Goal: Task Accomplishment & Management: Use online tool/utility

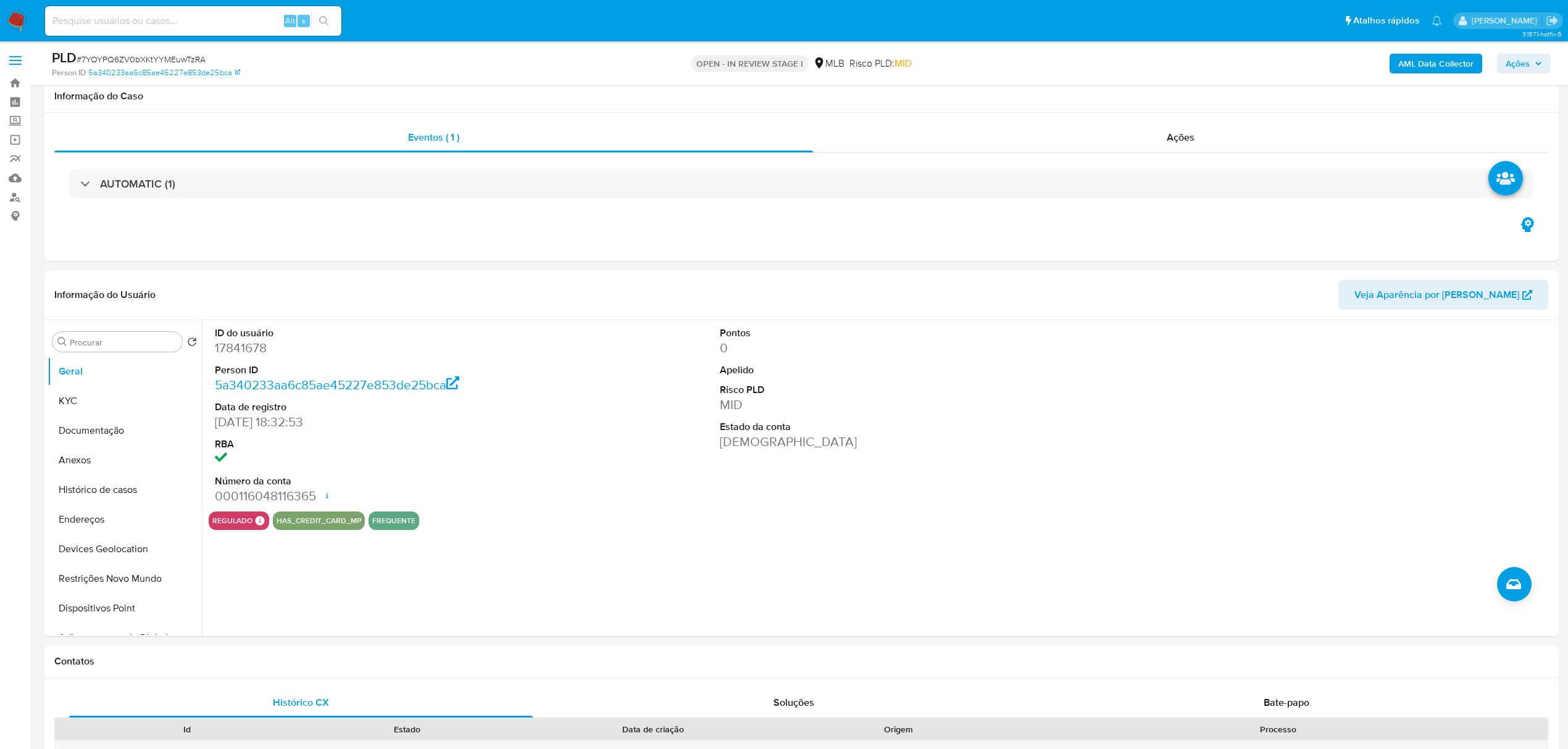
click at [573, 511] on div "regulado Regulado MLB BACEN COMPLIES Mark Id MLB_BACEN Compliant is_compliant C…" at bounding box center [882, 520] width 1347 height 19
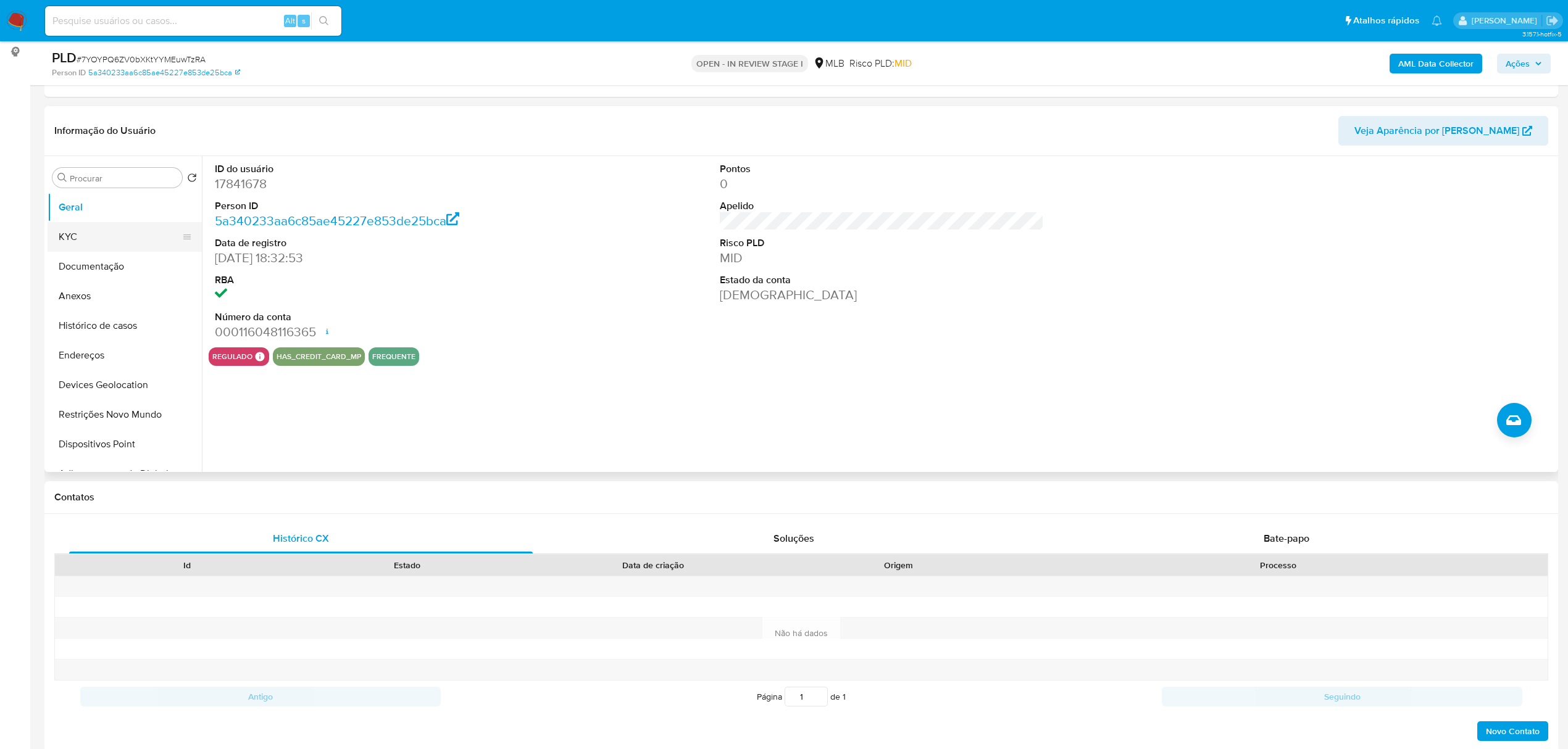
click at [90, 234] on button "KYC" at bounding box center [120, 237] width 145 height 30
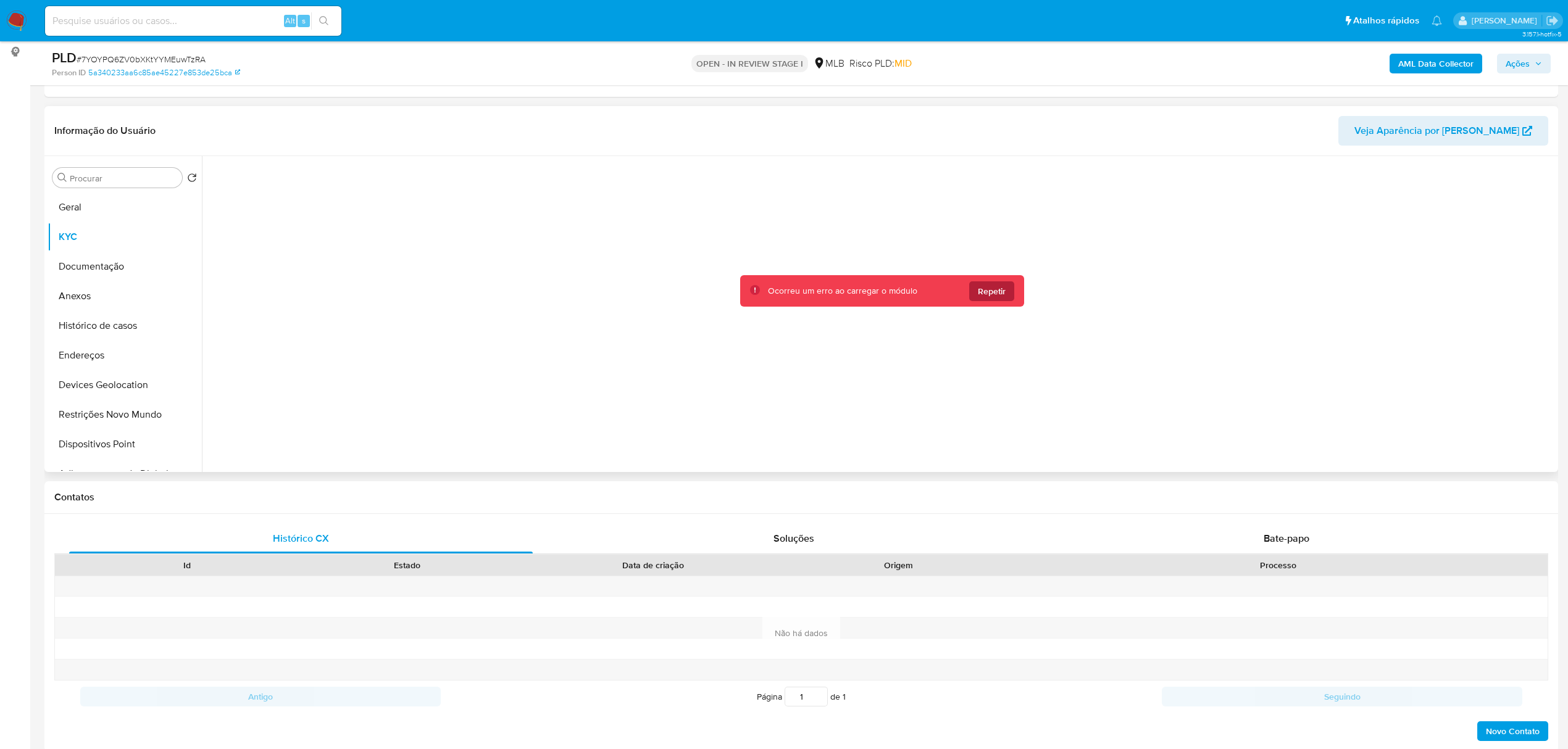
click at [984, 297] on span "Repetir" at bounding box center [992, 291] width 27 height 19
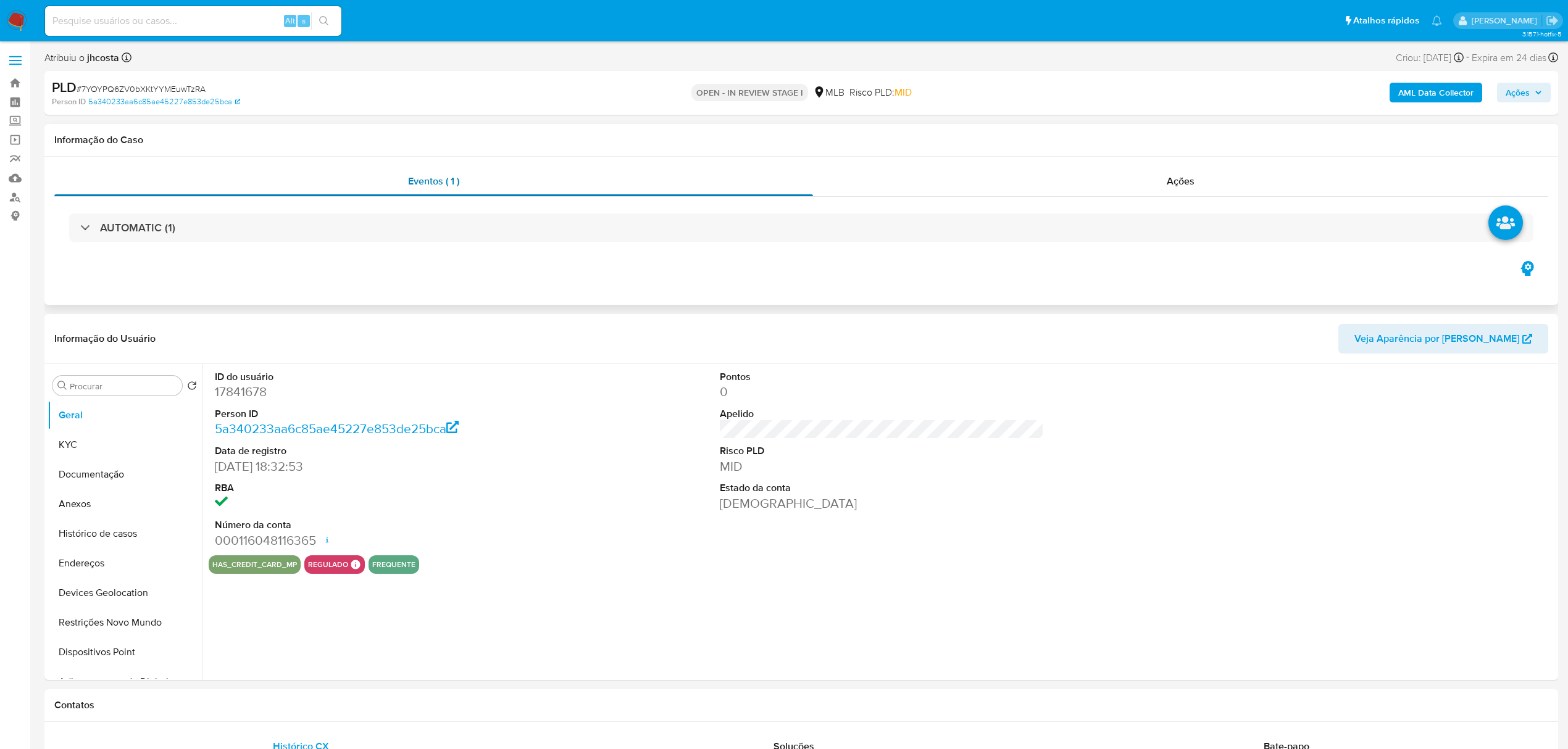
select select "10"
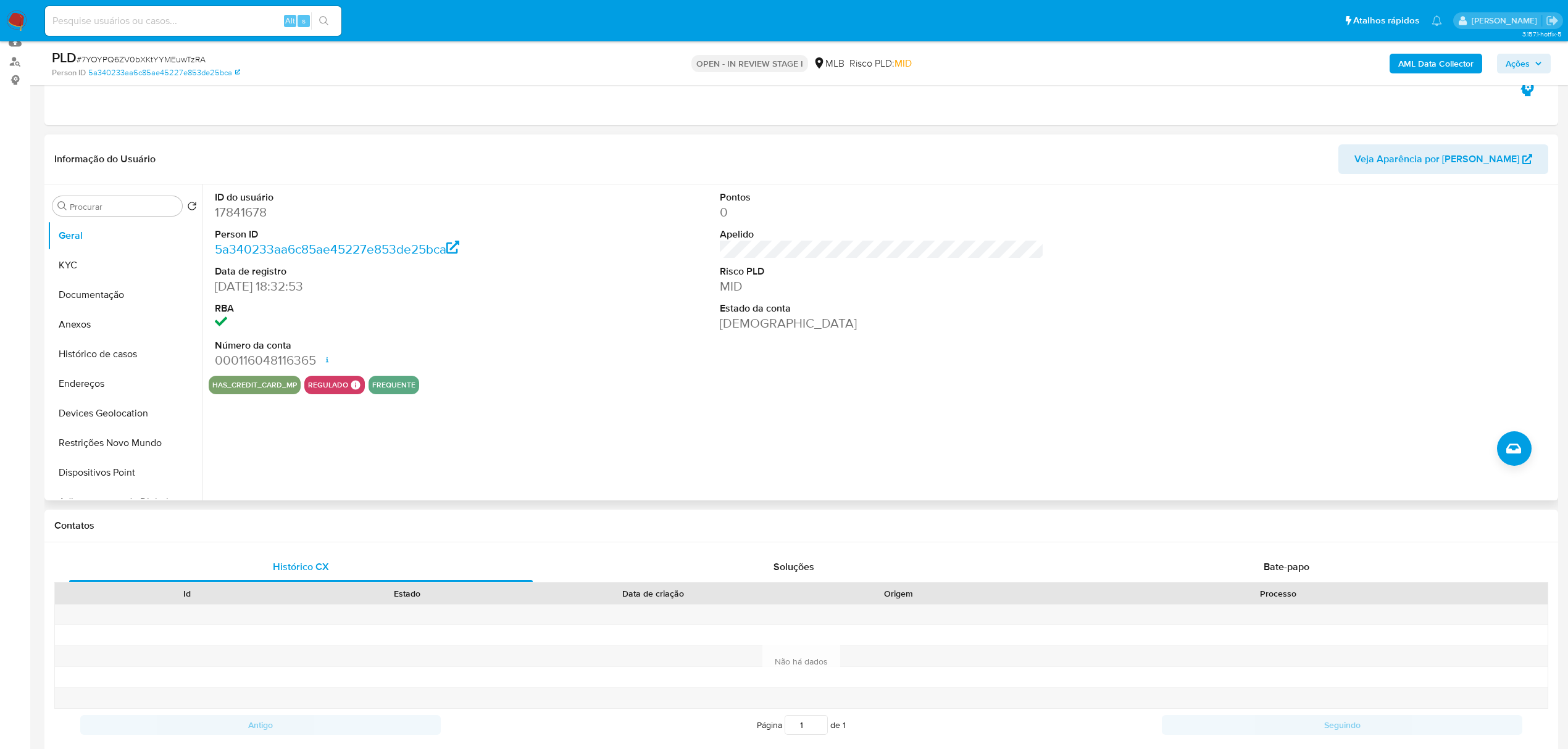
scroll to position [164, 0]
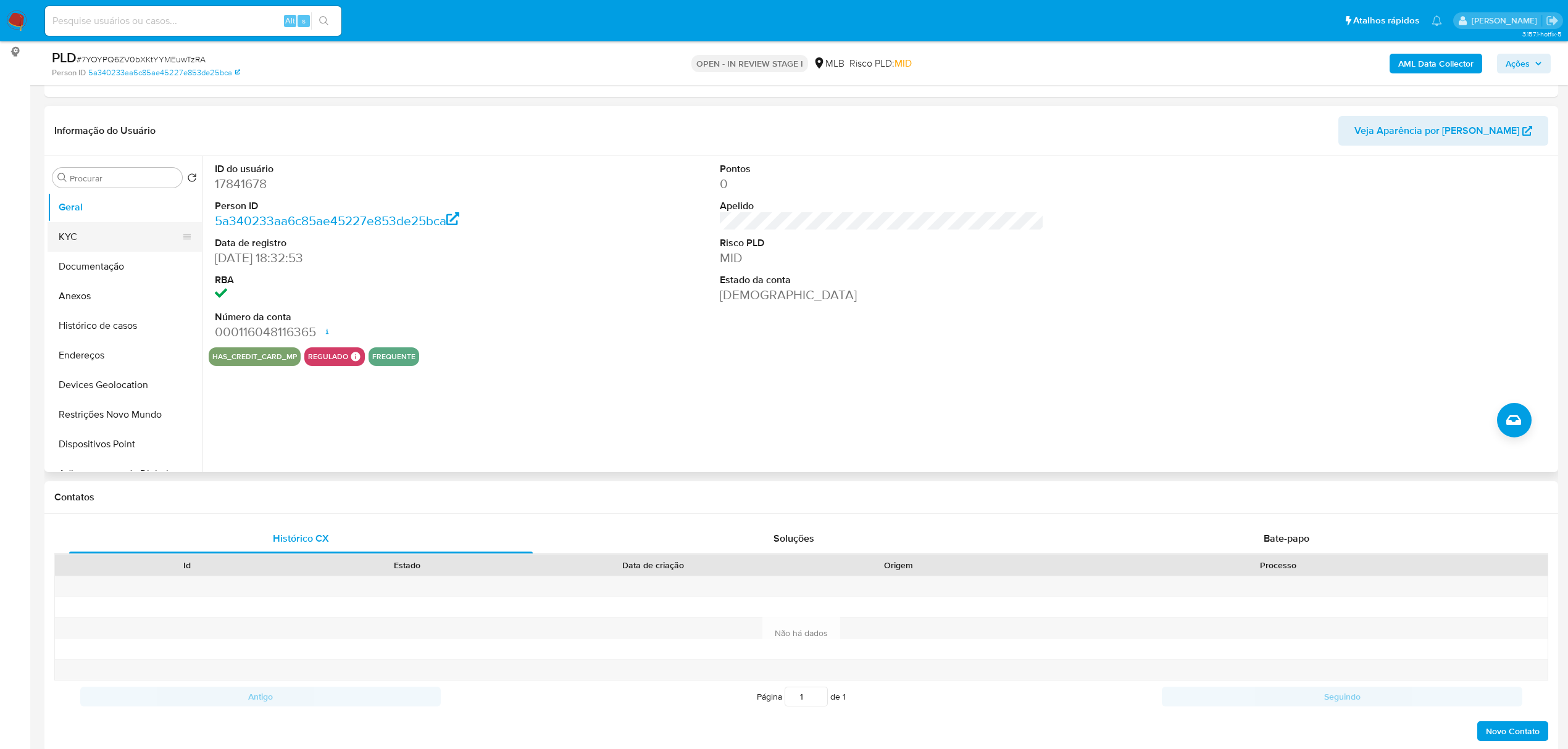
click at [101, 238] on button "KYC" at bounding box center [120, 237] width 145 height 30
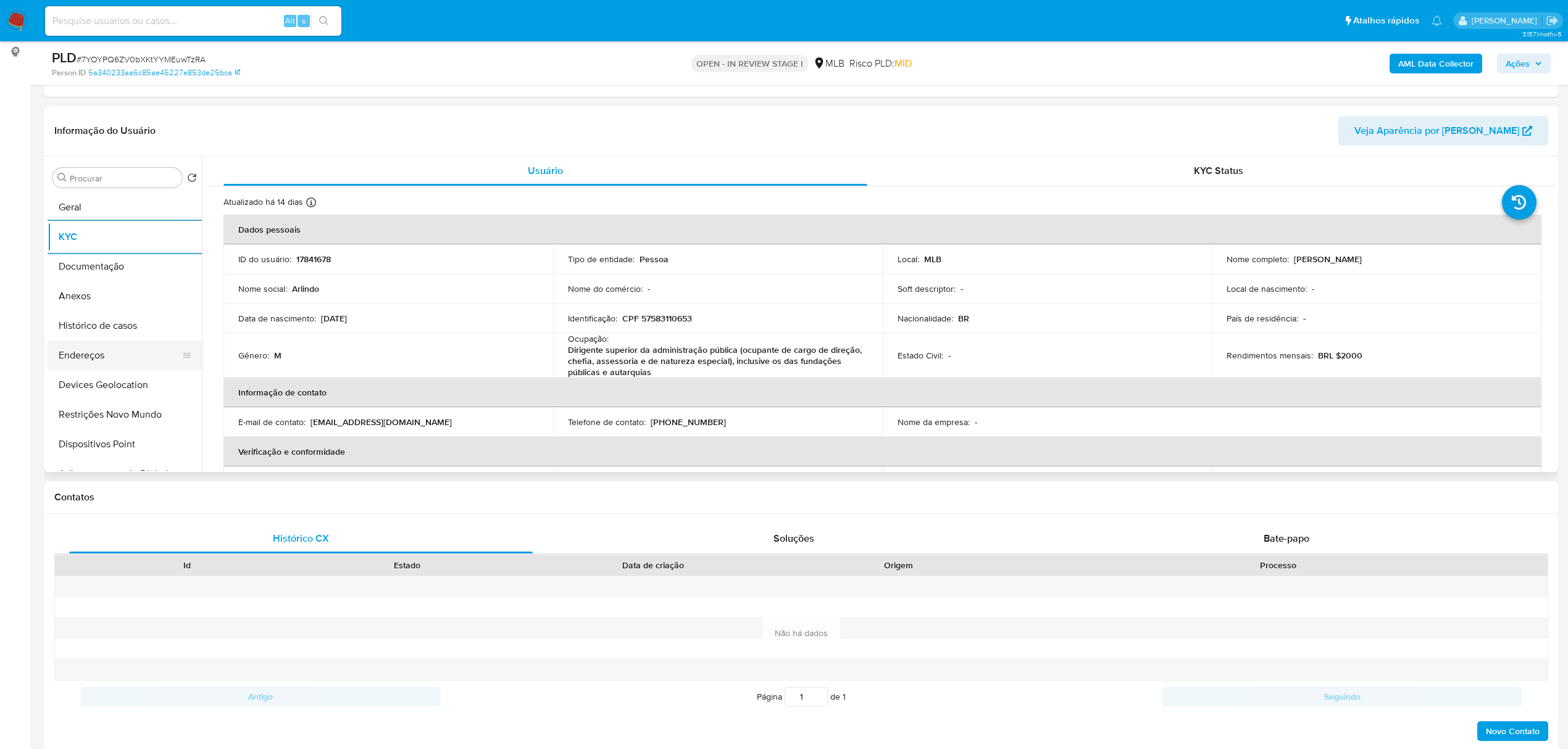
click at [98, 365] on button "Endereços" at bounding box center [120, 356] width 145 height 30
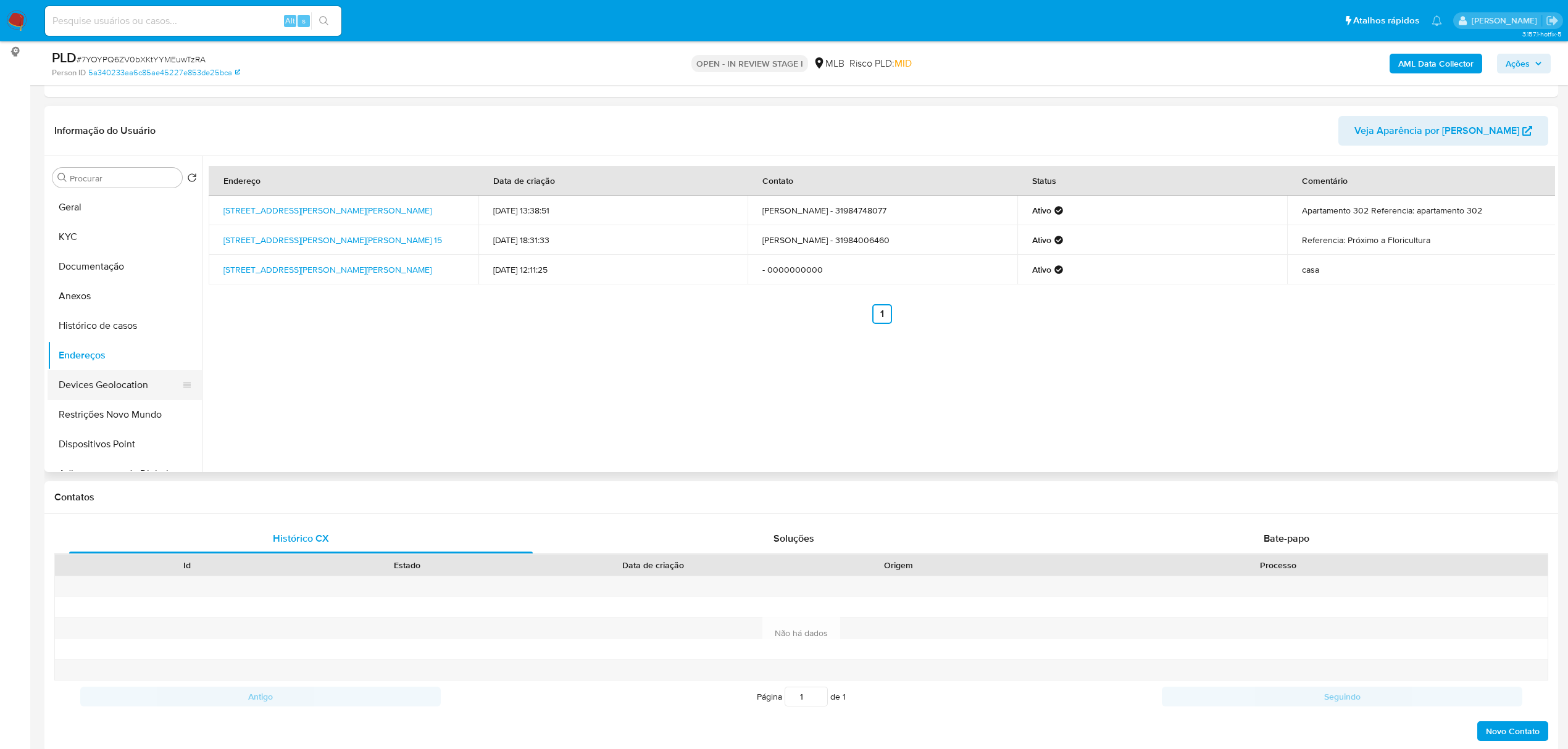
click at [121, 386] on button "Devices Geolocation" at bounding box center [120, 385] width 145 height 30
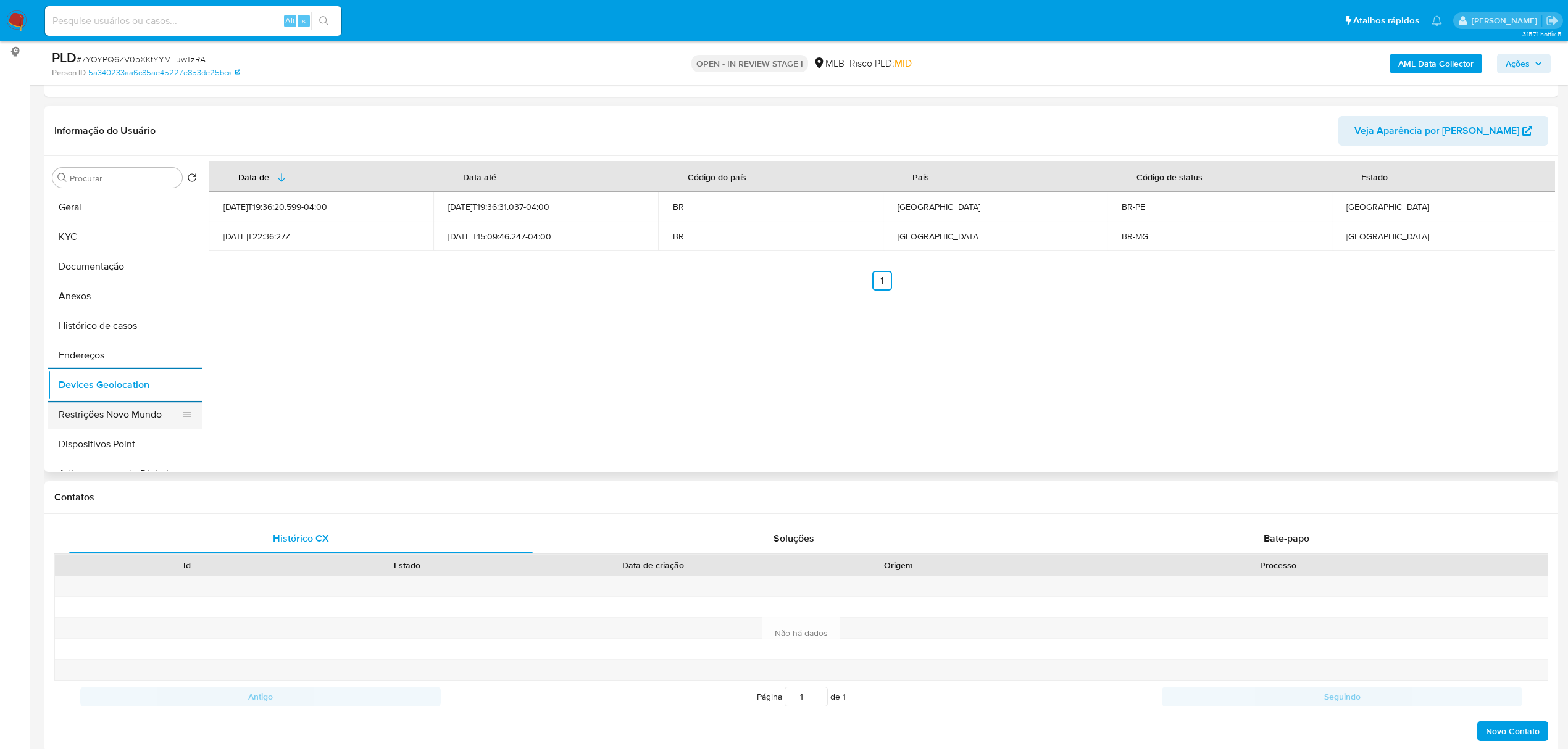
click at [91, 404] on button "Restrições Novo Mundo" at bounding box center [120, 414] width 145 height 30
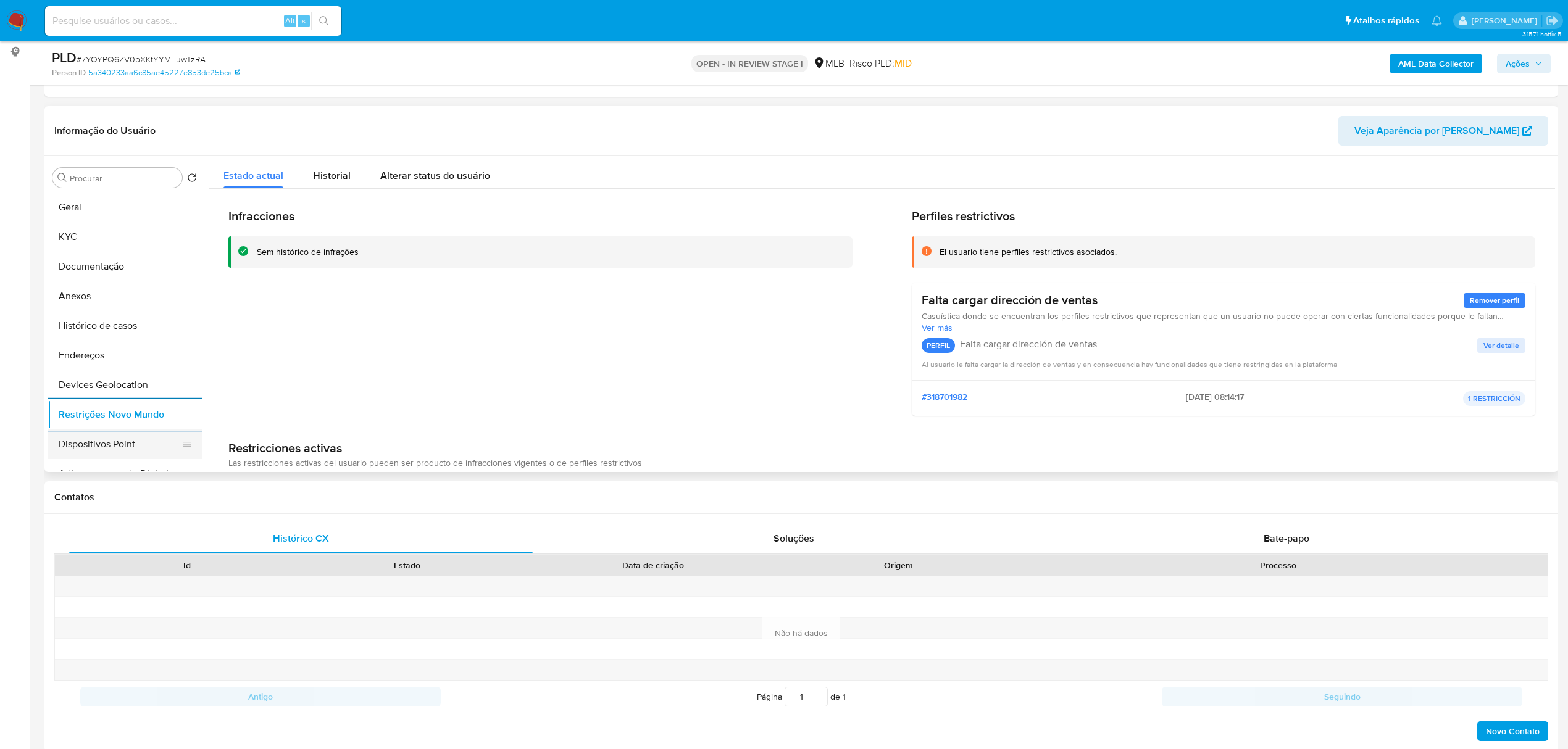
click at [72, 450] on button "Dispositivos Point" at bounding box center [120, 444] width 145 height 30
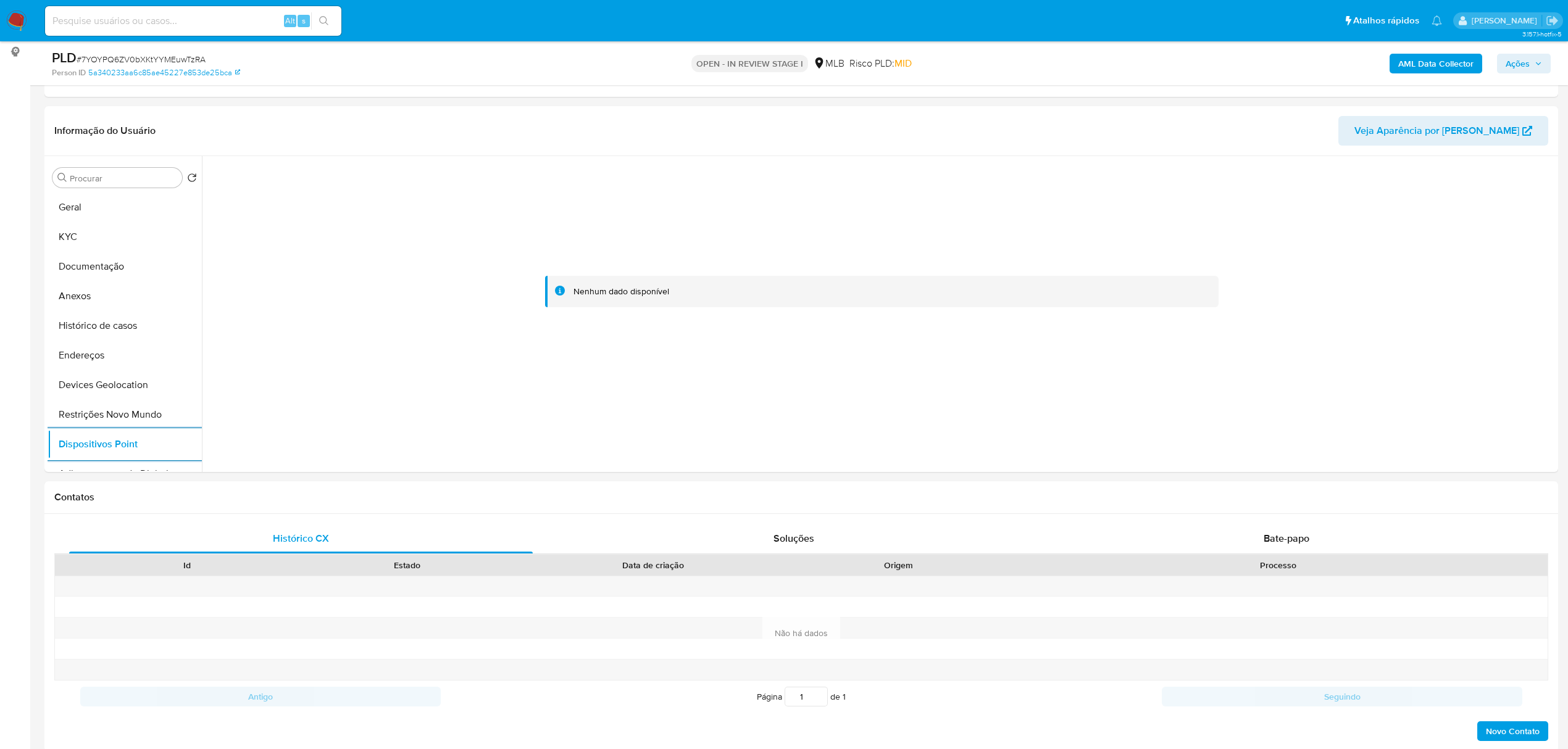
click at [1415, 67] on b "AML Data Collector" at bounding box center [1435, 63] width 75 height 19
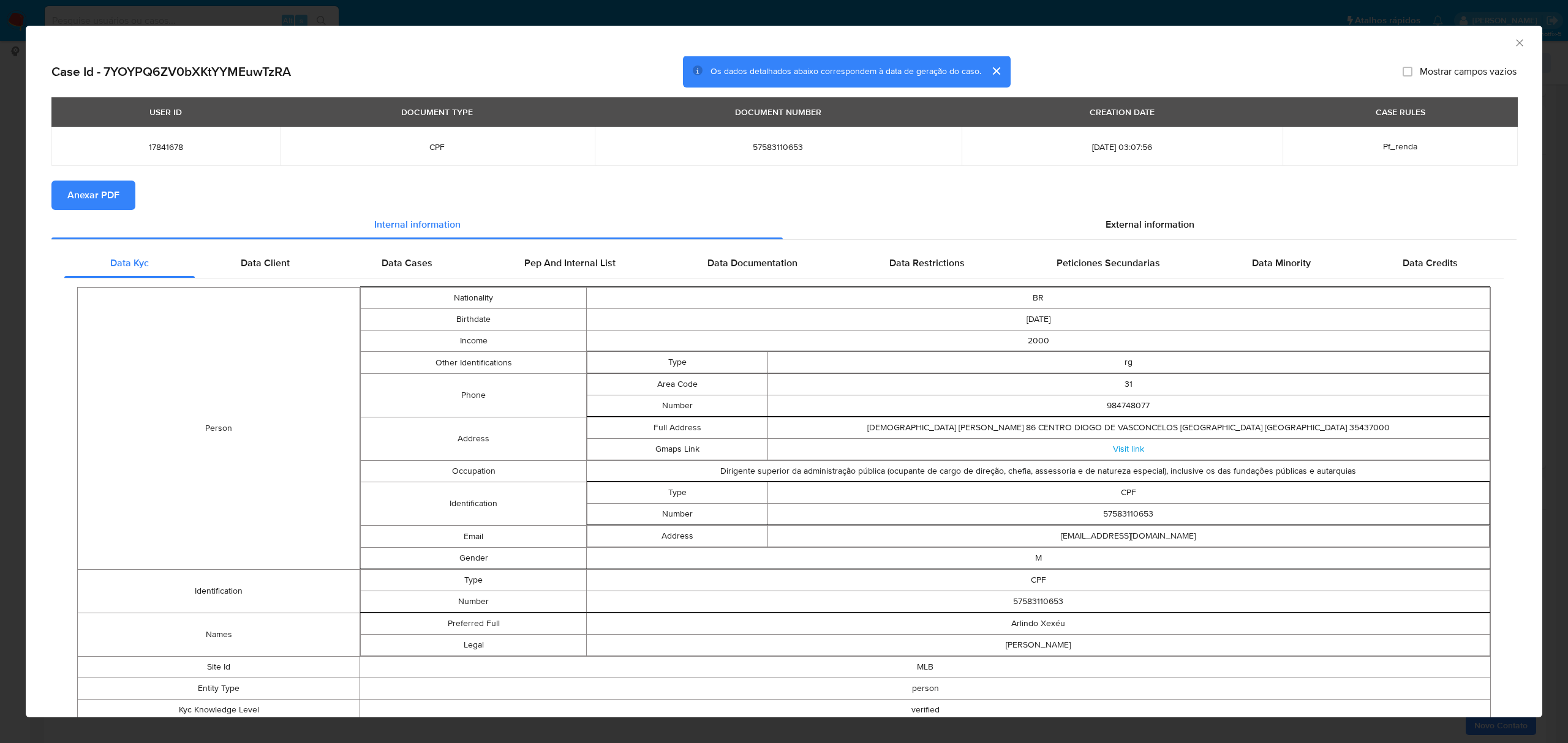
click at [100, 188] on span "Anexar PDF" at bounding box center [93, 196] width 52 height 27
click at [1124, 221] on span "External information" at bounding box center [1150, 227] width 89 height 14
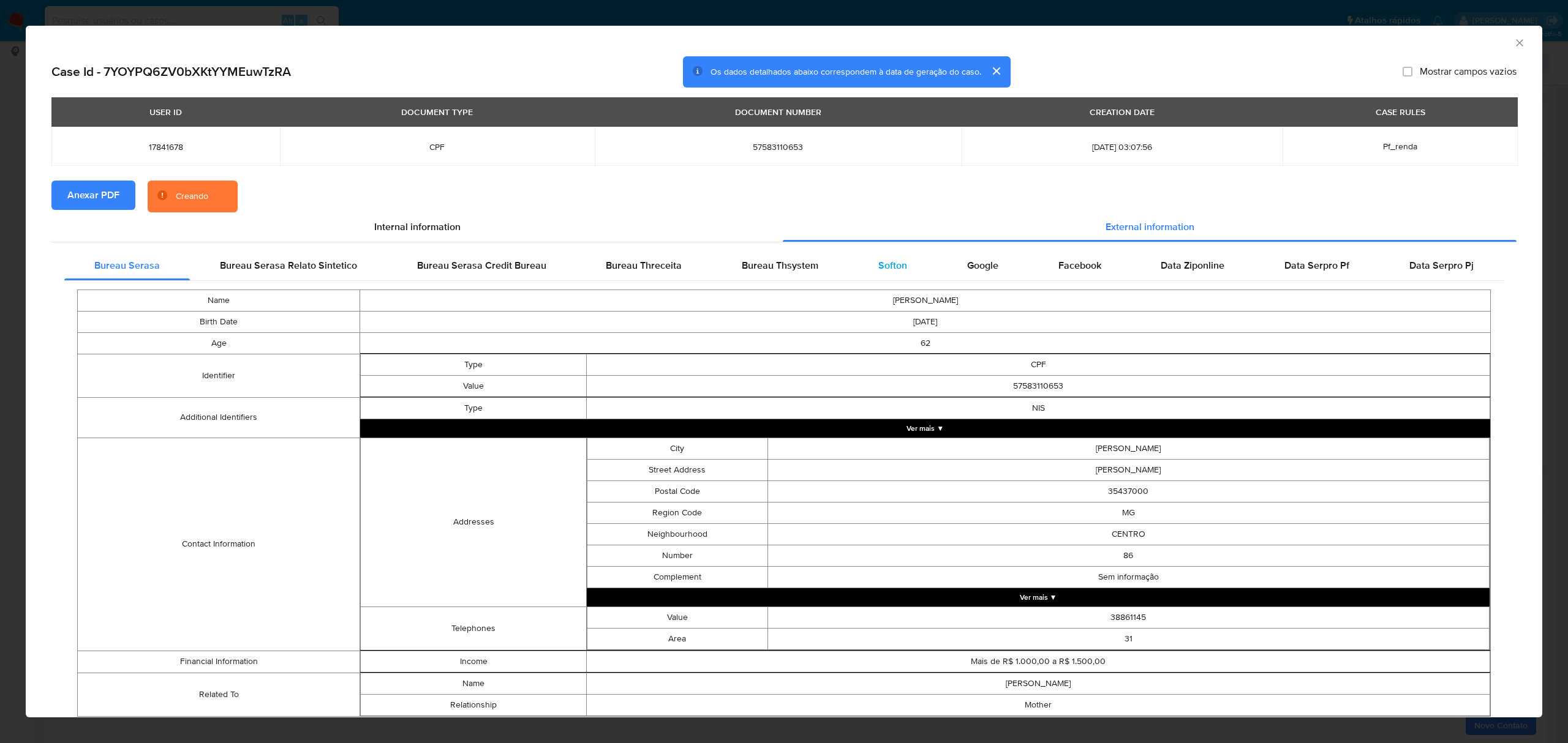
click at [866, 260] on div "Softon" at bounding box center [893, 265] width 89 height 30
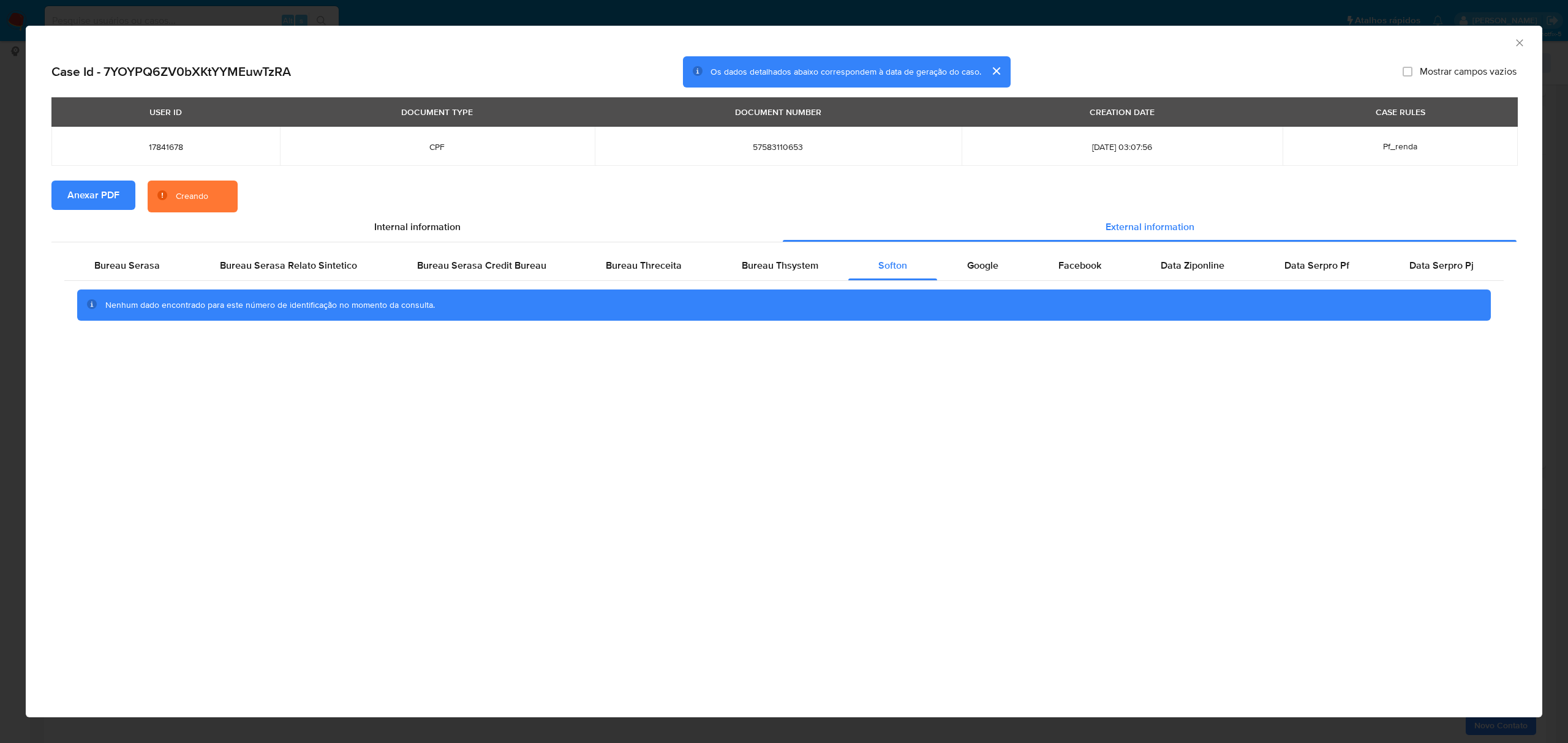
click at [1520, 46] on icon "Fechar a janela" at bounding box center [1519, 42] width 12 height 12
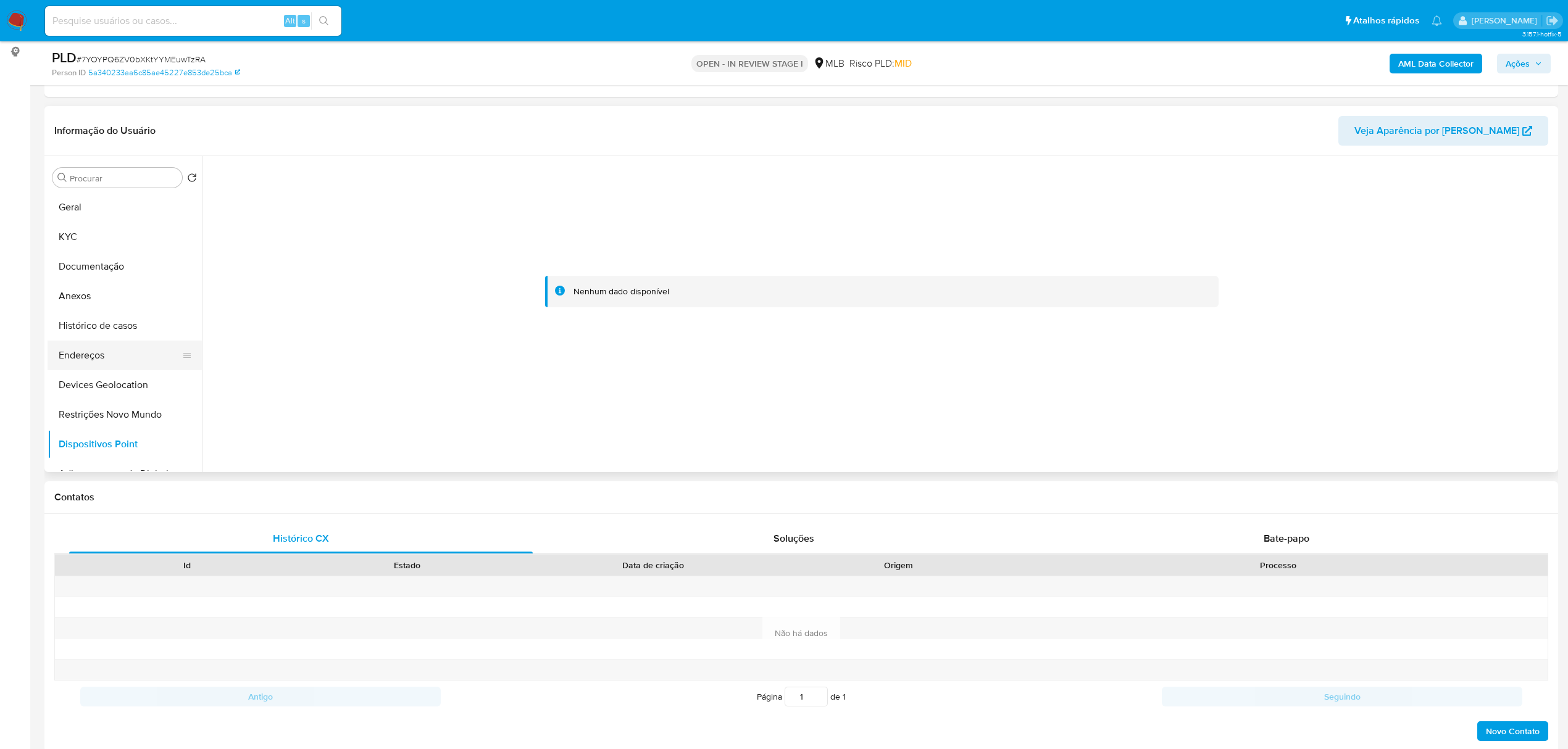
click at [107, 360] on button "Endereços" at bounding box center [120, 356] width 145 height 30
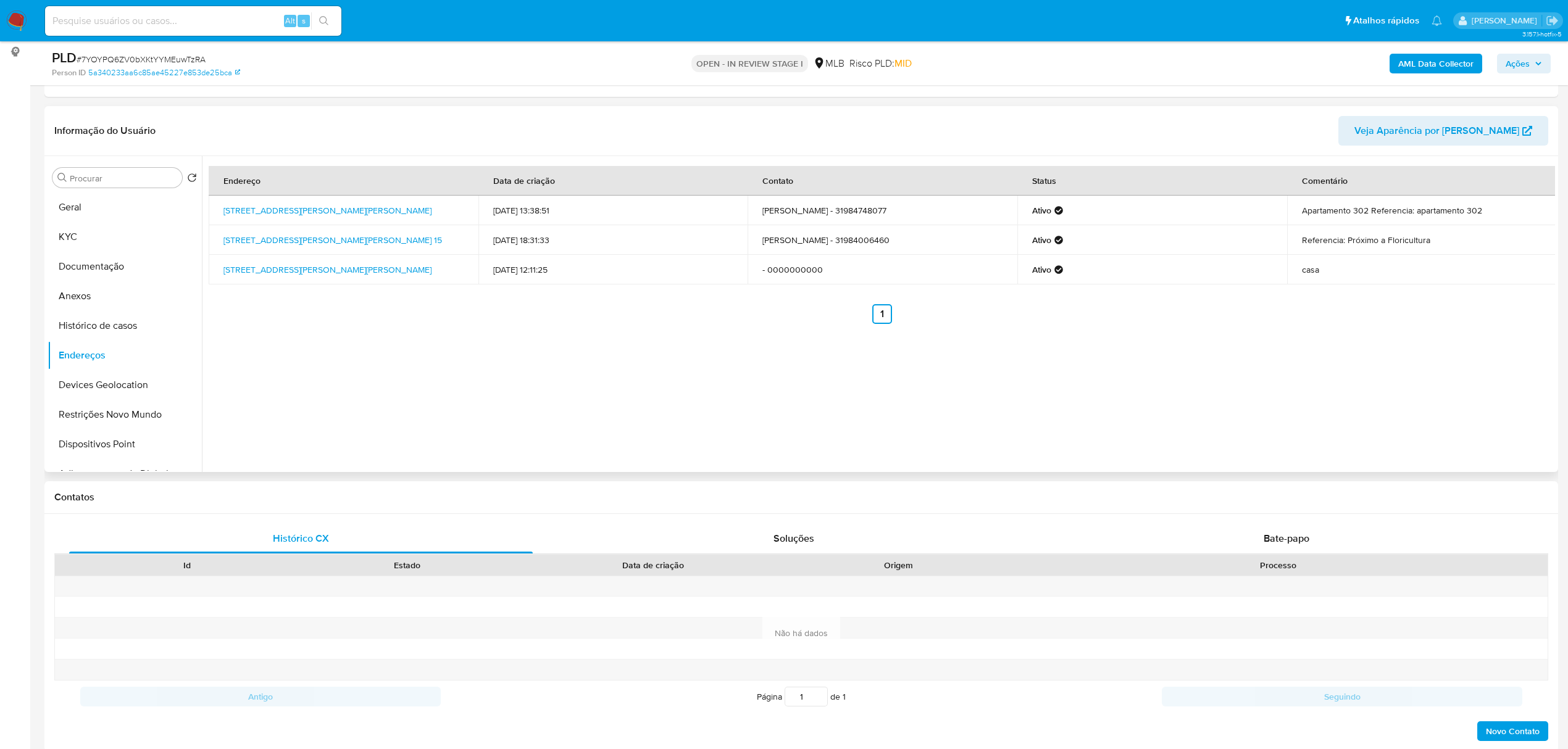
drag, startPoint x: 216, startPoint y: 201, endPoint x: 314, endPoint y: 223, distance: 100.4
click at [314, 223] on td "Rua Raimundo Da Costa Carvalho 162, Conselheiro Lafaiete, Minas Gerais, 3640120…" at bounding box center [344, 210] width 270 height 30
copy link "Rua Raimundo Da Costa Carvalho 162, Conselheiro Lafaiete, Minas Gerais, 36401205"
click at [305, 213] on link "Rua Raimundo Da Costa Carvalho 162, Conselheiro Lafaiete, Minas Gerais, 3640120…" at bounding box center [327, 210] width 208 height 12
click at [74, 242] on button "KYC" at bounding box center [120, 237] width 145 height 30
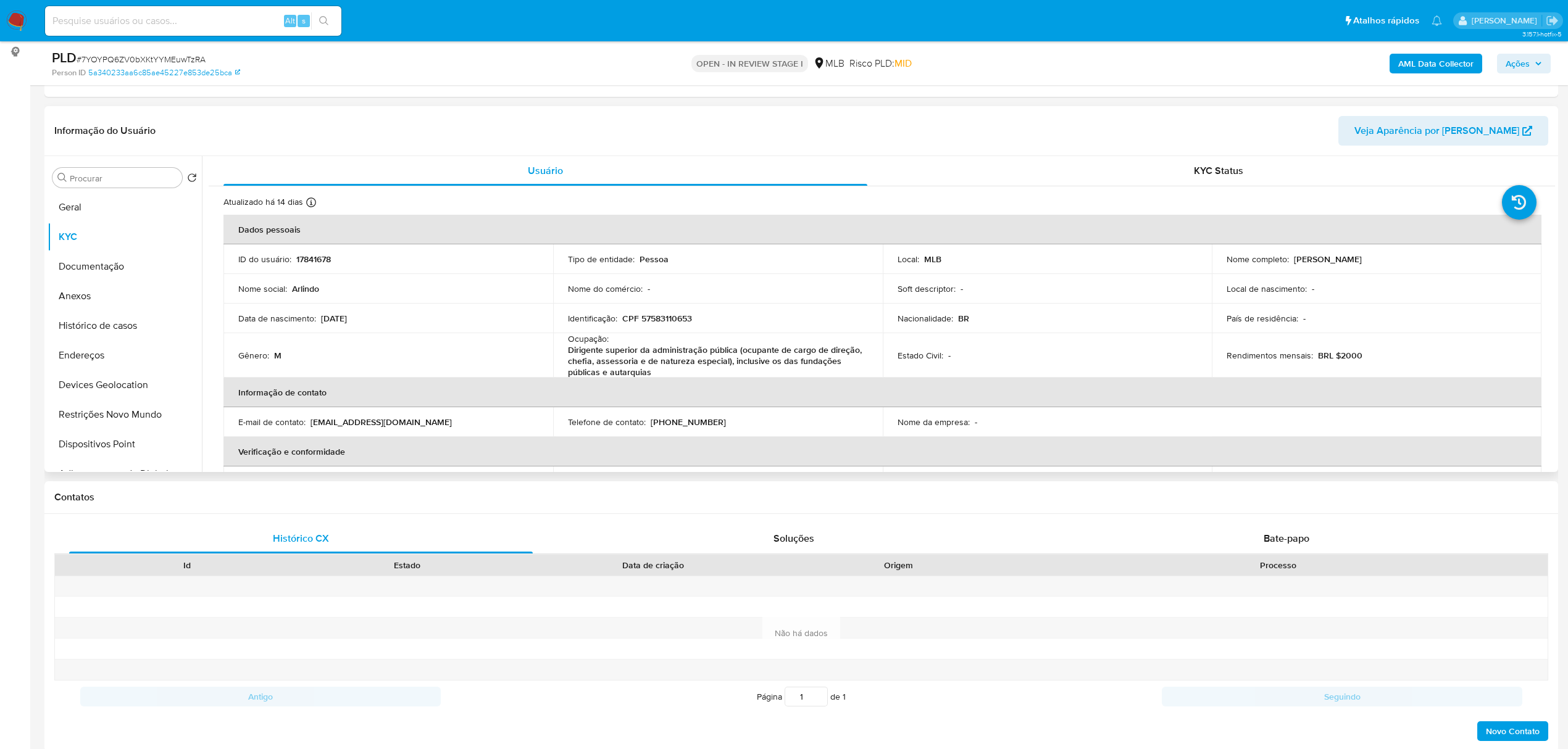
click at [682, 312] on td "Identificação : CPF 57583110653" at bounding box center [718, 318] width 330 height 30
click at [679, 319] on p "CPF 57583110653" at bounding box center [657, 318] width 70 height 11
copy p "57583110653"
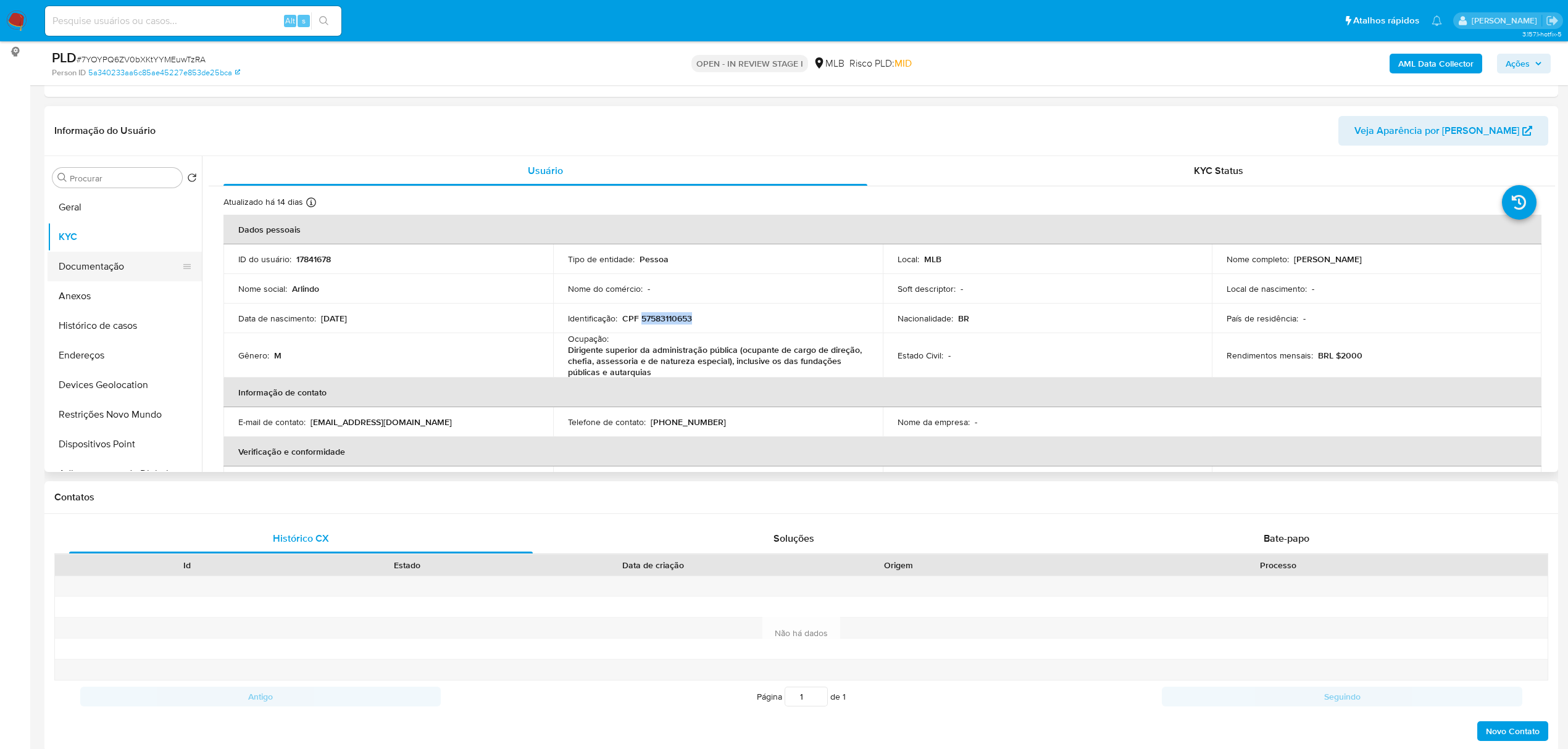
click at [111, 263] on button "Documentação" at bounding box center [120, 267] width 145 height 30
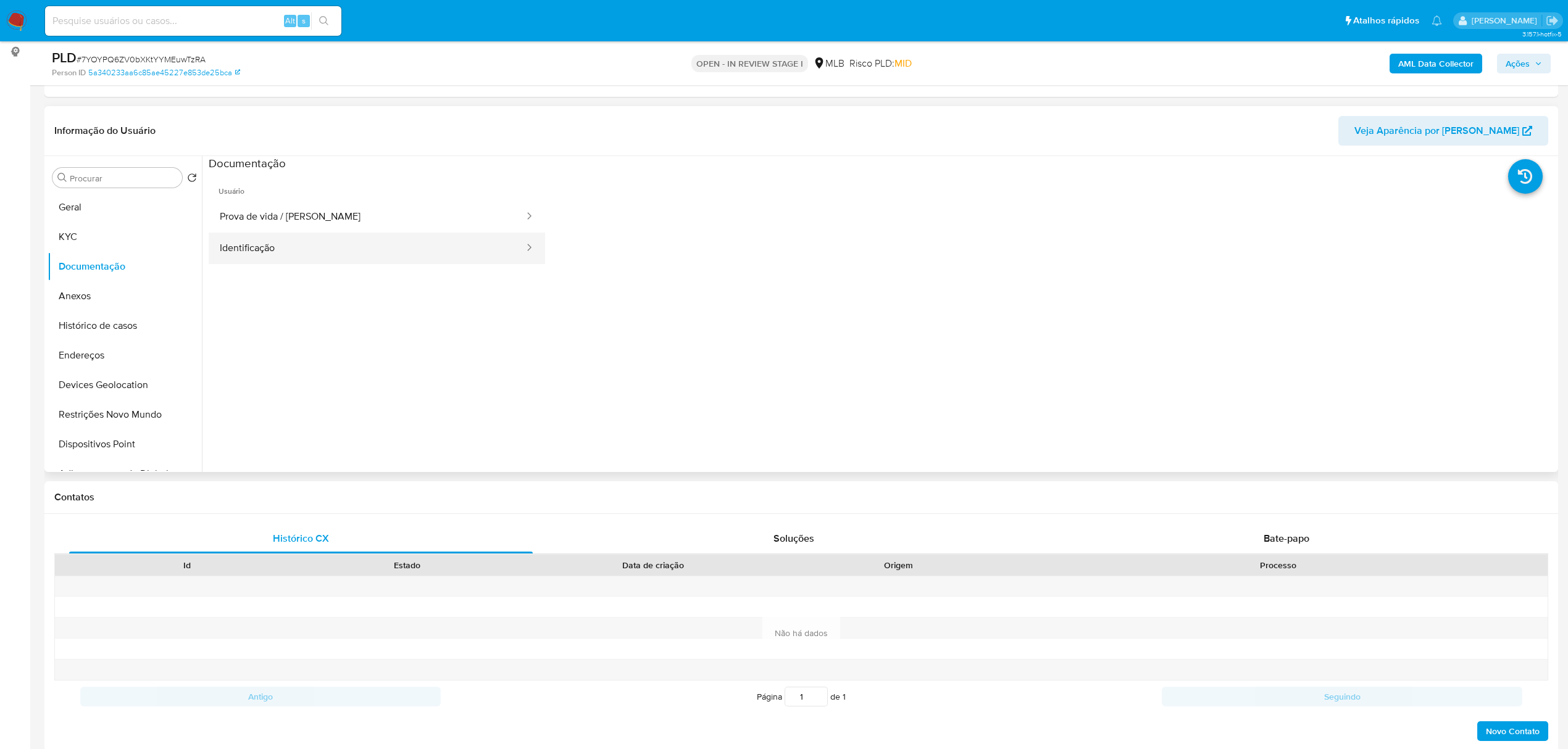
click at [282, 245] on button "Identificação" at bounding box center [367, 248] width 317 height 32
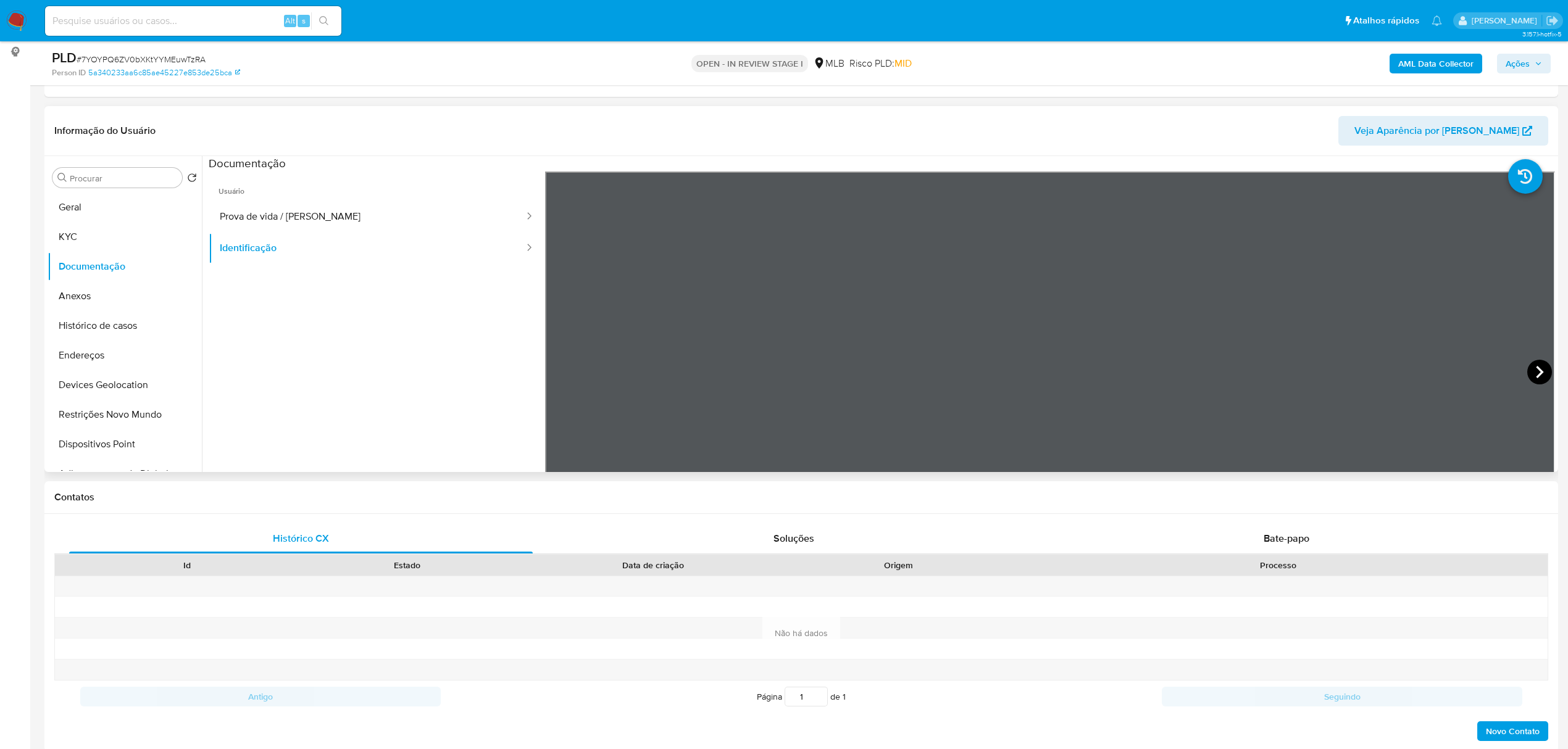
click at [1528, 377] on icon at bounding box center [1540, 372] width 25 height 25
click at [61, 235] on button "KYC" at bounding box center [120, 237] width 145 height 30
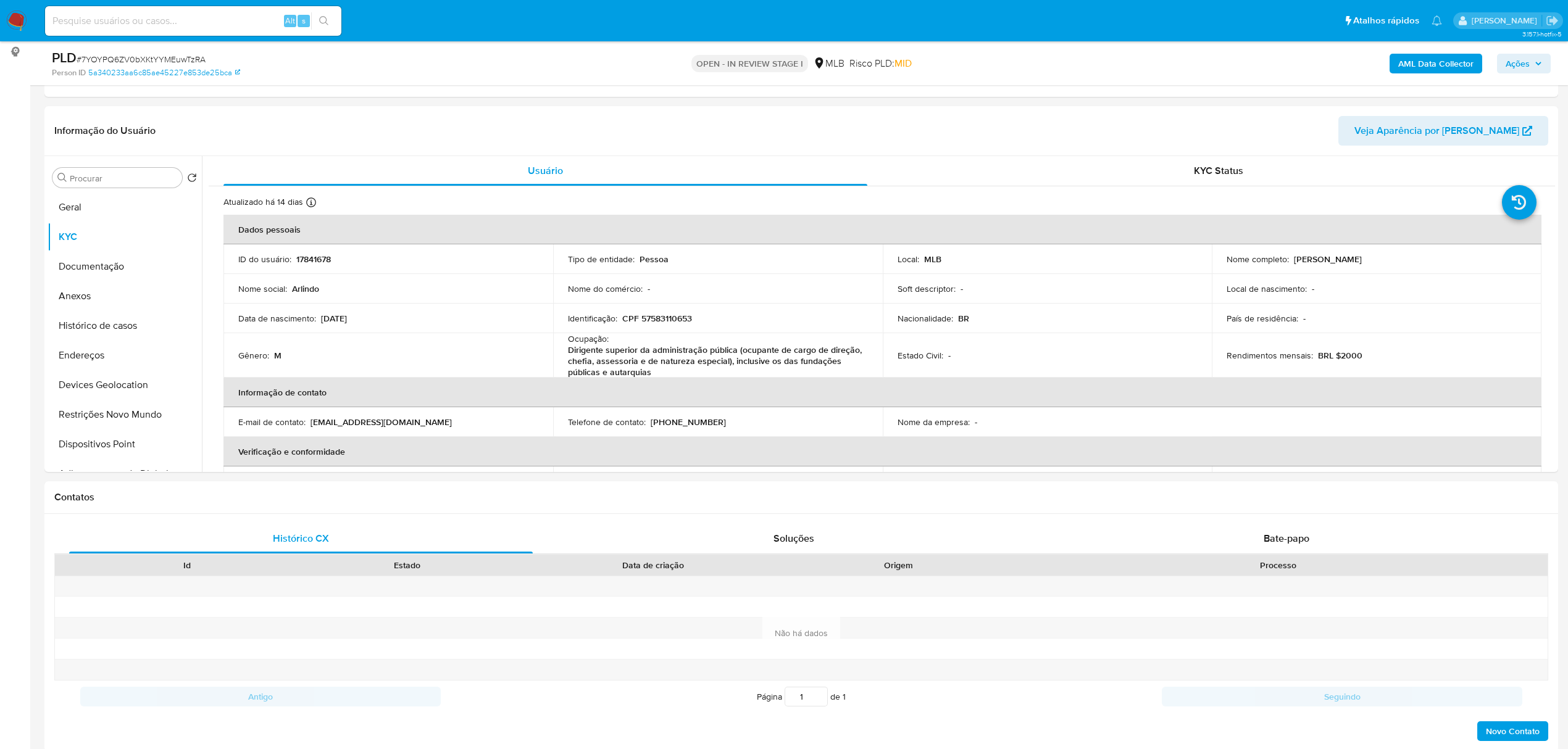
click at [678, 317] on p "CPF 57583110653" at bounding box center [657, 318] width 70 height 11
copy p "57583110653"
drag, startPoint x: 1311, startPoint y: 262, endPoint x: 1410, endPoint y: 263, distance: 99.0
click at [1410, 263] on div "Nome completo : Arlindo de Castro Magalhaes" at bounding box center [1376, 259] width 300 height 11
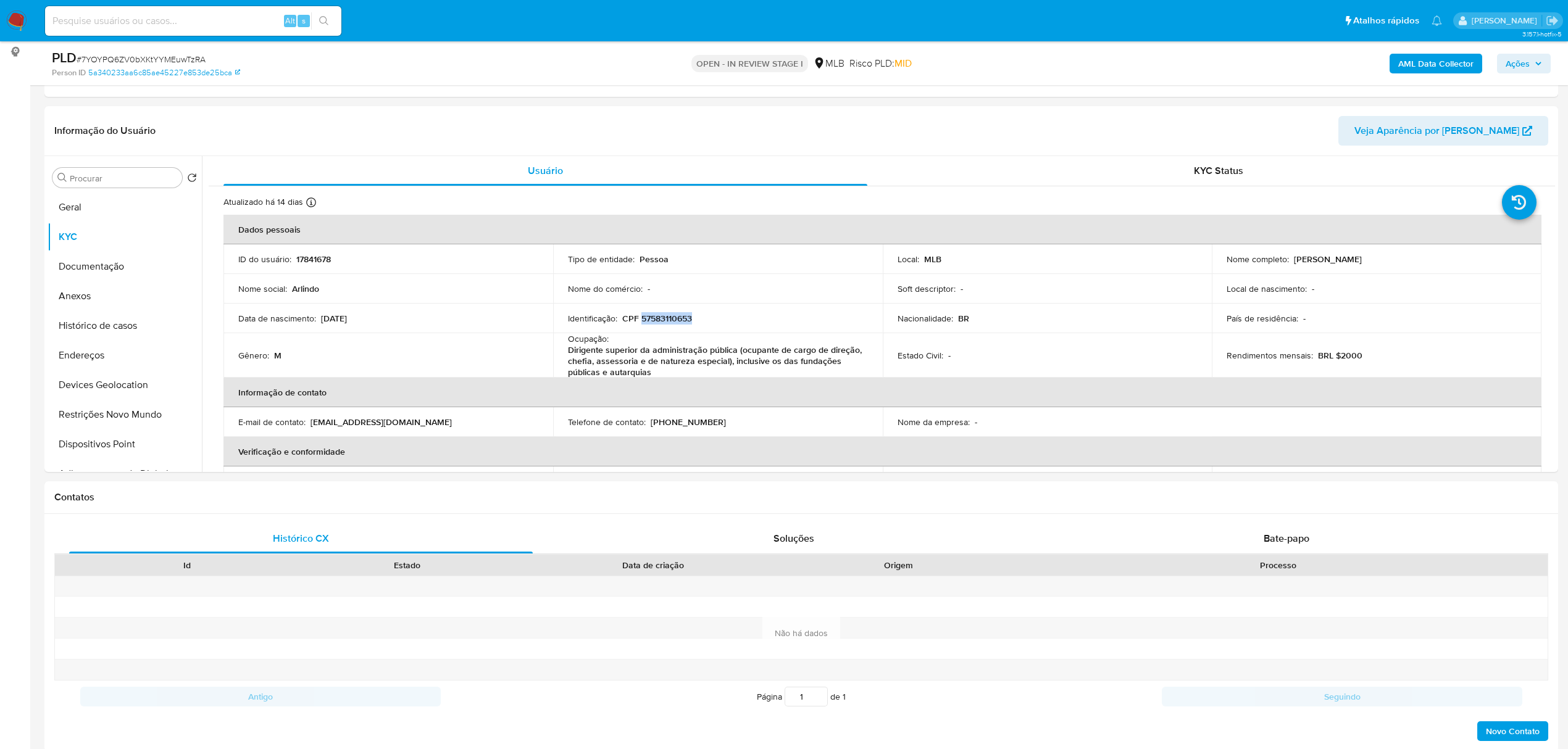
copy p "Arlindo de Castro Magalhaes"
click at [114, 262] on button "Documentação" at bounding box center [120, 267] width 145 height 30
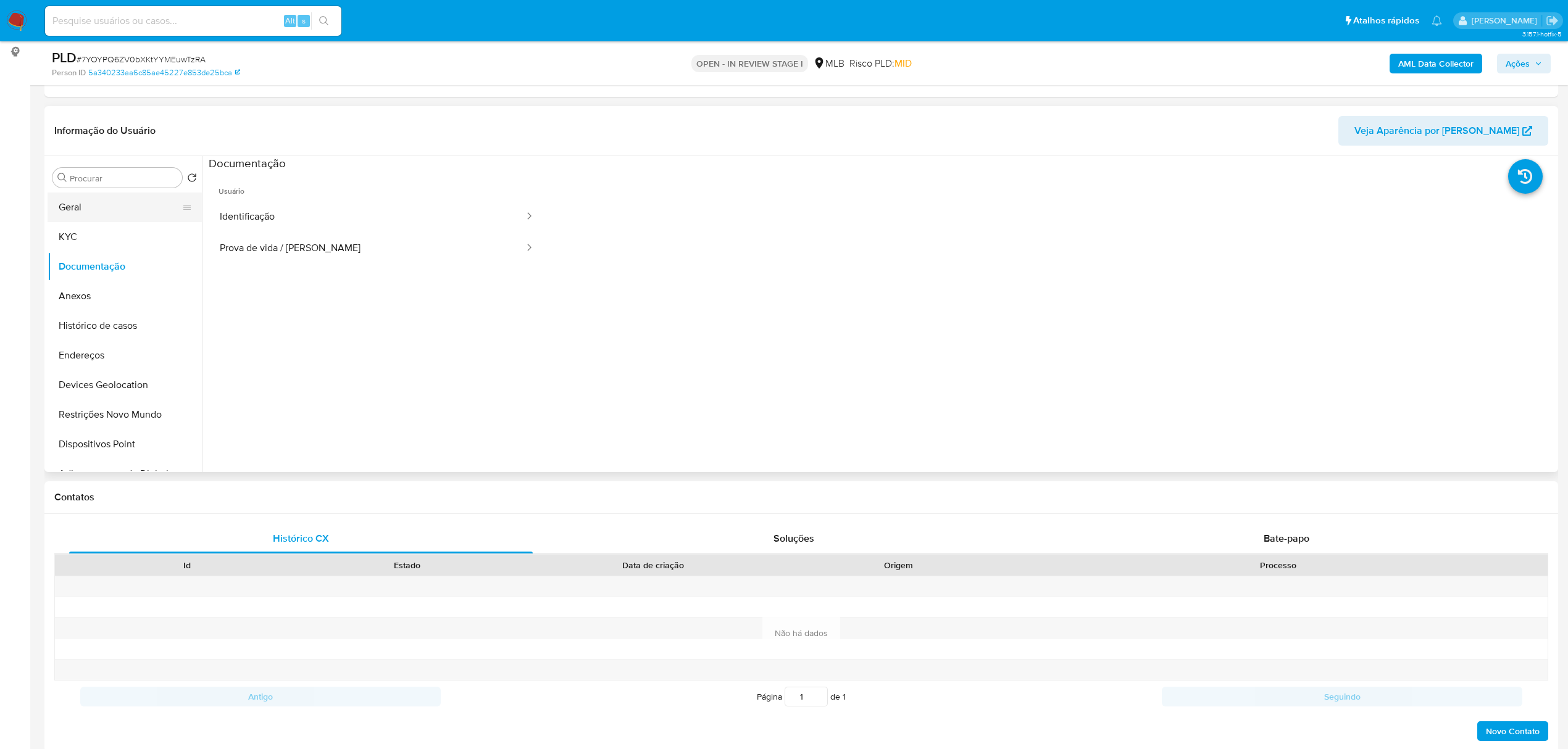
click at [77, 203] on button "Geral" at bounding box center [120, 207] width 145 height 30
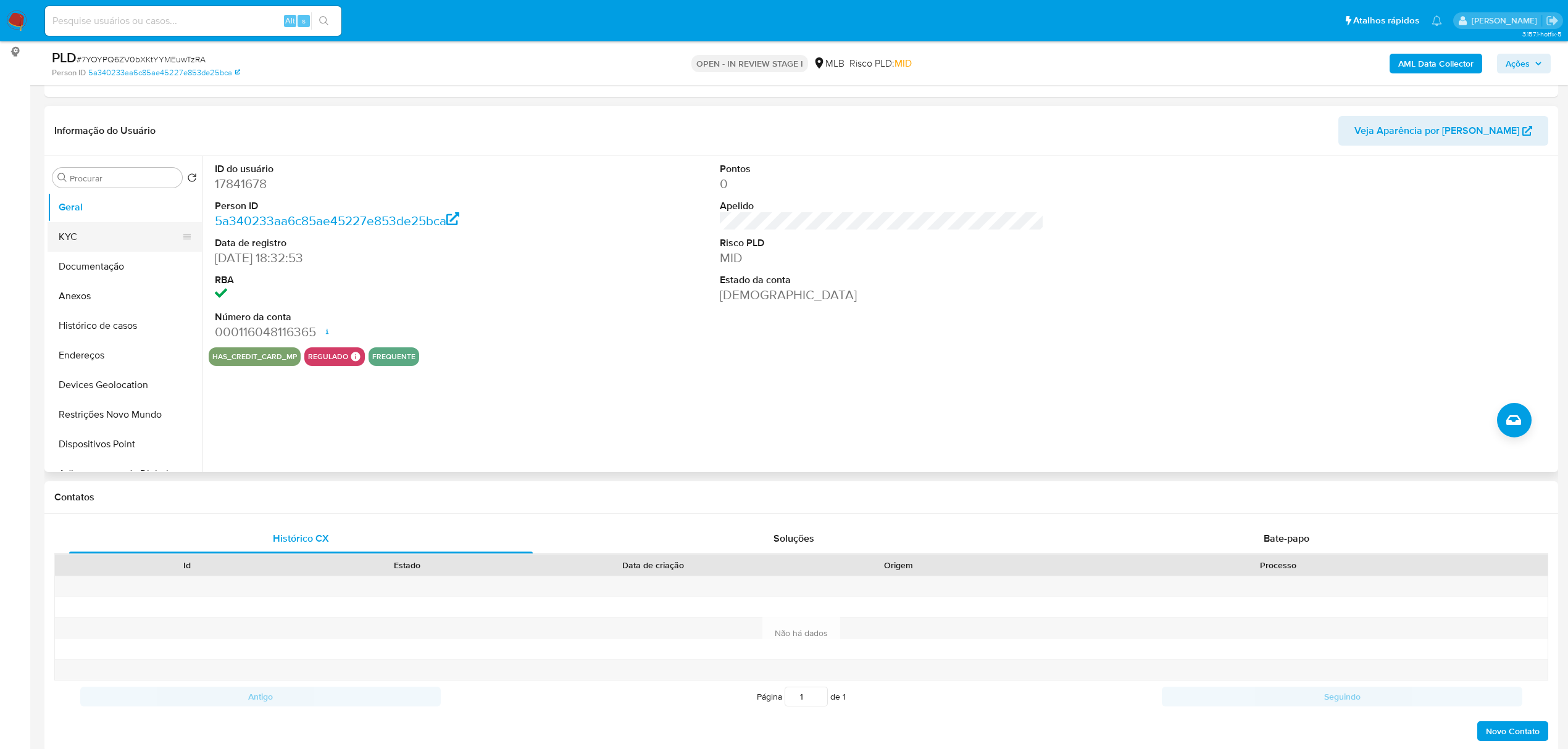
click at [110, 244] on button "KYC" at bounding box center [120, 237] width 145 height 30
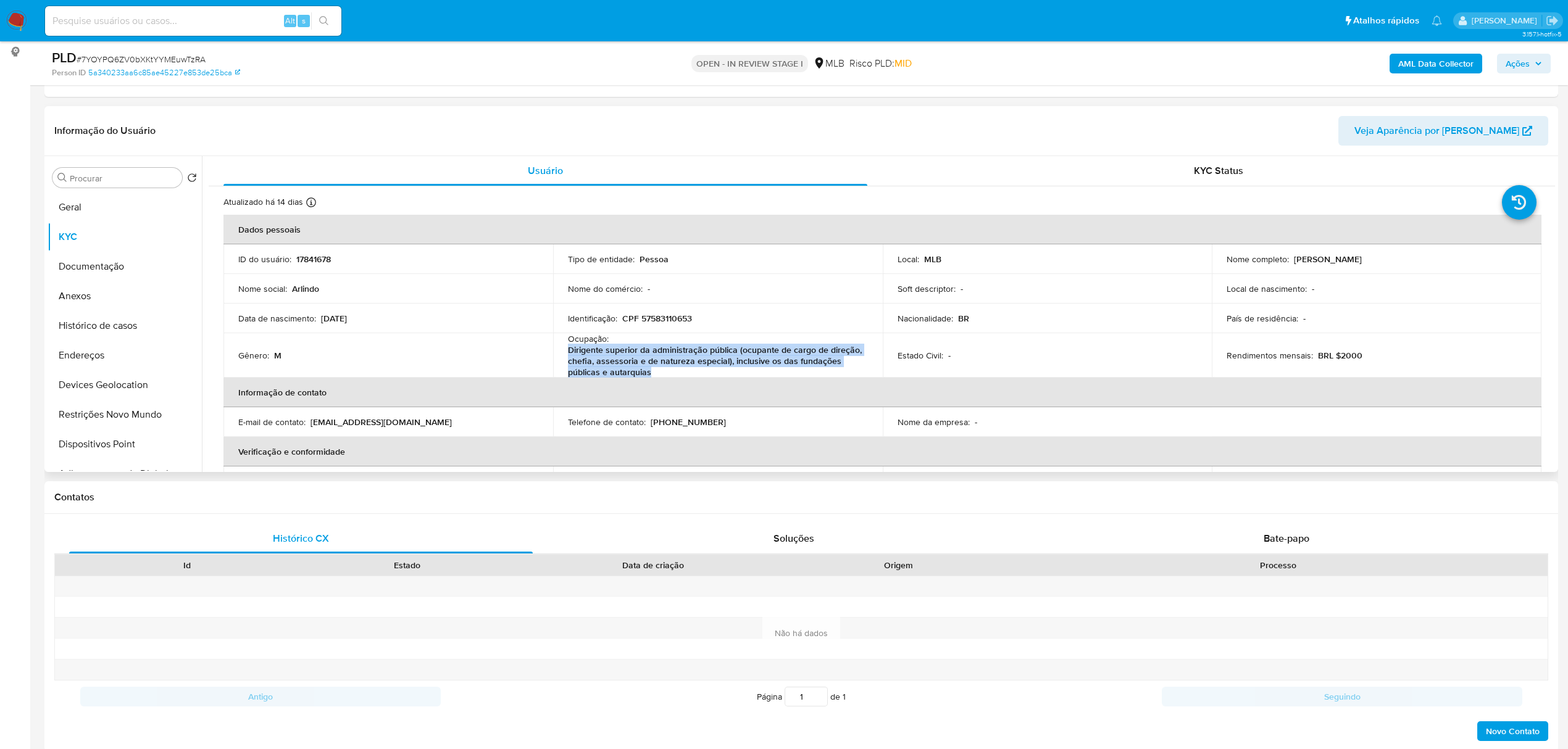
drag, startPoint x: 567, startPoint y: 349, endPoint x: 663, endPoint y: 373, distance: 99.0
click at [663, 373] on p "Dirigente superior da administração pública (ocupante de cargo de direção, chef…" at bounding box center [715, 360] width 295 height 33
copy p "Dirigente superior da administração pública (ocupante de cargo de direção, chef…"
click at [660, 321] on p "CPF 57583110653" at bounding box center [657, 318] width 70 height 11
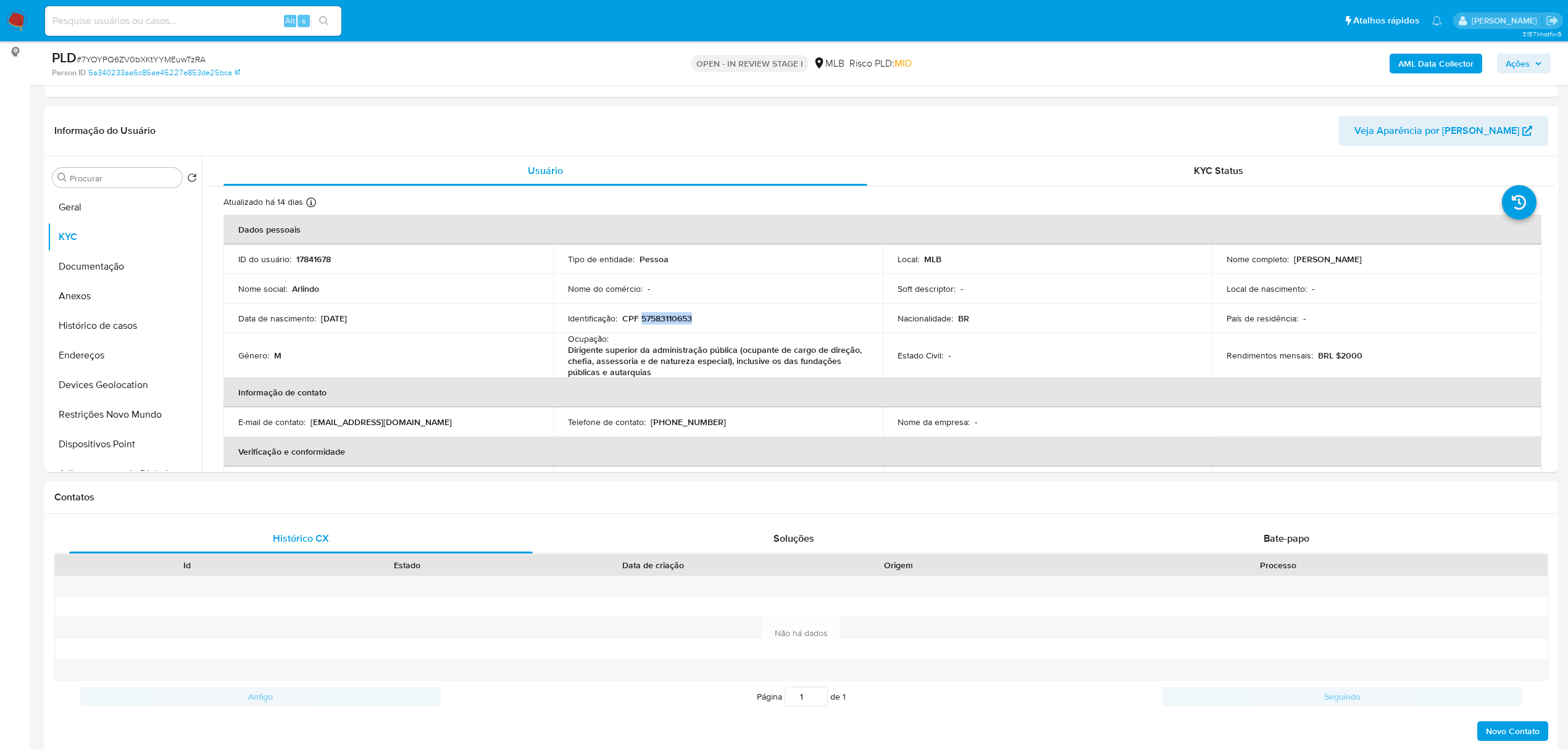
copy p "57583110653"
drag, startPoint x: 92, startPoint y: 301, endPoint x: 99, endPoint y: 301, distance: 7.0
click at [92, 301] on button "Anexos" at bounding box center [120, 296] width 145 height 30
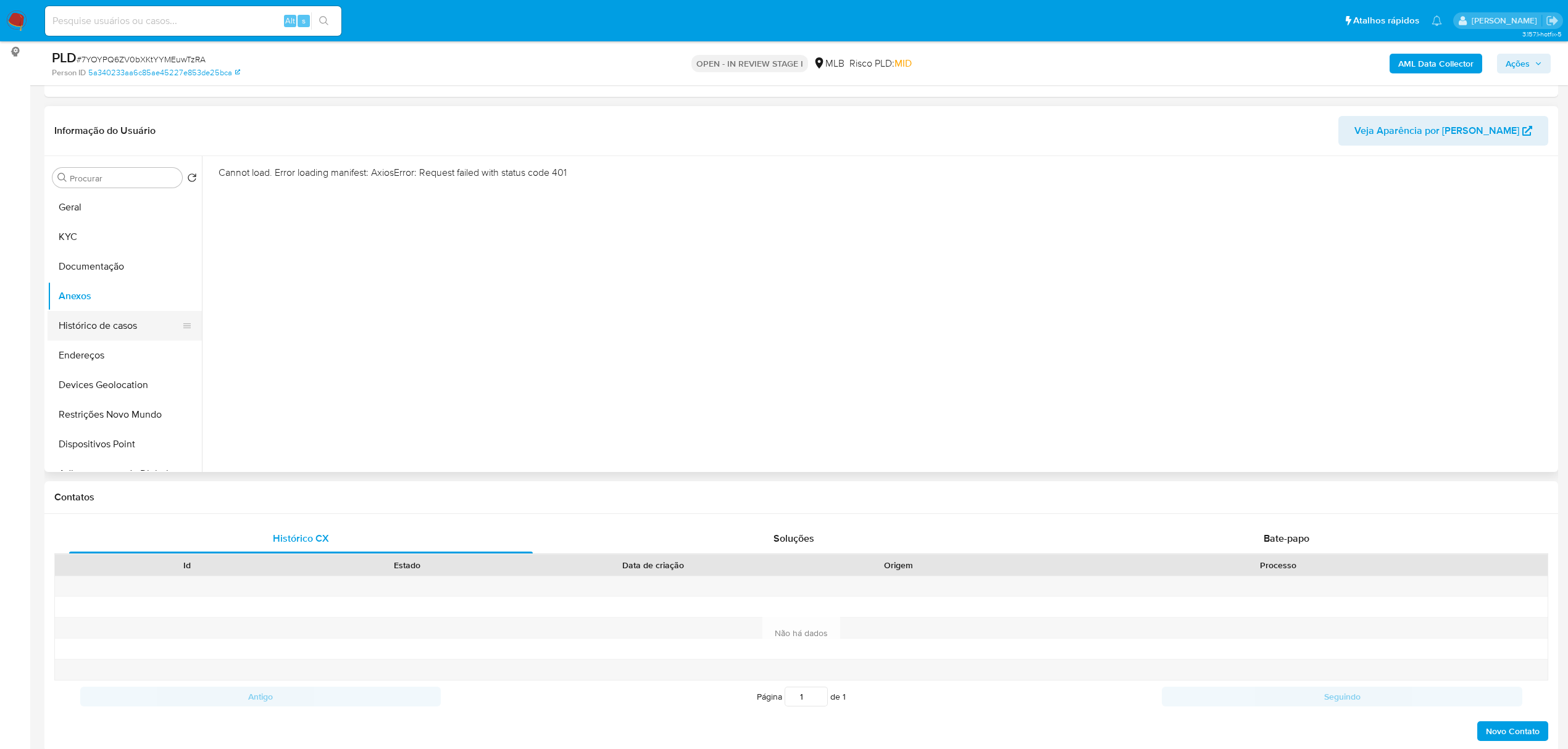
click at [94, 322] on button "Histórico de casos" at bounding box center [120, 326] width 145 height 30
click at [91, 290] on button "Anexos" at bounding box center [120, 296] width 145 height 30
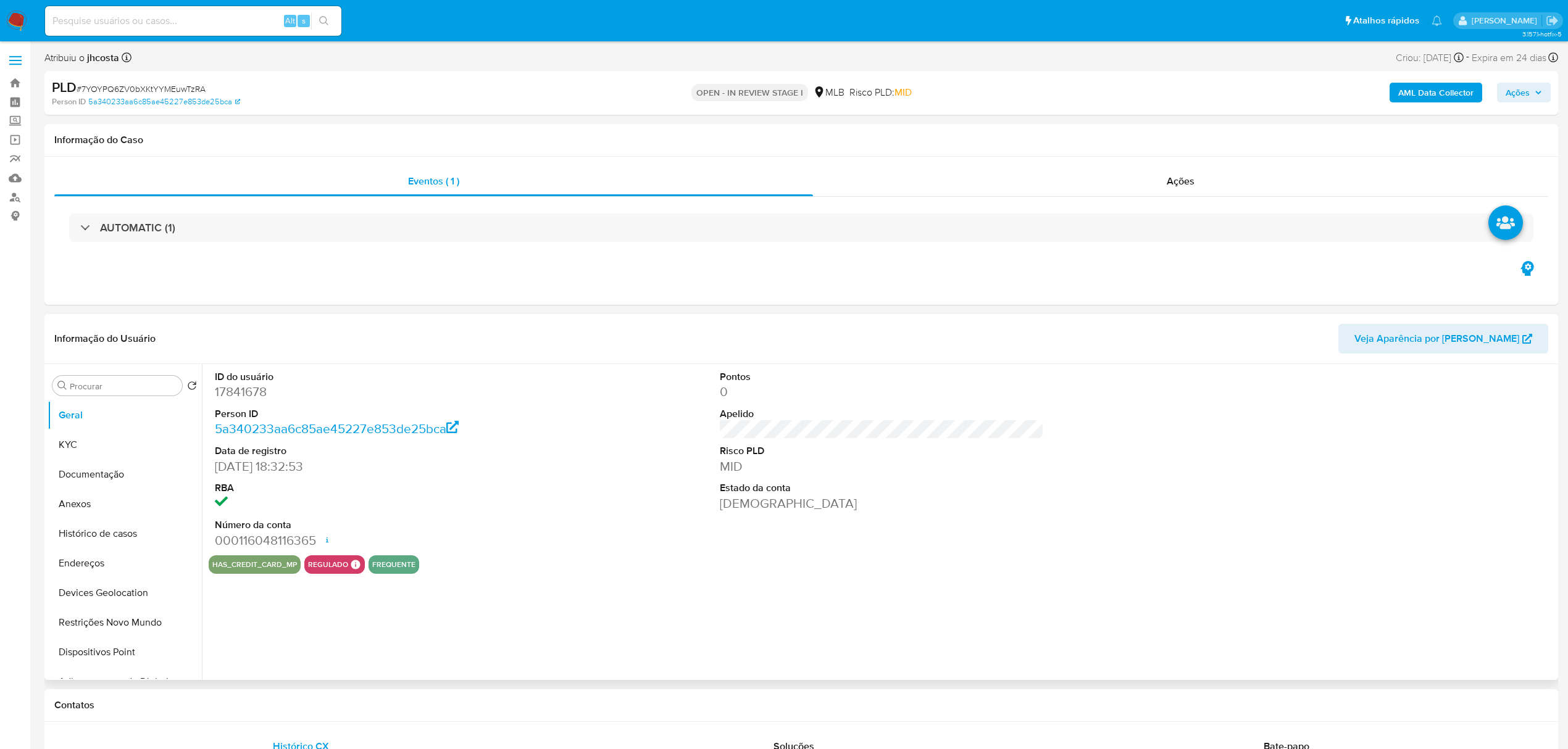
select select "10"
click at [1514, 89] on span "Ações" at bounding box center [1518, 92] width 24 height 19
click at [1188, 145] on div "Resolução do caso Alt r" at bounding box center [1180, 133] width 113 height 32
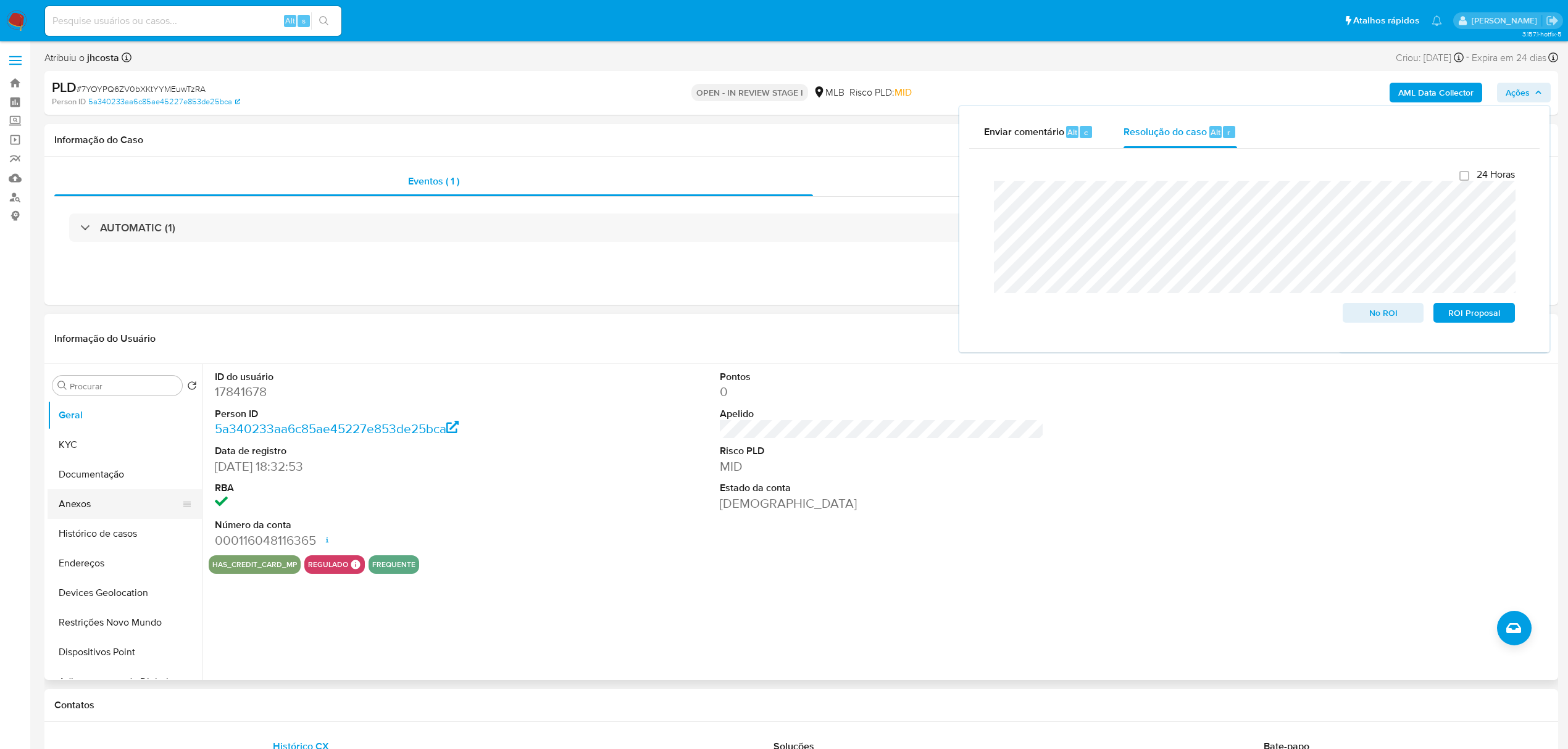
click at [101, 503] on button "Anexos" at bounding box center [120, 504] width 145 height 30
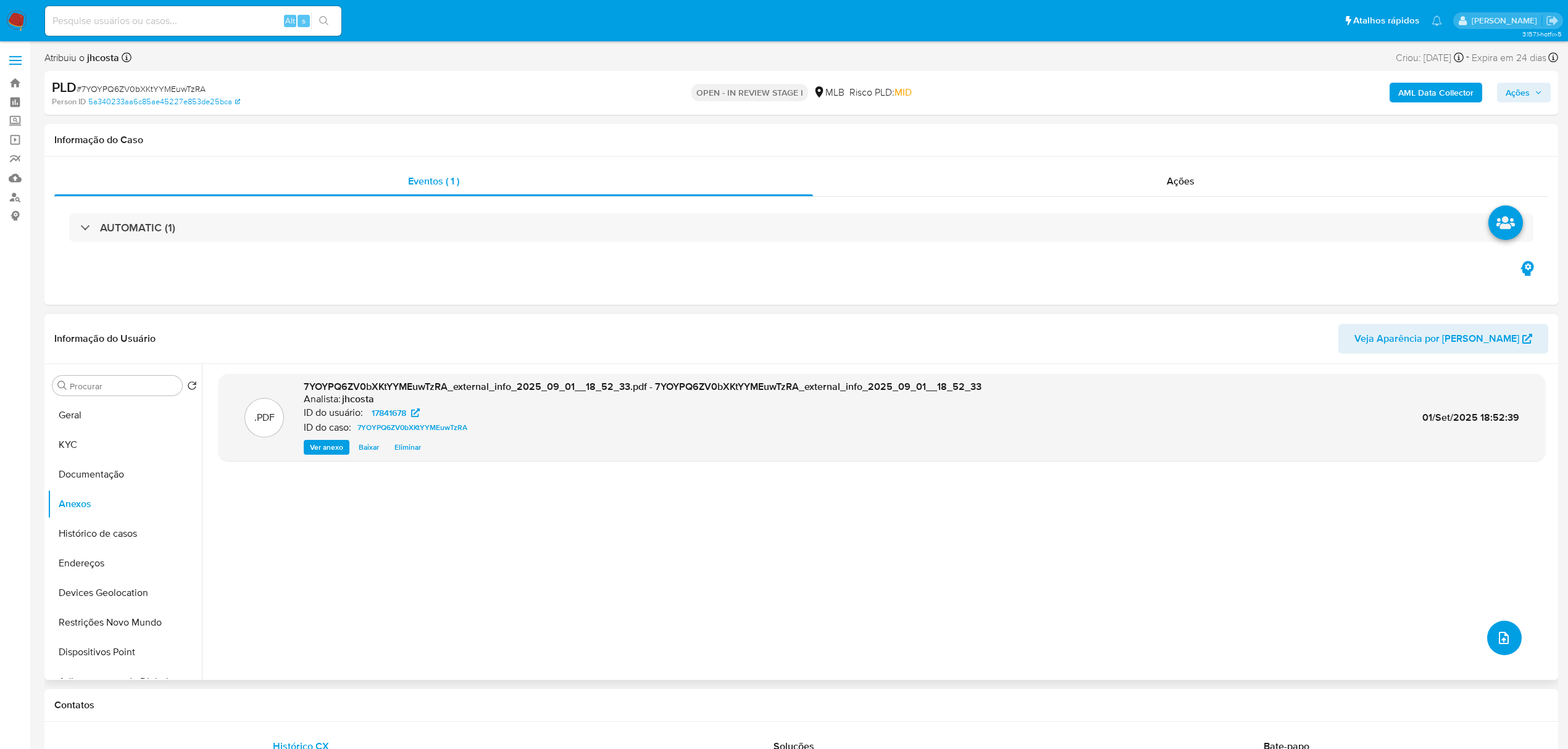
click at [1502, 627] on button "upload-file" at bounding box center [1504, 637] width 35 height 35
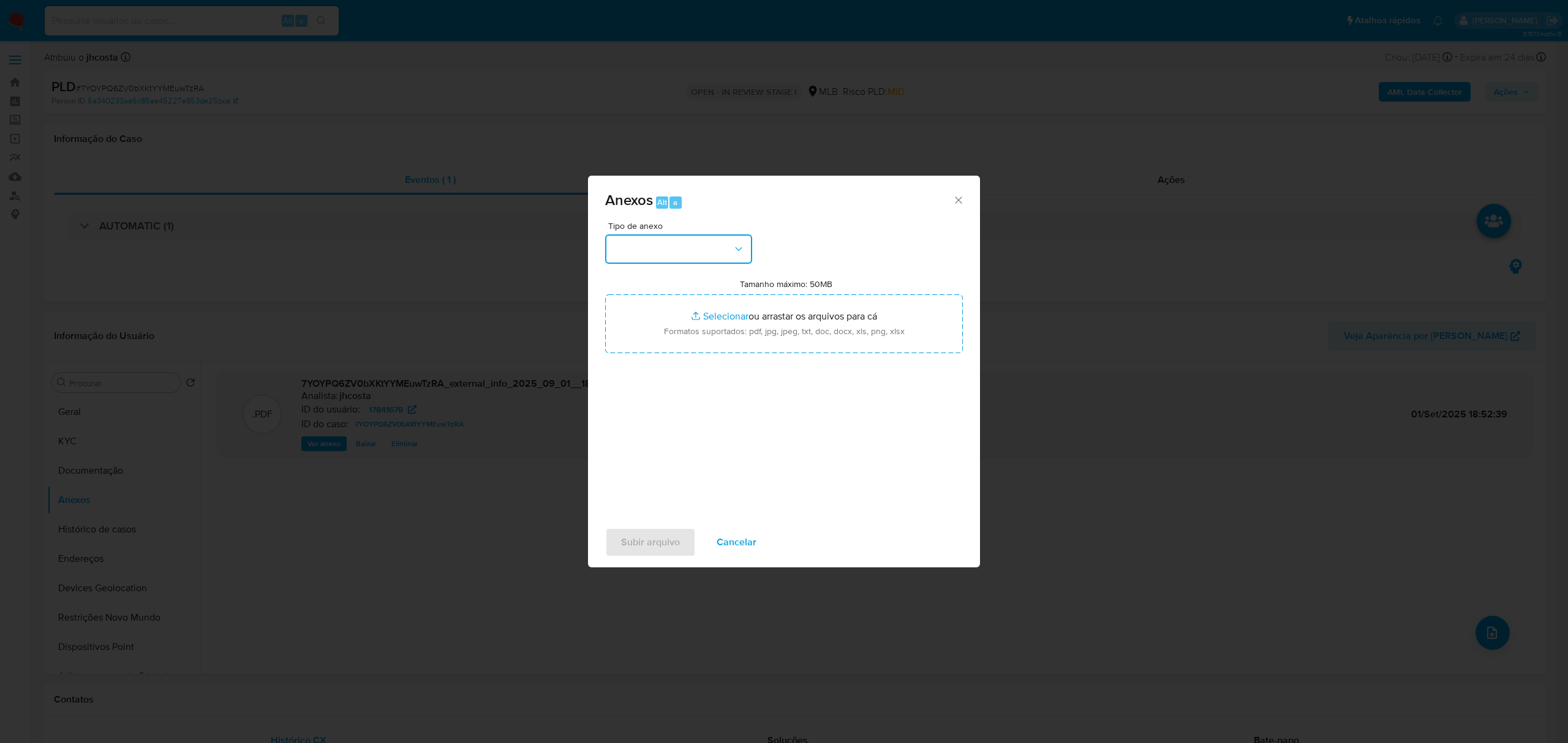
click at [717, 242] on button "button" at bounding box center [679, 249] width 147 height 30
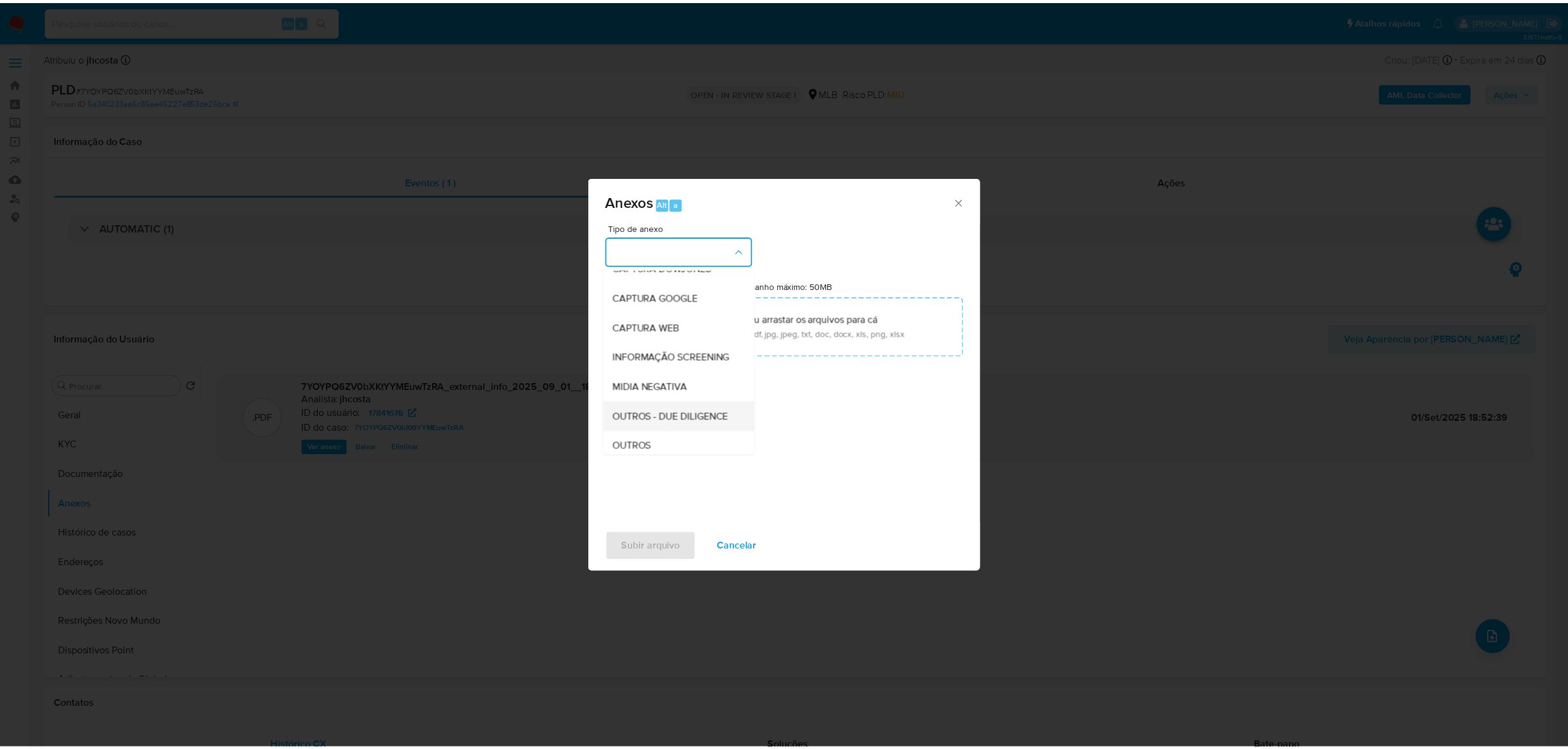
scroll to position [82, 0]
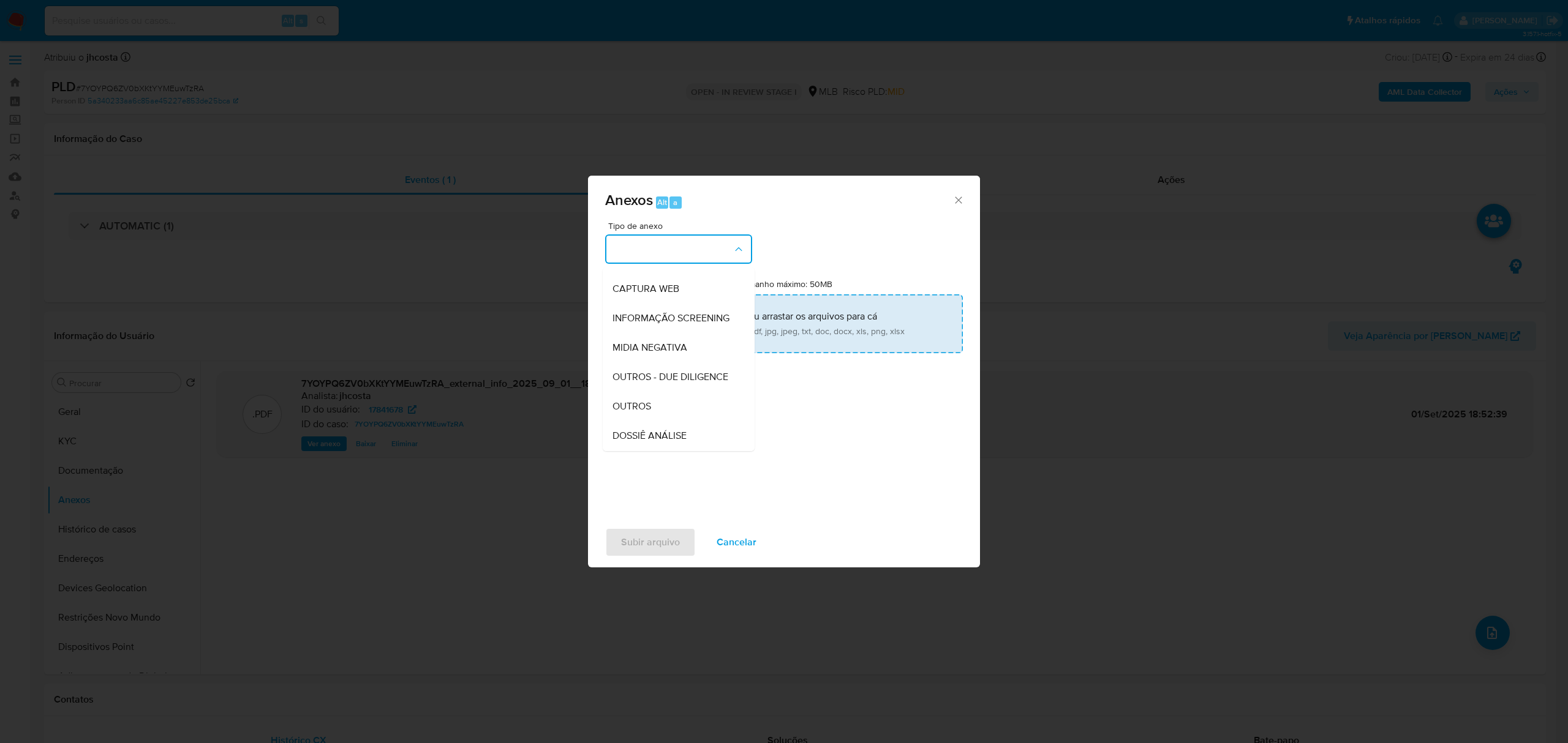
drag, startPoint x: 668, startPoint y: 426, endPoint x: 784, endPoint y: 333, distance: 148.7
click at [668, 422] on div "OUTROS" at bounding box center [675, 406] width 125 height 30
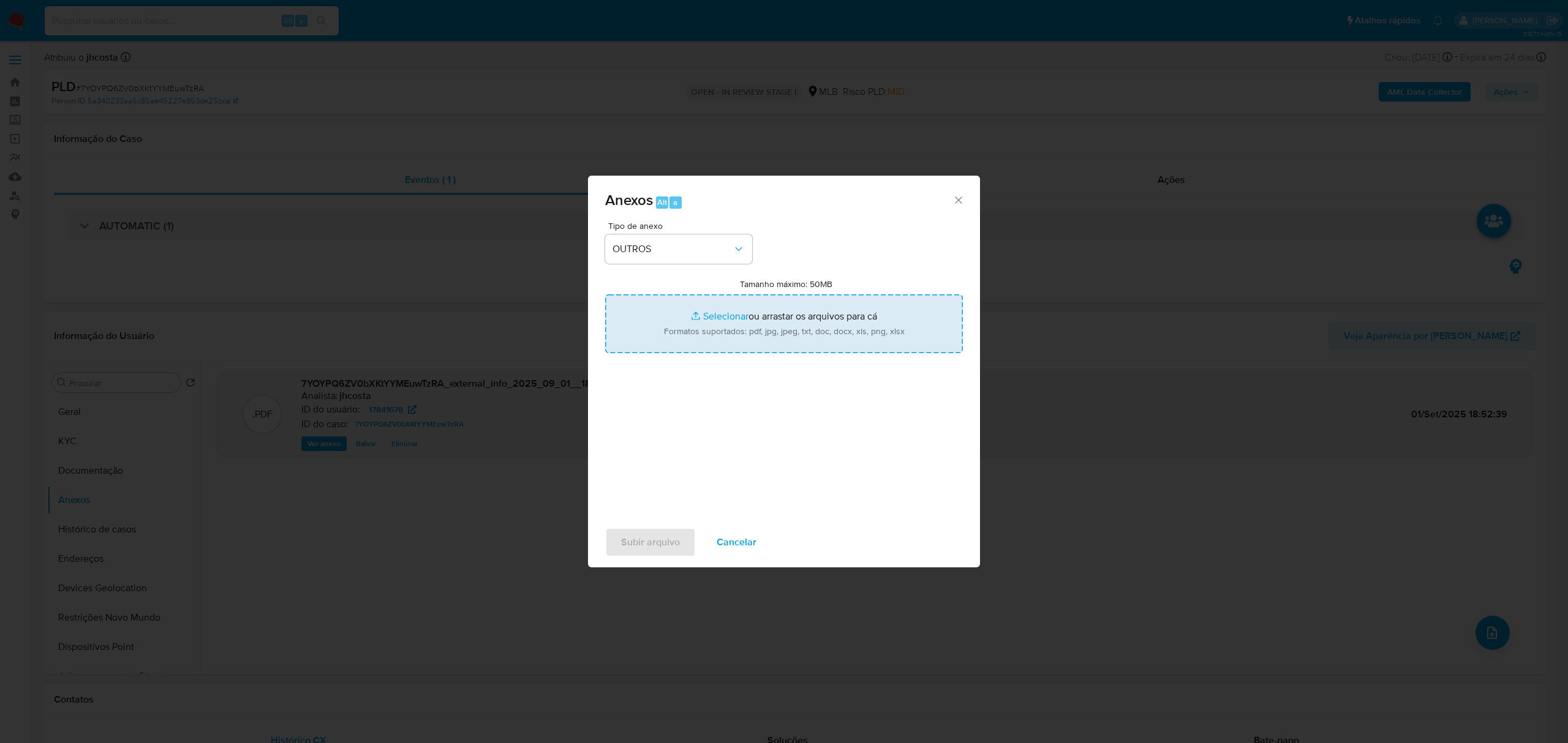
click at [787, 329] on input "Tamanho máximo: 50MB Selecionar arquivos" at bounding box center [784, 323] width 358 height 59
type input "C:\fakepath\Mulan 17841678_2025_09_01_16_05_26.xlsx"
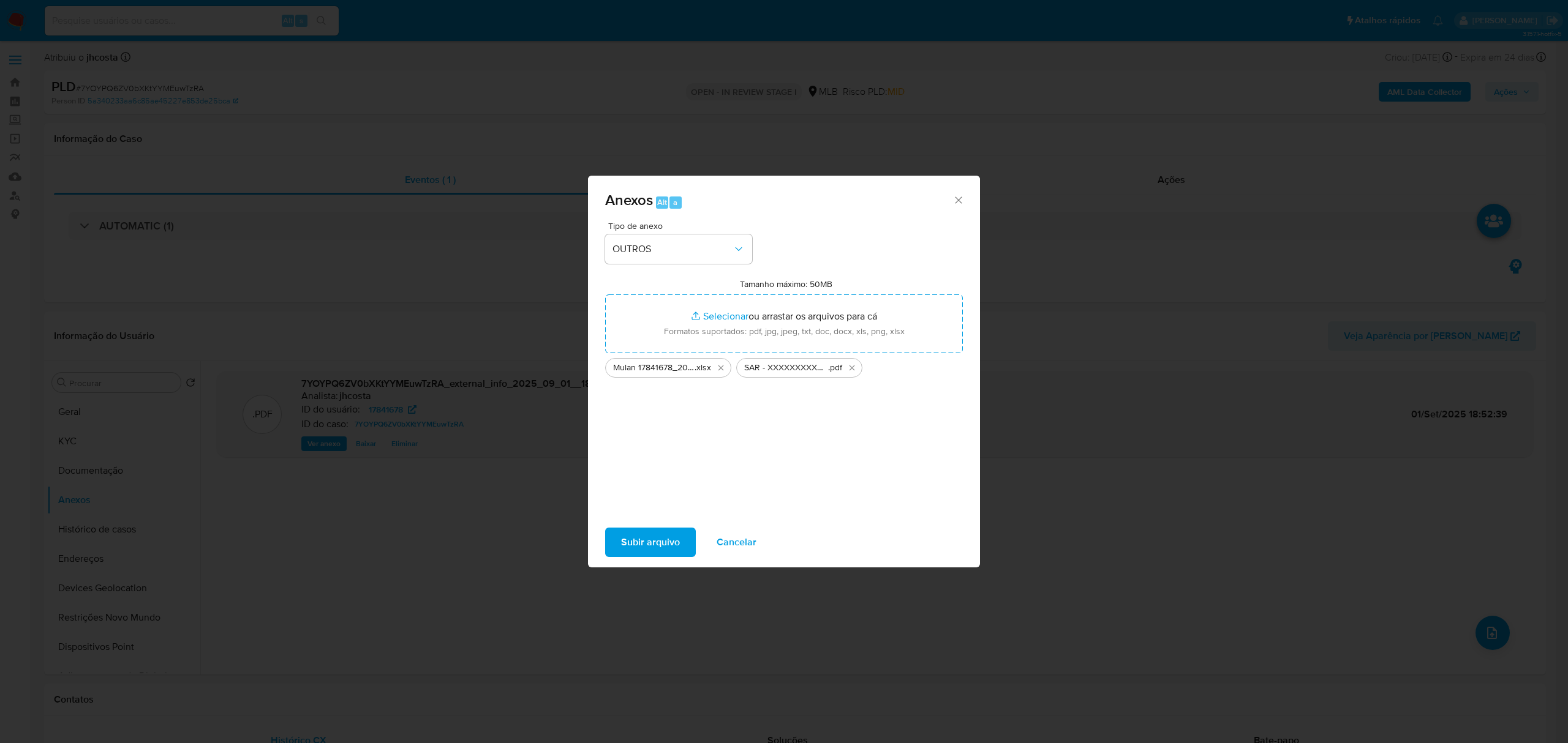
click at [650, 542] on span "Subir arquivo" at bounding box center [650, 543] width 59 height 27
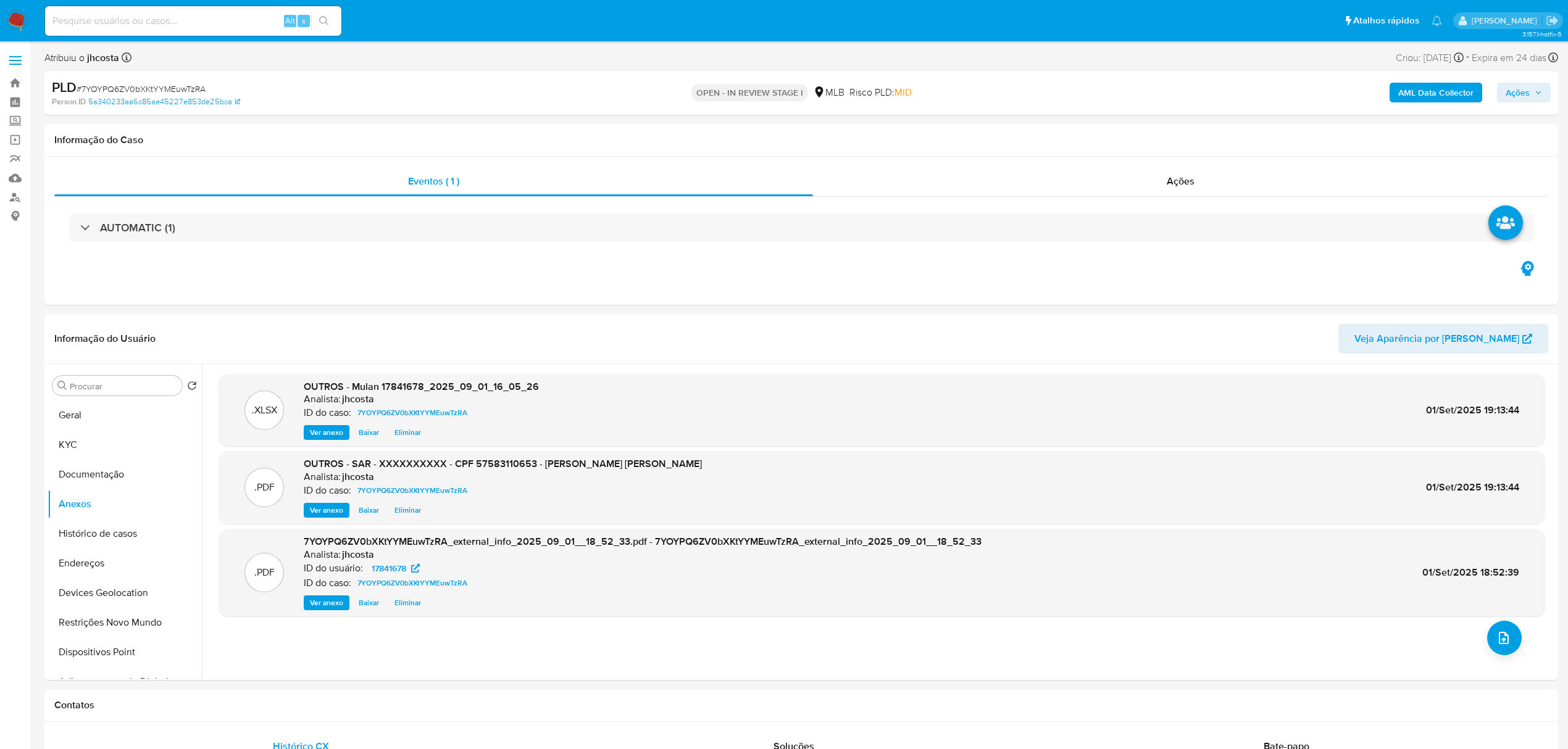
click at [1525, 84] on span "Ações" at bounding box center [1518, 92] width 24 height 19
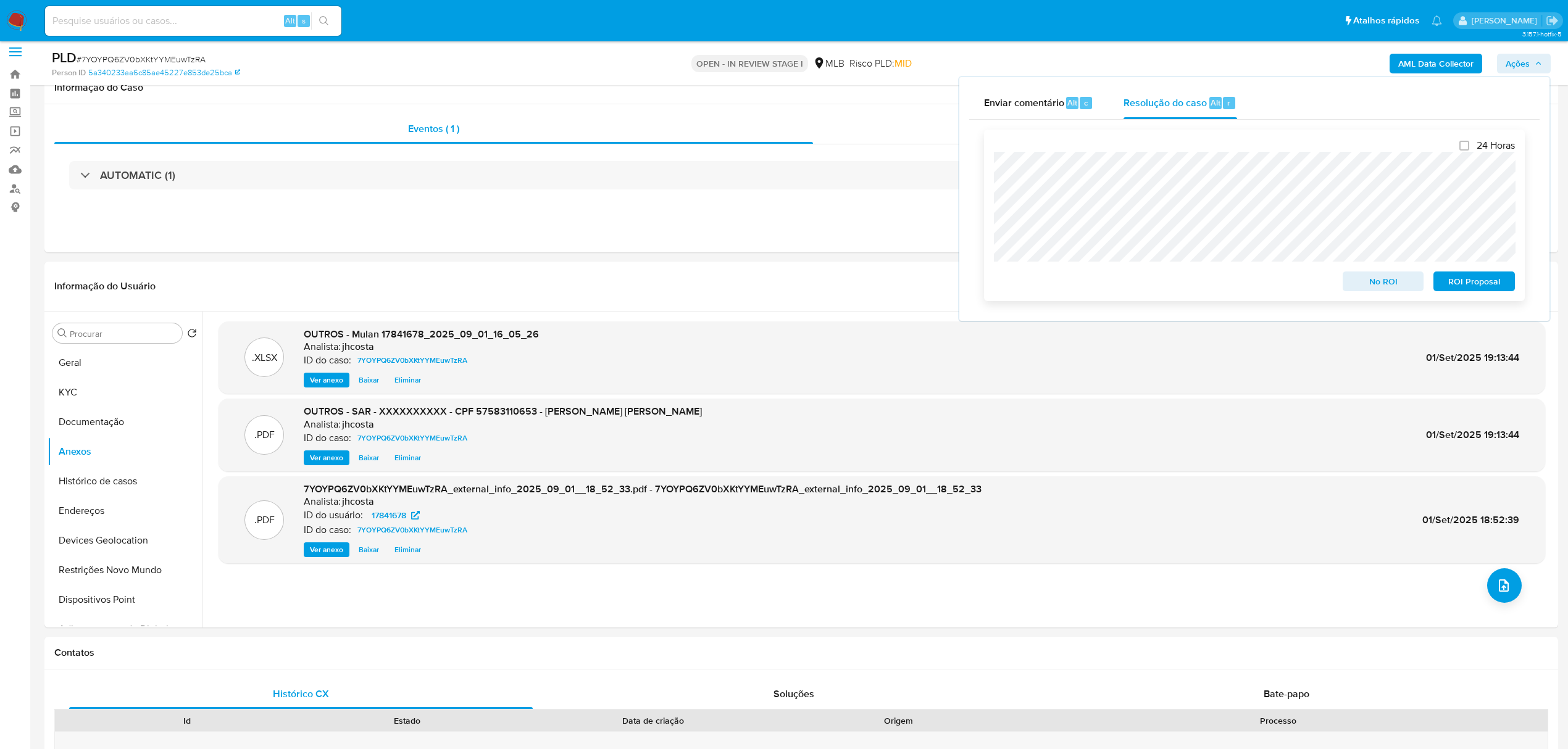
scroll to position [0, 0]
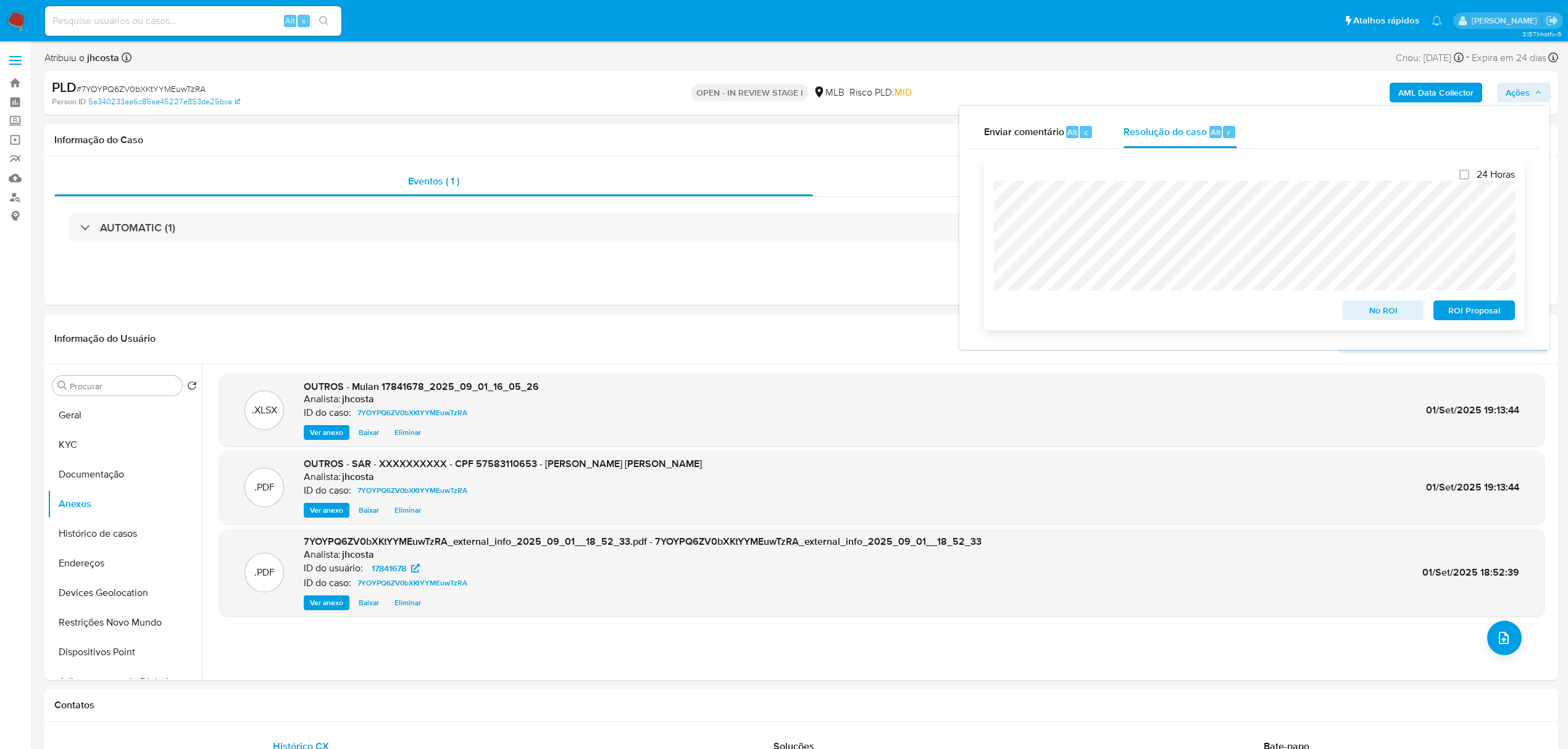
click at [1465, 313] on span "ROI Proposal" at bounding box center [1473, 310] width 64 height 17
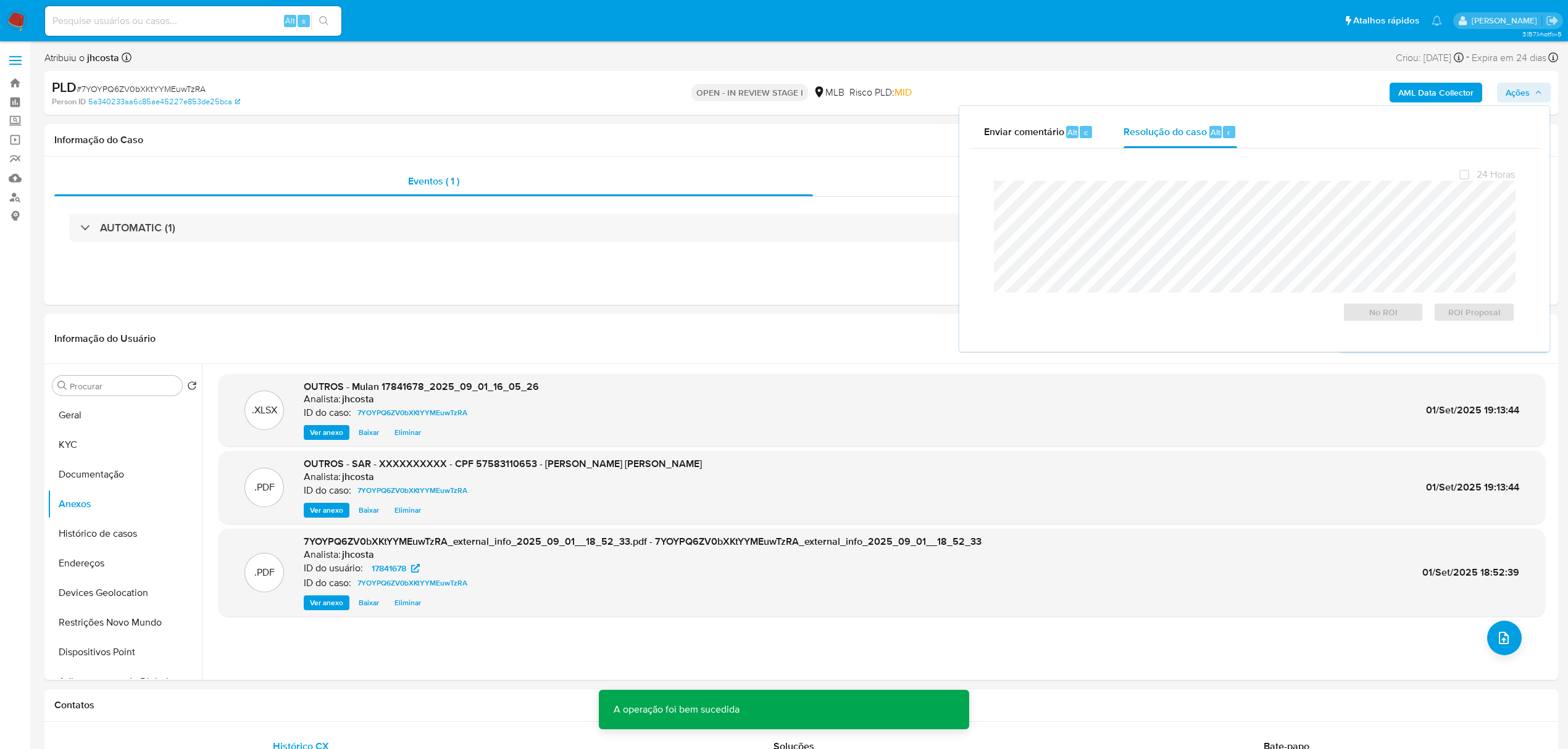
click at [124, 91] on span "# 7YOYPQ6ZV0bXKtYYMEuwTzRA" at bounding box center [141, 88] width 129 height 12
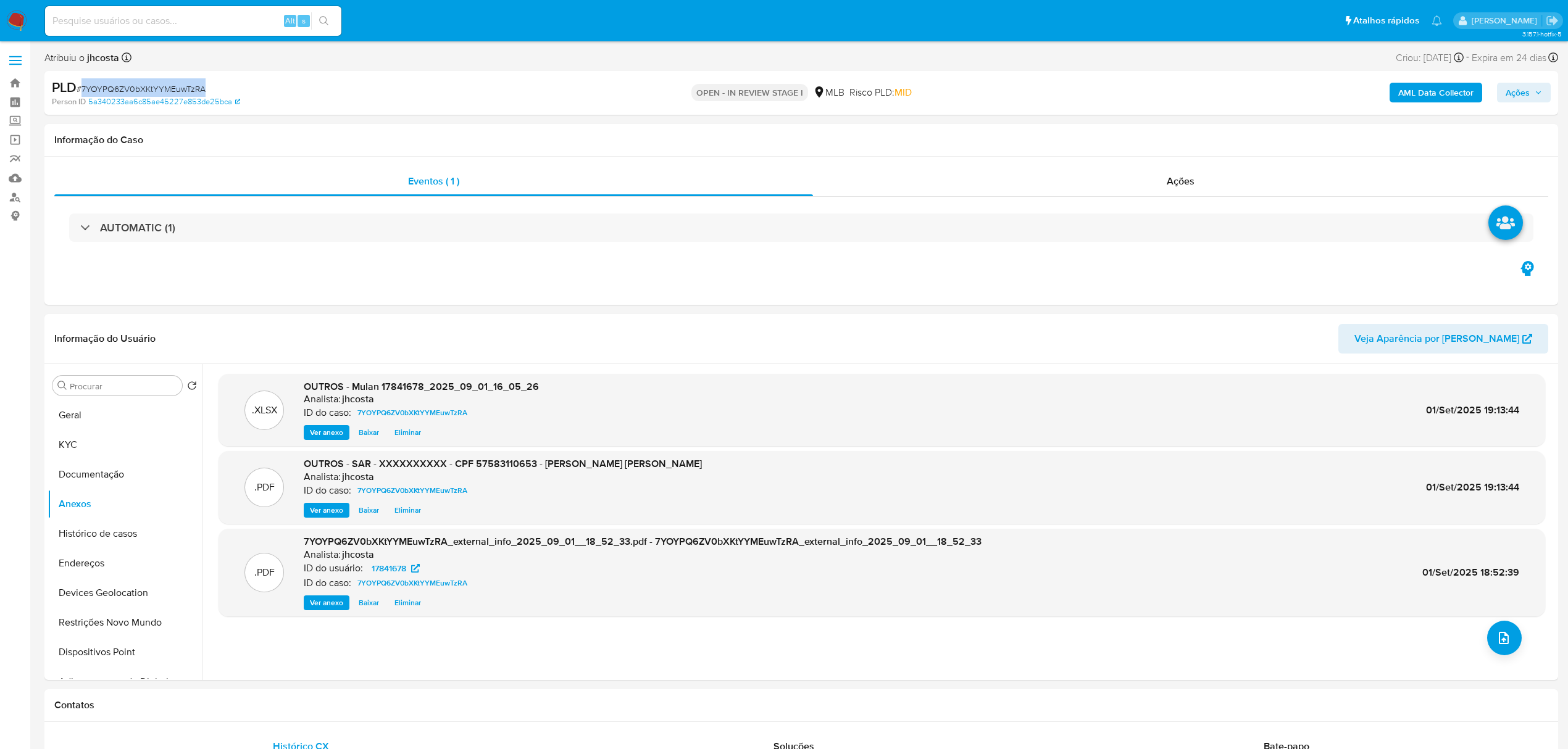
click at [124, 91] on span "# 7YOYPQ6ZV0bXKtYYMEuwTzRA" at bounding box center [141, 88] width 129 height 12
copy span "7YOYPQ6ZV0bXKtYYMEuwTzRA"
click at [1131, 161] on div "Eventos ( 1 ) Ações AUTOMATIC (1)" at bounding box center [801, 230] width 1514 height 148
click at [1151, 174] on div "Ações" at bounding box center [1181, 181] width 736 height 30
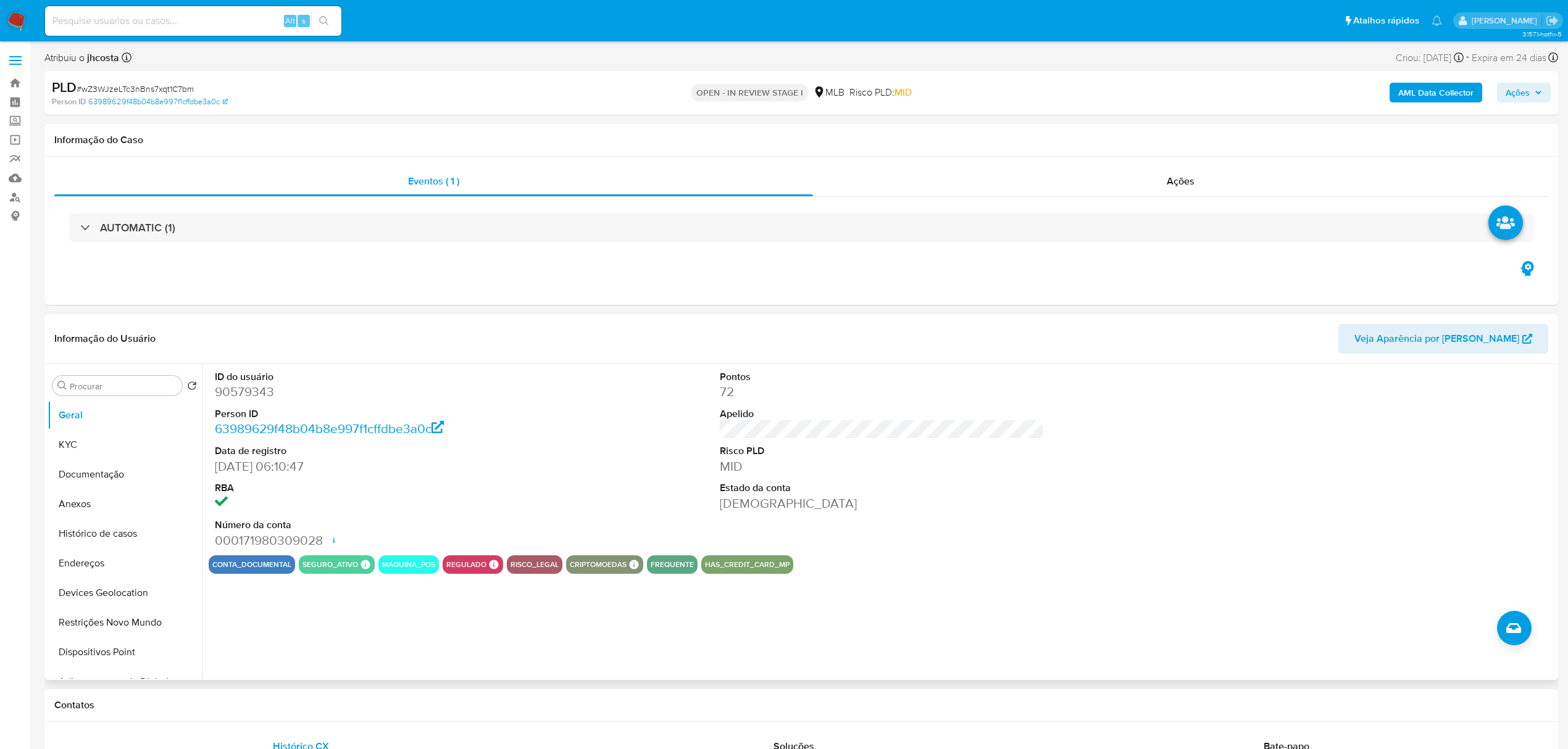
click at [246, 393] on dd "90579343" at bounding box center [377, 391] width 324 height 17
copy dd "90579343"
click at [608, 369] on div "ID do usuário 90579343 Person ID 63989629f48b04b8e997f1cffdbe3a0c Data de regis…" at bounding box center [882, 460] width 1347 height 191
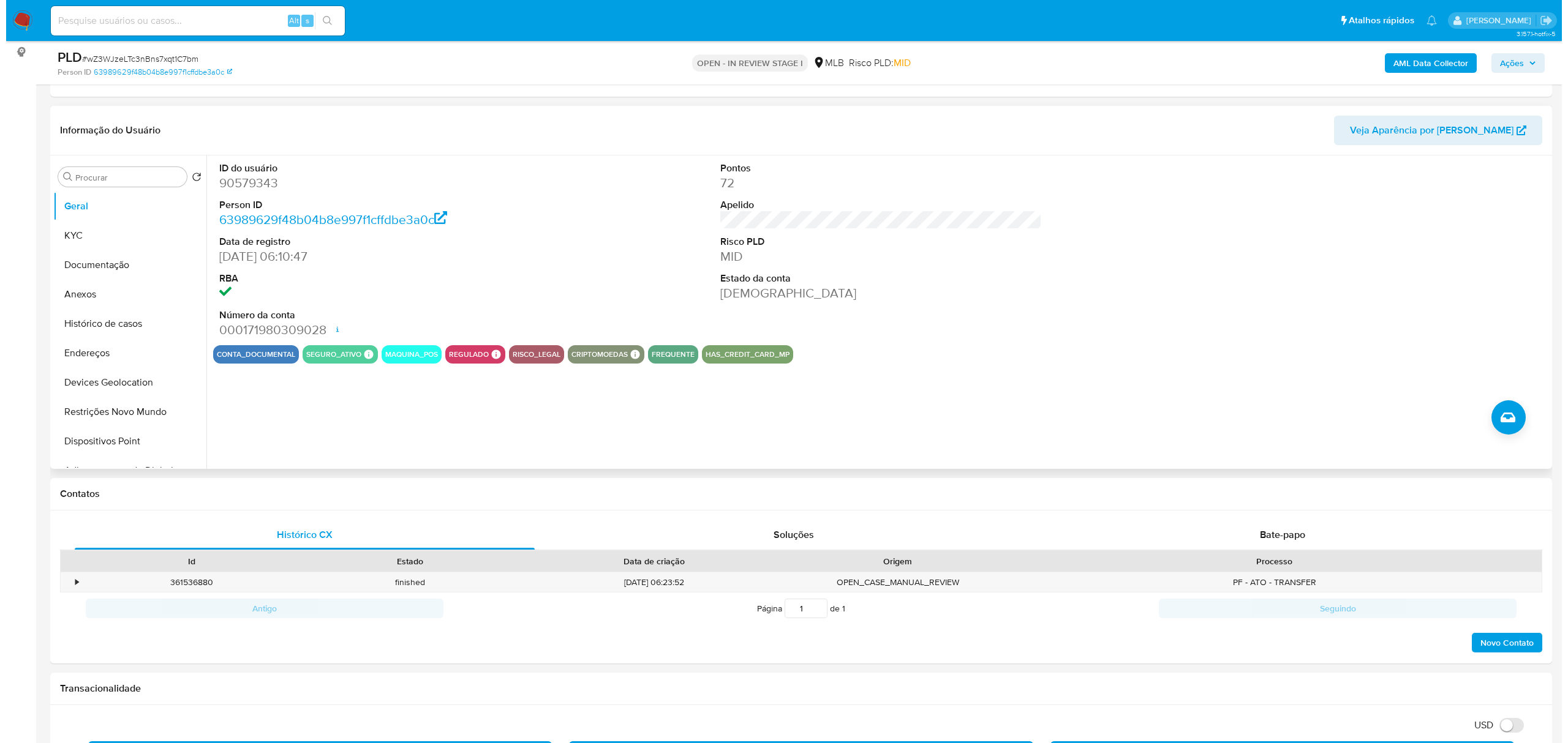
scroll to position [163, 0]
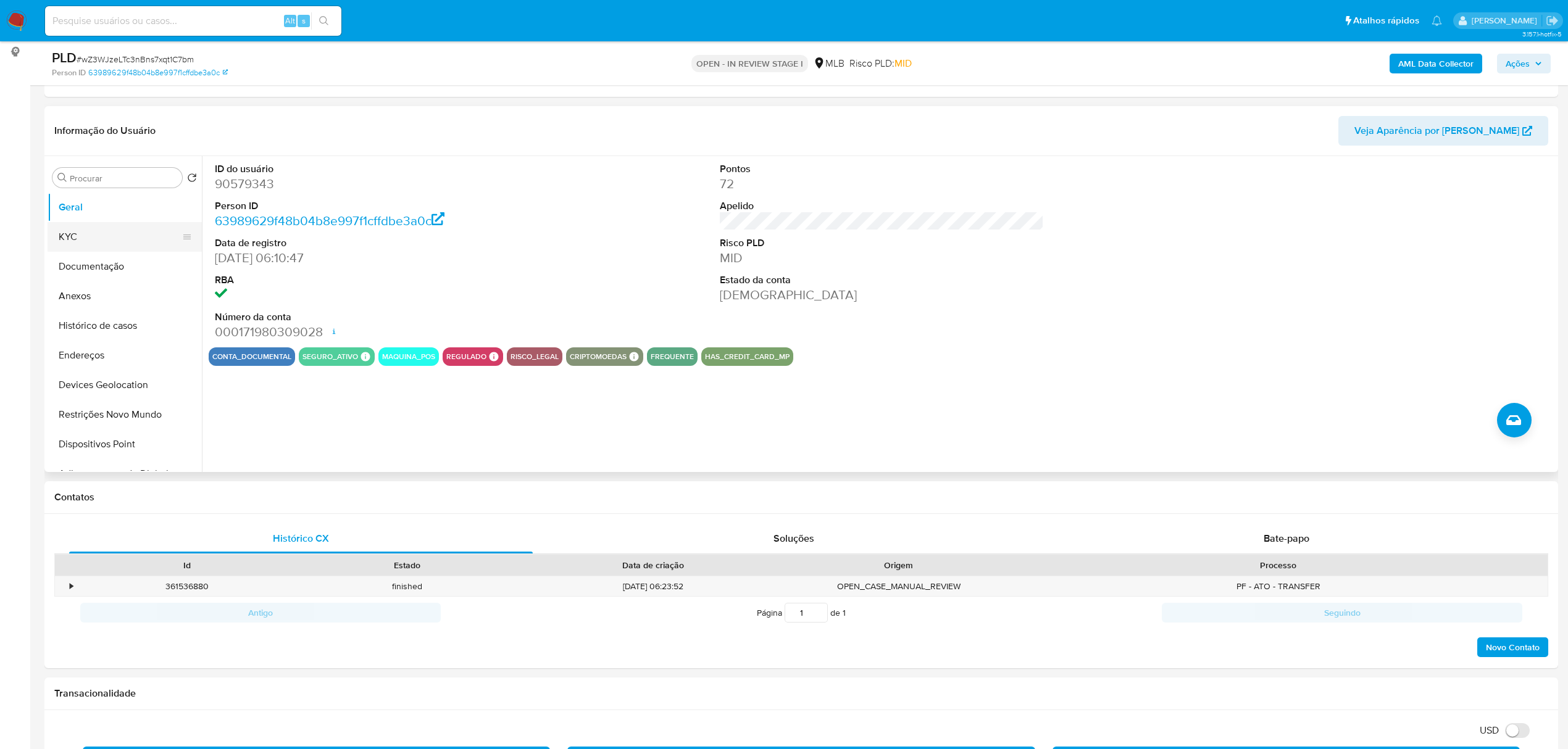
click at [82, 235] on button "KYC" at bounding box center [120, 237] width 145 height 30
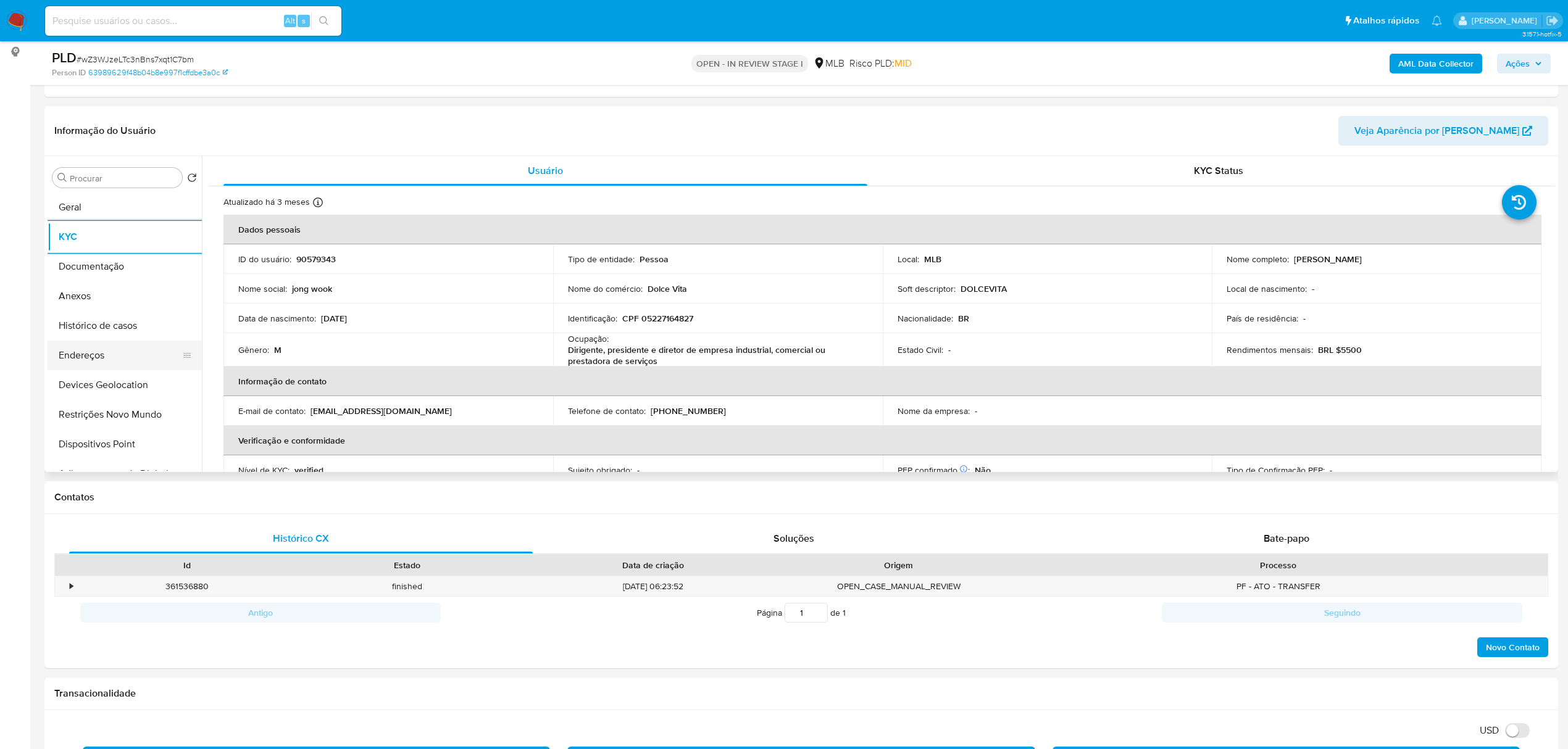
click at [127, 356] on button "Endereços" at bounding box center [120, 356] width 145 height 30
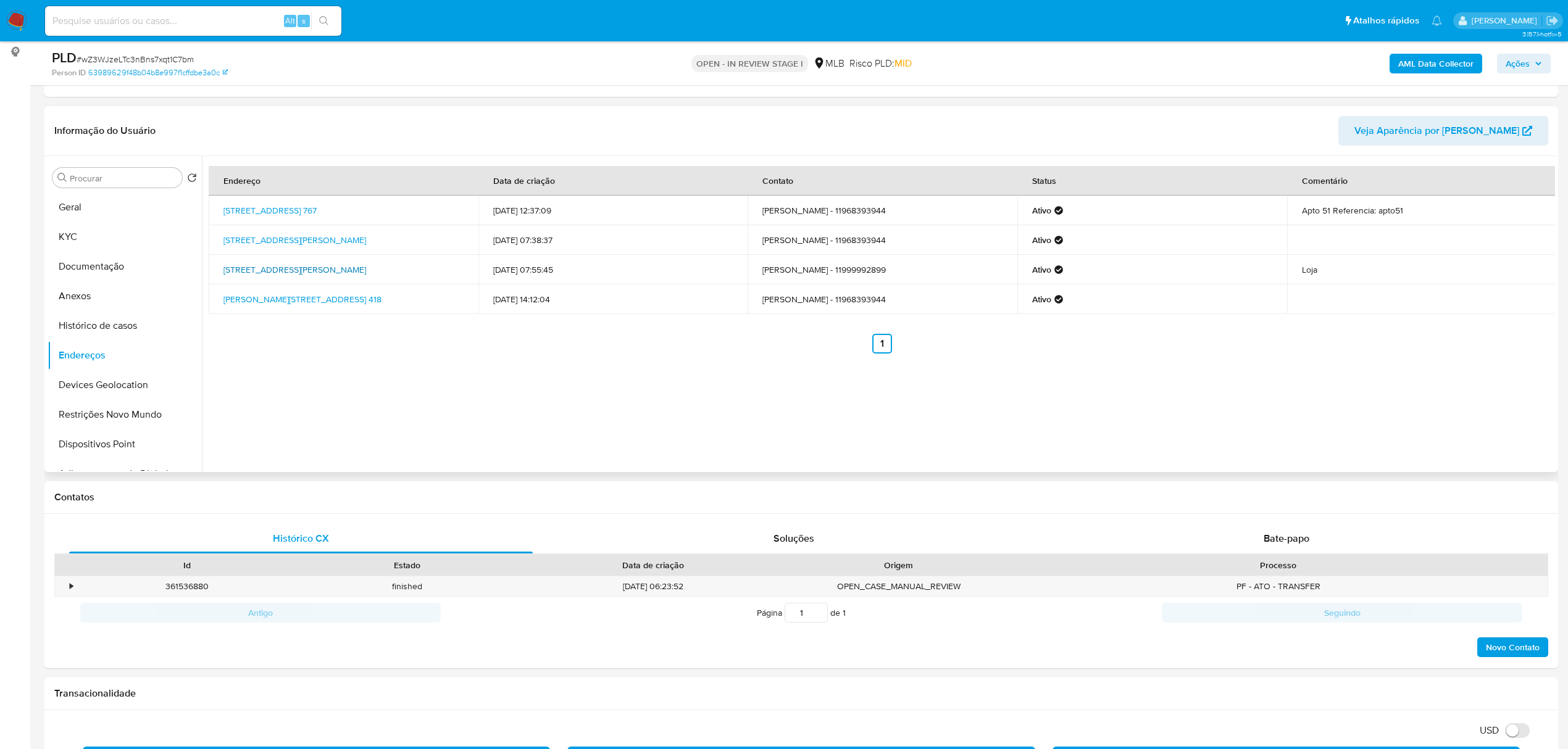
drag, startPoint x: 222, startPoint y: 265, endPoint x: 426, endPoint y: 258, distance: 204.1
click at [428, 258] on td "Rua José Paulino 418, São Paulo, São Paulo, 01120000, Brasil 418" at bounding box center [344, 269] width 270 height 30
copy link "Rua José Paulino 418, São Paulo, São Paulo, 01120000"
click at [366, 263] on link "Rua José Paulino 418, São Paulo, São Paulo, 01120000, Brasil 418" at bounding box center [295, 269] width 142 height 12
click at [112, 401] on button "Restrições Novo Mundo" at bounding box center [120, 414] width 145 height 30
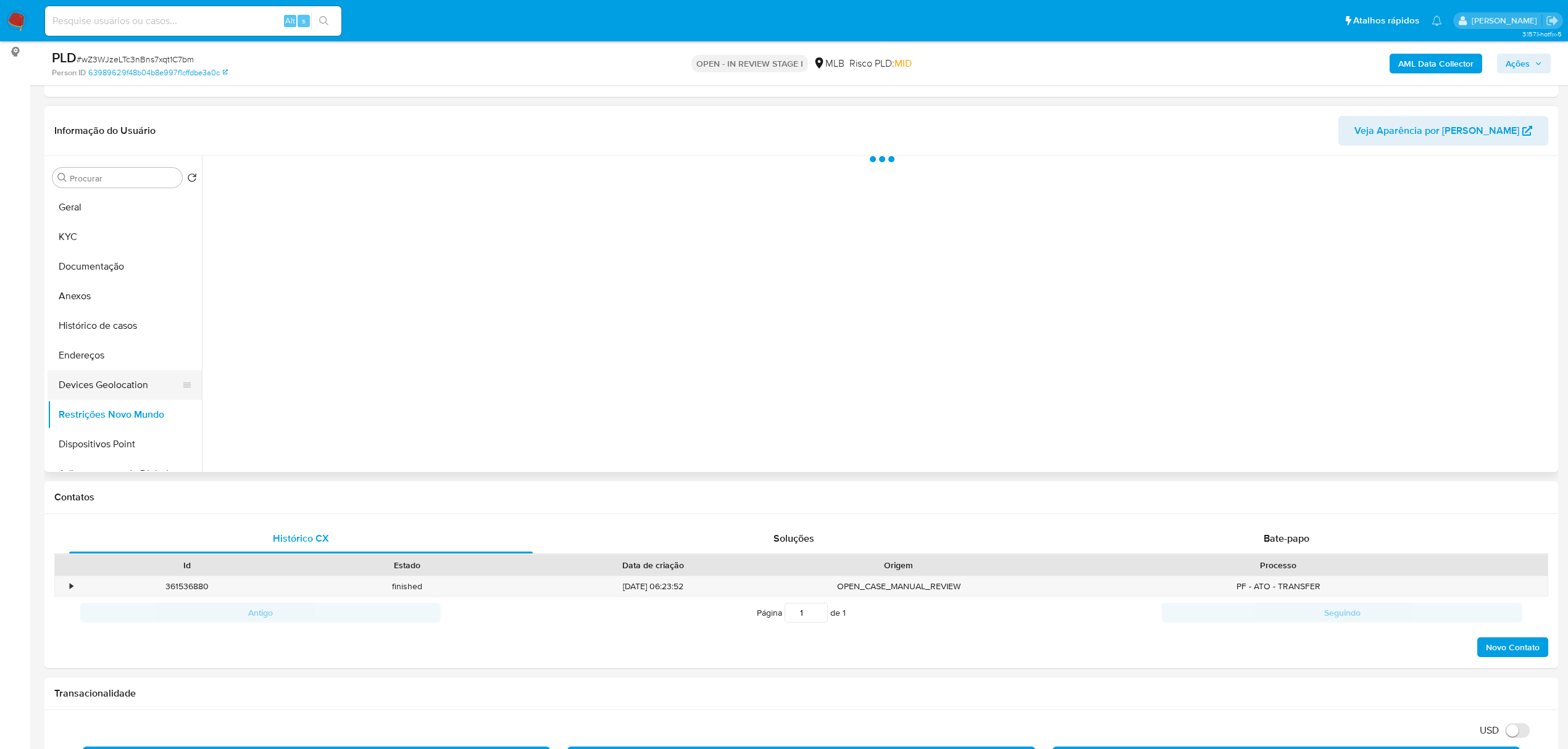
click at [112, 383] on button "Devices Geolocation" at bounding box center [120, 385] width 145 height 30
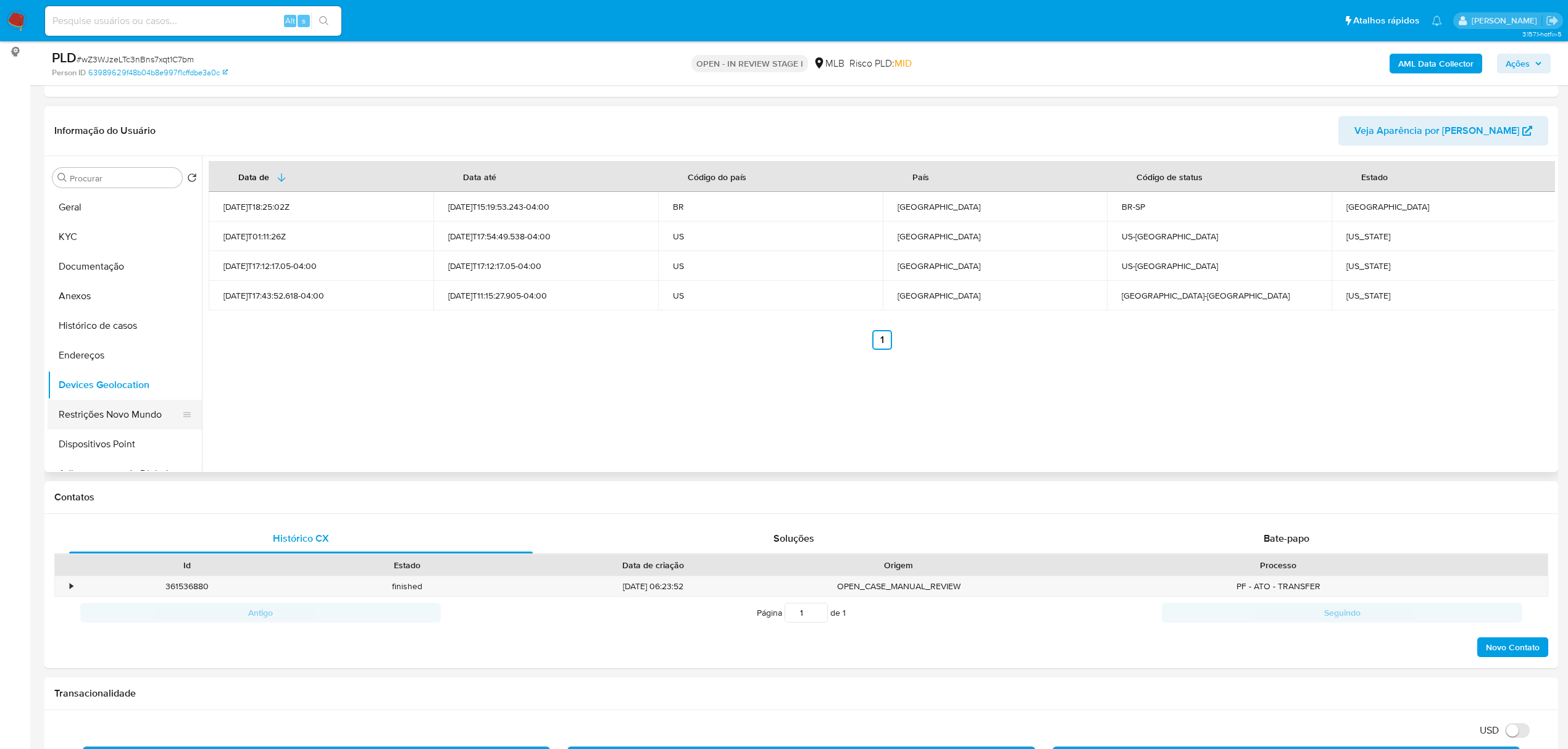
click at [102, 410] on button "Restrições Novo Mundo" at bounding box center [120, 414] width 145 height 30
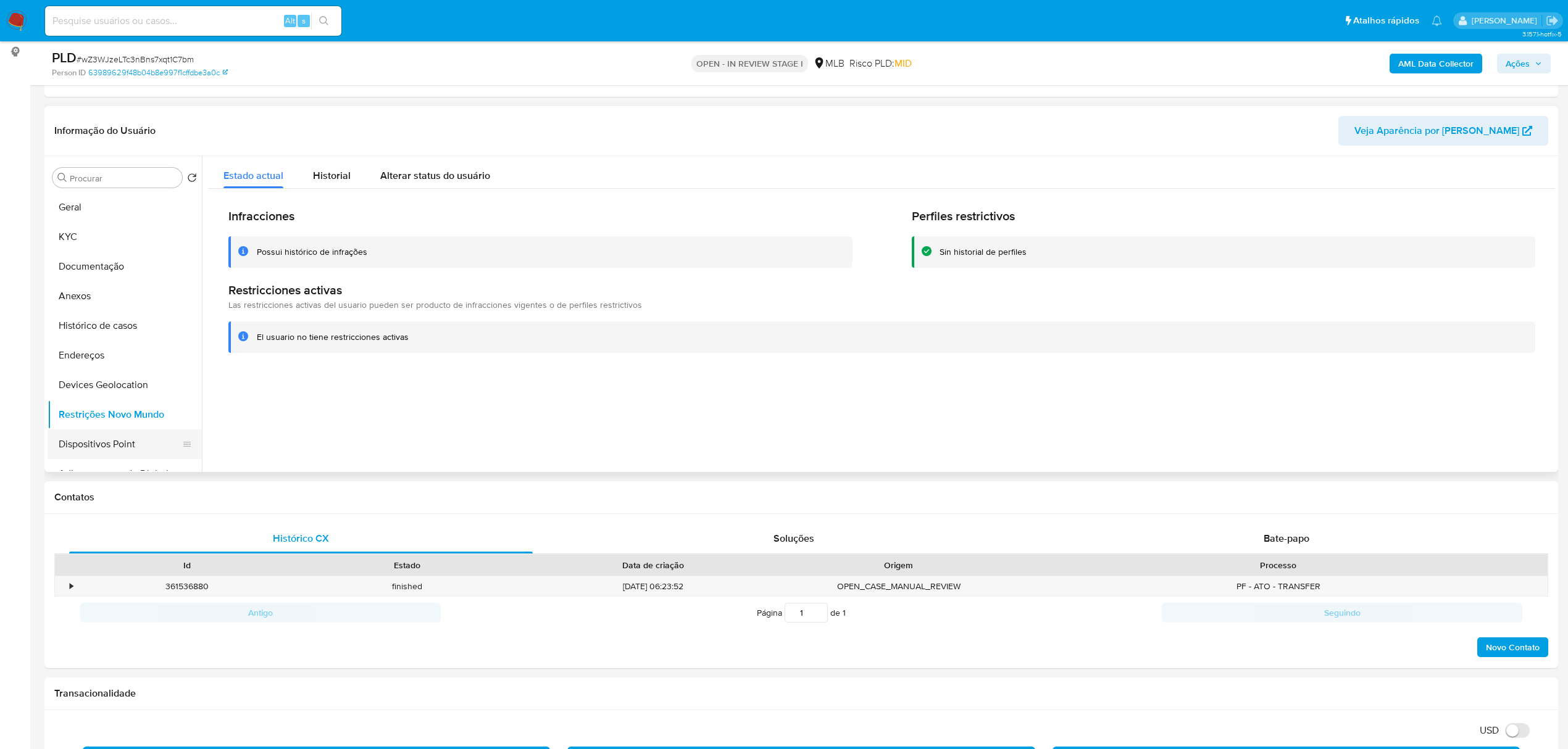
click at [86, 447] on button "Dispositivos Point" at bounding box center [120, 444] width 145 height 30
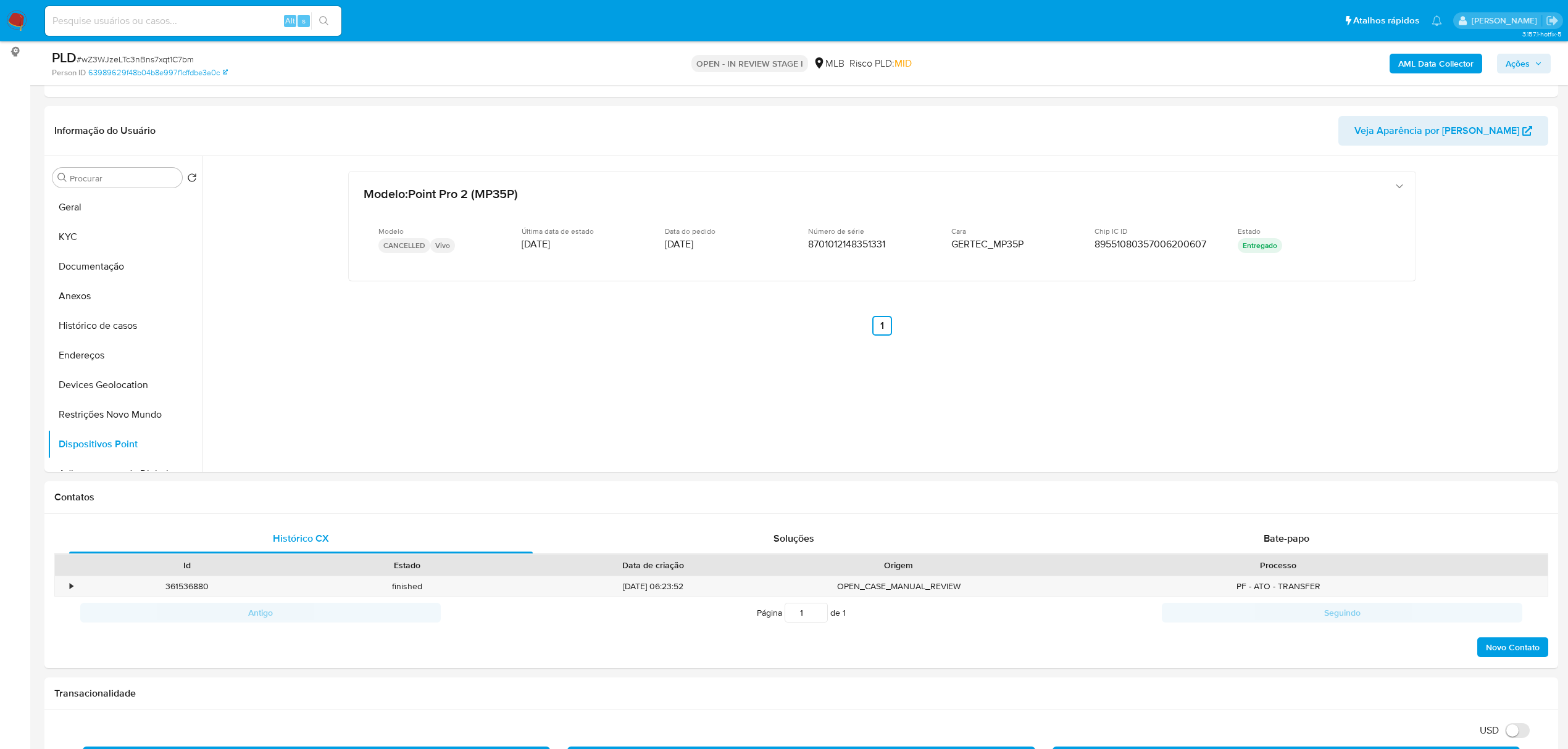
click at [1409, 61] on b "AML Data Collector" at bounding box center [1435, 63] width 75 height 19
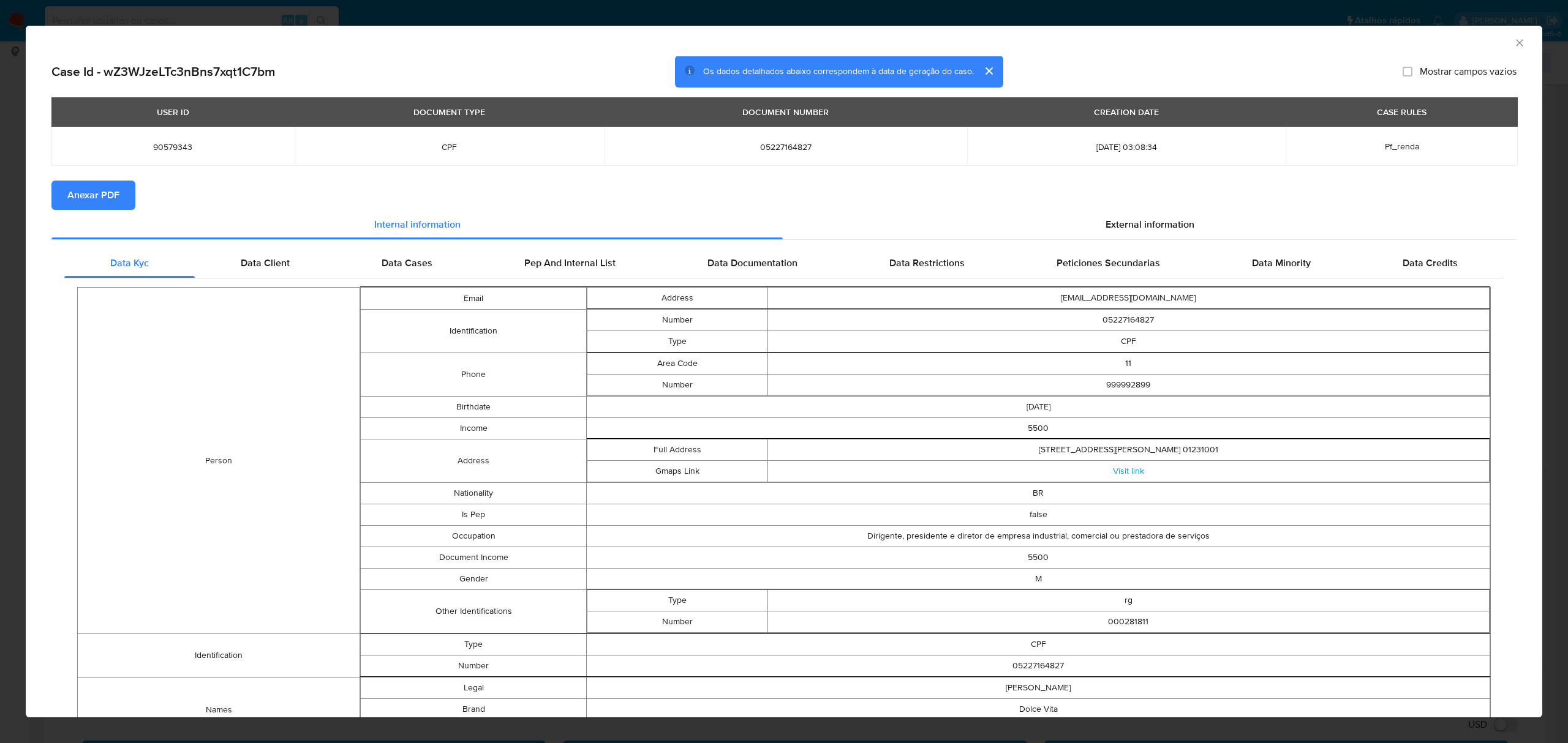
click at [115, 192] on span "Anexar PDF" at bounding box center [93, 196] width 52 height 27
drag, startPoint x: 1141, startPoint y: 237, endPoint x: 1125, endPoint y: 236, distance: 16.0
click at [1141, 236] on div "External information" at bounding box center [1149, 227] width 734 height 30
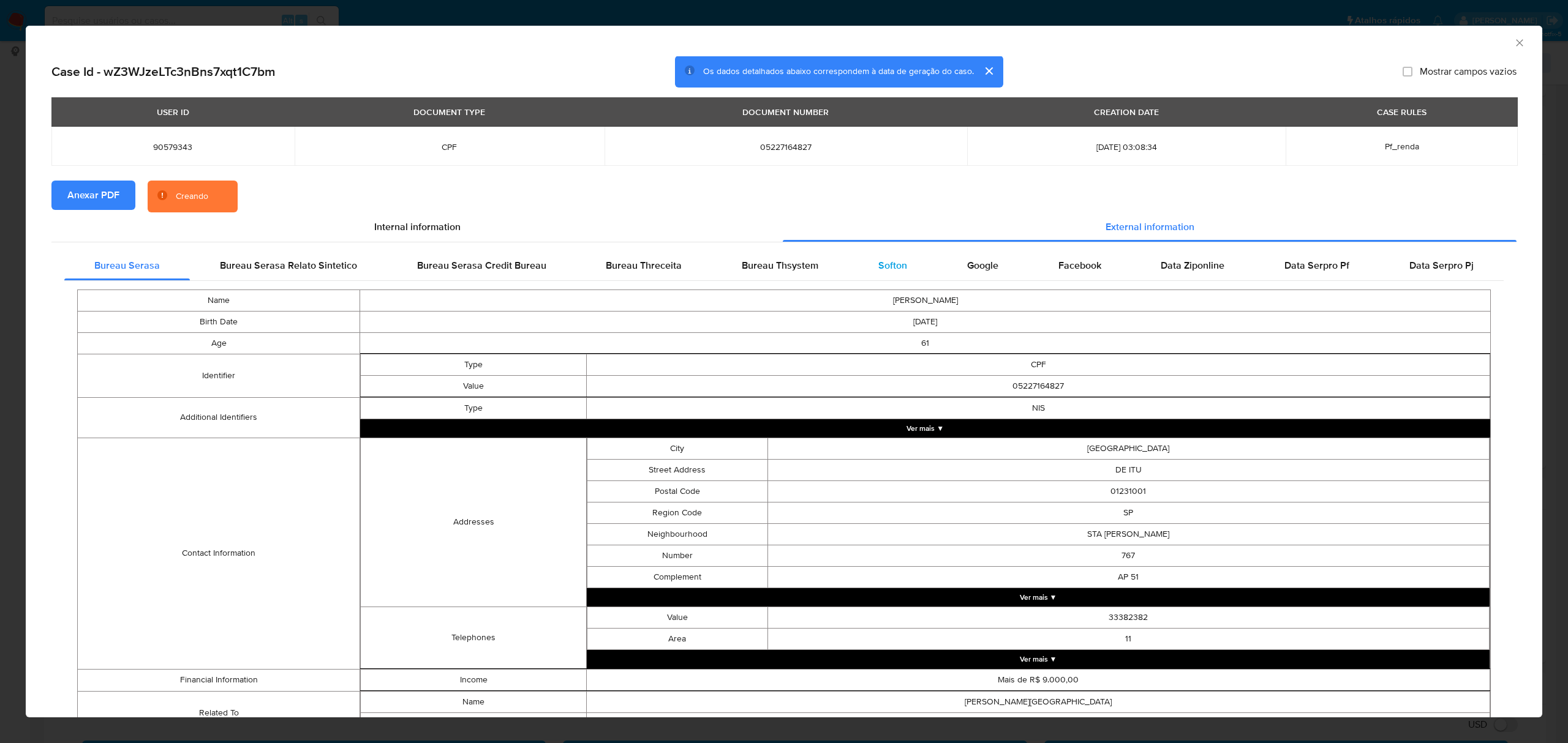
click at [878, 271] on span "Softon" at bounding box center [893, 265] width 29 height 14
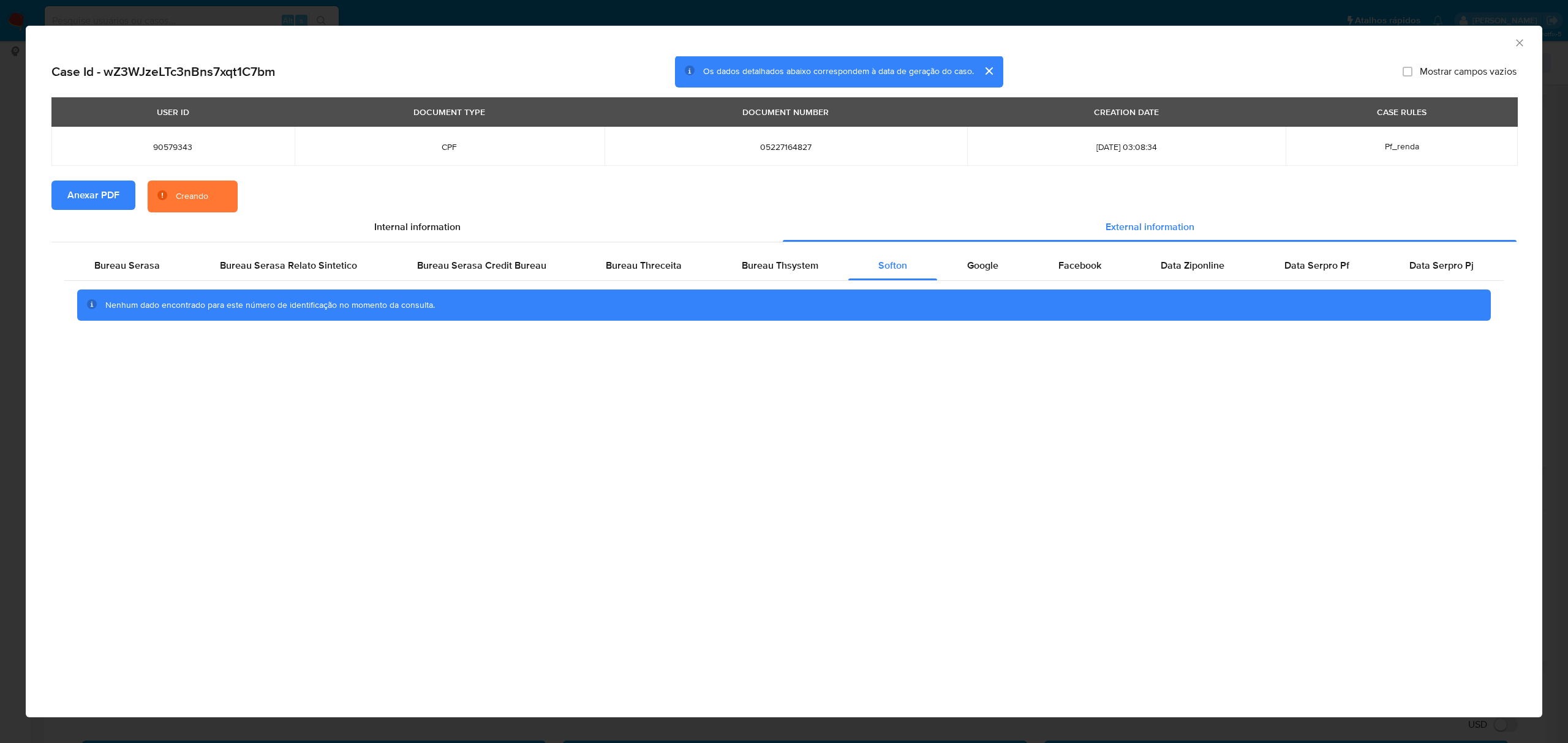
click at [676, 10] on div "AML Data Collector Case Id - wZ3WJzeLTc3nBns7xqt1C7bm Os dados detalhados abaix…" at bounding box center [784, 371] width 1568 height 743
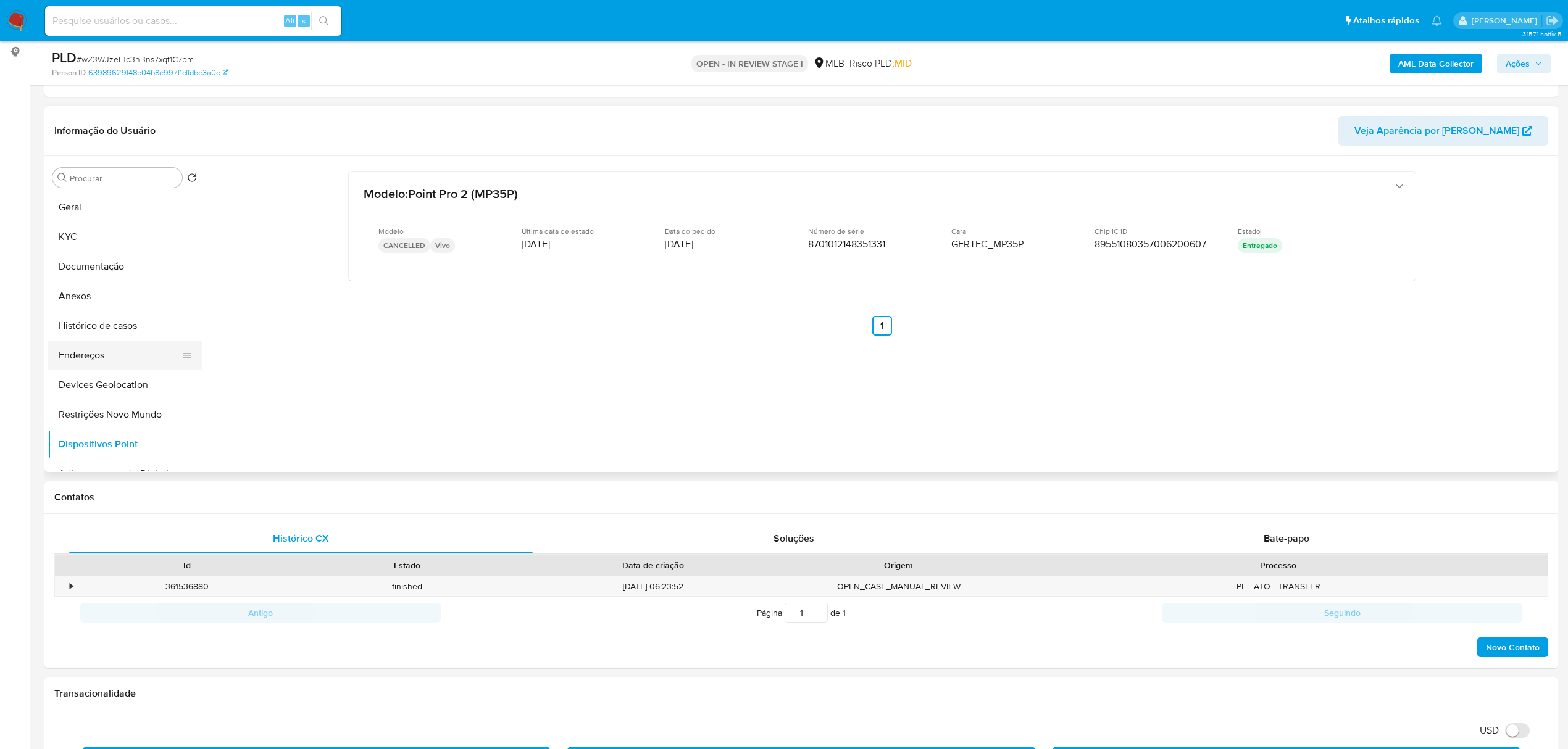
click at [87, 347] on button "Endereços" at bounding box center [120, 356] width 145 height 30
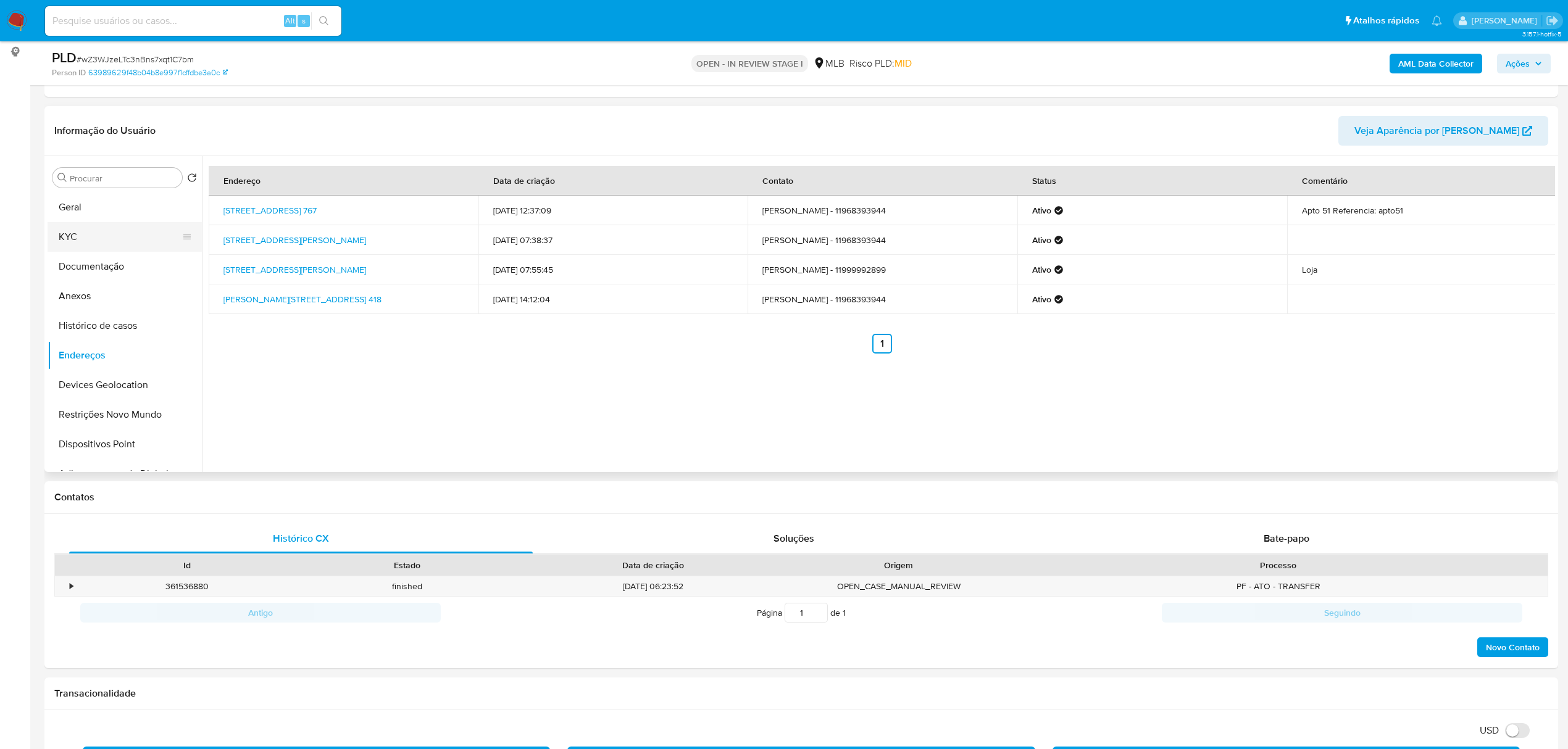
drag, startPoint x: 85, startPoint y: 238, endPoint x: 122, endPoint y: 239, distance: 37.0
click at [85, 238] on button "KYC" at bounding box center [120, 237] width 145 height 30
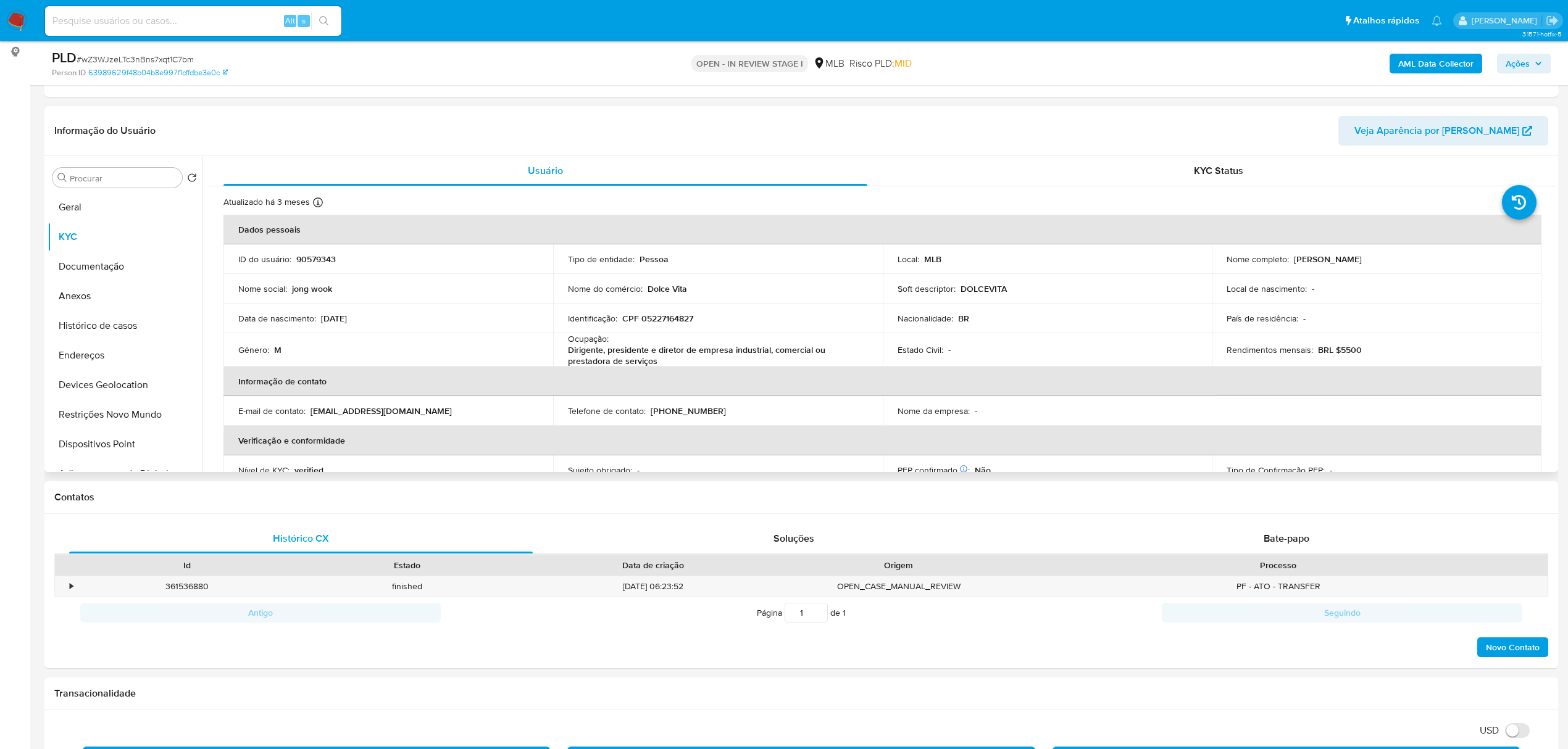
click at [657, 325] on td "Identificação : CPF 05227164827" at bounding box center [718, 318] width 330 height 30
click at [657, 318] on p "CPF 05227164827" at bounding box center [658, 318] width 71 height 11
copy p "05227164827"
click at [77, 265] on button "Documentação" at bounding box center [120, 267] width 145 height 30
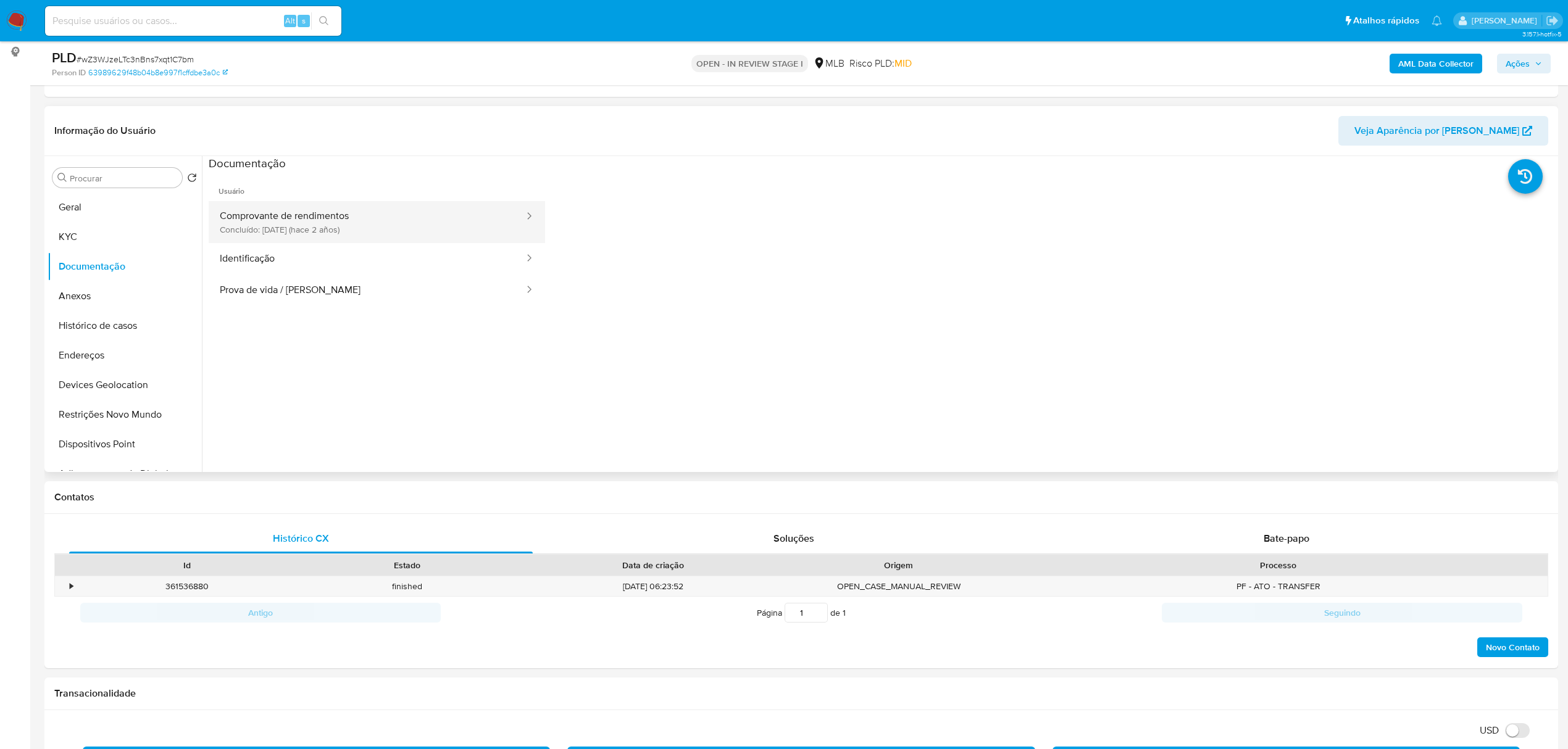
click at [331, 238] on button "Comprovante de rendimentos Concluído: 13/04/2023 (hace 2 años)" at bounding box center [367, 222] width 317 height 42
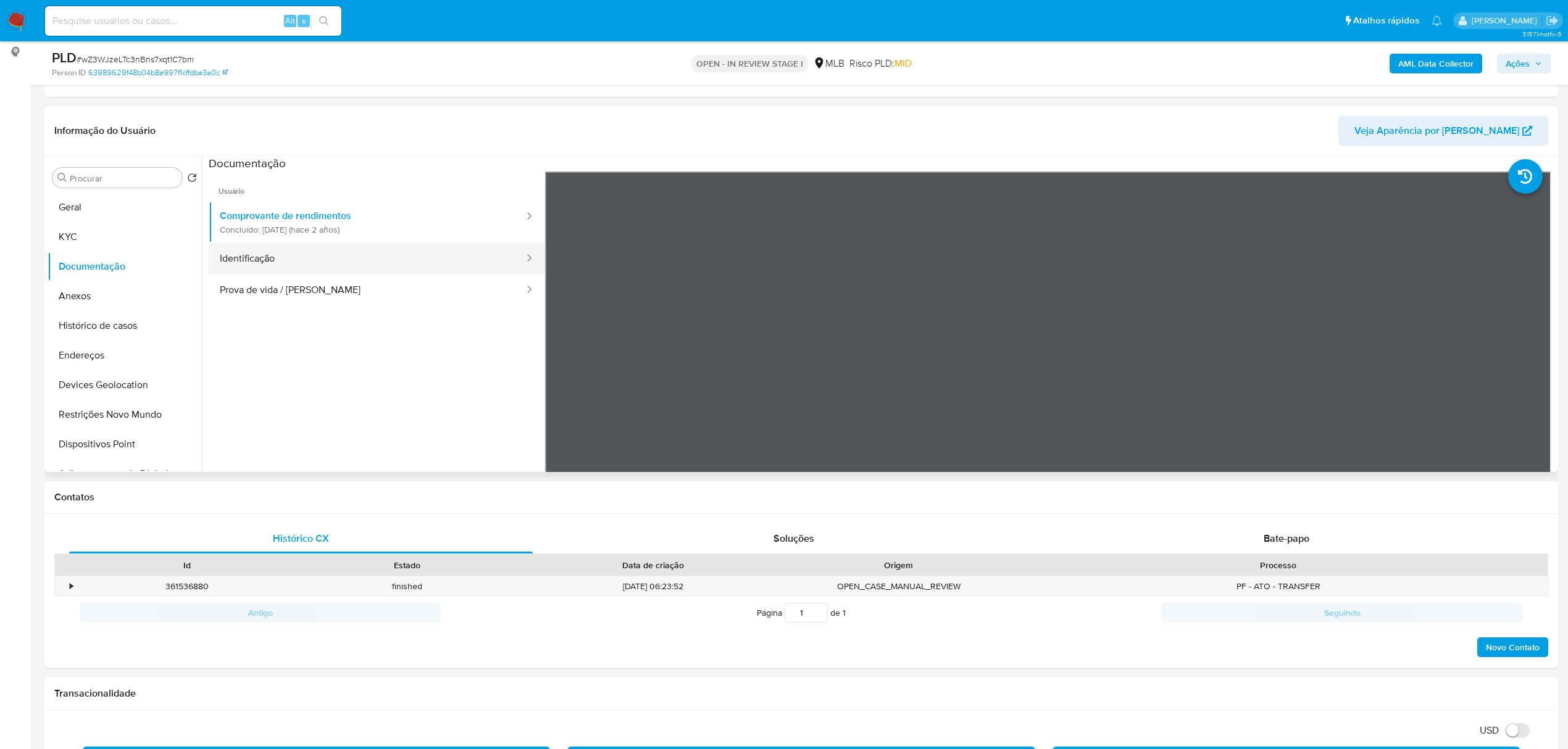
click at [334, 255] on button "Identificação" at bounding box center [367, 259] width 317 height 32
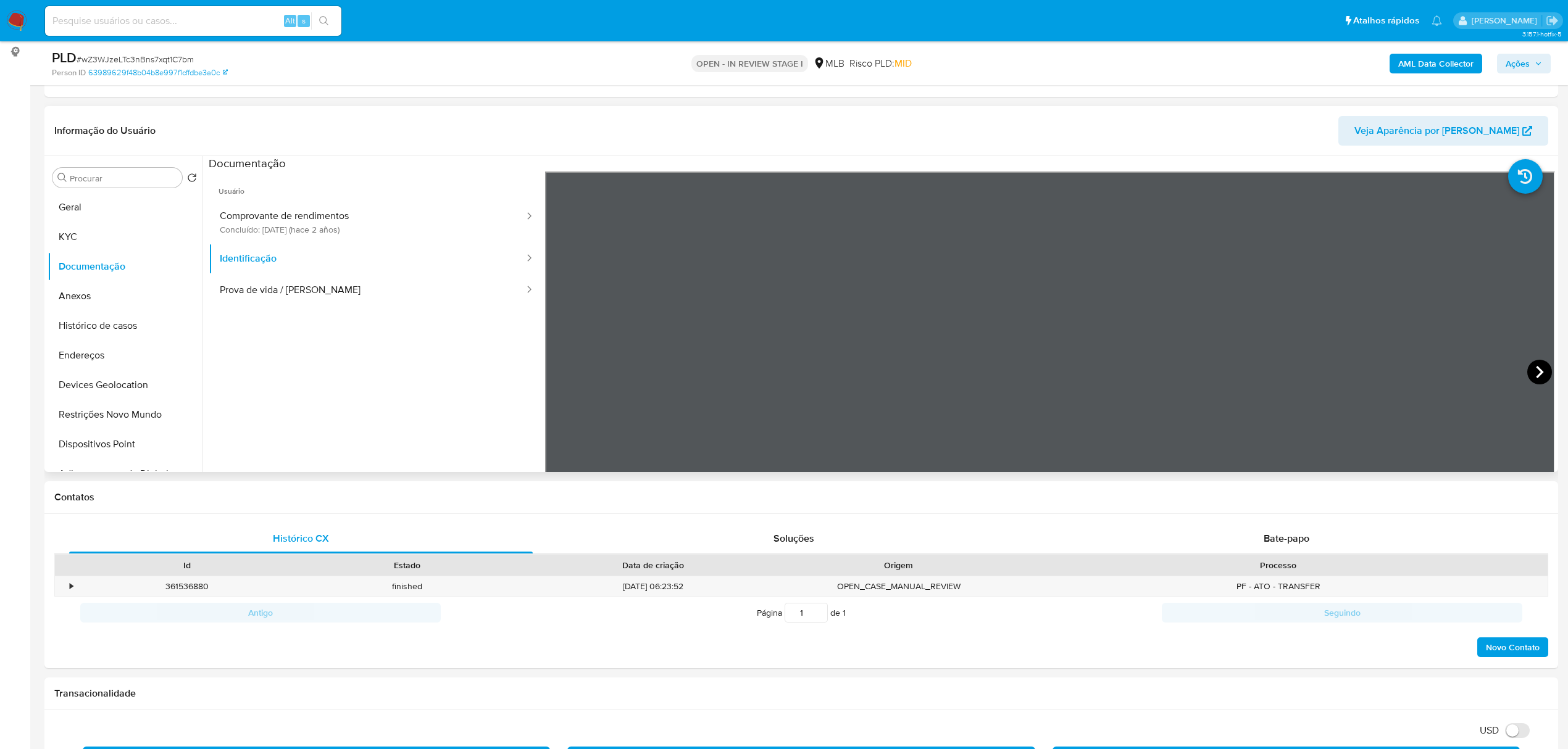
click at [1532, 372] on icon at bounding box center [1540, 372] width 25 height 25
click at [80, 231] on button "KYC" at bounding box center [120, 237] width 145 height 30
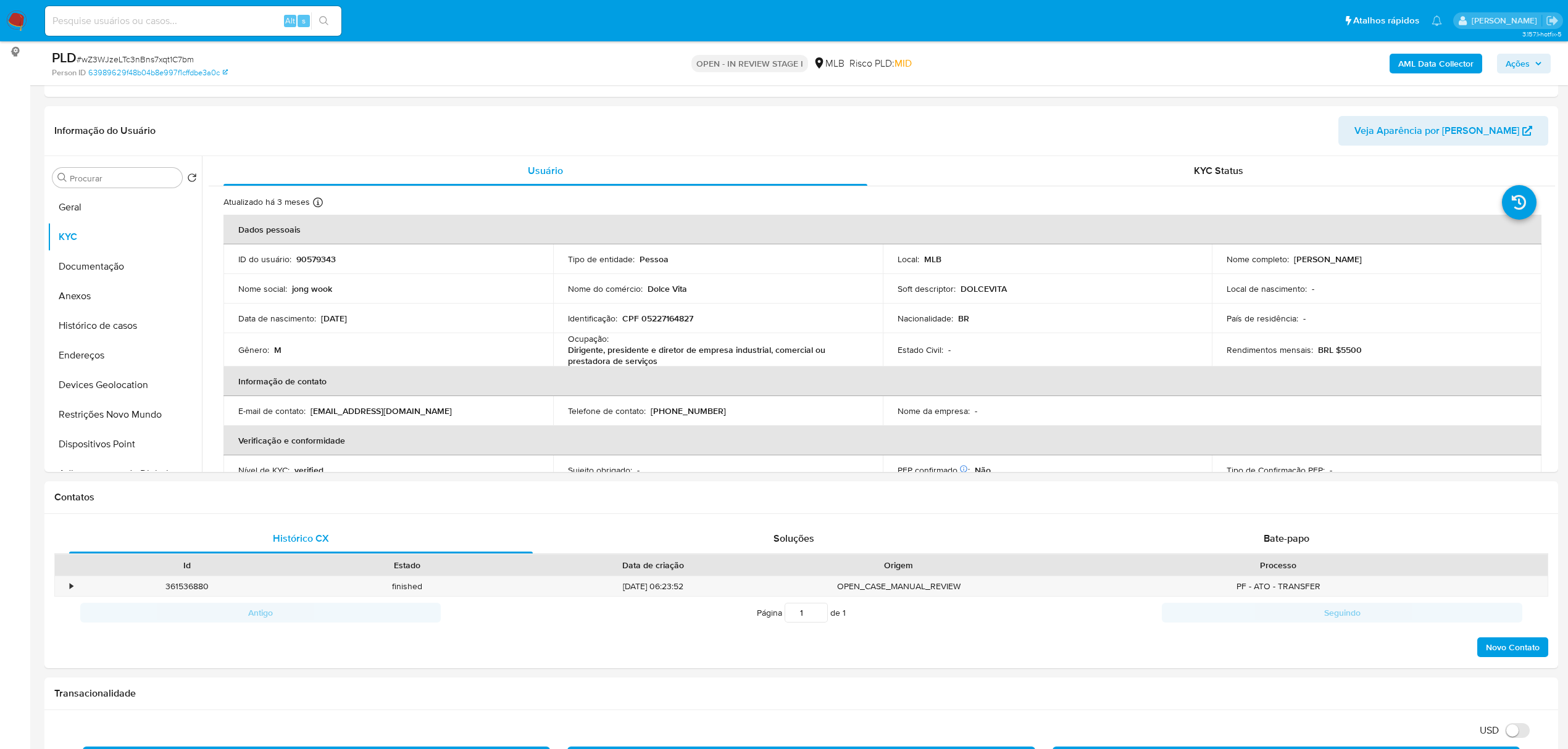
click at [681, 312] on td "Identificação : CPF 05227164827" at bounding box center [718, 318] width 330 height 30
click at [681, 321] on p "CPF 05227164827" at bounding box center [658, 318] width 71 height 11
copy p "05227164827"
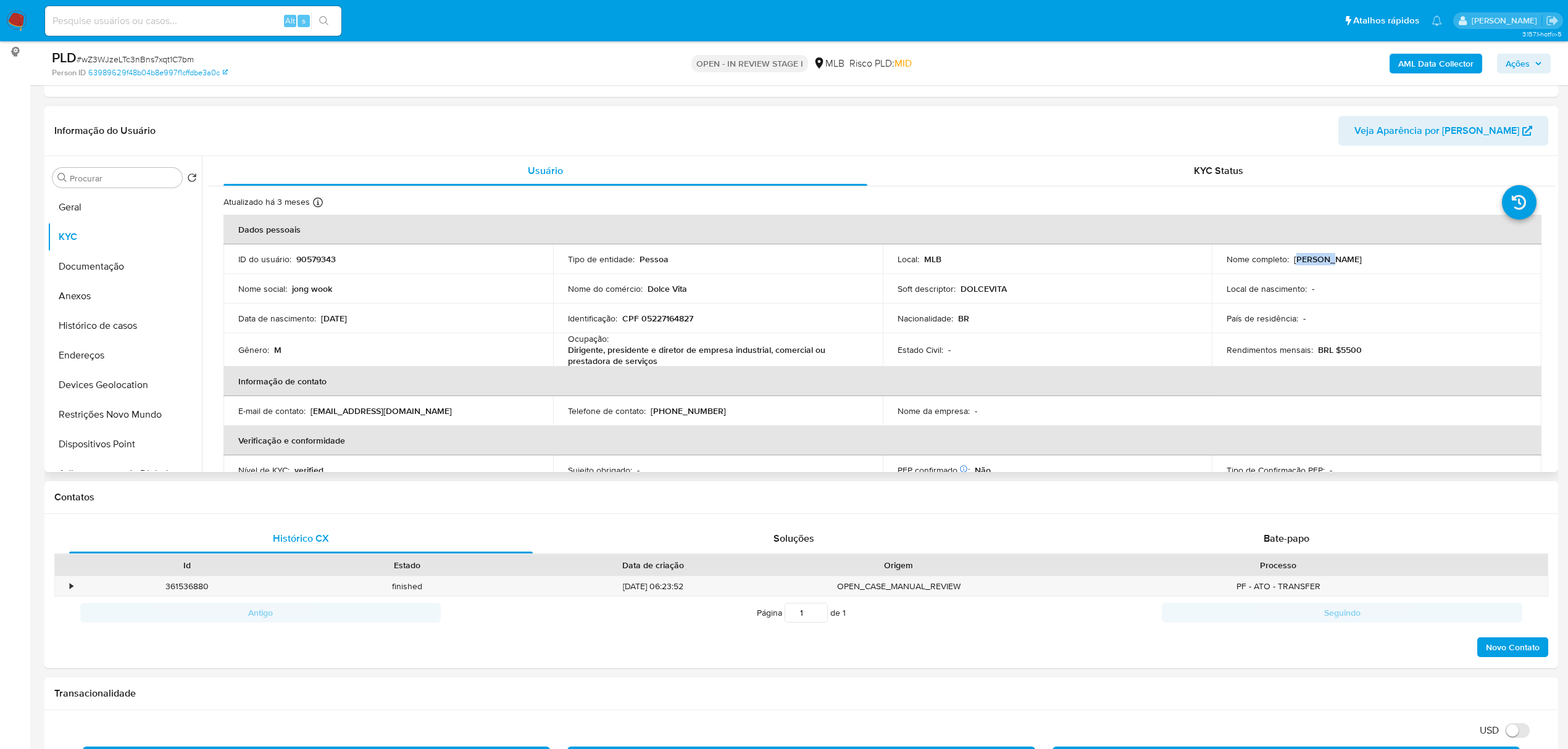
drag, startPoint x: 1292, startPoint y: 258, endPoint x: 1300, endPoint y: 259, distance: 8.1
click at [1330, 257] on p "Jong Wook Kim" at bounding box center [1328, 259] width 68 height 11
drag, startPoint x: 1290, startPoint y: 259, endPoint x: 1355, endPoint y: 260, distance: 65.0
click at [1355, 260] on div "Nome completo : Jong Wook Kim" at bounding box center [1376, 259] width 300 height 11
copy p "Jong Wook Kim"
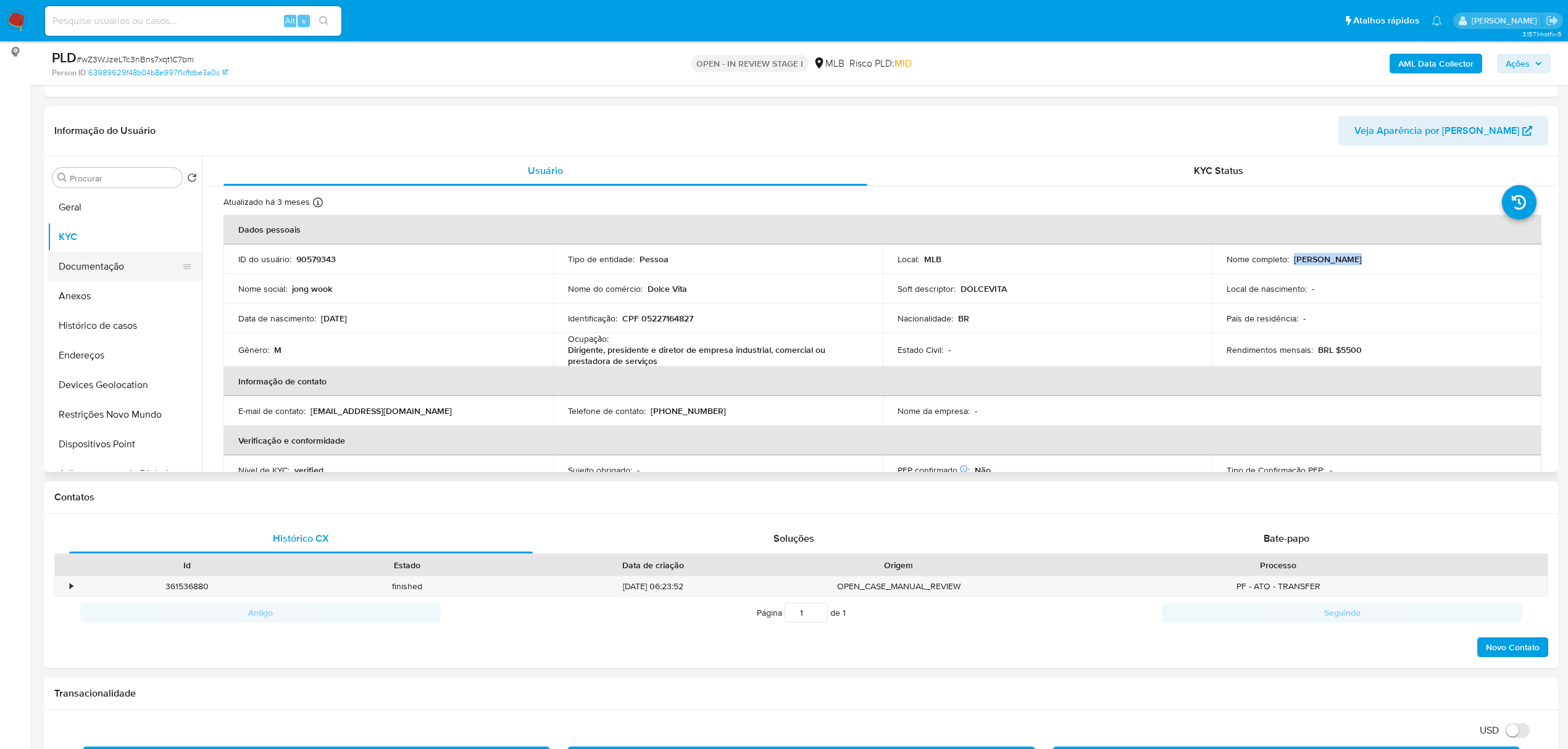
click at [124, 271] on button "Documentação" at bounding box center [120, 267] width 145 height 30
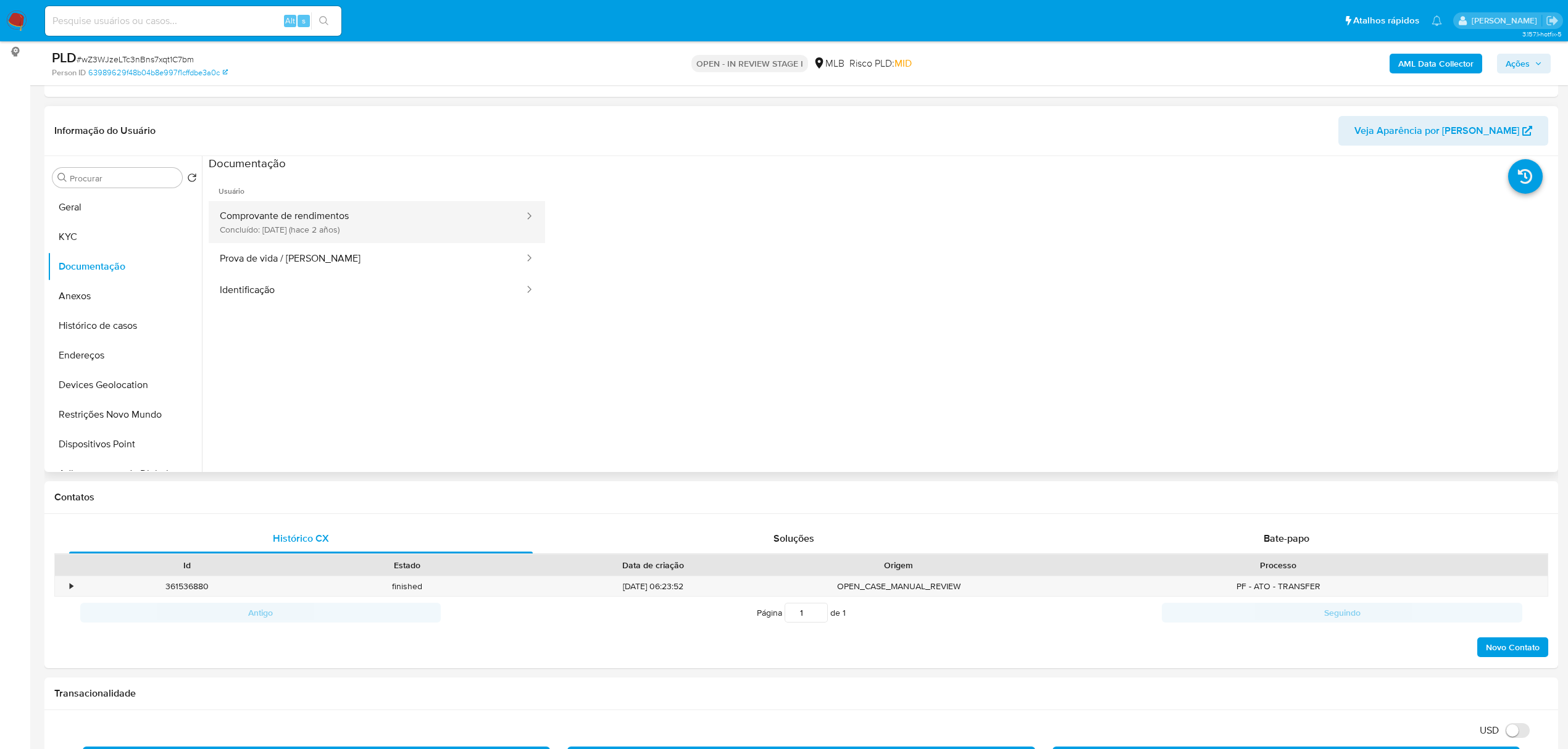
click at [341, 217] on button "Comprovante de rendimentos Concluído: 13/04/2023 (hace 2 años)" at bounding box center [367, 222] width 317 height 42
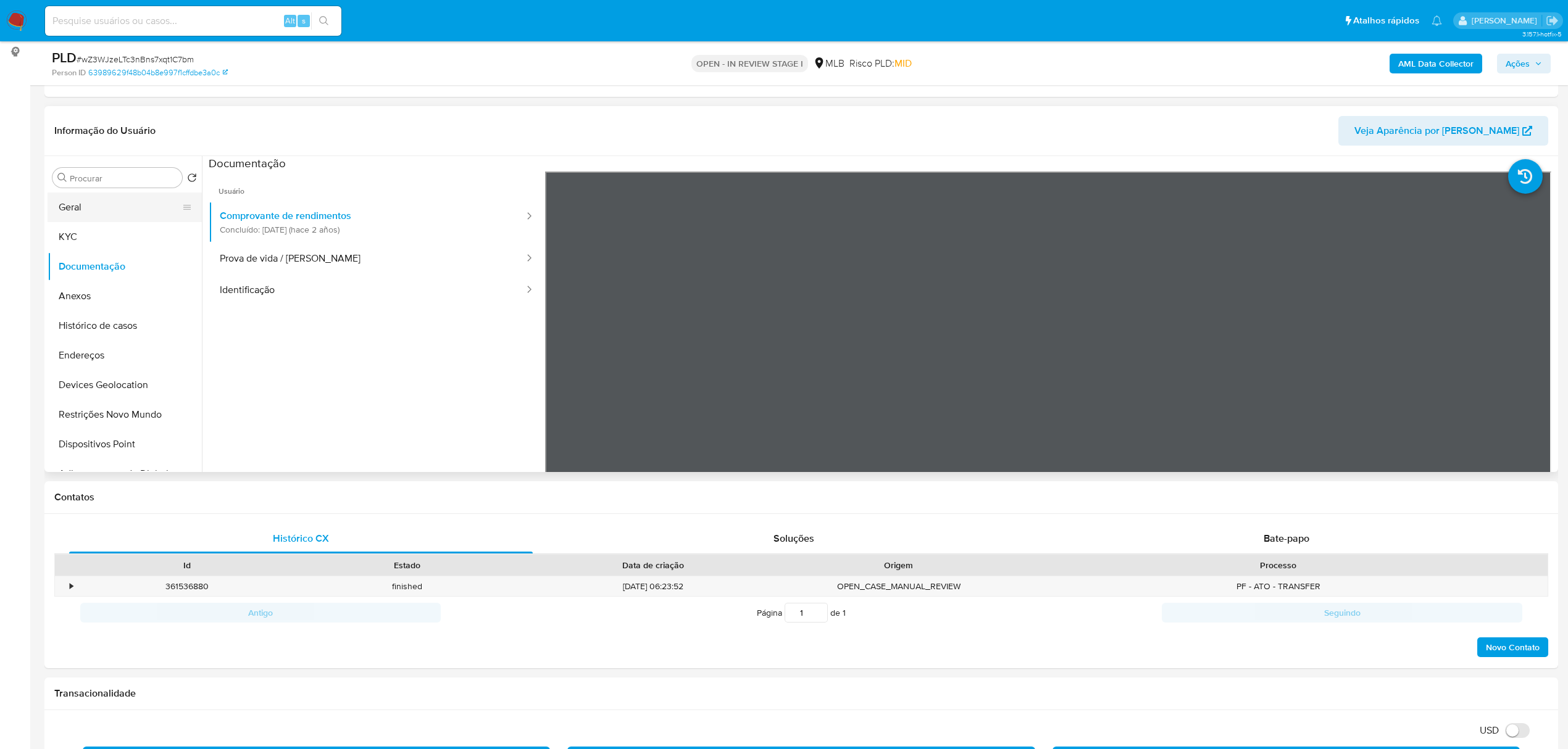
click at [101, 213] on button "Geral" at bounding box center [120, 207] width 145 height 30
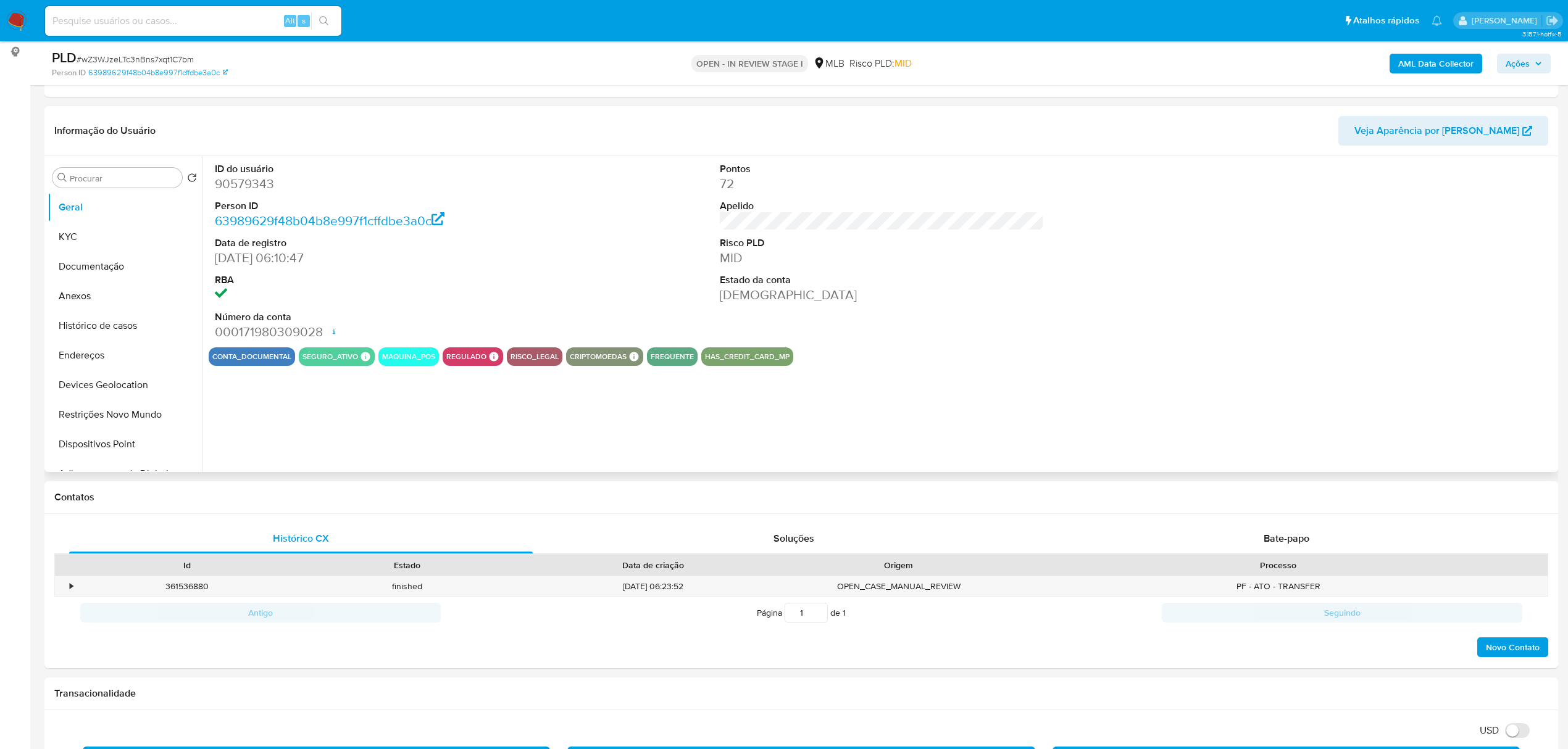
click at [281, 390] on div "ID do usuário 90579343 Person ID 63989629f48b04b8e997f1cffdbe3a0c Data de regis…" at bounding box center [879, 313] width 1353 height 316
click at [124, 241] on button "KYC" at bounding box center [120, 237] width 145 height 30
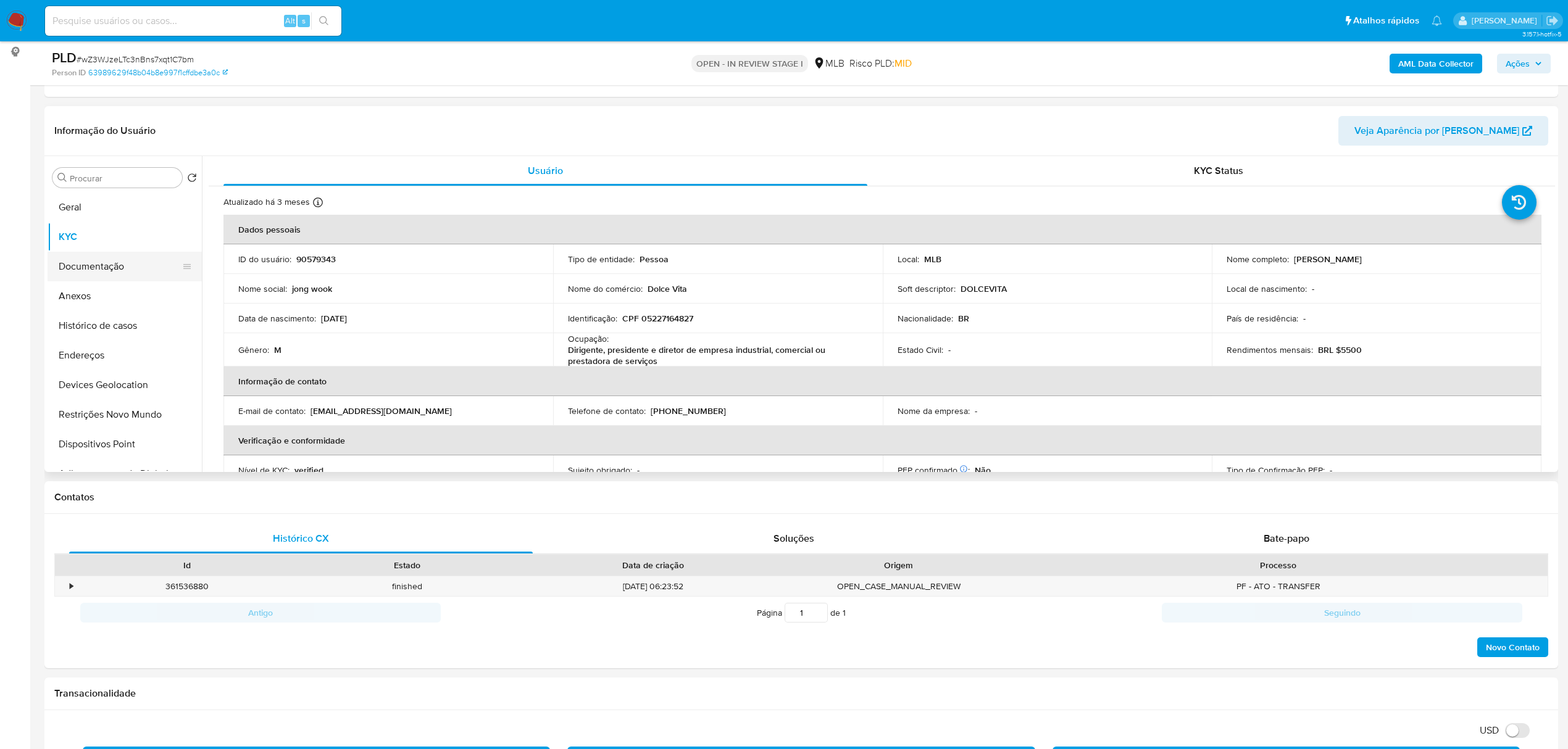
click at [114, 271] on button "Documentação" at bounding box center [120, 267] width 145 height 30
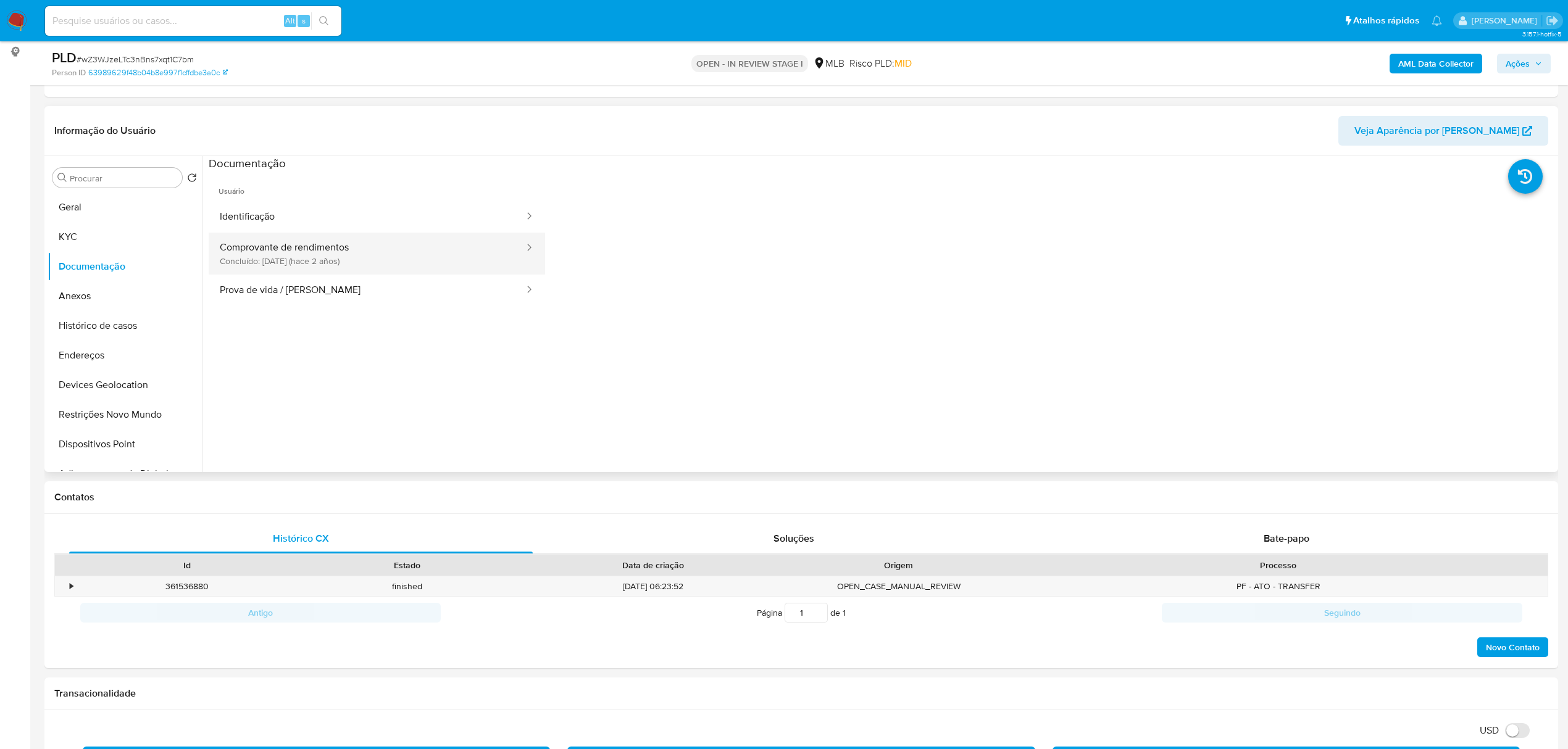
click at [316, 258] on button "Comprovante de rendimentos Concluído: 13/04/2023 (hace 2 años)" at bounding box center [367, 254] width 317 height 42
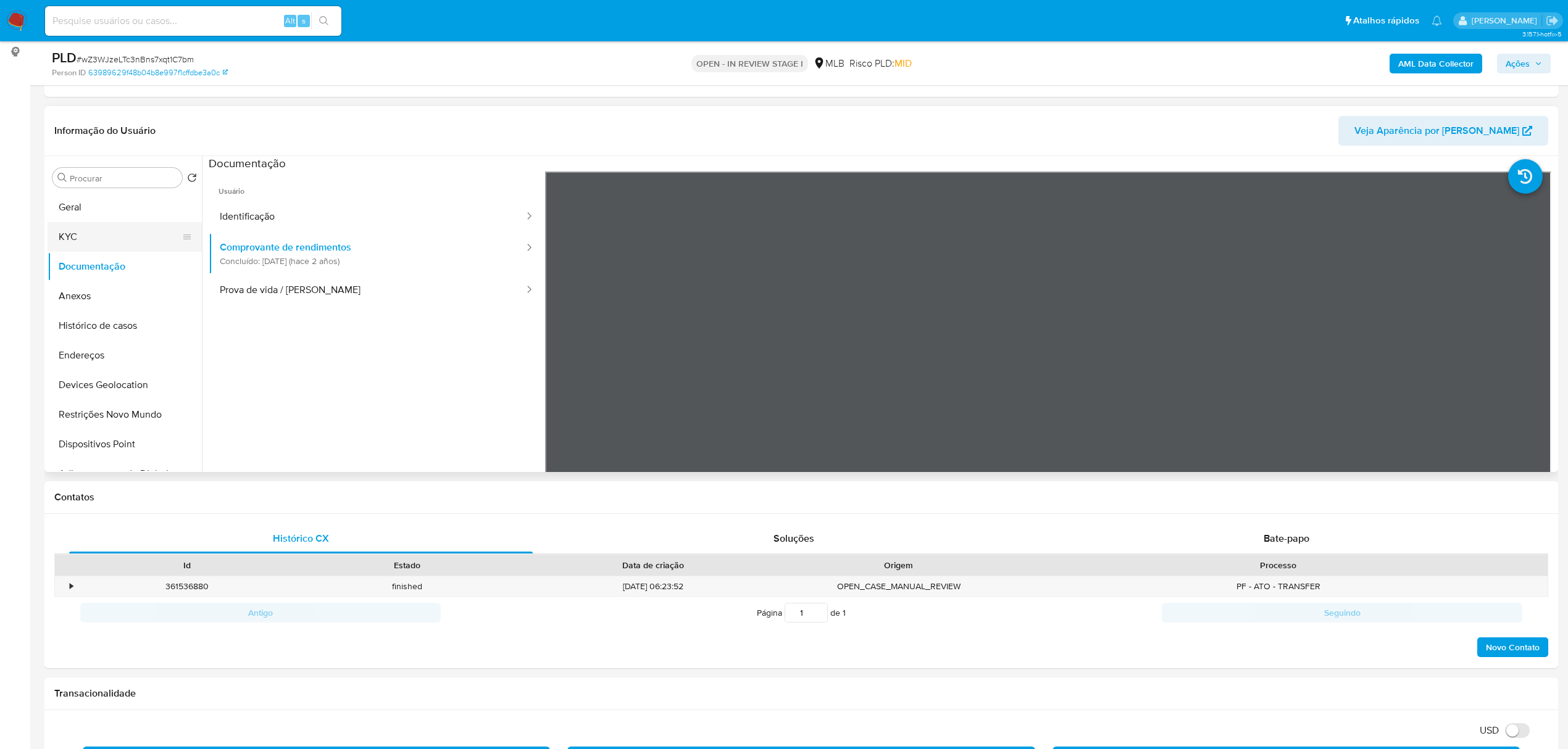
click at [60, 233] on button "KYC" at bounding box center [120, 237] width 145 height 30
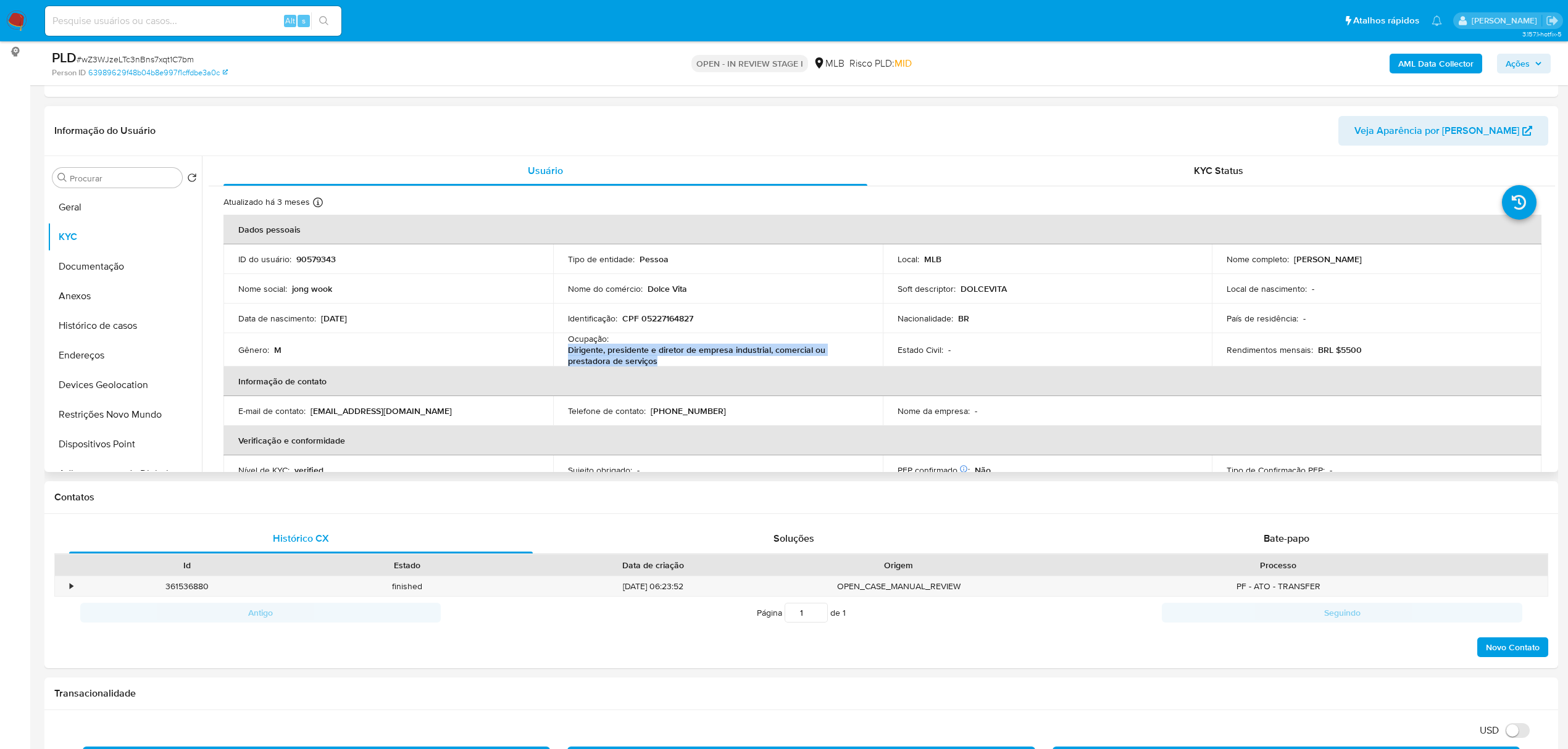
drag, startPoint x: 567, startPoint y: 349, endPoint x: 670, endPoint y: 361, distance: 103.7
click at [670, 361] on p "Dirigente, presidente e diretor de empresa industrial, comercial ou prestadora …" at bounding box center [715, 355] width 295 height 22
copy p "Dirigente, presidente e diretor de empresa industrial, comercial ou prestadora …"
click at [1532, 55] on span "Ações" at bounding box center [1524, 63] width 36 height 17
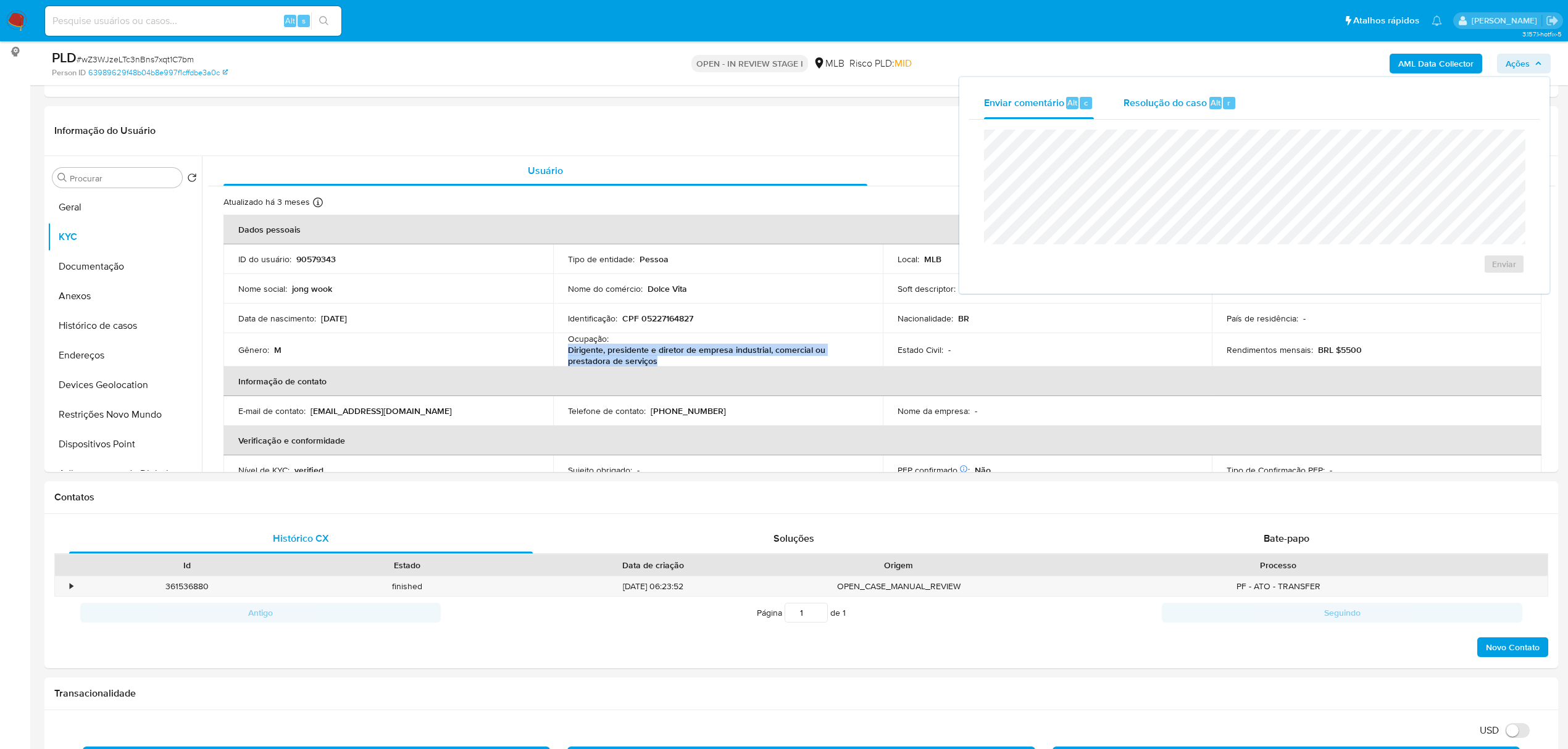
click at [1165, 100] on span "Resolução do caso" at bounding box center [1165, 103] width 83 height 15
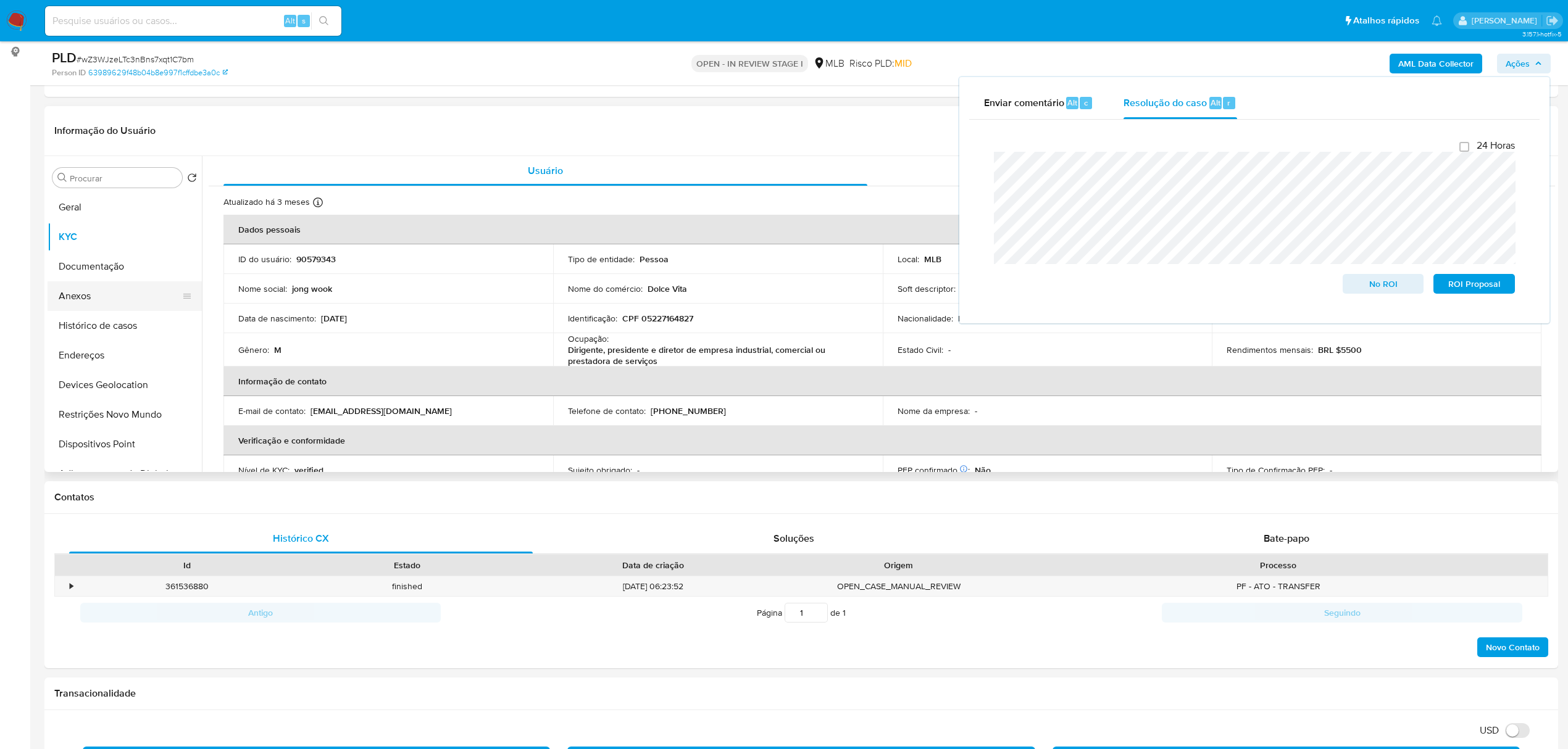
click at [102, 297] on button "Anexos" at bounding box center [120, 296] width 145 height 30
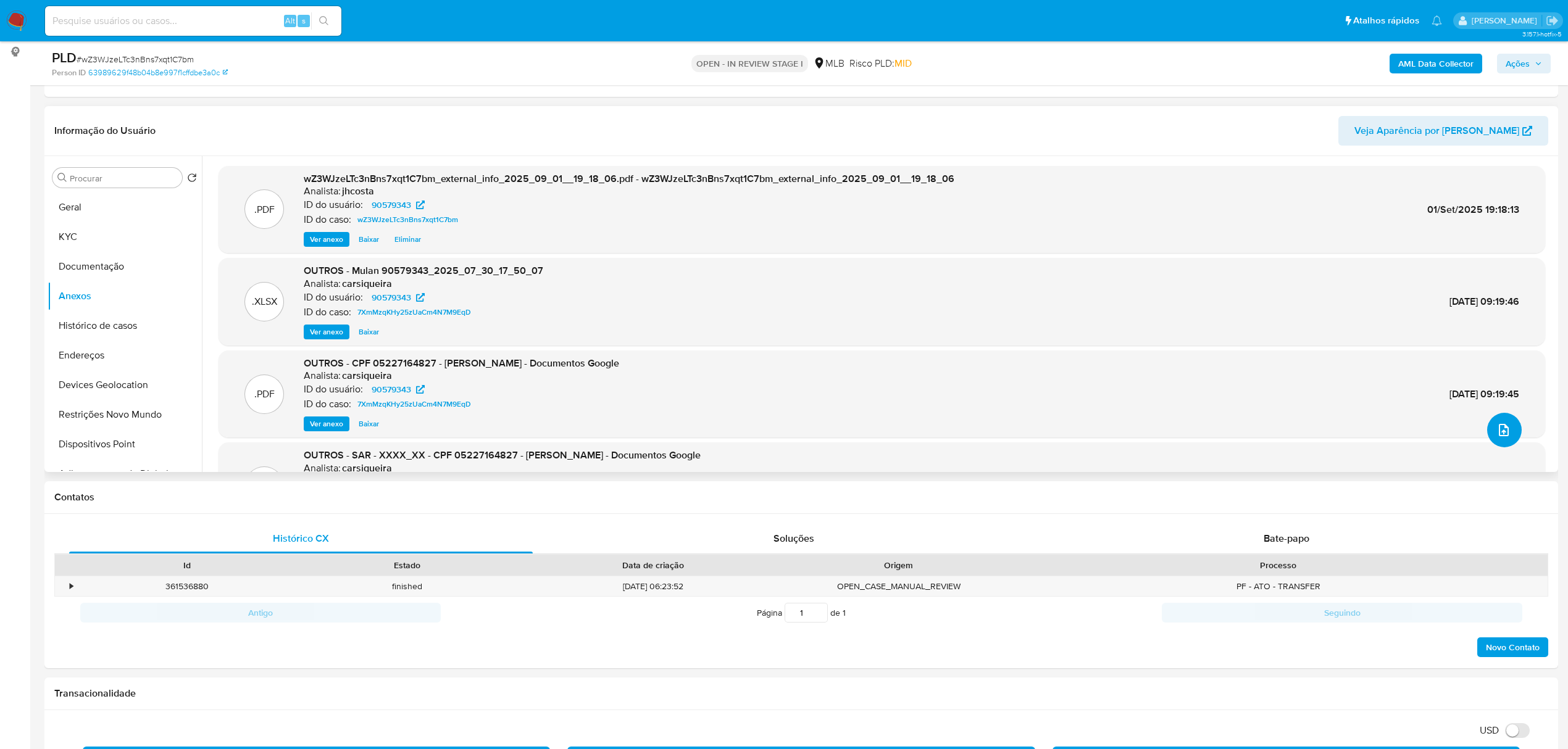
click at [1497, 430] on icon "upload-file" at bounding box center [1504, 430] width 15 height 15
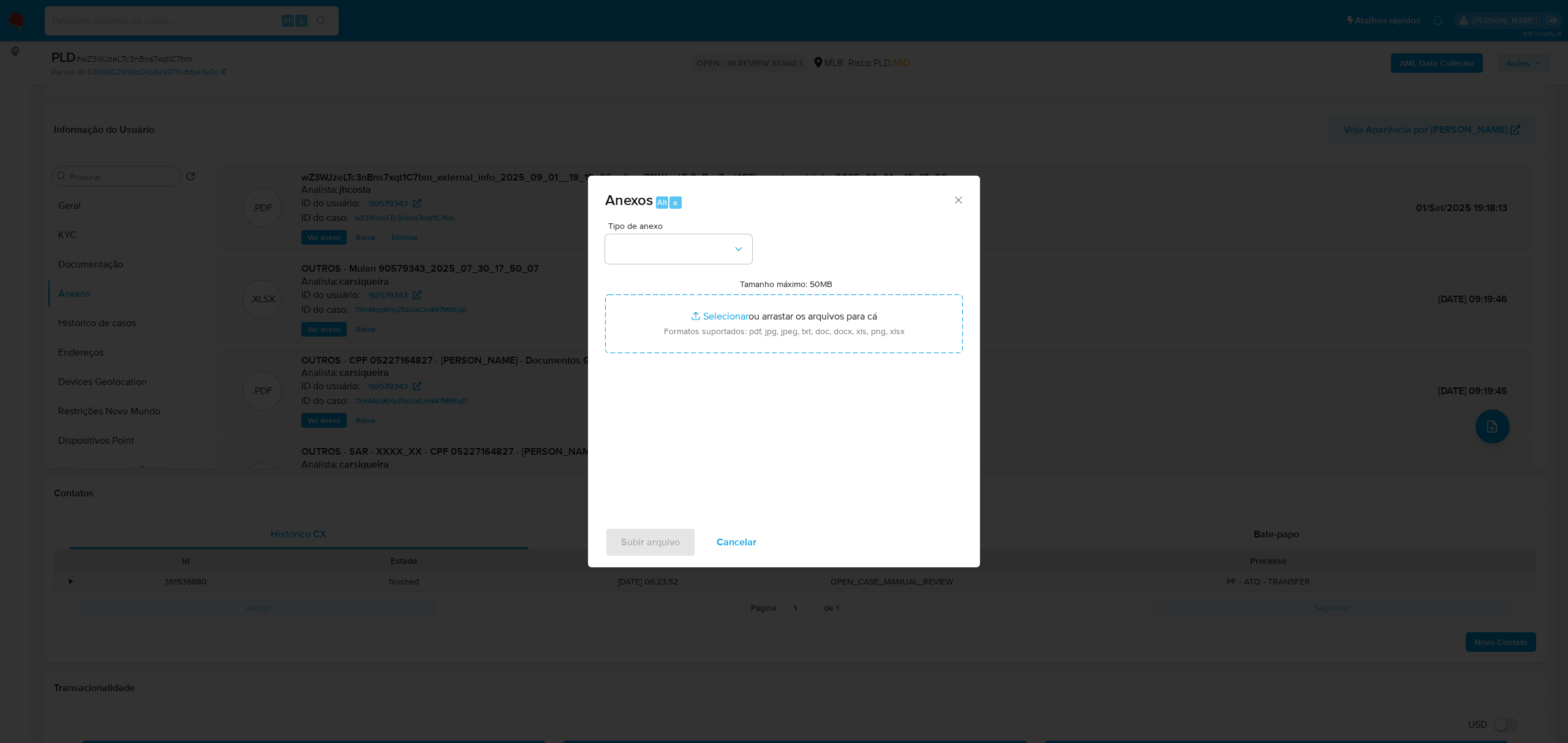
click at [391, 474] on div "Anexos Alt a Tipo de anexo Tamanho máximo: 50MB Selecionar arquivos Selecionar …" at bounding box center [784, 371] width 1568 height 743
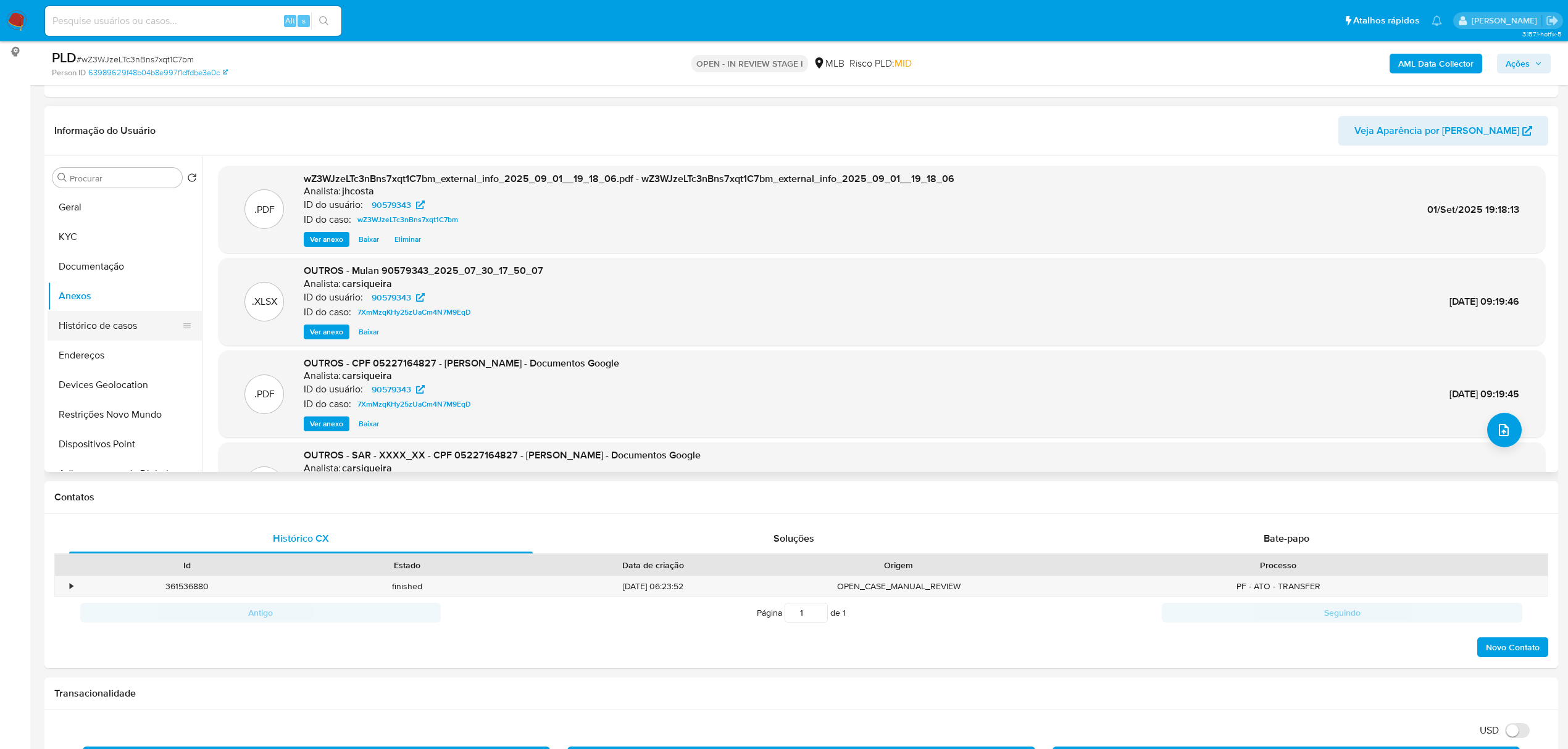
click at [122, 318] on button "Histórico de casos" at bounding box center [120, 326] width 145 height 30
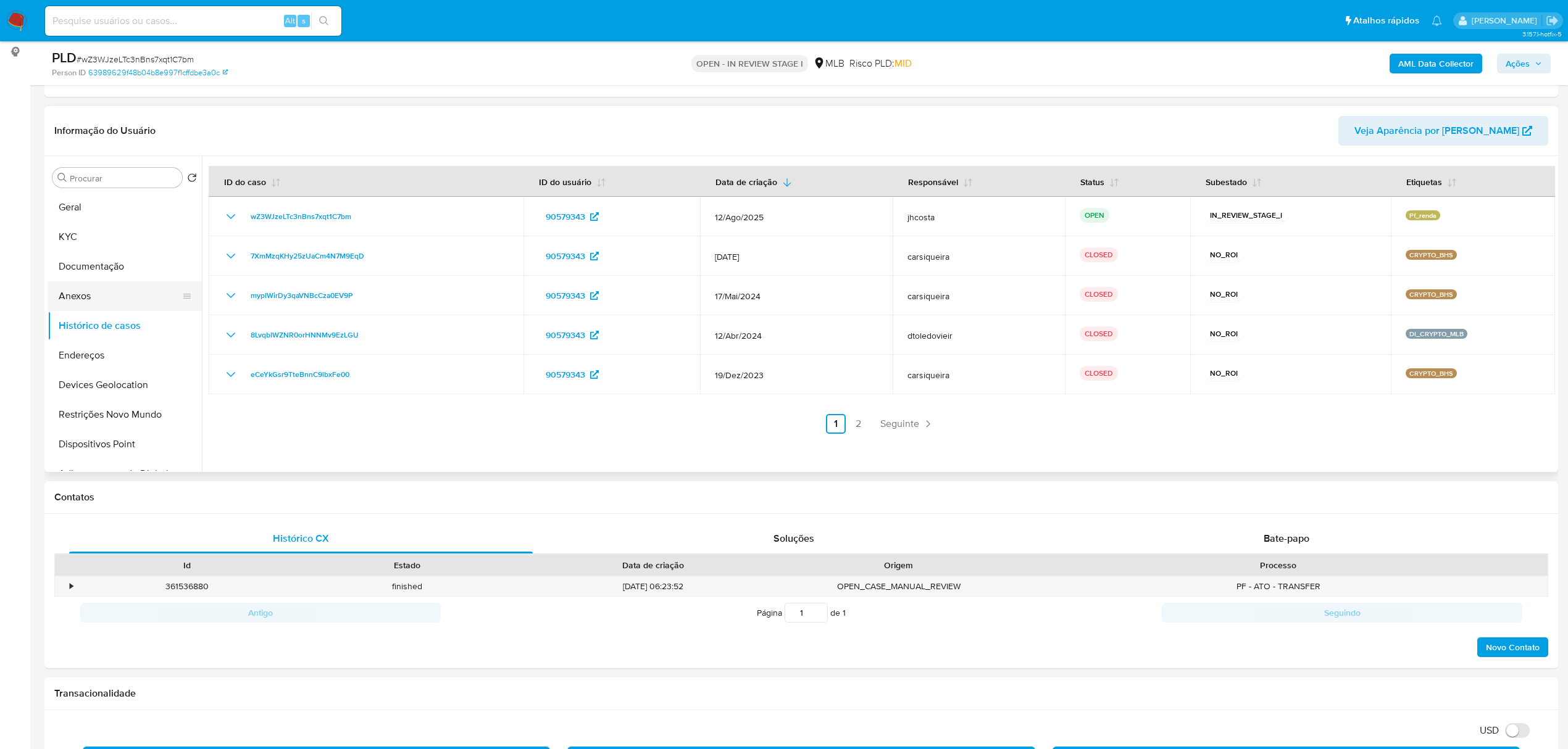
click at [148, 297] on button "Anexos" at bounding box center [120, 296] width 145 height 30
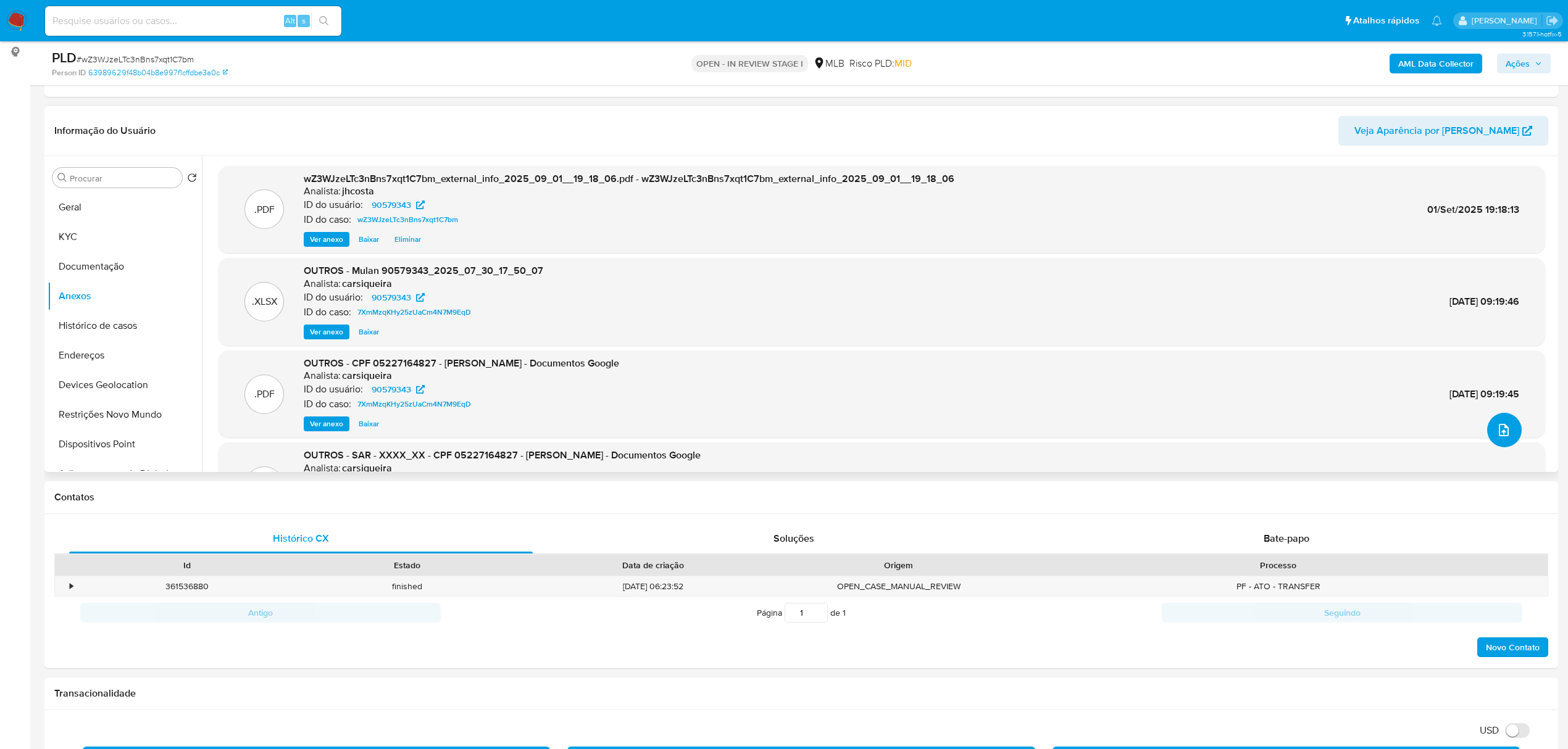
click at [1503, 420] on button "upload-file" at bounding box center [1504, 430] width 35 height 35
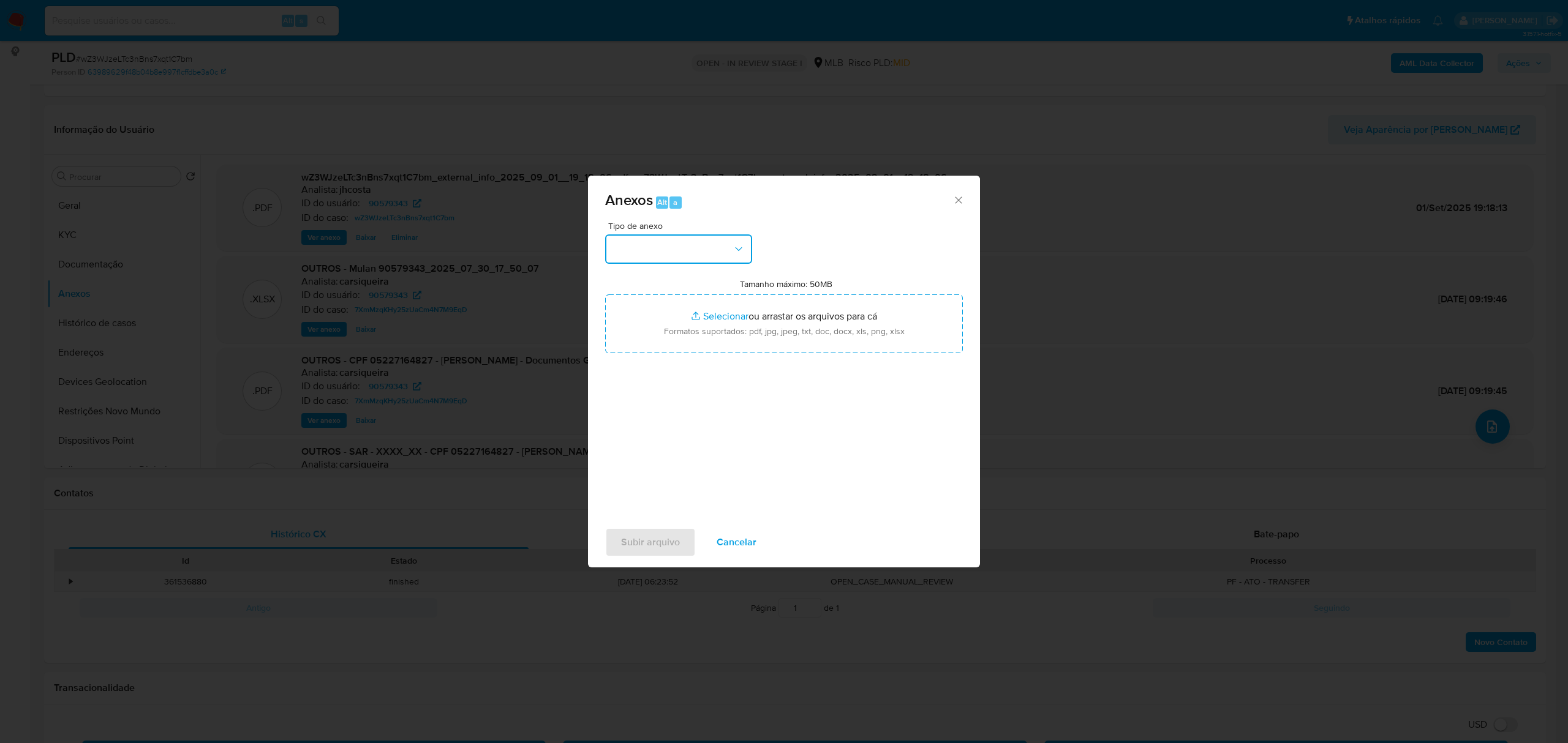
click at [697, 253] on button "button" at bounding box center [679, 249] width 147 height 30
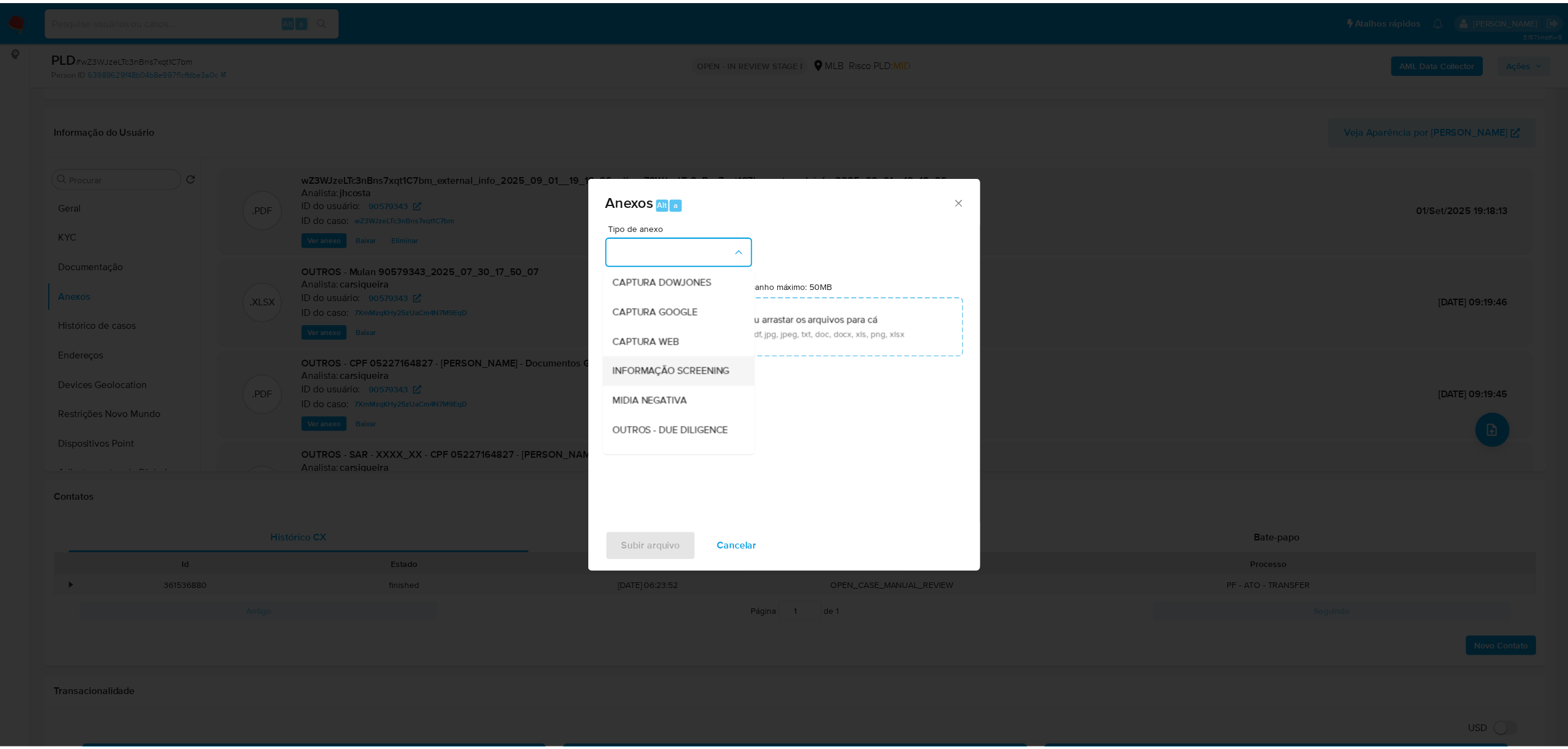
scroll to position [82, 0]
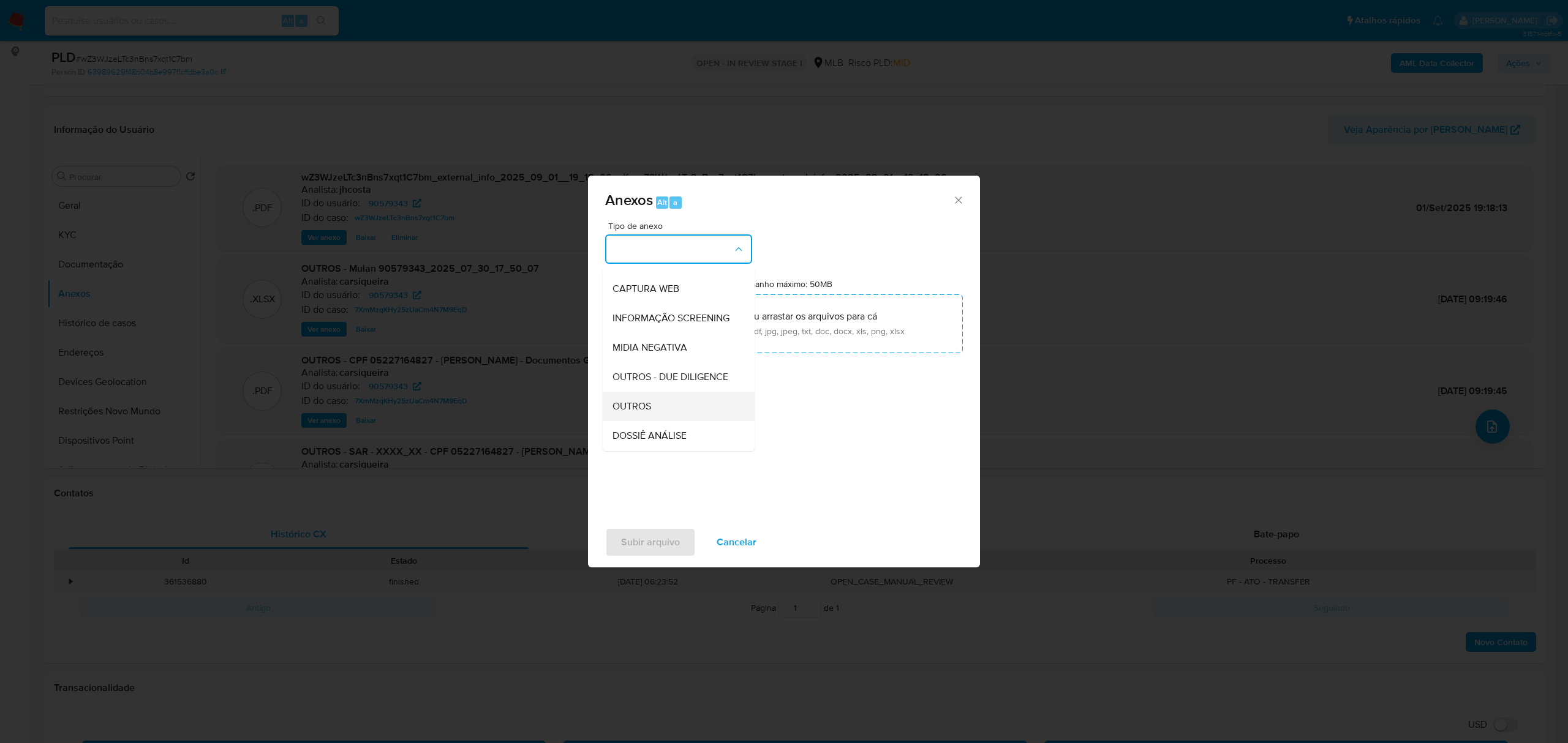
click at [675, 422] on div "OUTROS" at bounding box center [675, 406] width 125 height 30
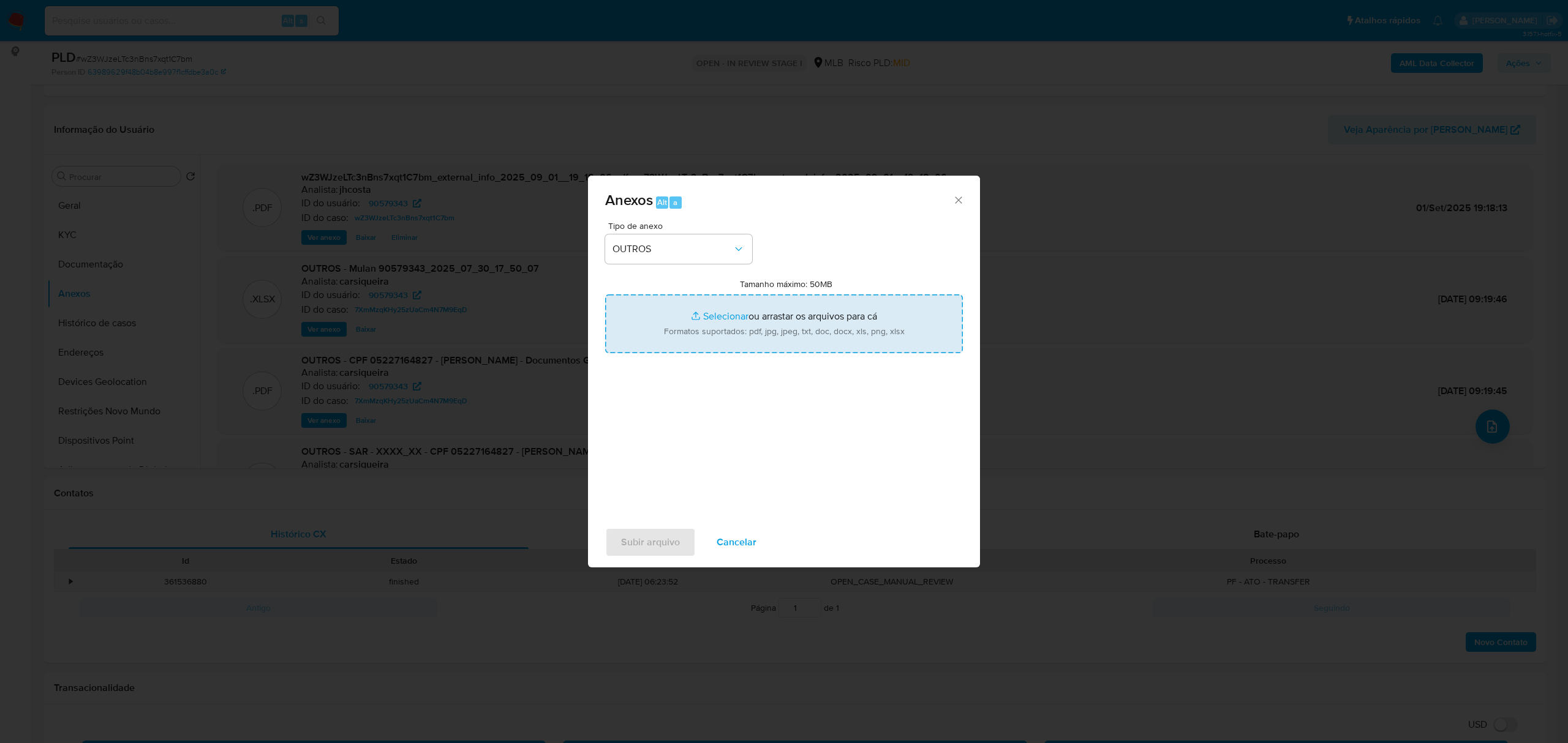
click at [784, 331] on input "Tamanho máximo: 50MB Selecionar arquivos" at bounding box center [784, 323] width 358 height 59
type input "C:\fakepath\Mulan 90579343_2025_09_01_16_06_21.xlsx"
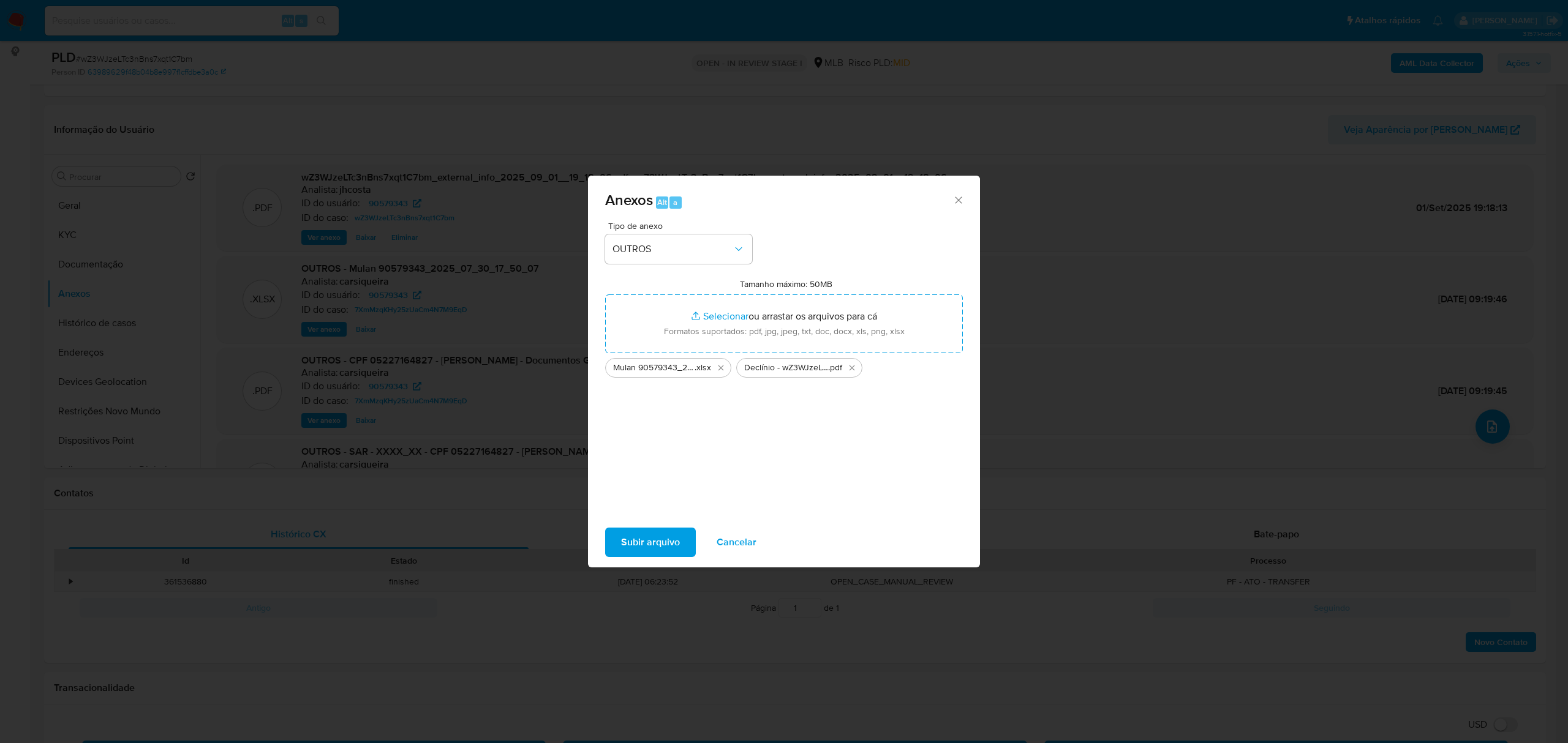
click at [641, 537] on span "Subir arquivo" at bounding box center [650, 543] width 59 height 27
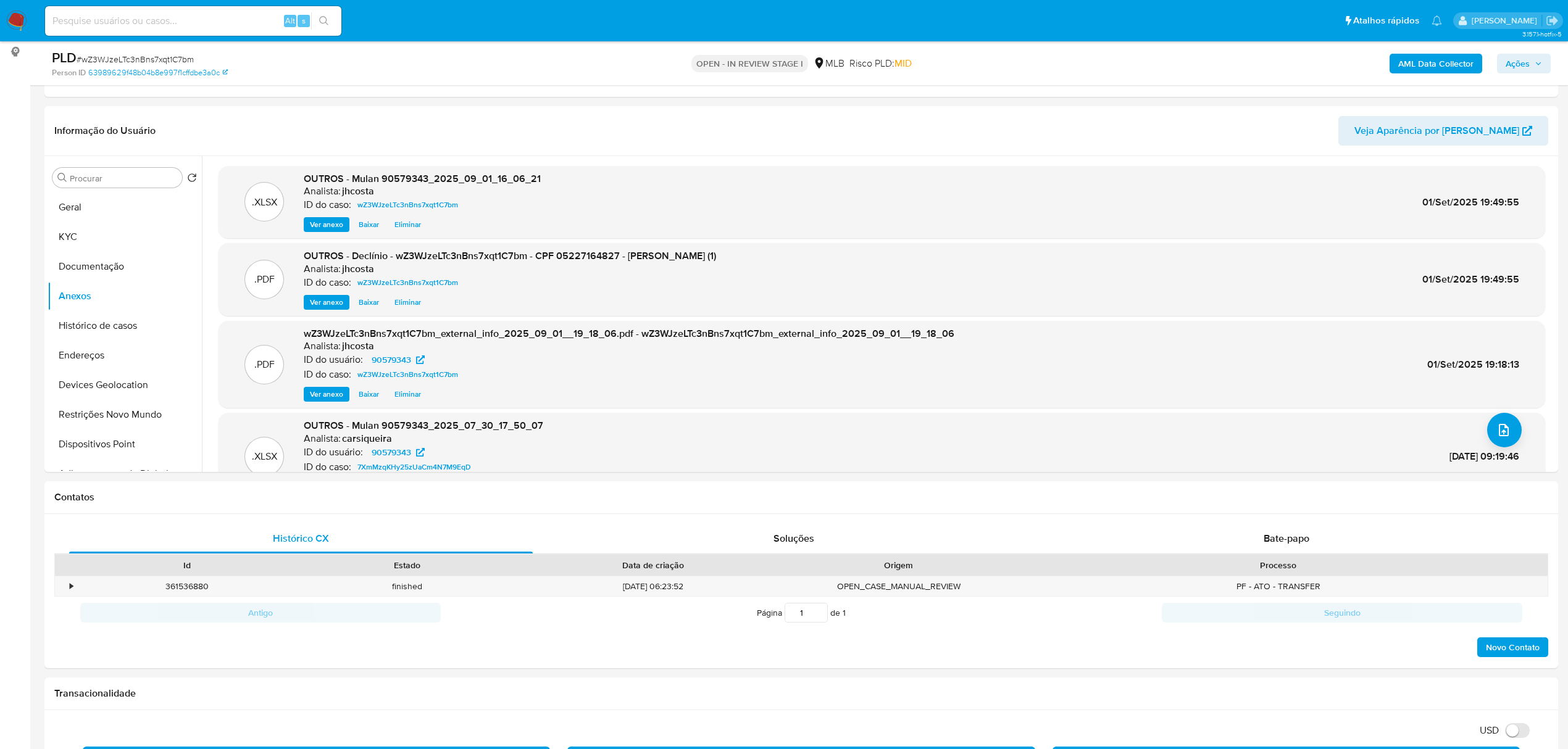
click at [1528, 61] on span "Ações" at bounding box center [1518, 63] width 24 height 19
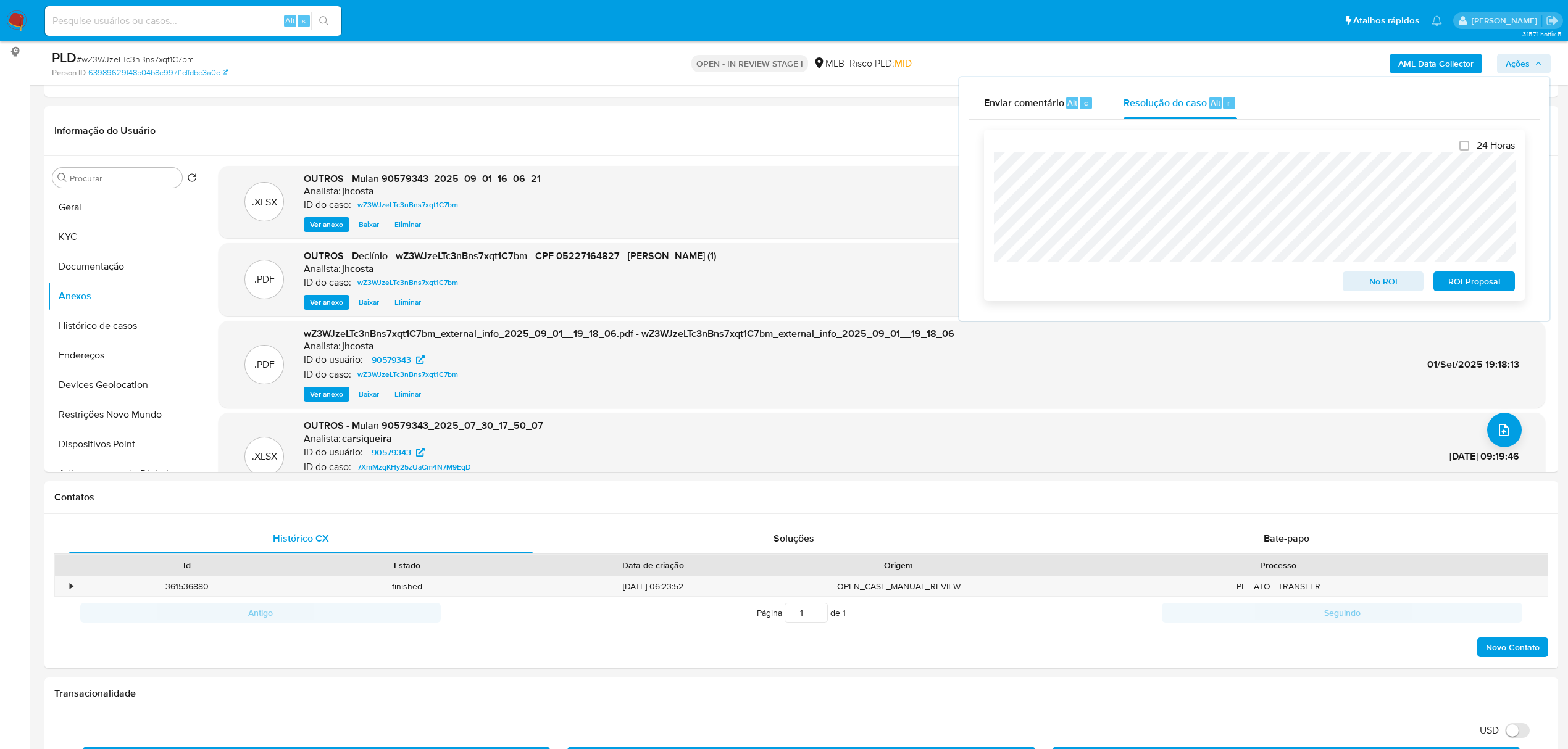
click at [1374, 287] on span "No ROI" at bounding box center [1383, 281] width 64 height 17
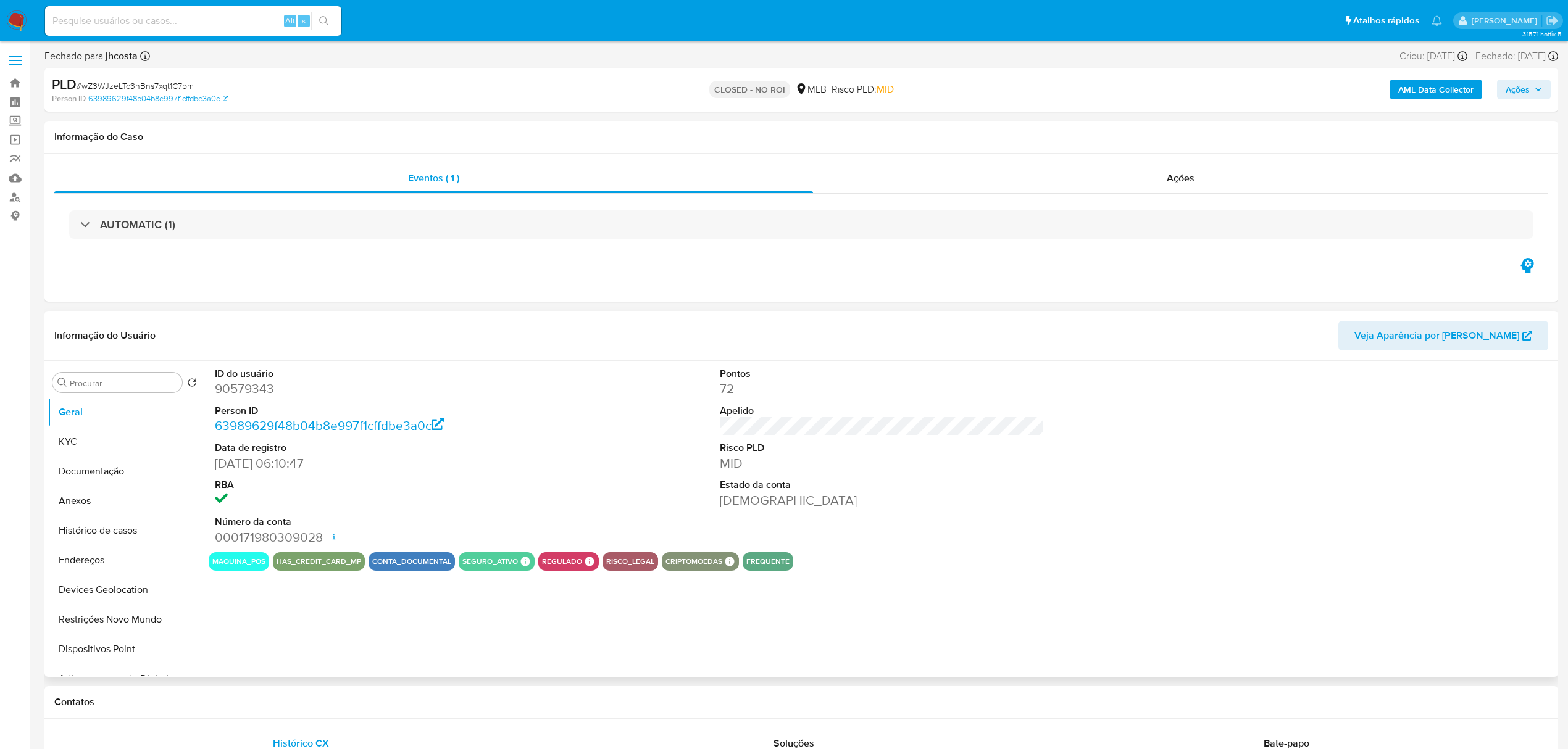
select select "10"
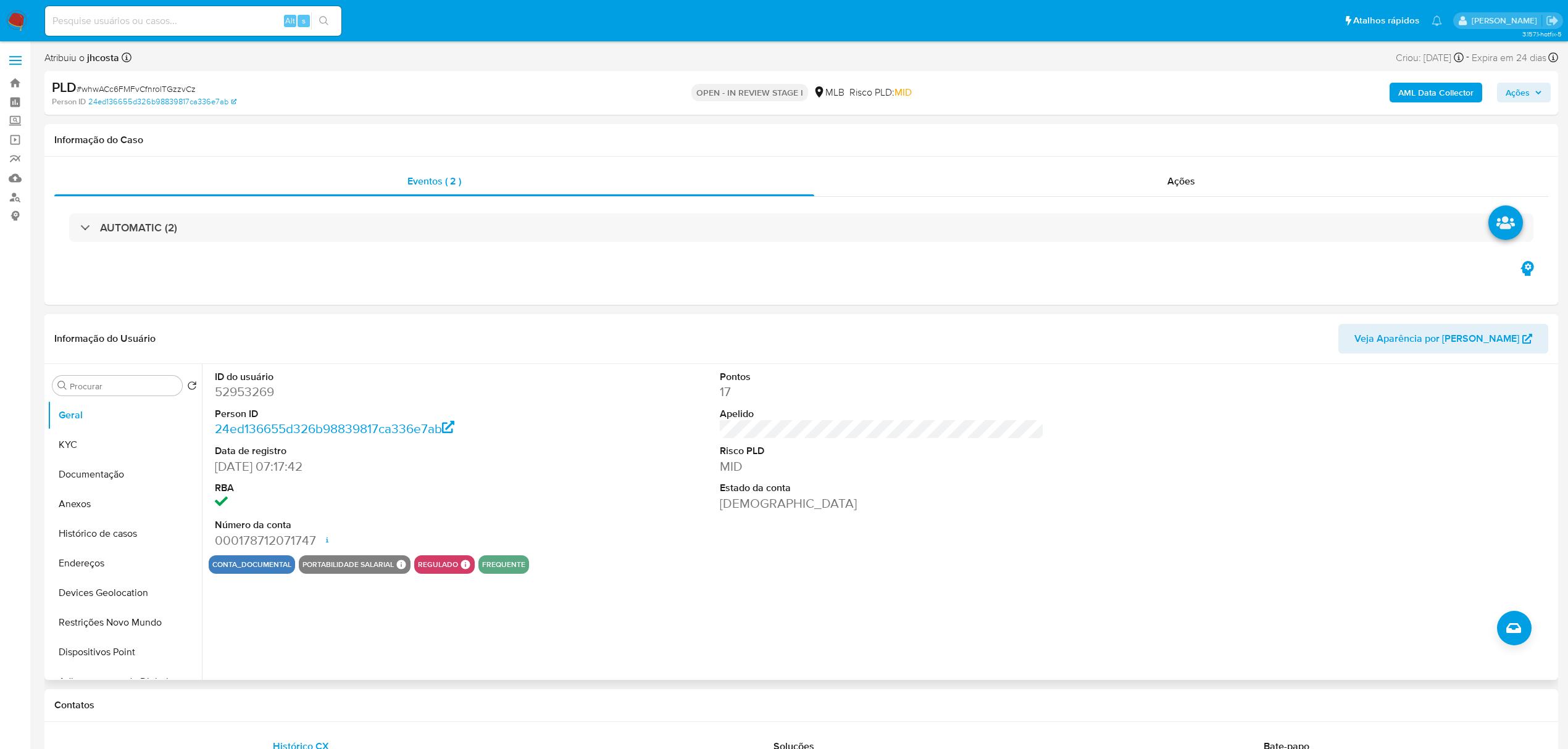
click at [247, 398] on dd "52953269" at bounding box center [377, 391] width 324 height 17
copy dd "52953269"
click at [621, 325] on header "Informação do Usuário Veja Aparência por [PERSON_NAME]" at bounding box center [801, 339] width 1494 height 30
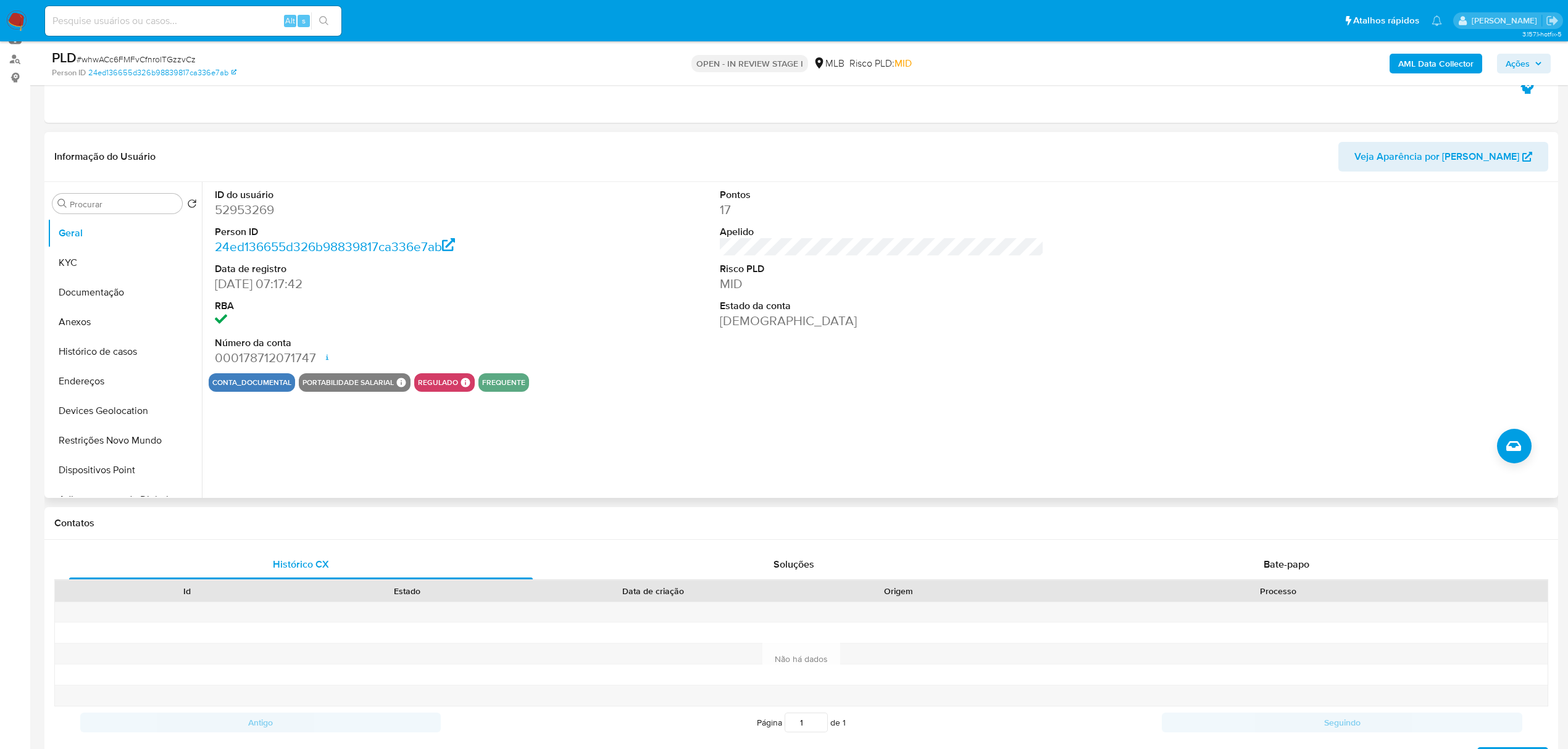
scroll to position [164, 0]
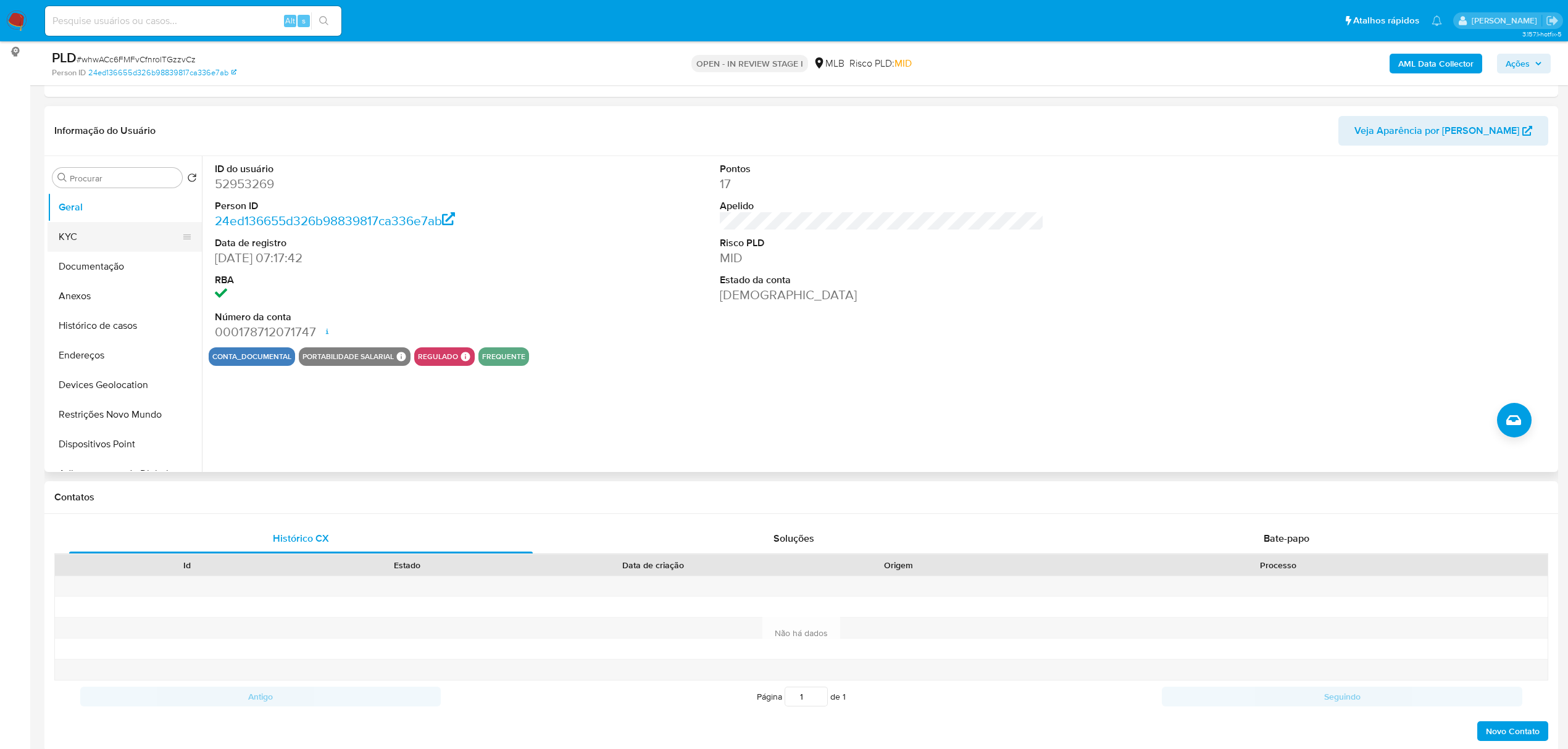
click at [84, 233] on button "KYC" at bounding box center [120, 237] width 145 height 30
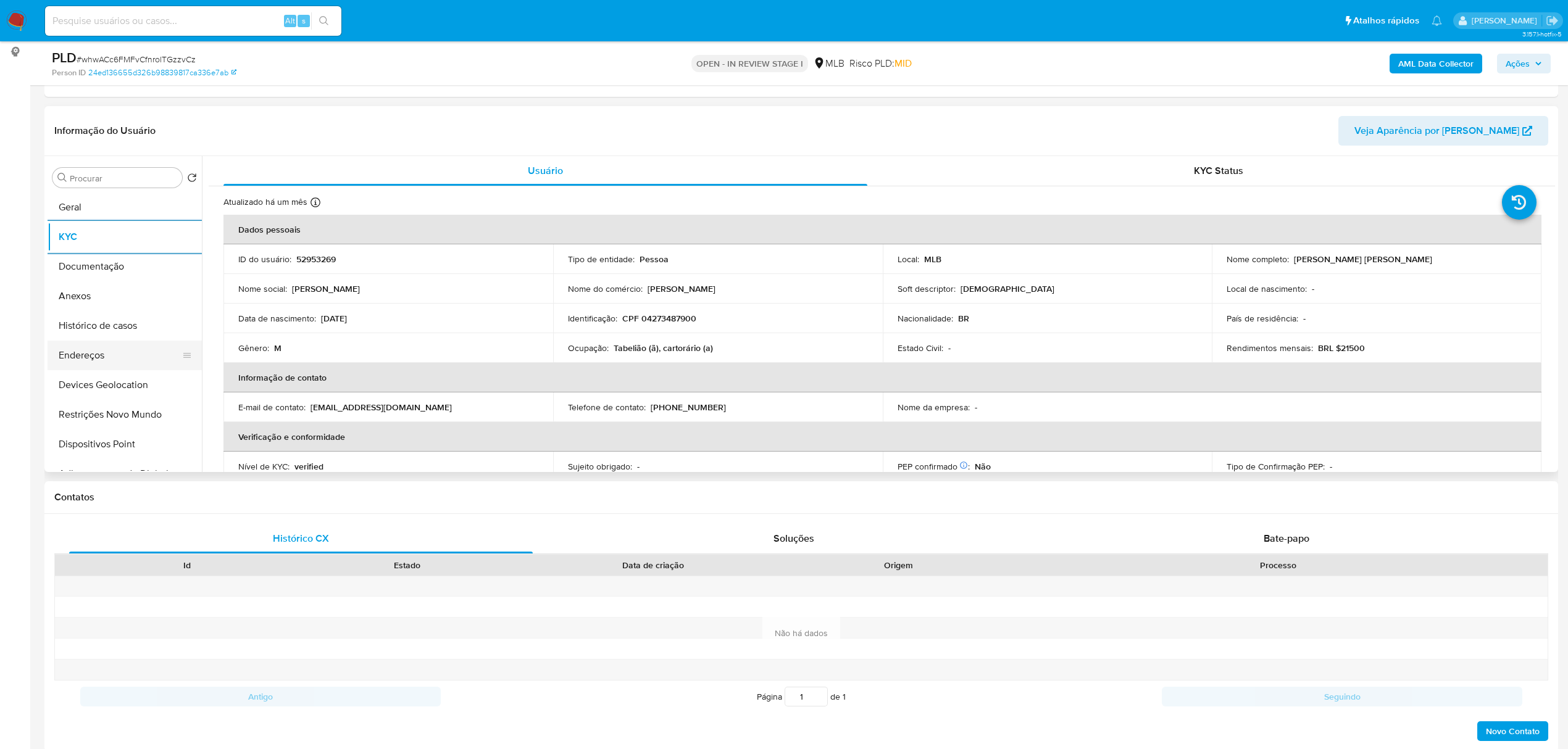
click at [61, 363] on button "Endereços" at bounding box center [120, 356] width 145 height 30
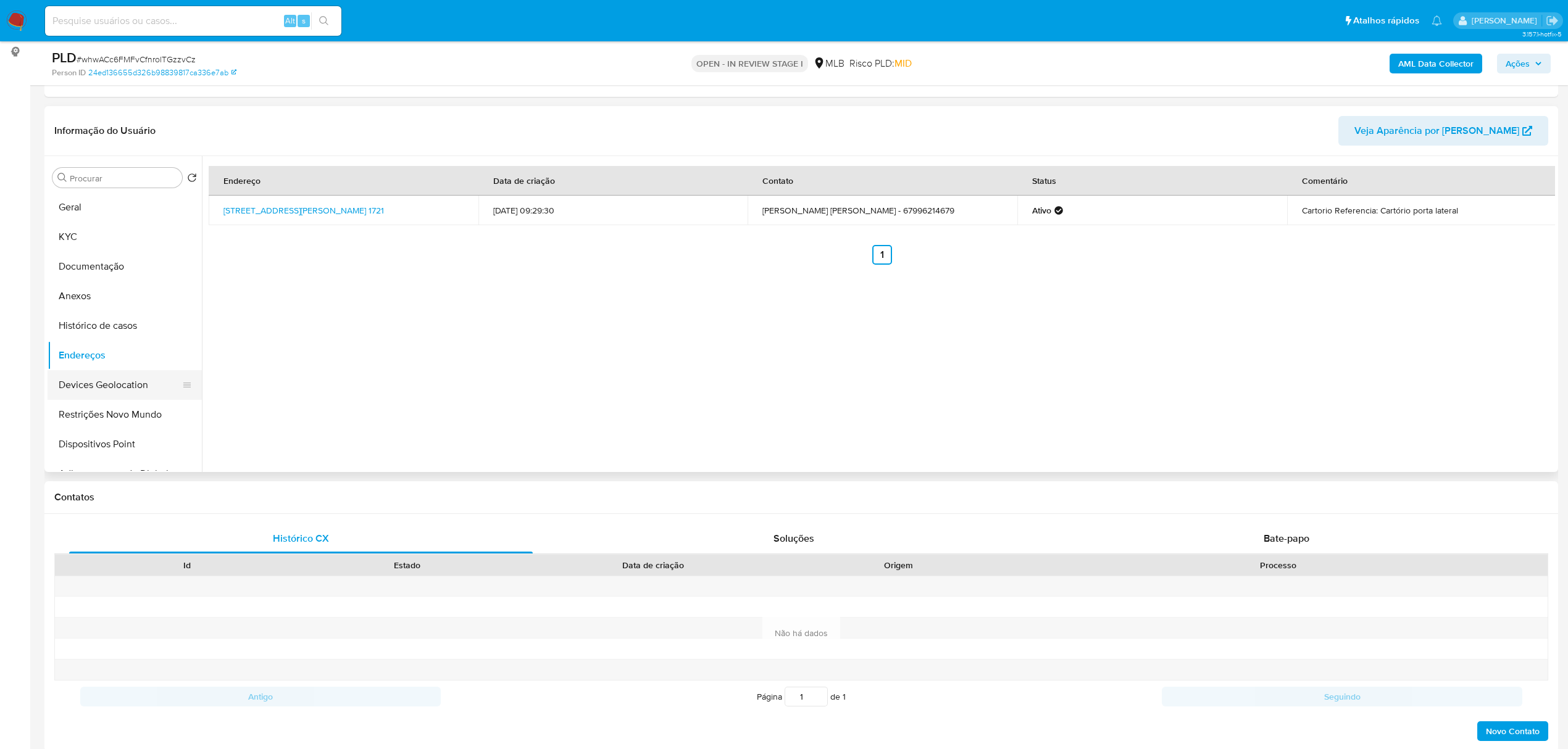
click at [103, 393] on button "Devices Geolocation" at bounding box center [120, 385] width 145 height 30
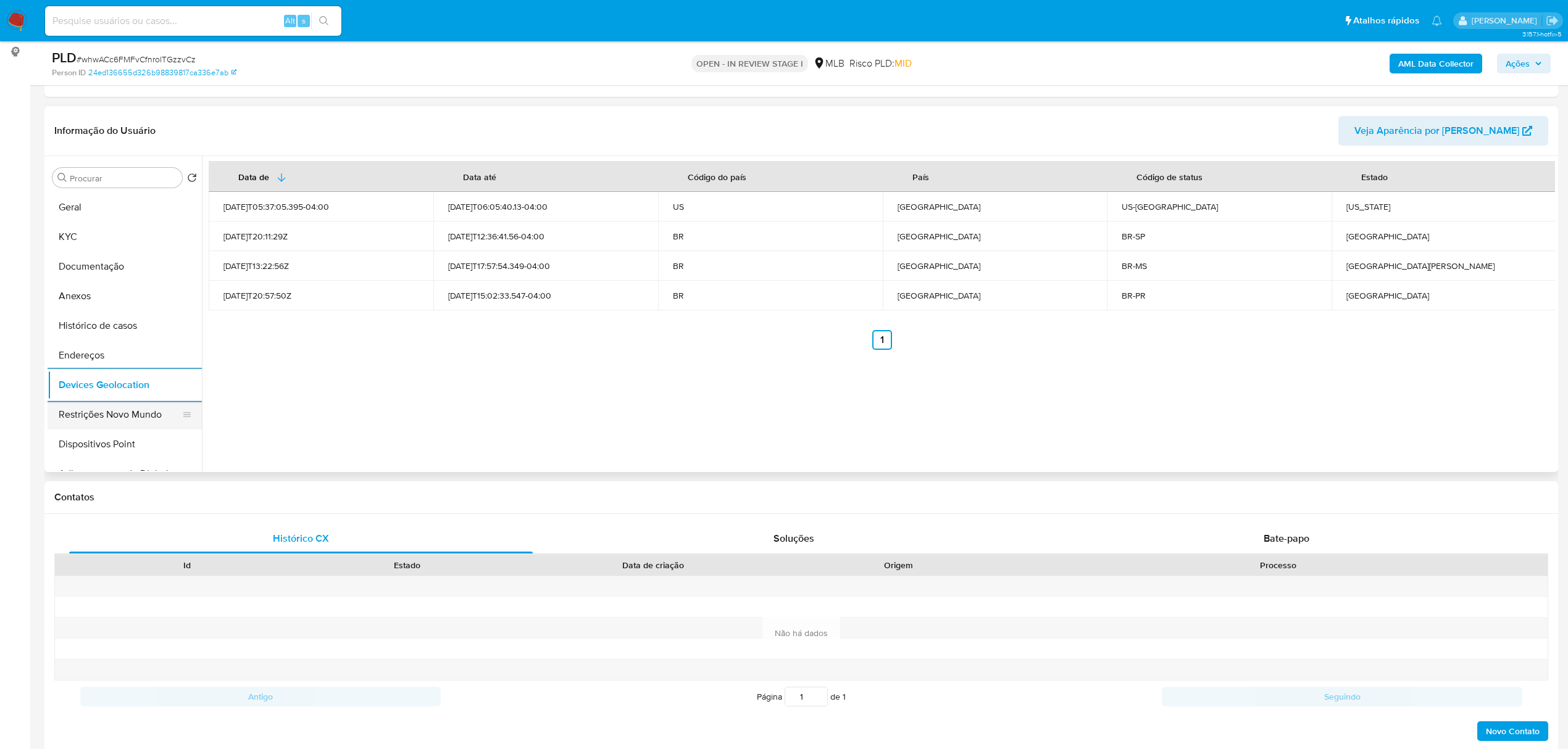
click at [117, 419] on button "Restrições Novo Mundo" at bounding box center [120, 414] width 145 height 30
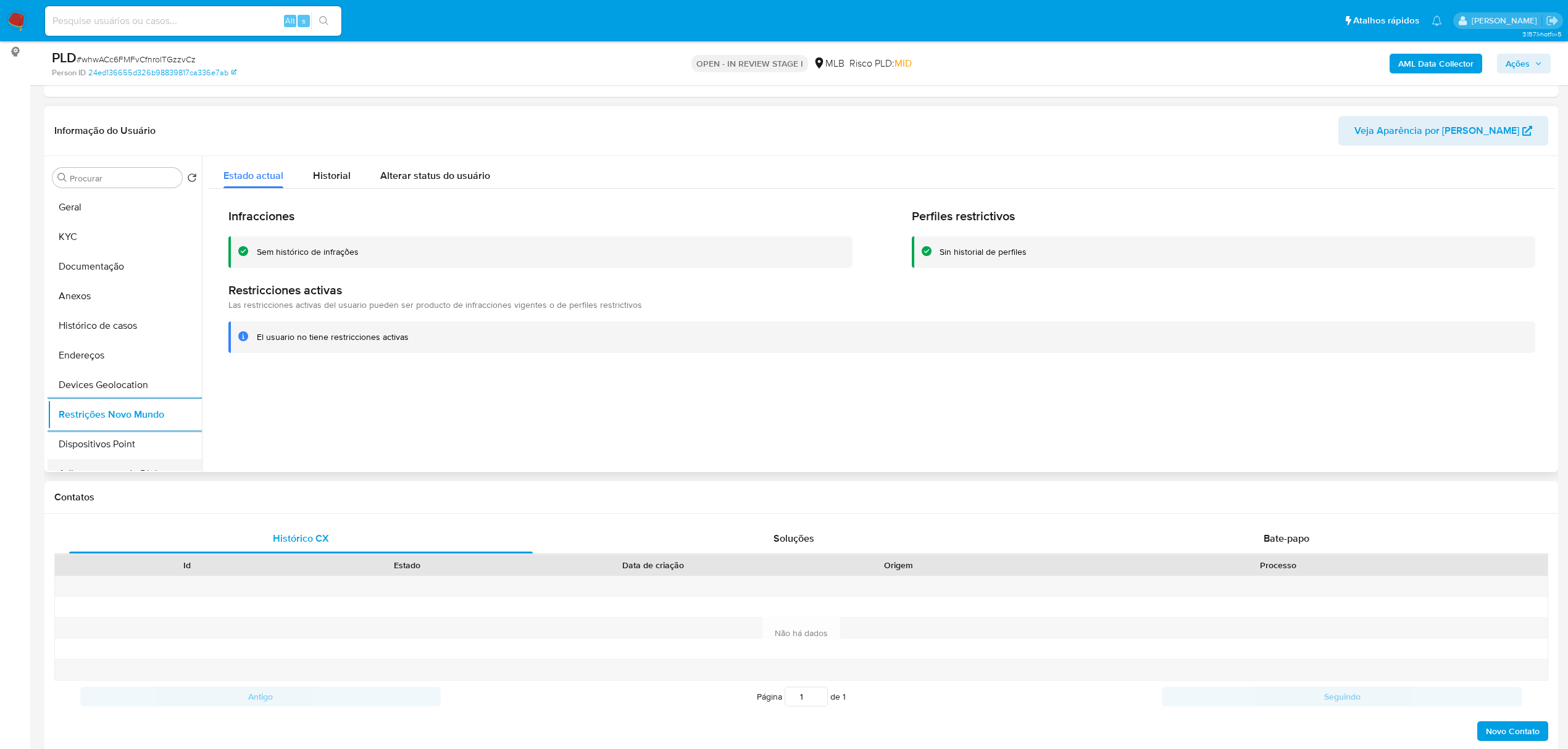
click at [124, 461] on button "Adiantamentos de Dinheiro" at bounding box center [120, 473] width 145 height 30
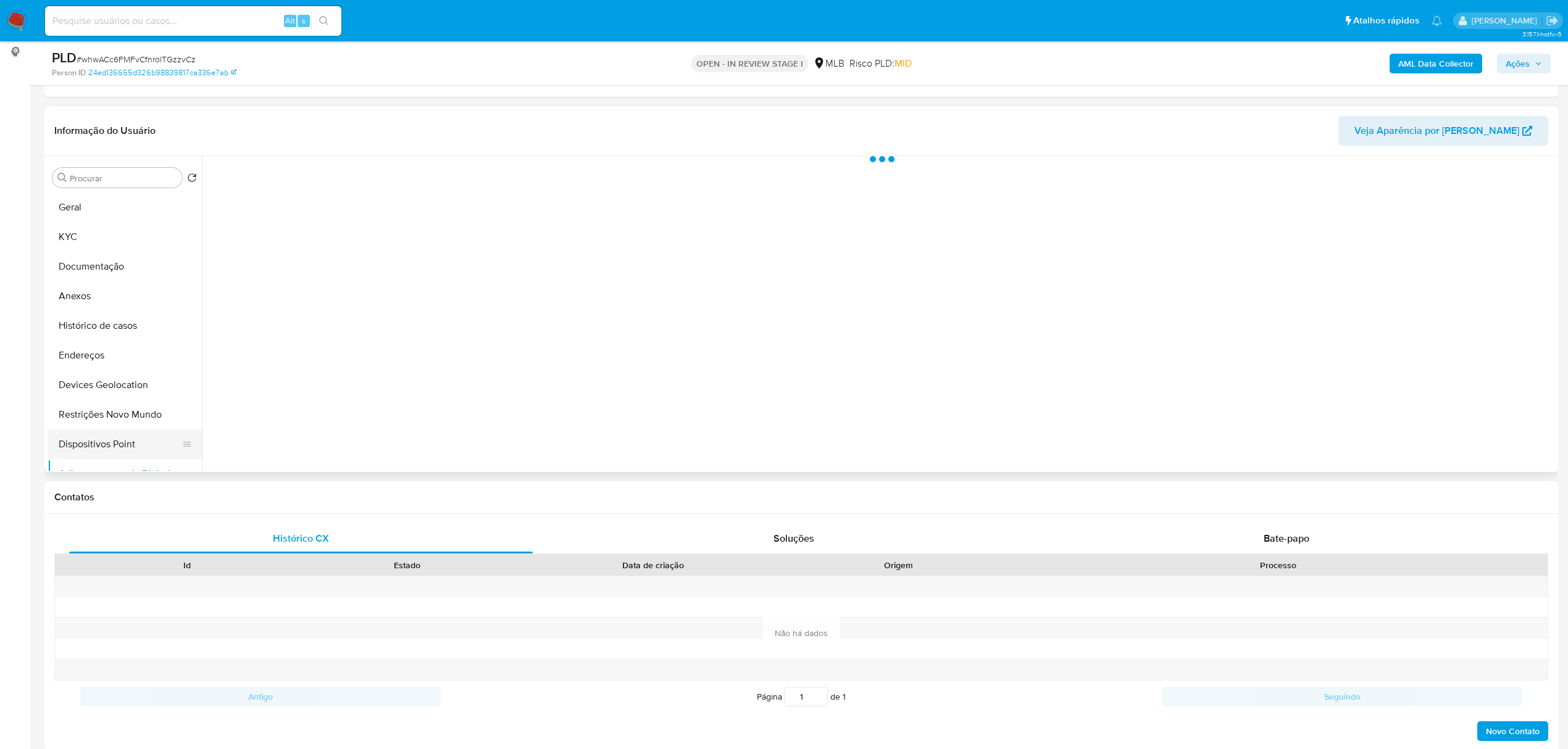
click at [124, 451] on button "Dispositivos Point" at bounding box center [120, 444] width 145 height 30
click at [1415, 57] on b "AML Data Collector" at bounding box center [1435, 63] width 75 height 19
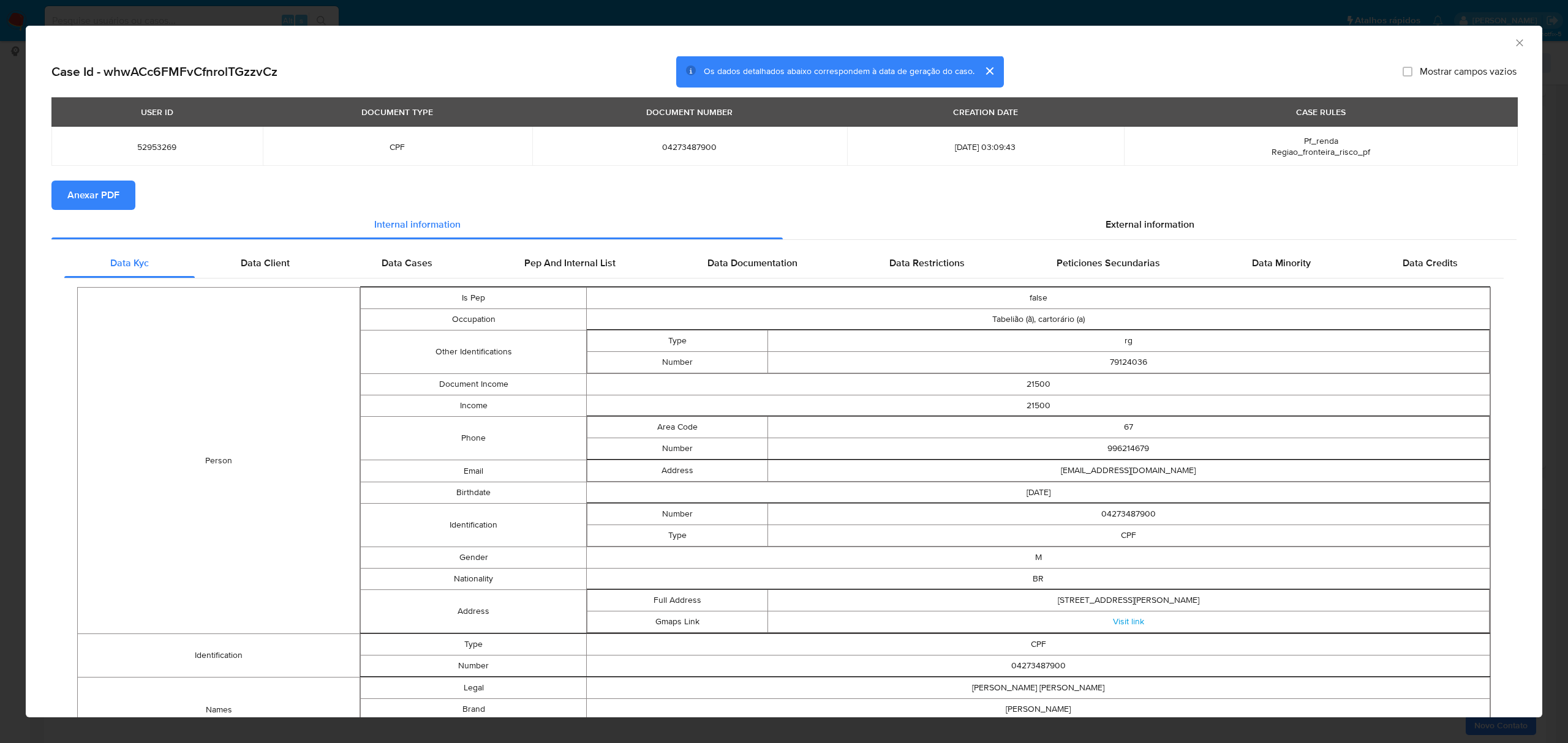
click at [113, 189] on span "Anexar PDF" at bounding box center [93, 196] width 52 height 27
click at [1186, 228] on div "External information" at bounding box center [1149, 227] width 734 height 30
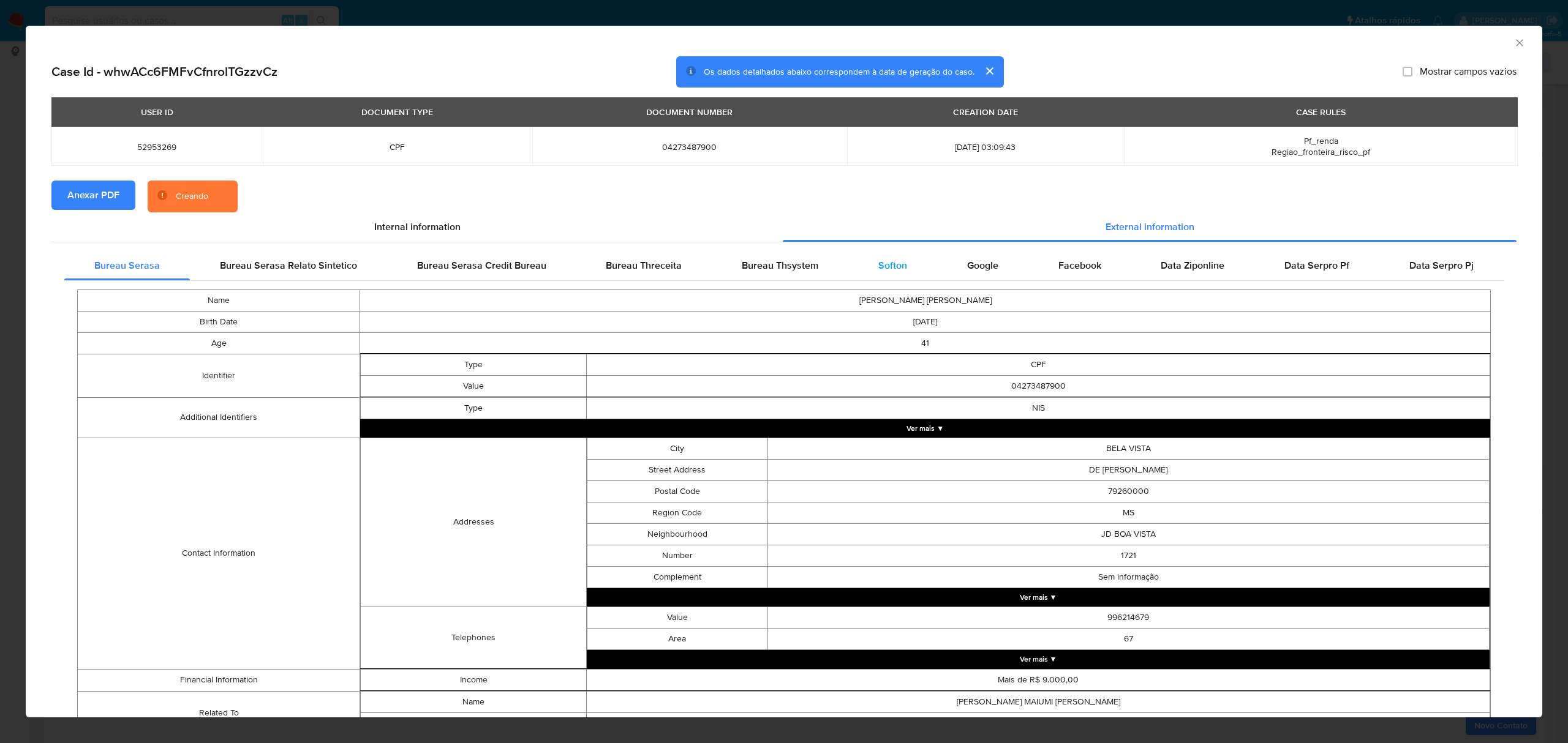
click at [902, 265] on div "Softon" at bounding box center [893, 265] width 89 height 30
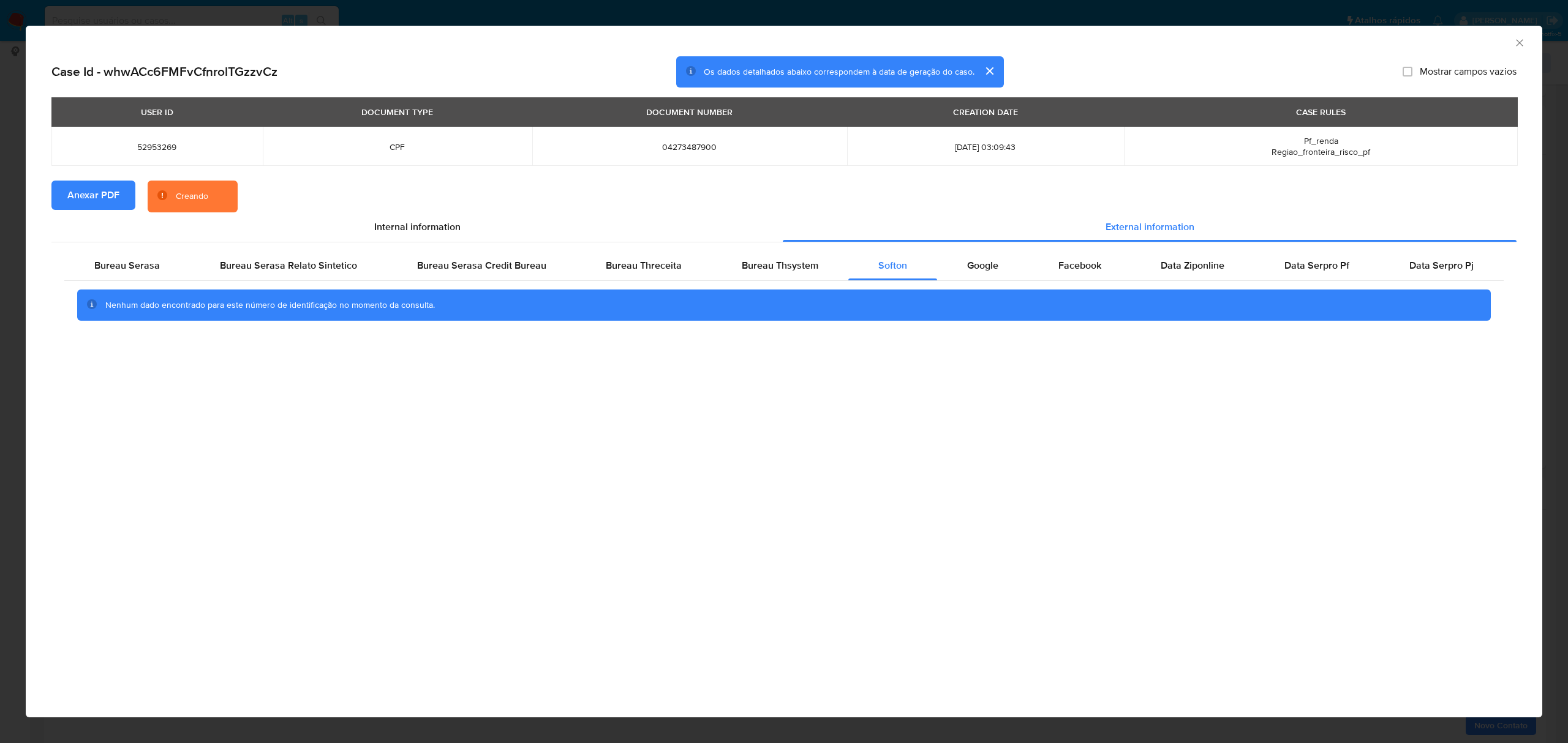
click at [1045, 16] on div "AML Data Collector Case Id - whwACc6FMFvCfnrolTGzzvCz Os dados detalhados abaix…" at bounding box center [784, 371] width 1568 height 743
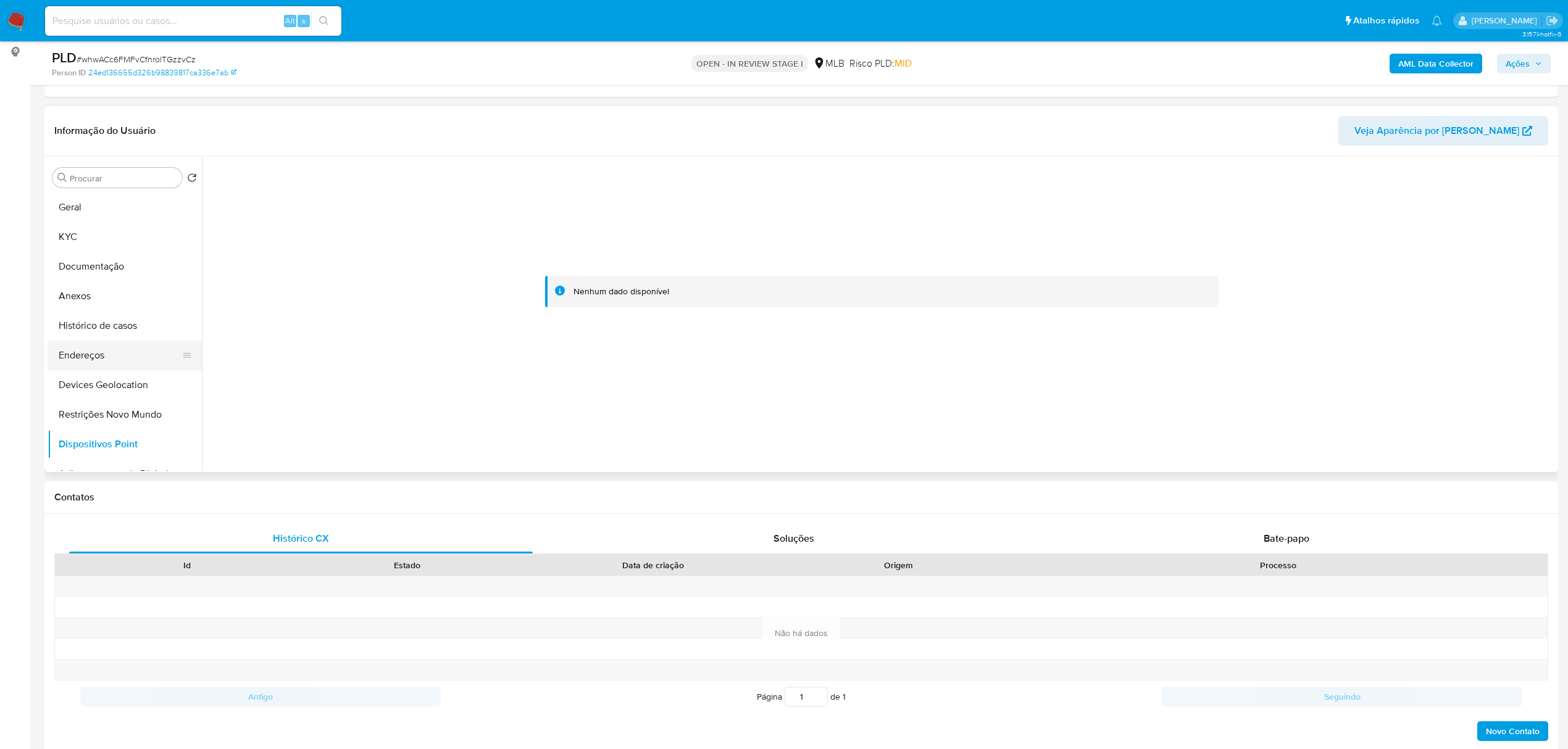
click at [87, 361] on button "Endereços" at bounding box center [120, 356] width 145 height 30
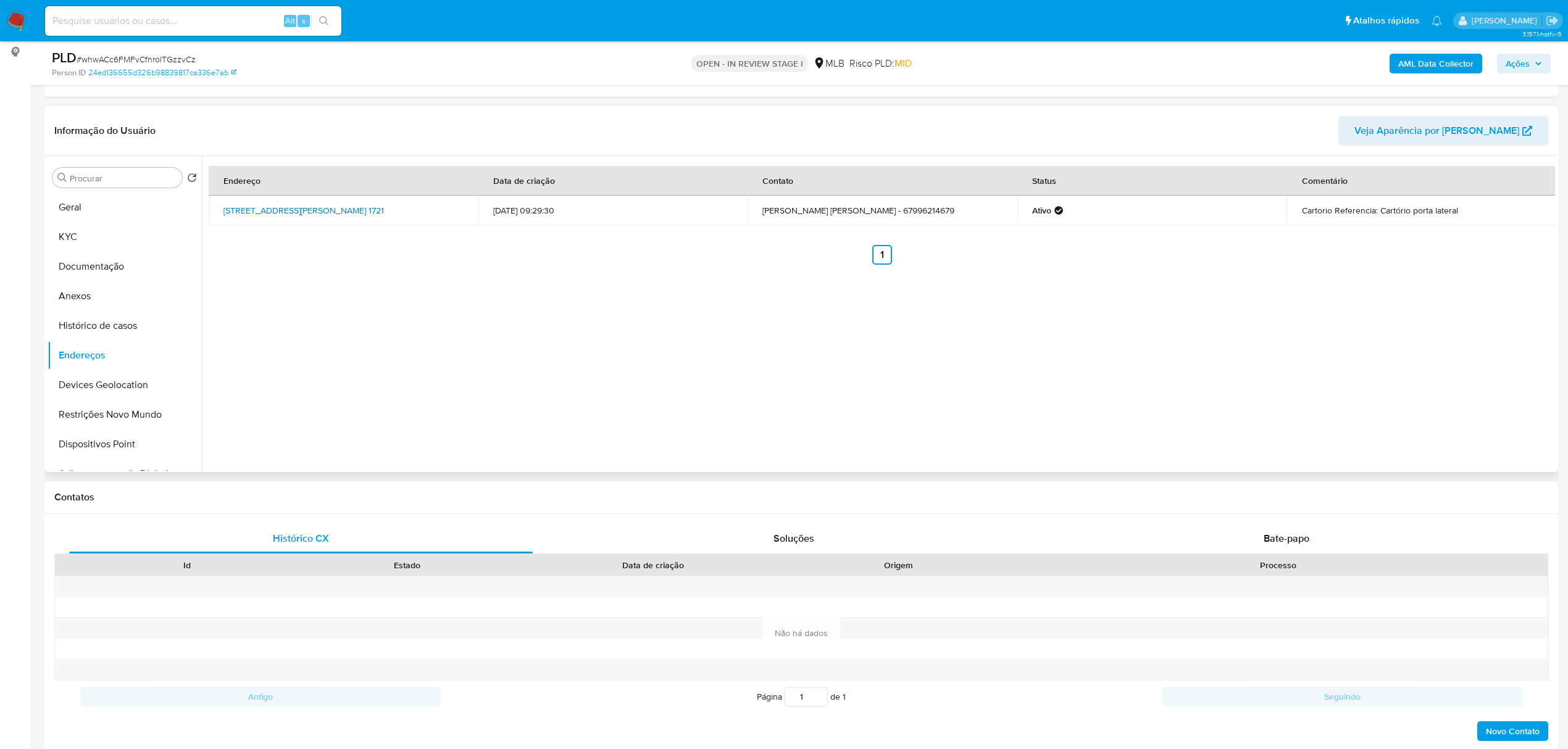
drag, startPoint x: 216, startPoint y: 203, endPoint x: 263, endPoint y: 221, distance: 50.3
click at [263, 221] on td "Rua Barão Do Ladário 1721, Bela Vista, Mato Grosso Do Sul, 79260000, Brasil 1721" at bounding box center [344, 210] width 270 height 30
copy link "Rua Barão Do Ladário 1721, Bela Vista, Mato Grosso Do Sul, 79260000"
click at [252, 216] on link "Rua Barão Do Ladário 1721, Bela Vista, Mato Grosso Do Sul, 79260000, Brasil 1721" at bounding box center [304, 210] width 161 height 12
click at [95, 236] on button "KYC" at bounding box center [120, 237] width 145 height 30
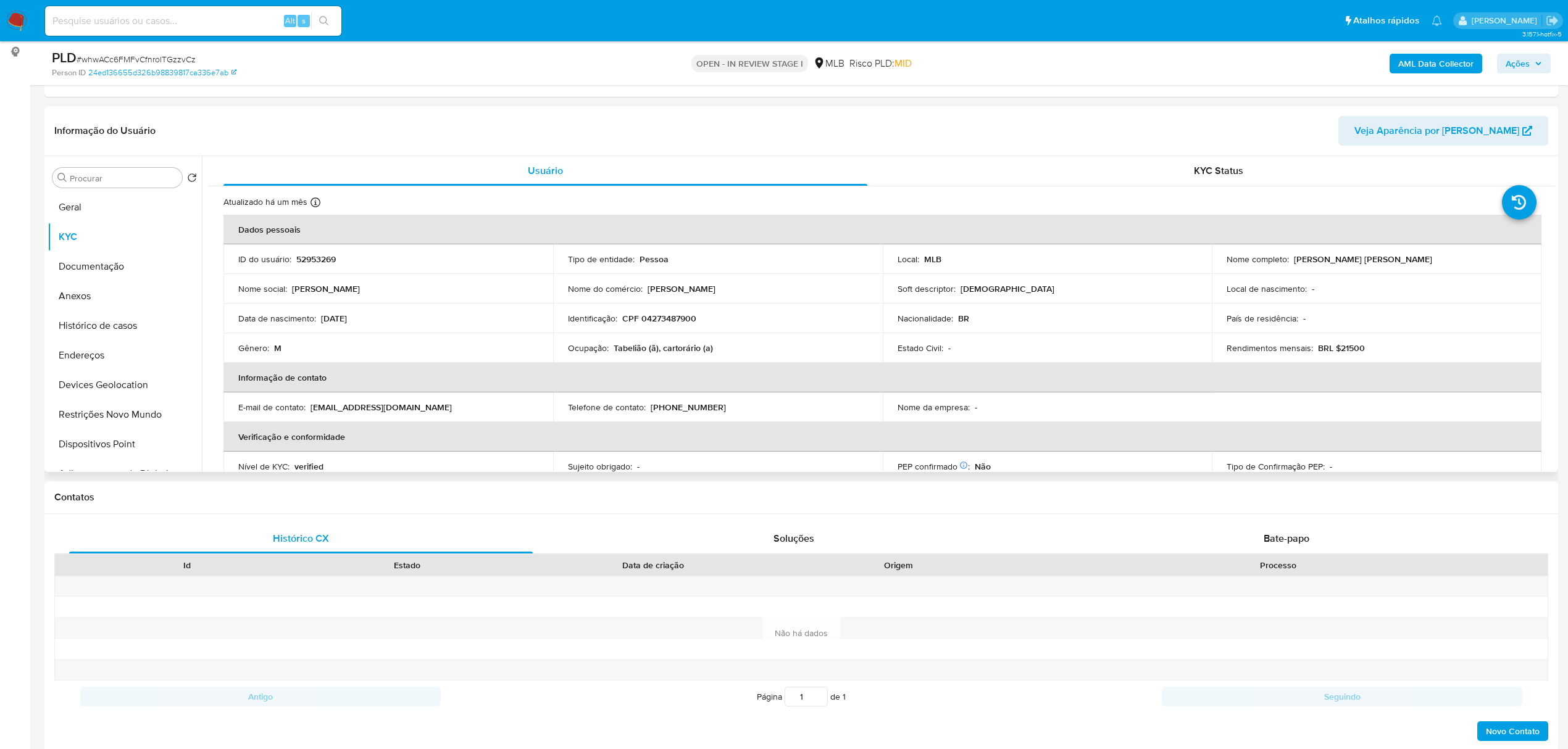
click at [678, 320] on p "CPF 04273487900" at bounding box center [660, 318] width 74 height 11
copy p "04273487900"
click at [141, 270] on button "Documentação" at bounding box center [120, 267] width 145 height 30
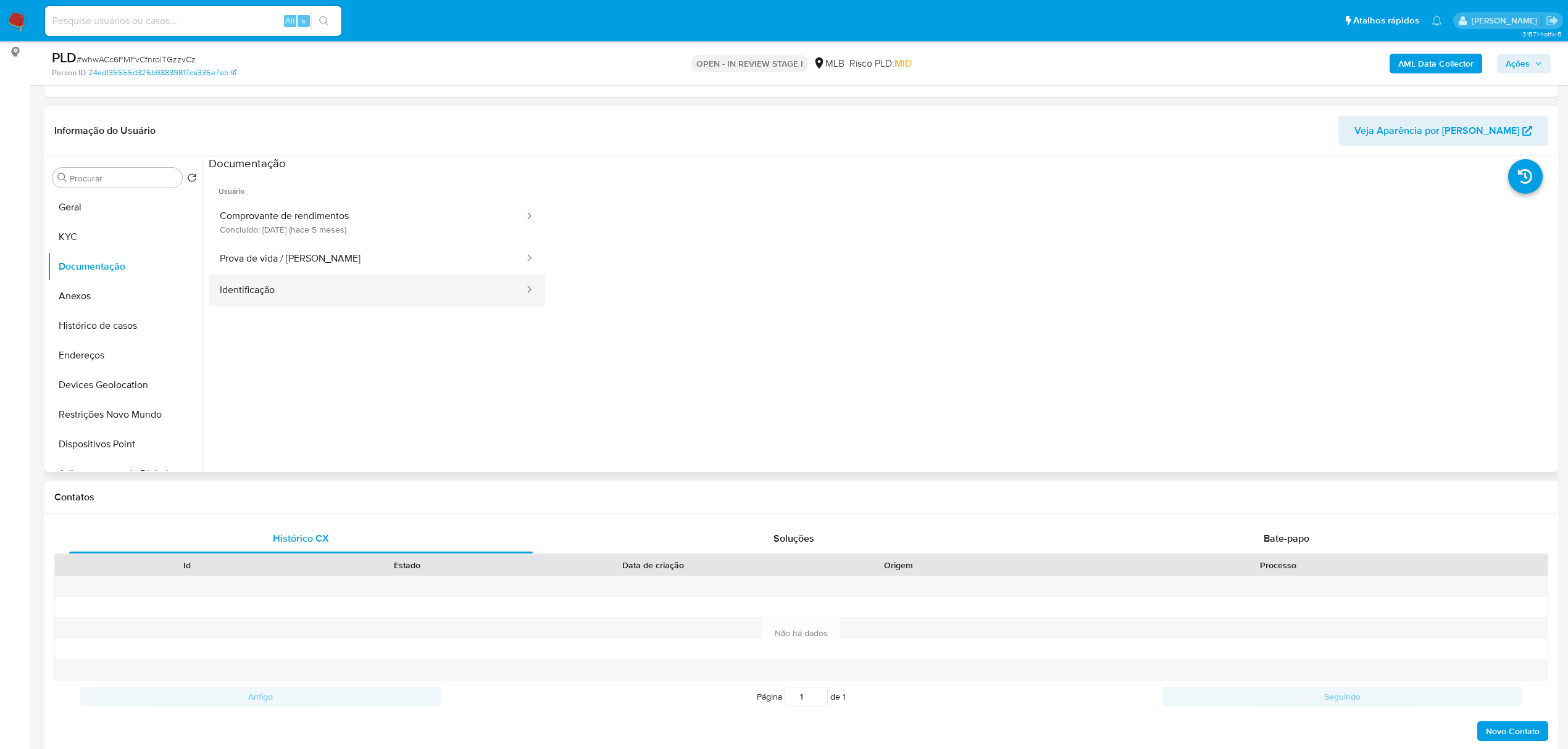
click at [328, 288] on button "Identificação" at bounding box center [367, 290] width 317 height 32
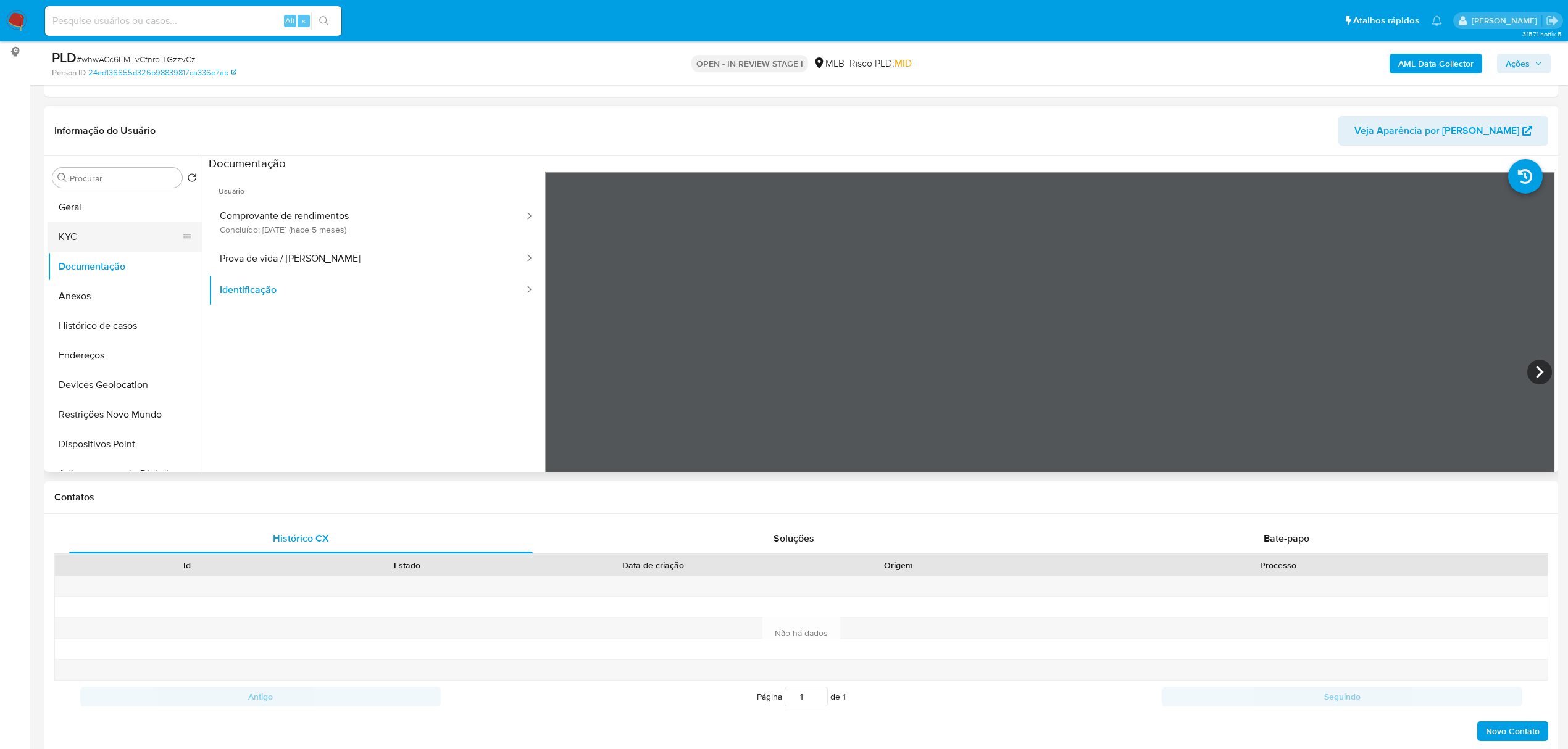
click at [104, 241] on button "KYC" at bounding box center [120, 237] width 145 height 30
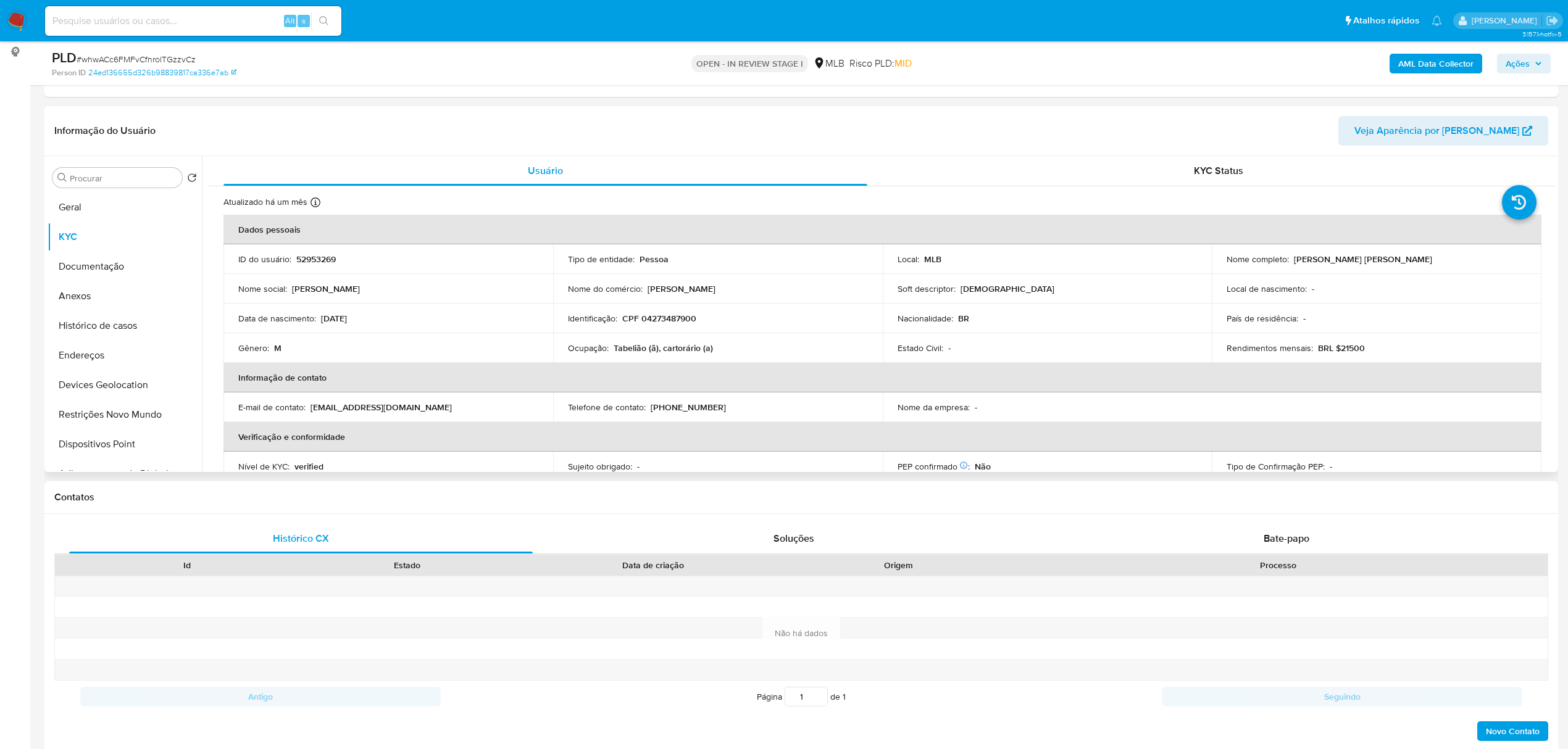
click at [651, 321] on p "CPF 04273487900" at bounding box center [660, 318] width 74 height 11
copy p "04273487900"
drag, startPoint x: 1290, startPoint y: 258, endPoint x: 1399, endPoint y: 260, distance: 109.0
click at [1399, 260] on div "Nome completo : Andre Hideki Oyama" at bounding box center [1376, 259] width 300 height 11
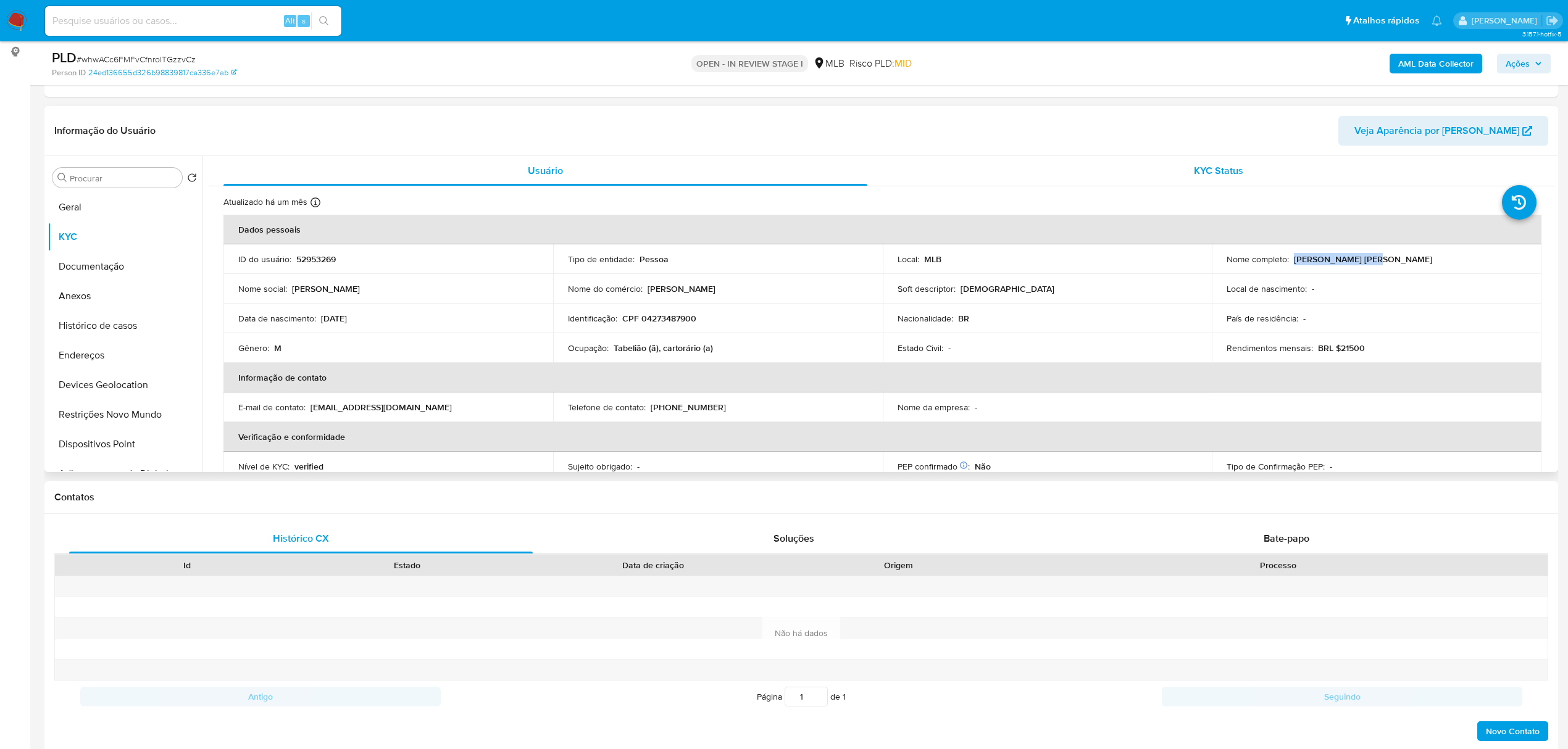
copy p "Andre Hideki Oyama"
click at [108, 267] on button "Documentação" at bounding box center [120, 267] width 145 height 30
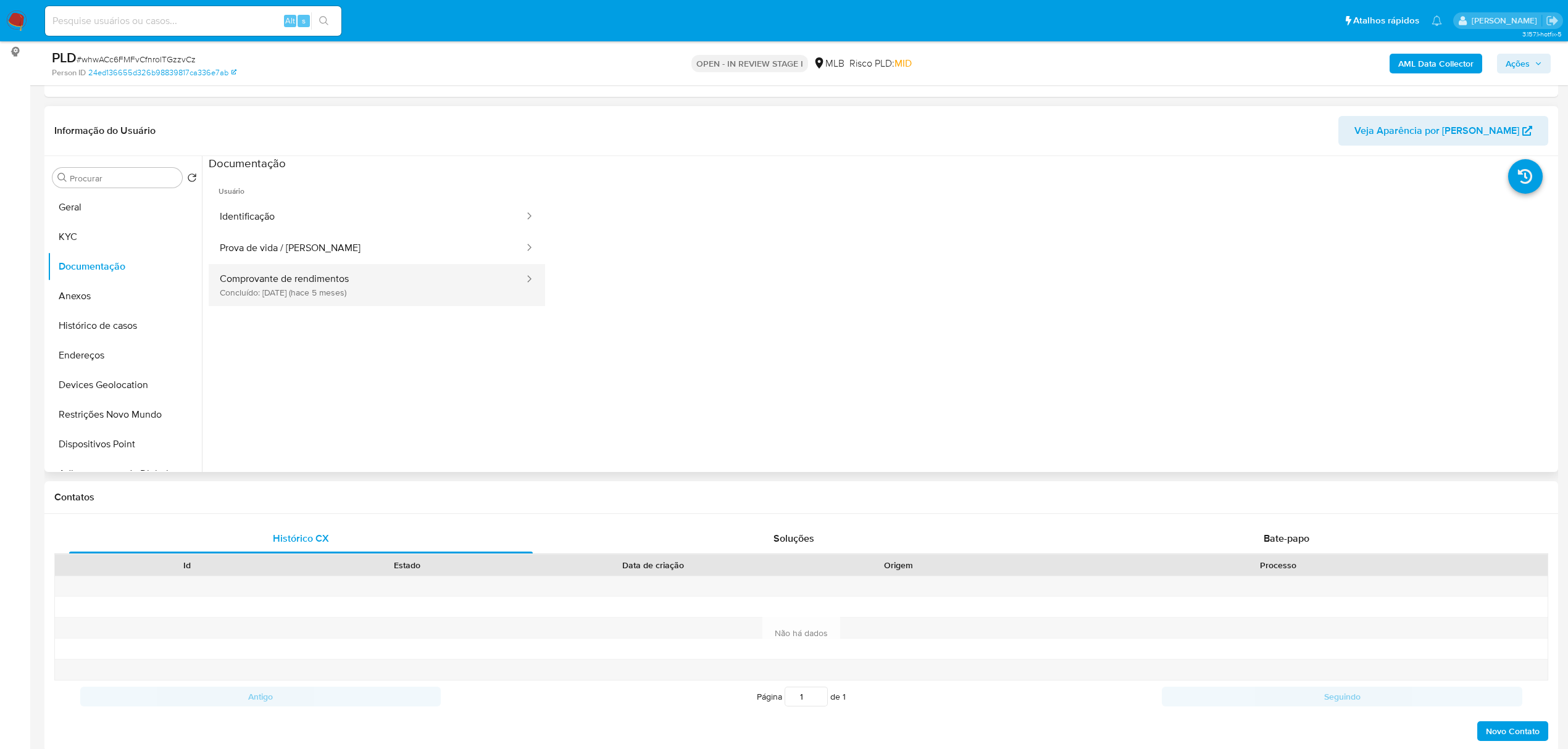
click at [362, 299] on button "Comprovante de rendimentos Concluído: 12/04/2025 (hace 5 meses)" at bounding box center [367, 285] width 317 height 42
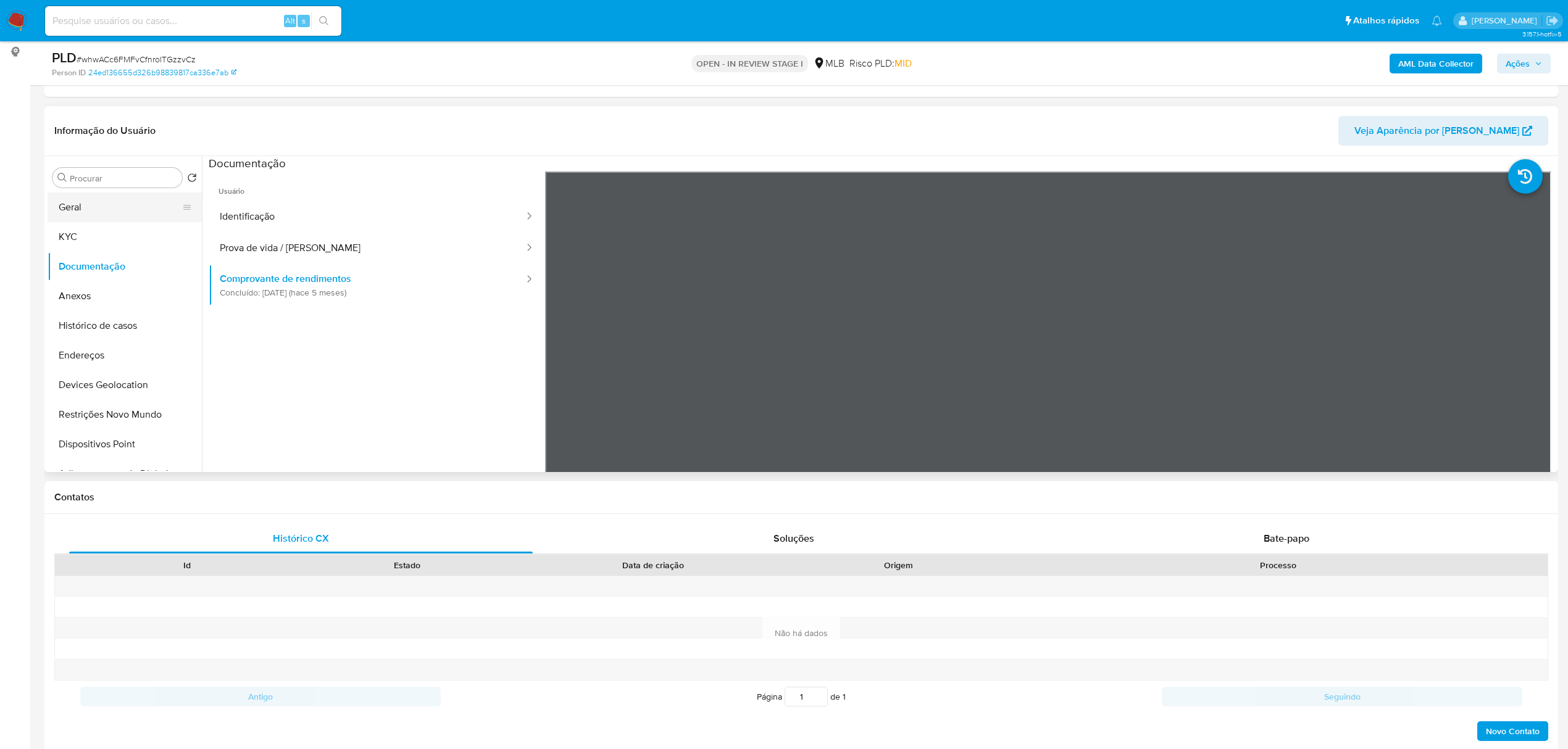
click at [107, 203] on button "Geral" at bounding box center [120, 207] width 145 height 30
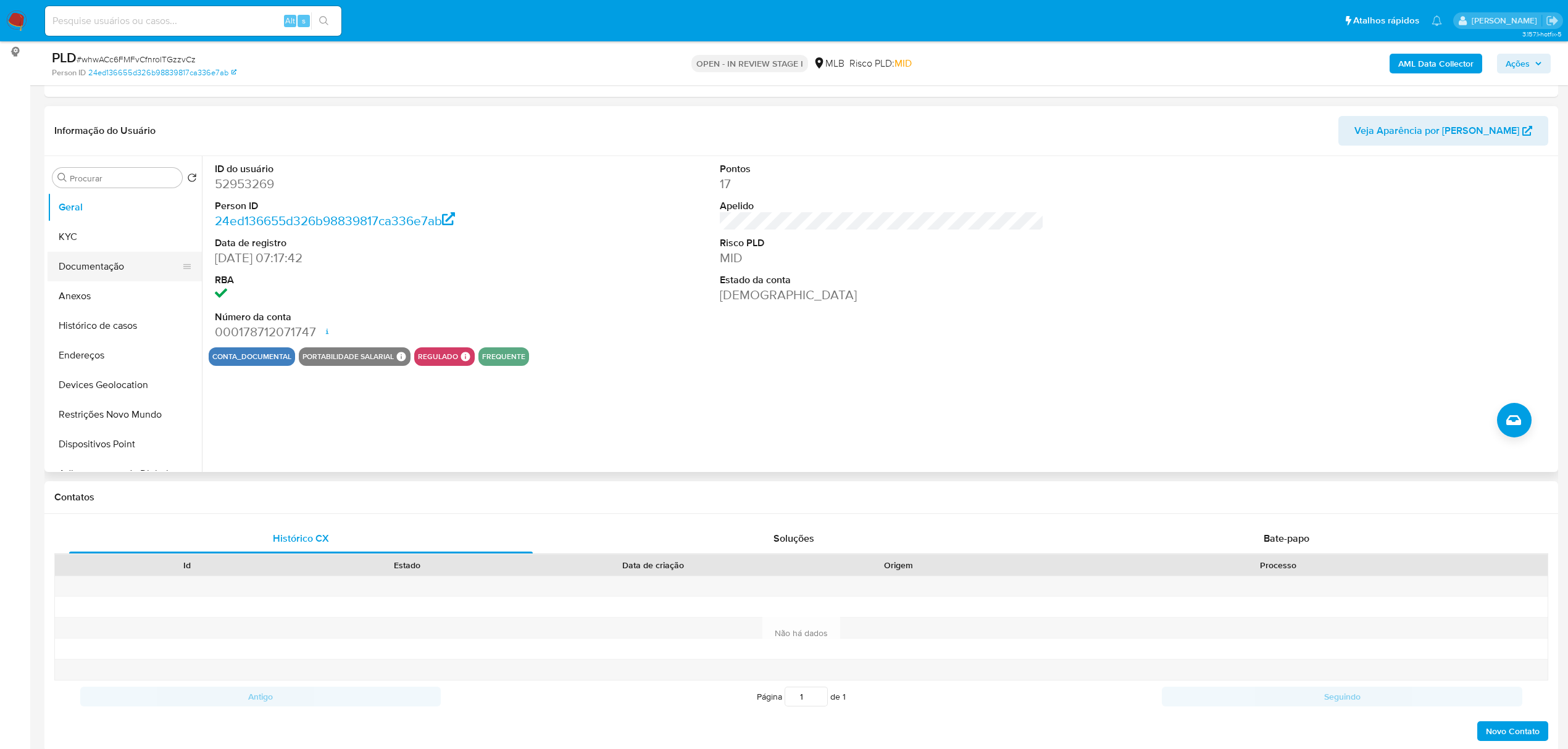
click at [107, 270] on button "Documentação" at bounding box center [120, 267] width 145 height 30
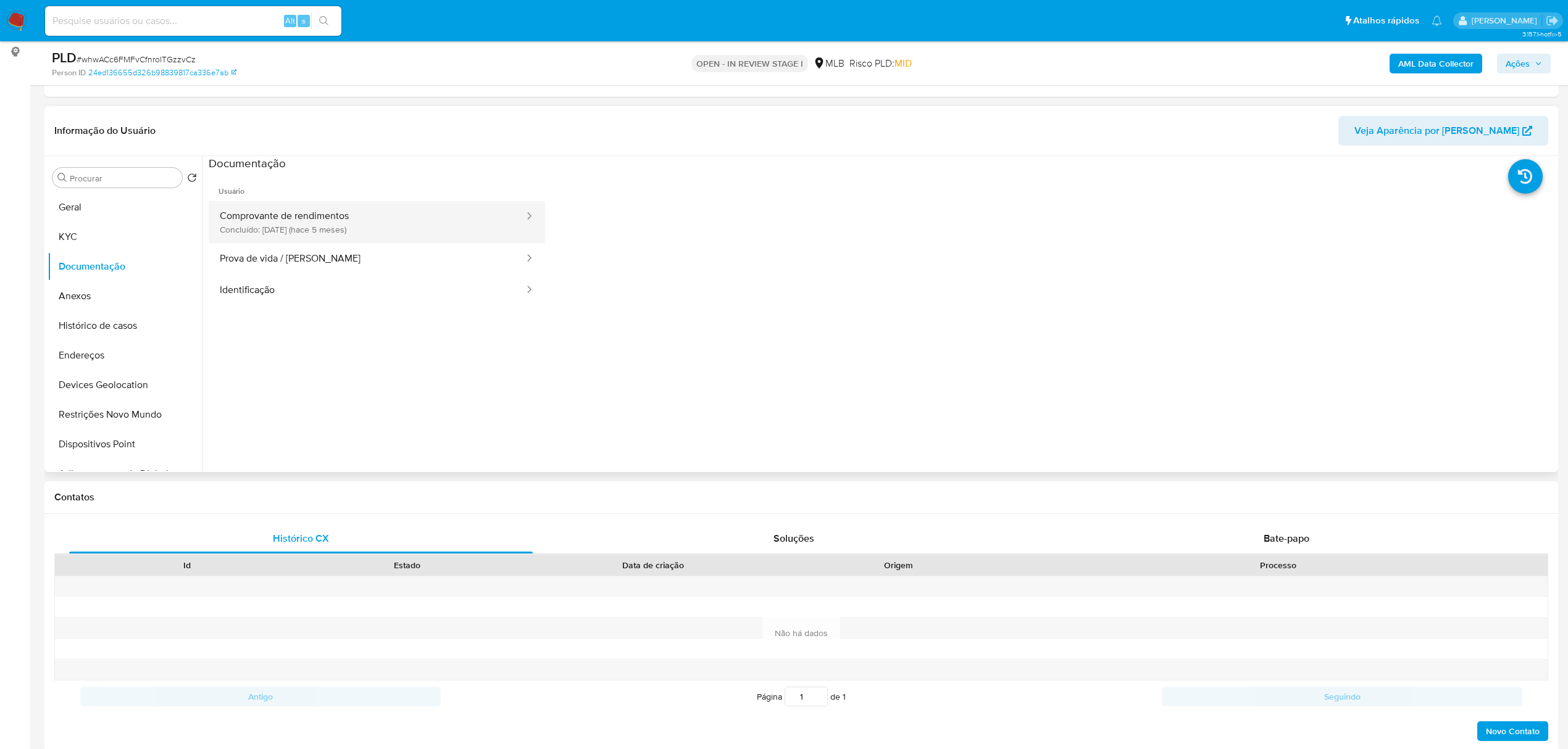
click at [362, 221] on button "Comprovante de rendimentos Concluído: 12/04/2025 (hace 5 meses)" at bounding box center [367, 222] width 317 height 42
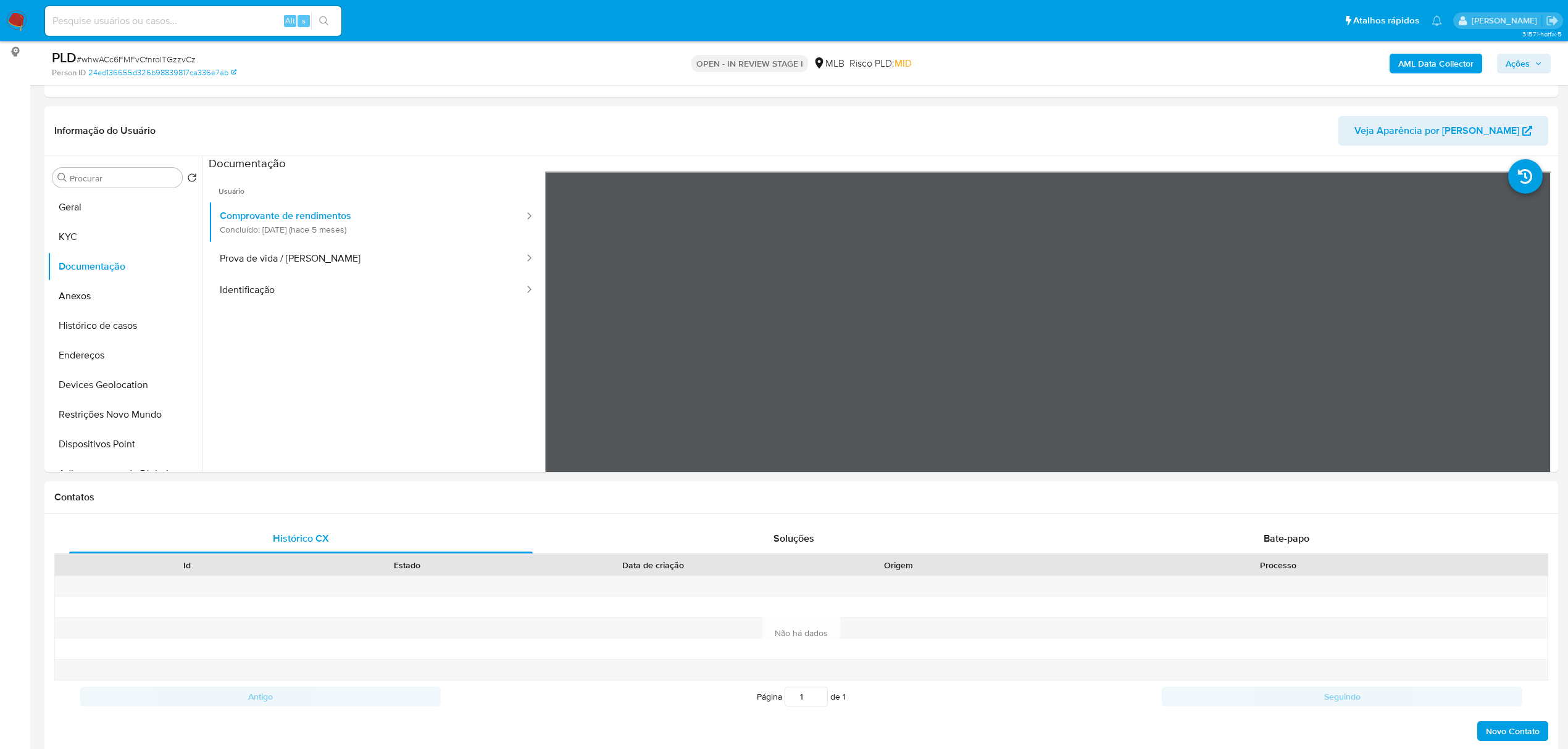
click at [1506, 72] on span "Ações" at bounding box center [1518, 63] width 24 height 19
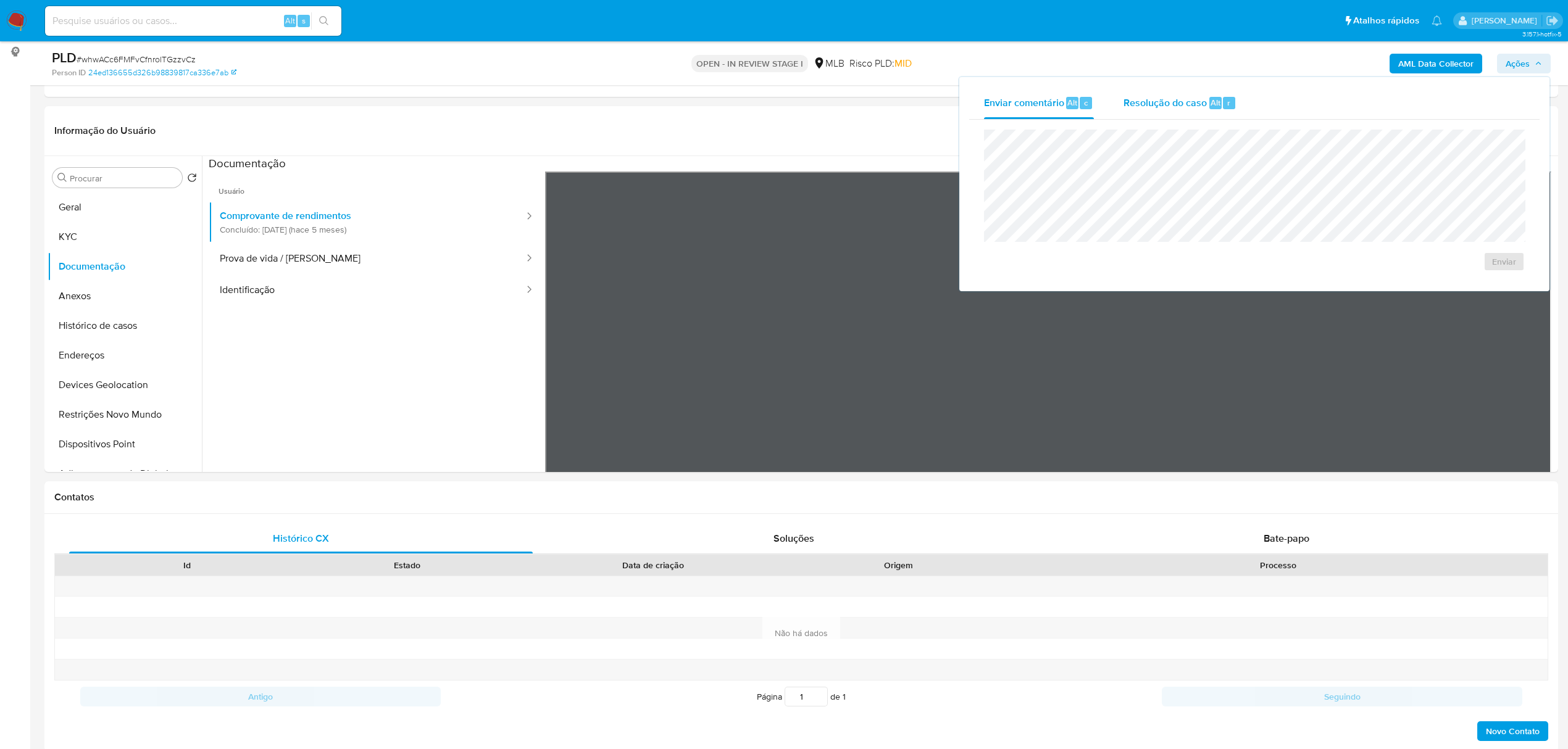
click at [1152, 107] on span "Resolução do caso" at bounding box center [1165, 103] width 83 height 15
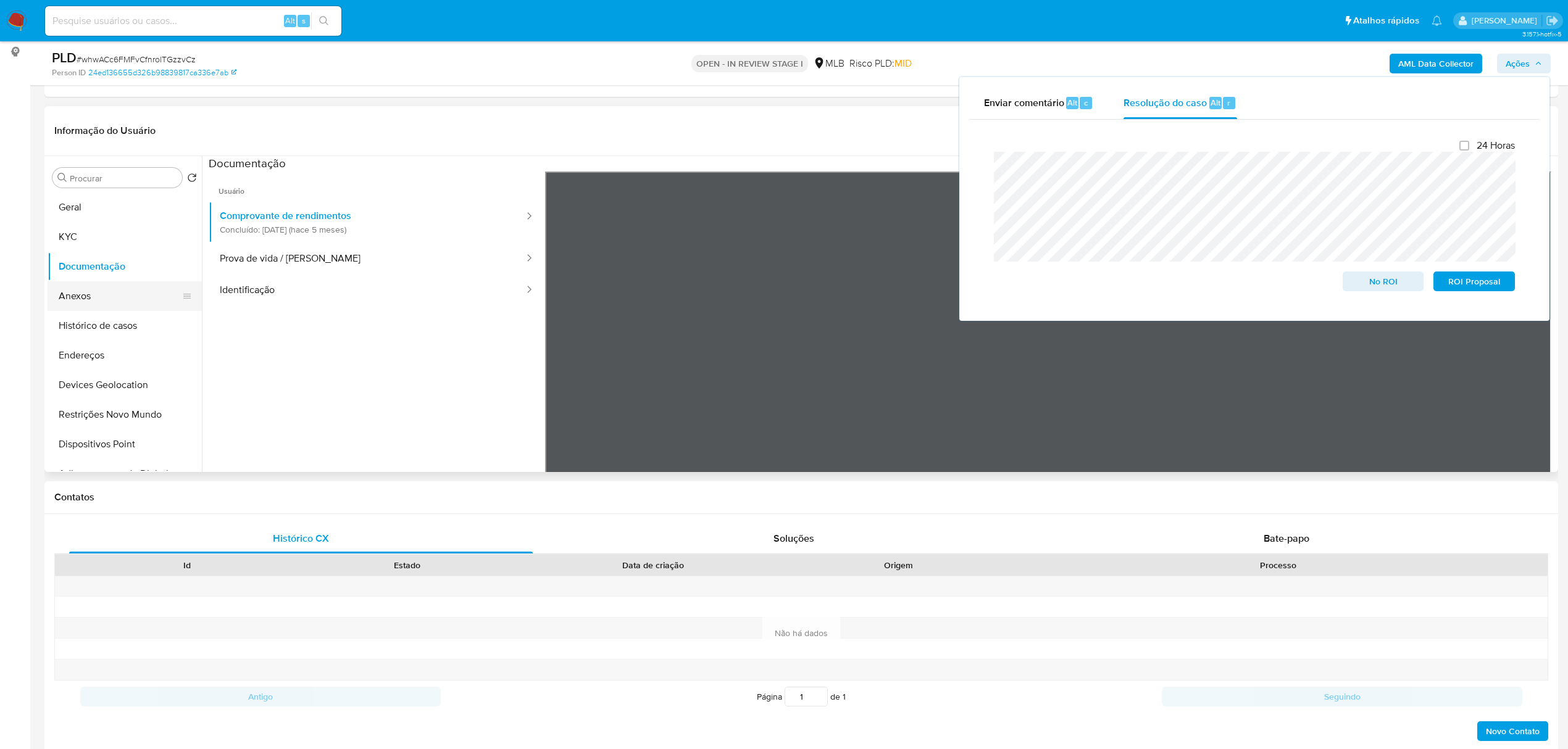
click at [95, 302] on button "Anexos" at bounding box center [120, 296] width 145 height 30
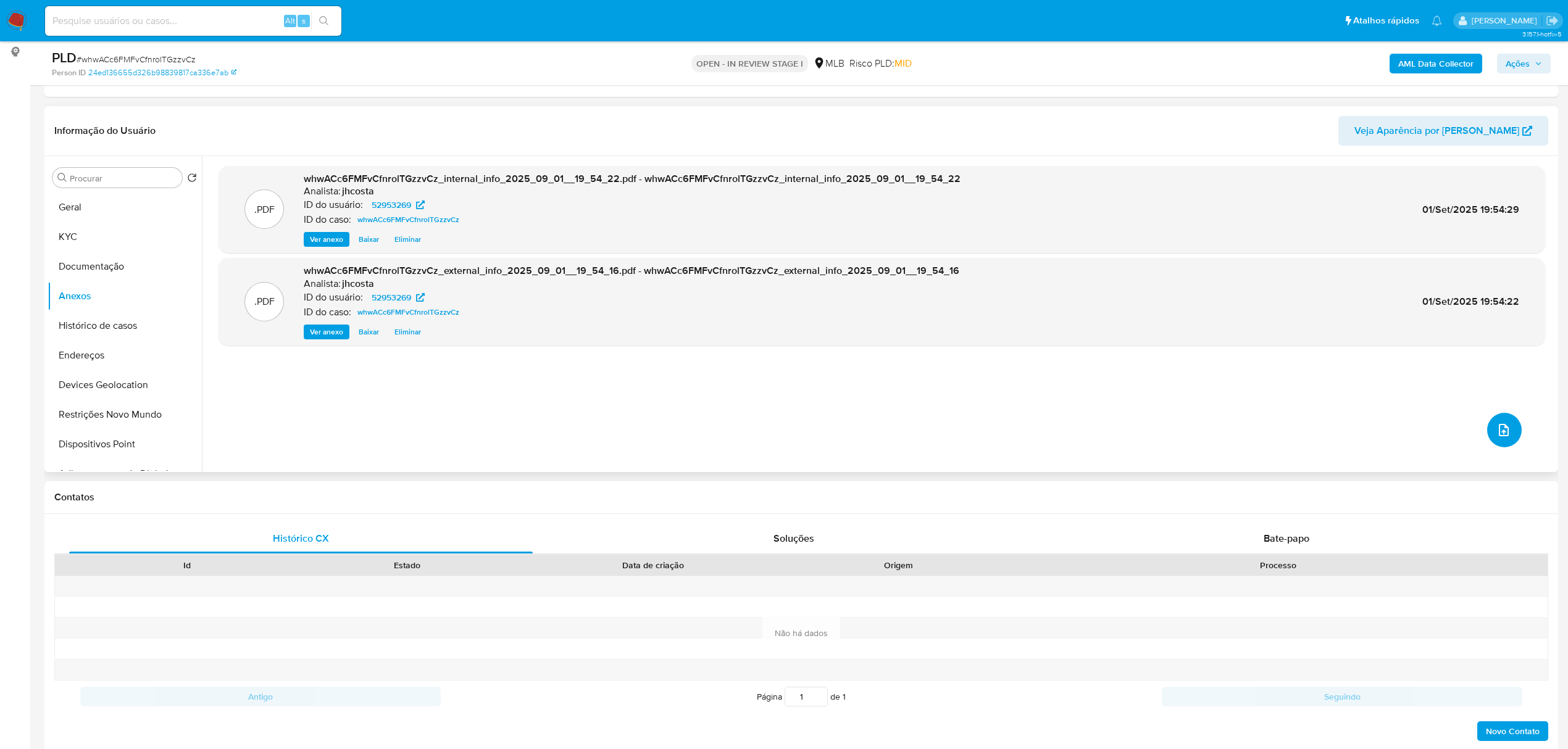
click at [1497, 435] on span "upload-file" at bounding box center [1504, 430] width 15 height 15
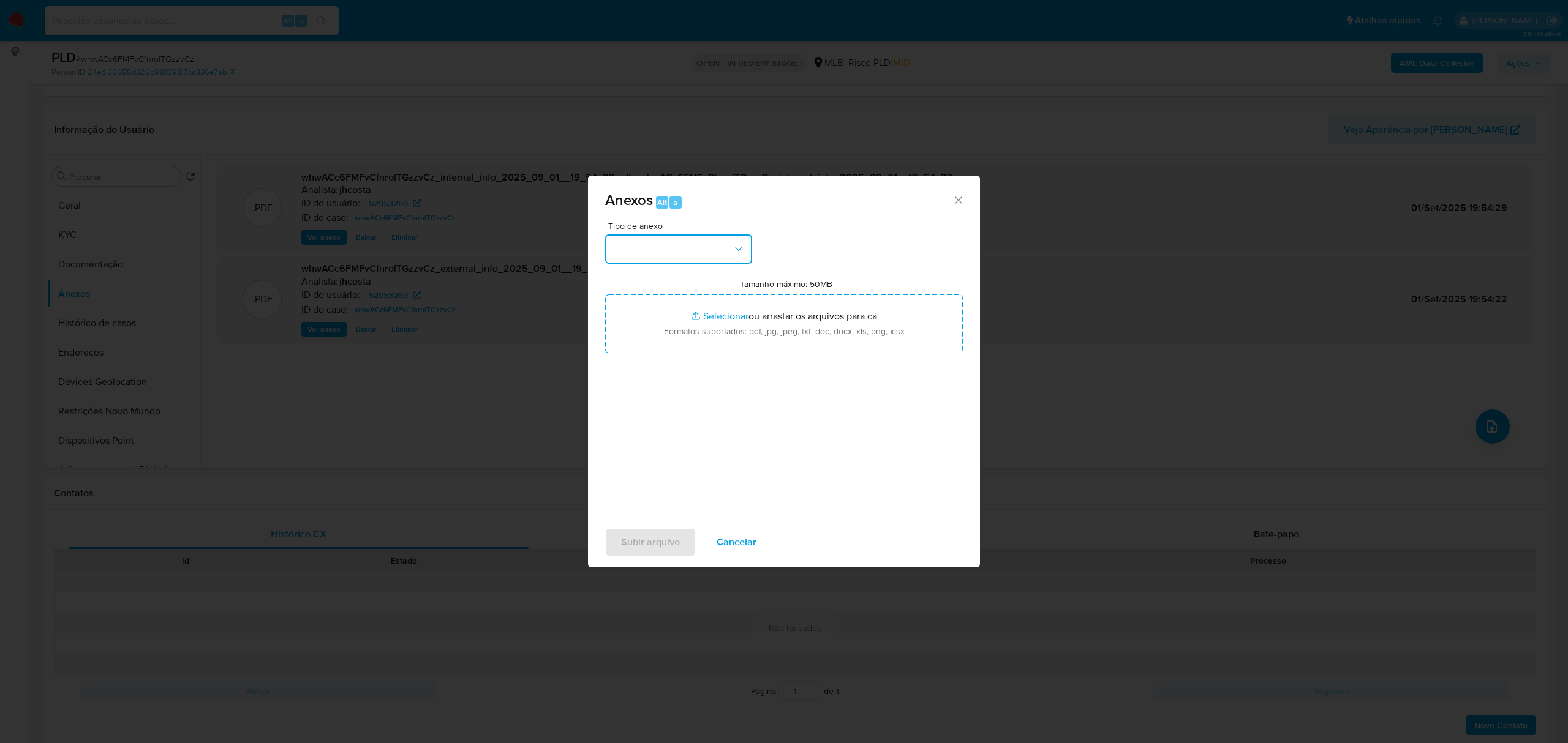
click at [745, 238] on button "button" at bounding box center [679, 249] width 147 height 30
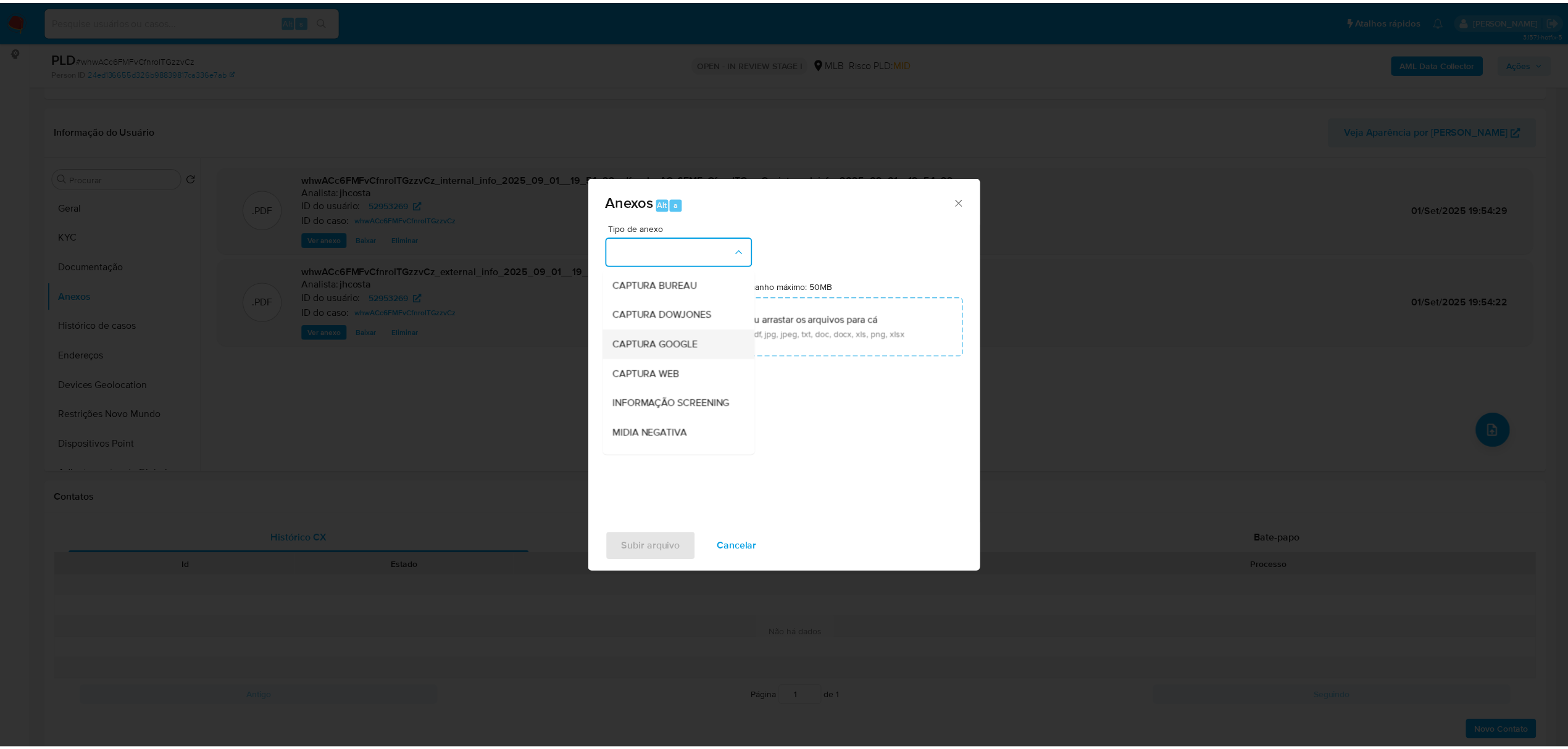
scroll to position [82, 0]
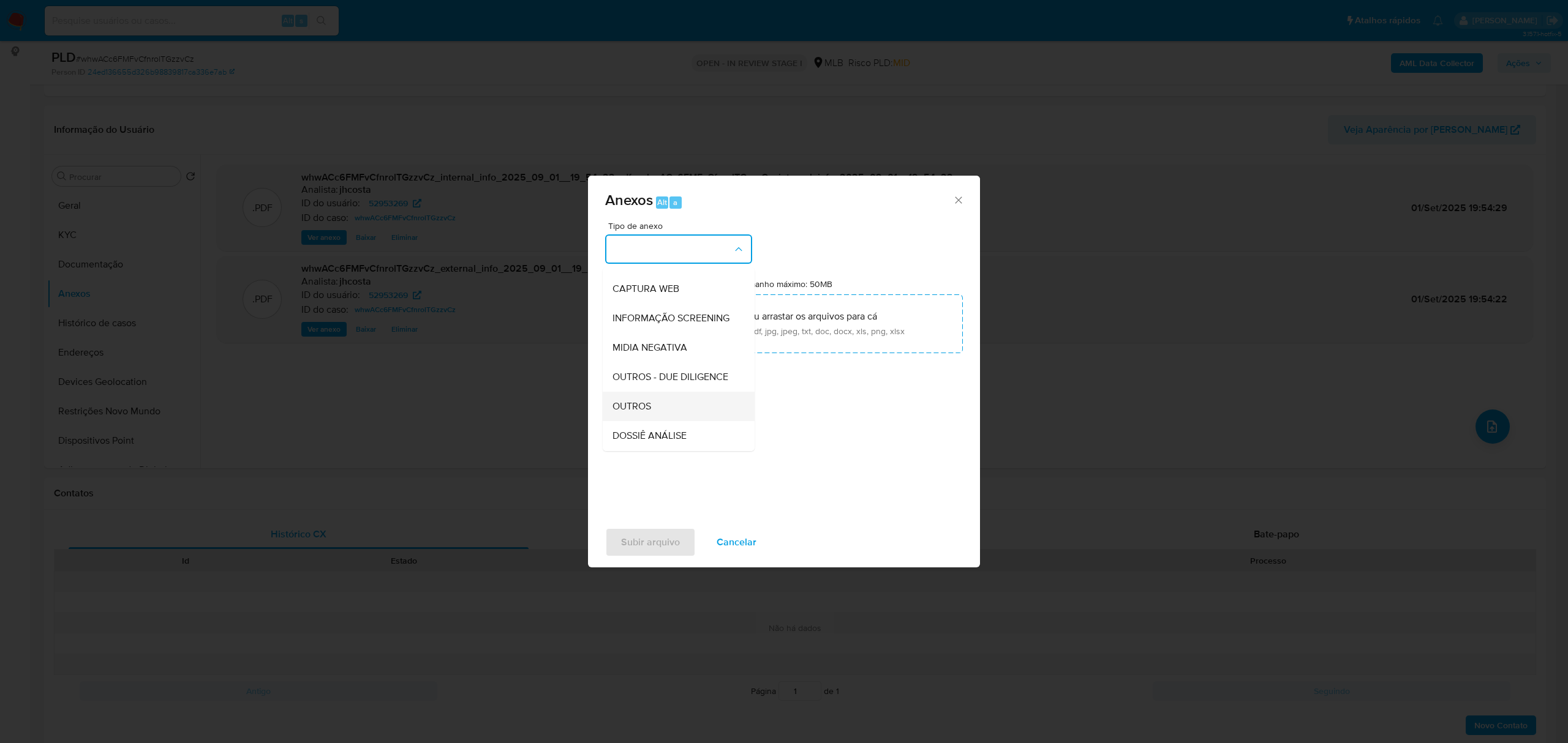
click at [652, 422] on div "OUTROS" at bounding box center [675, 406] width 125 height 30
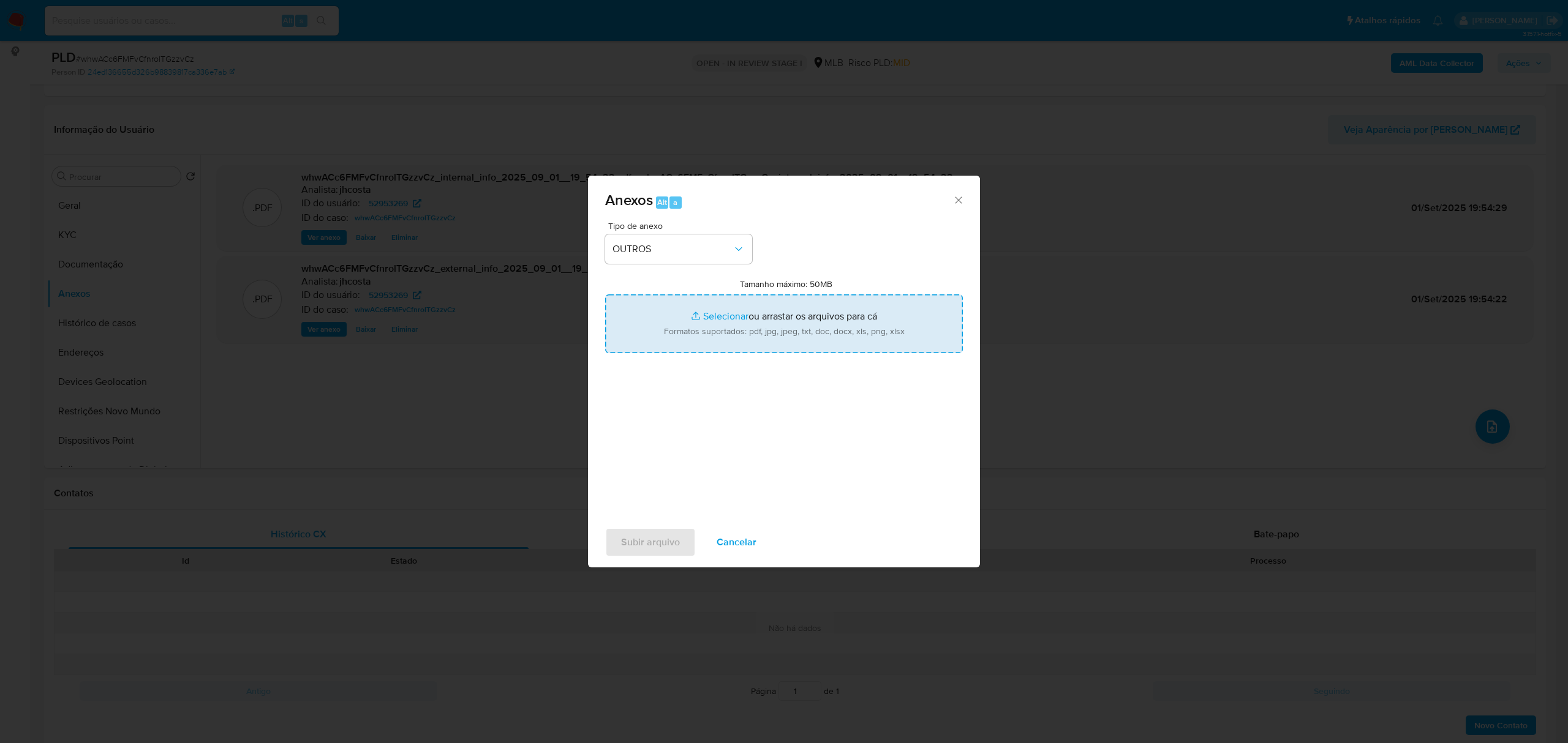
click at [768, 327] on input "Tamanho máximo: 50MB Selecionar arquivos" at bounding box center [784, 323] width 358 height 59
type input "C:\fakepath\Mulan 52953269_2025_09_01_16_05_40.xlsx"
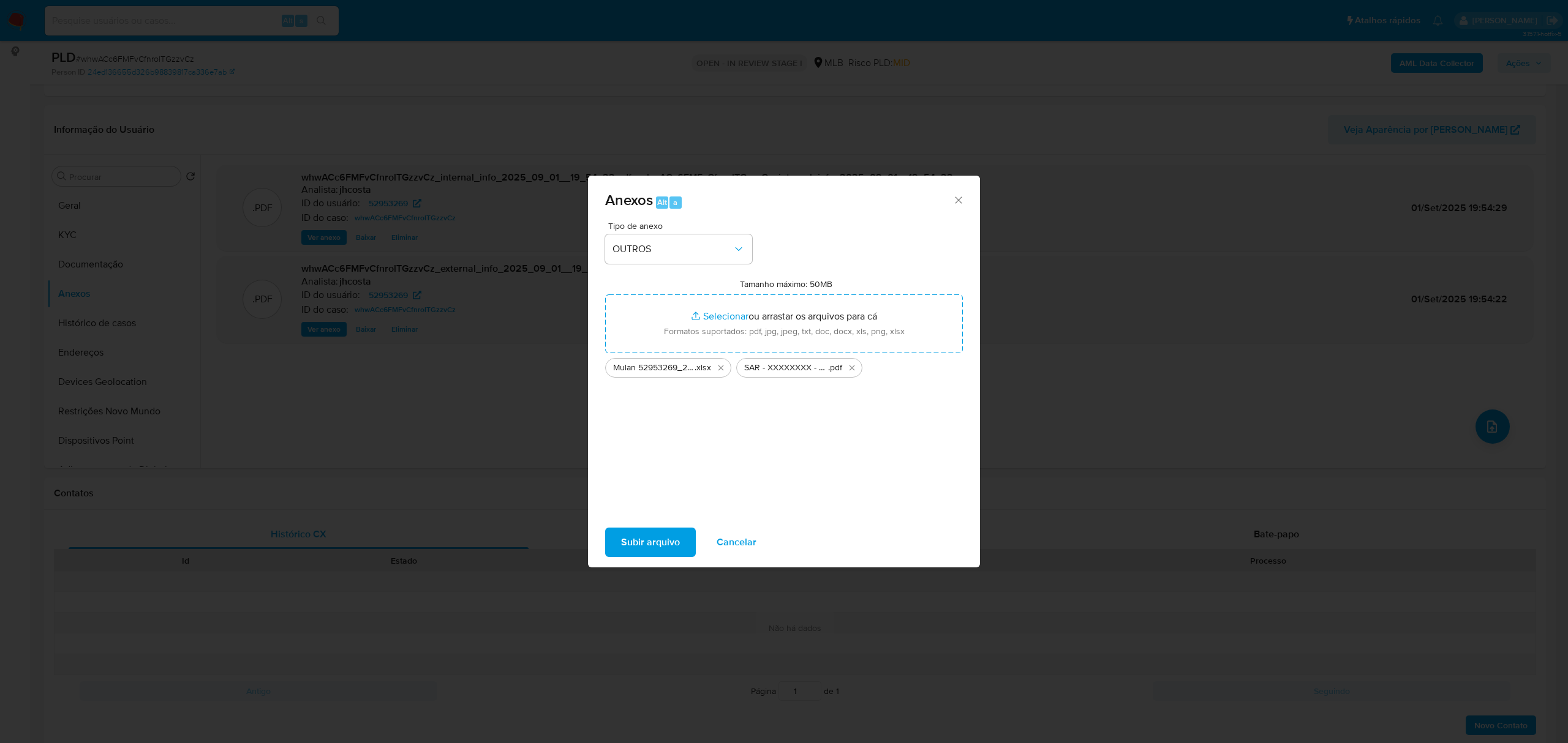
click at [655, 536] on span "Subir arquivo" at bounding box center [650, 543] width 59 height 27
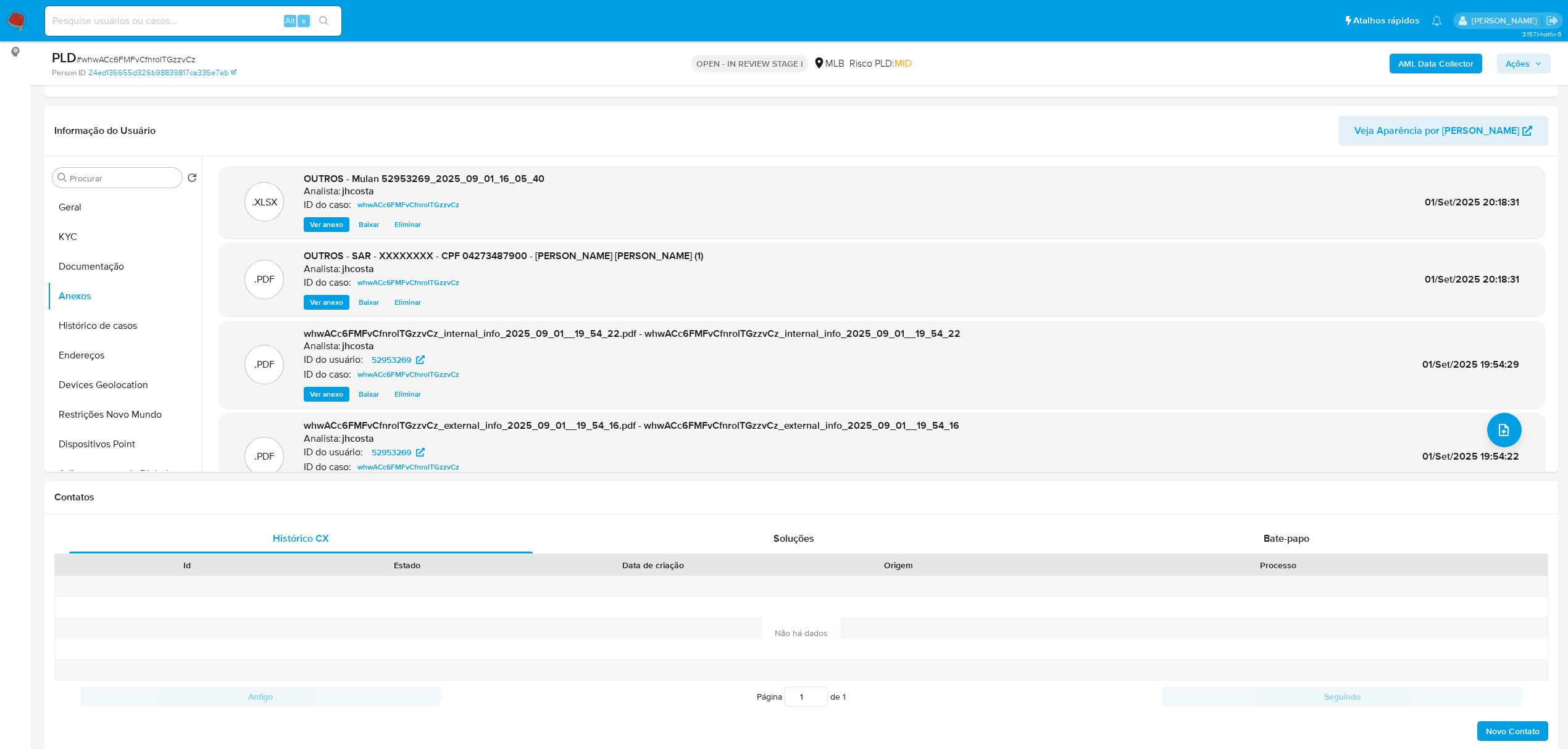
click at [1517, 58] on span "Ações" at bounding box center [1518, 63] width 24 height 19
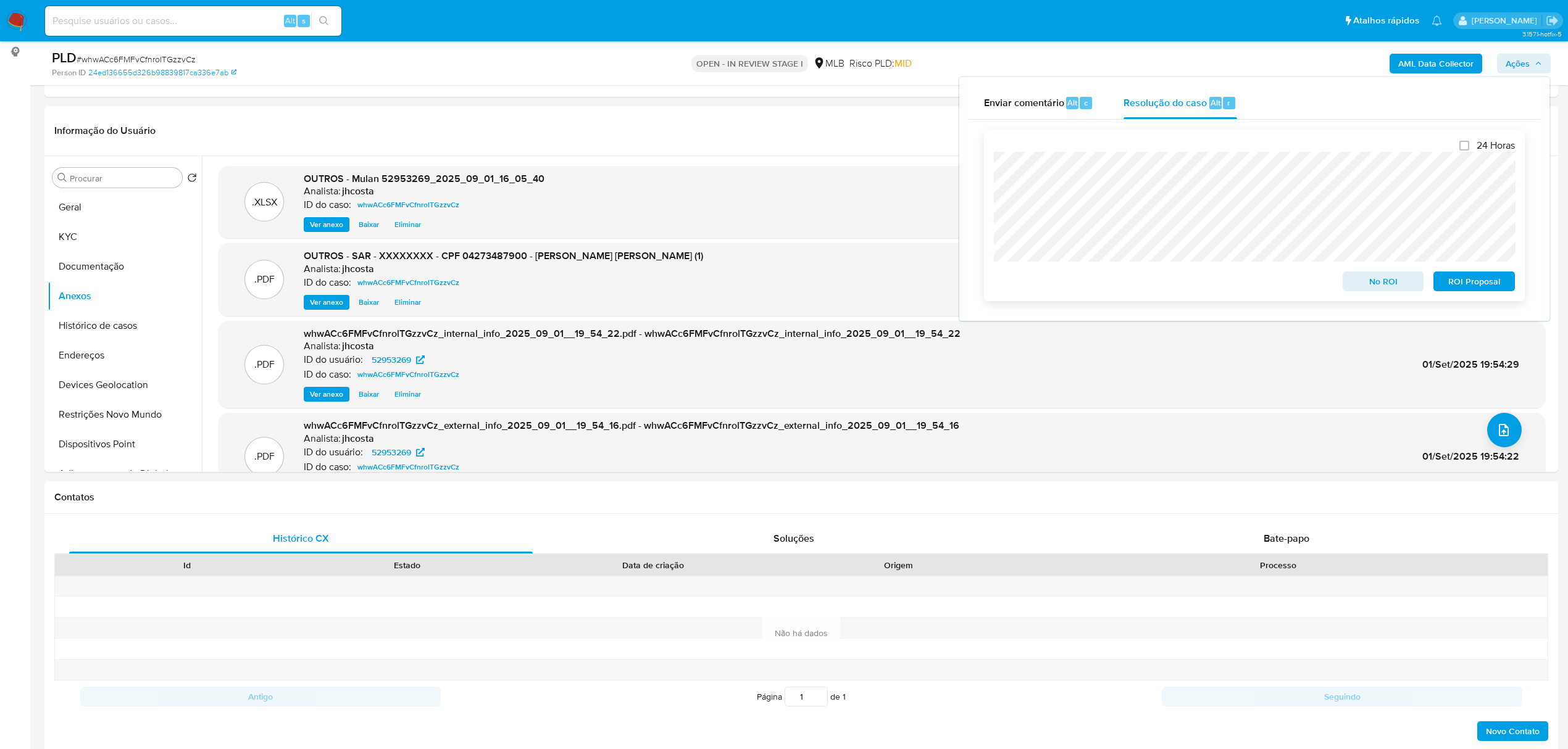
click at [1478, 276] on span "ROI Proposal" at bounding box center [1473, 281] width 64 height 17
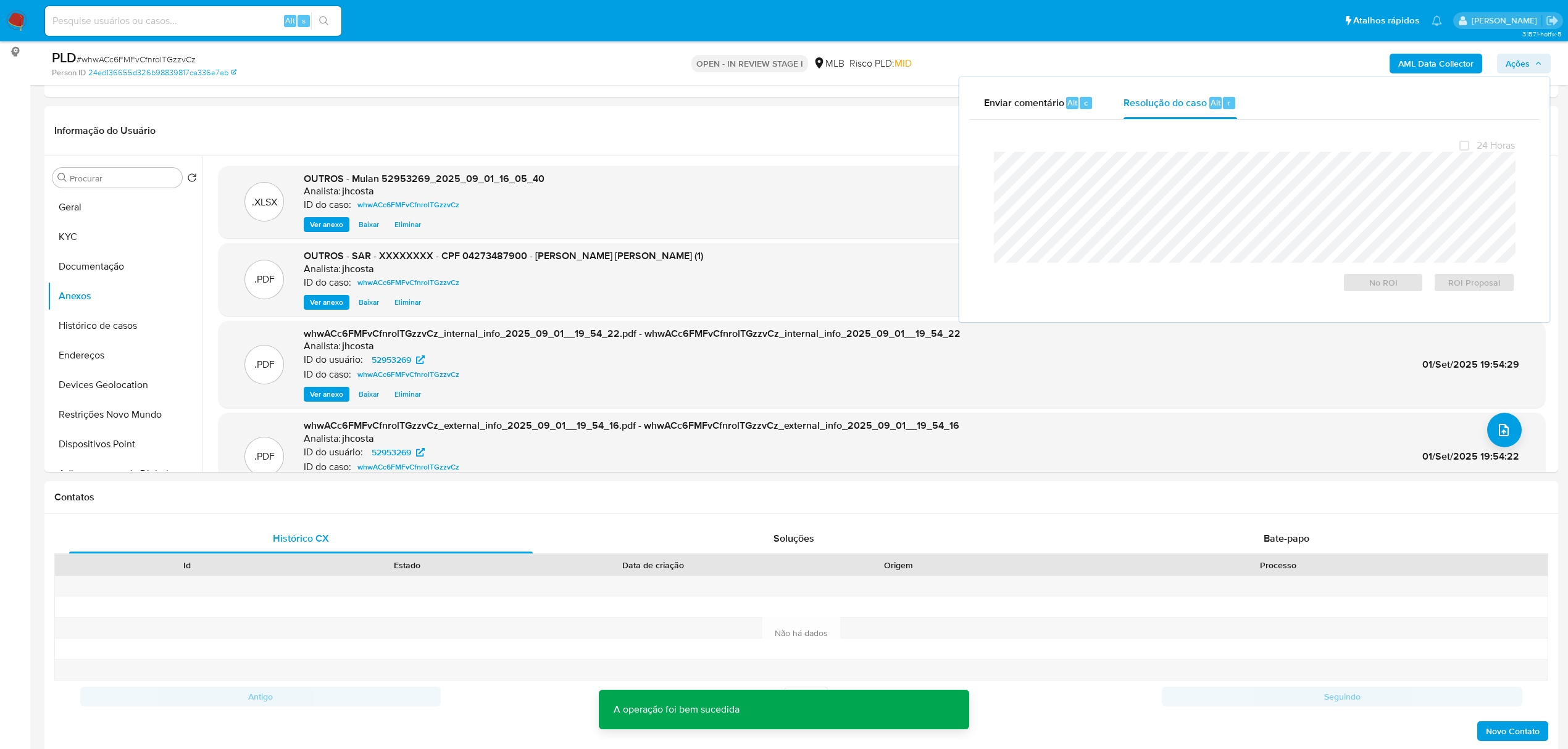
click at [171, 60] on span "# whwACc6FMFvCfnrolTGzzvCz" at bounding box center [136, 59] width 119 height 12
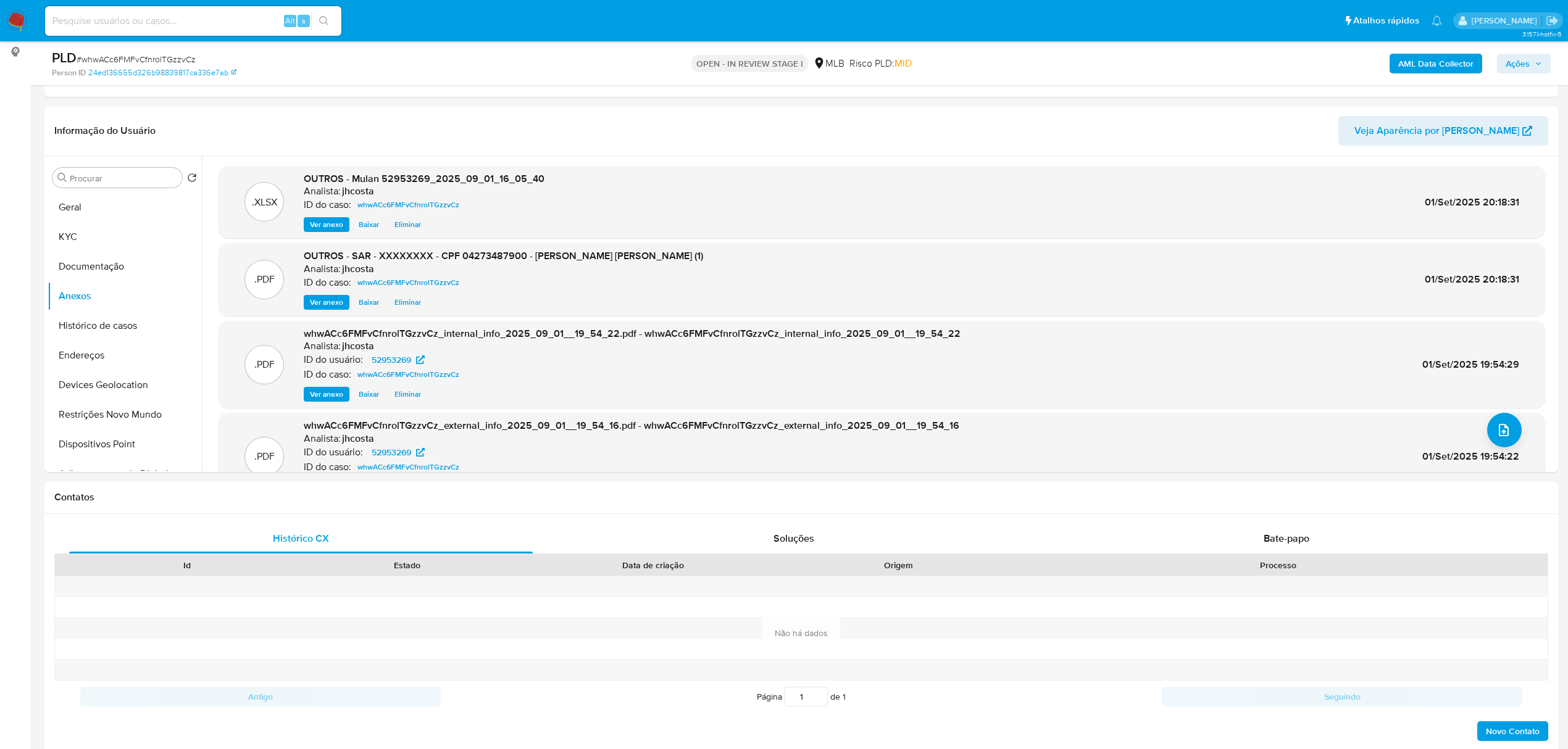
click at [169, 60] on span "# whwACc6FMFvCfnrolTGzzvCz" at bounding box center [136, 59] width 119 height 12
copy span "whwACc6FMFvCfnrolTGzzvCz"
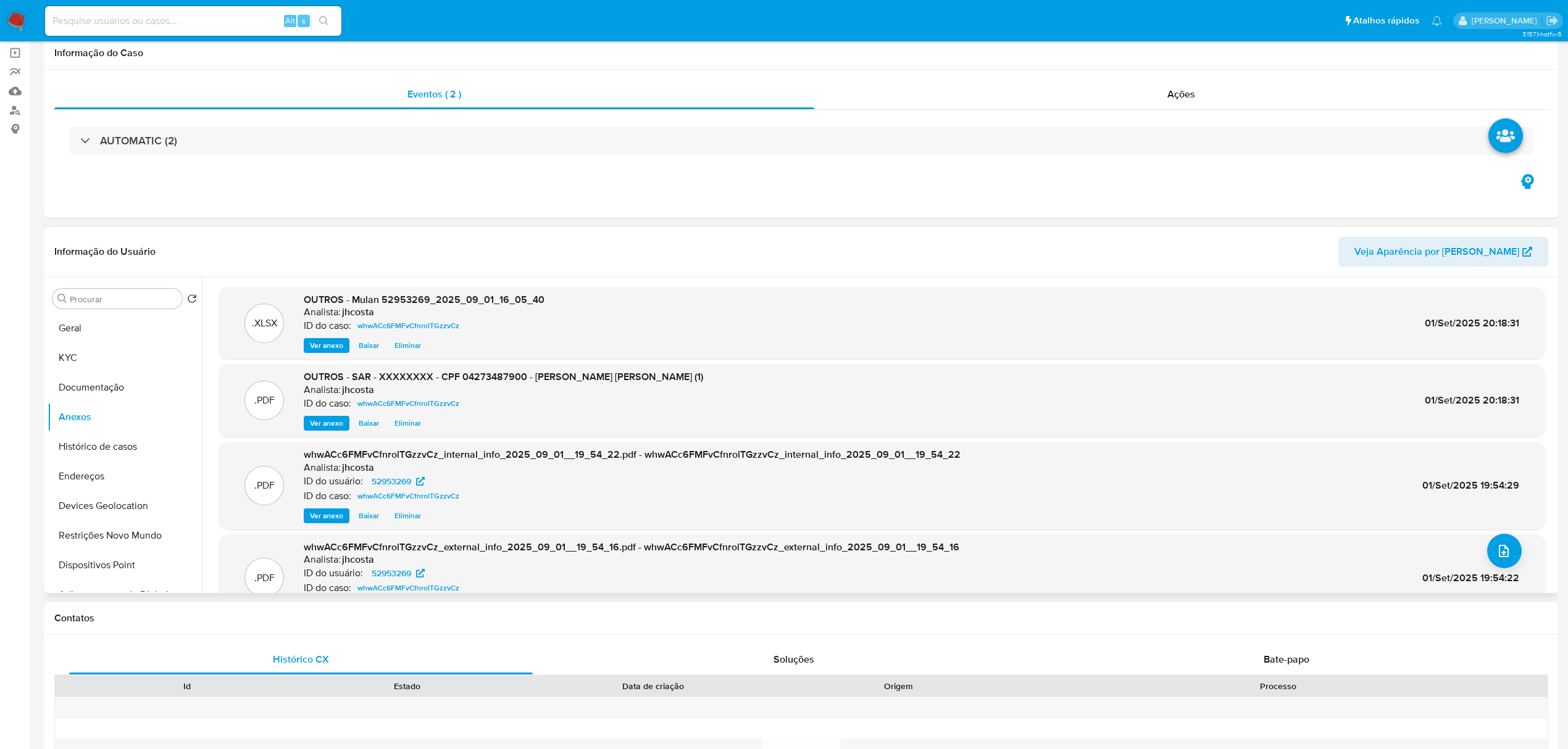
scroll to position [0, 0]
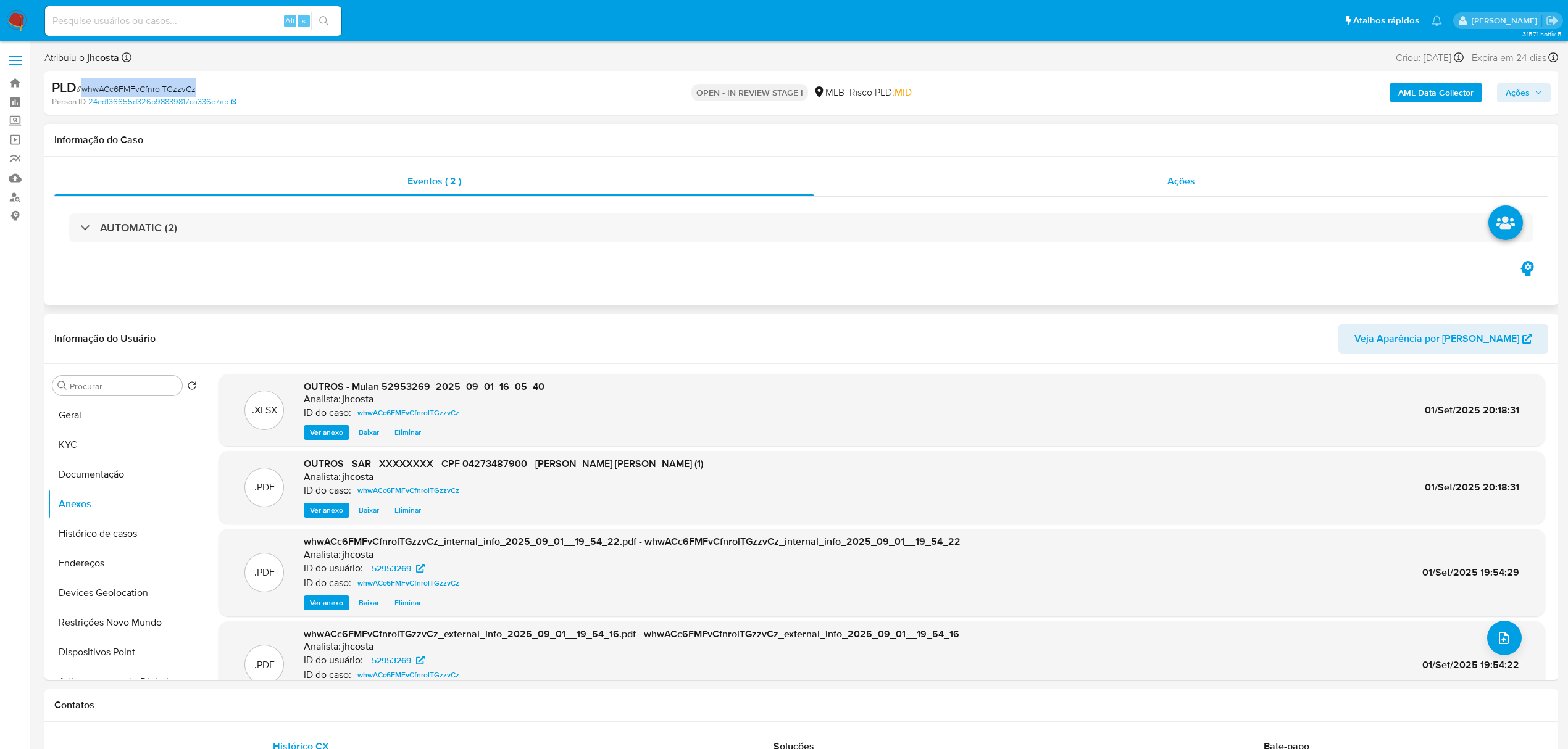
click at [1201, 179] on div "Ações" at bounding box center [1181, 181] width 734 height 30
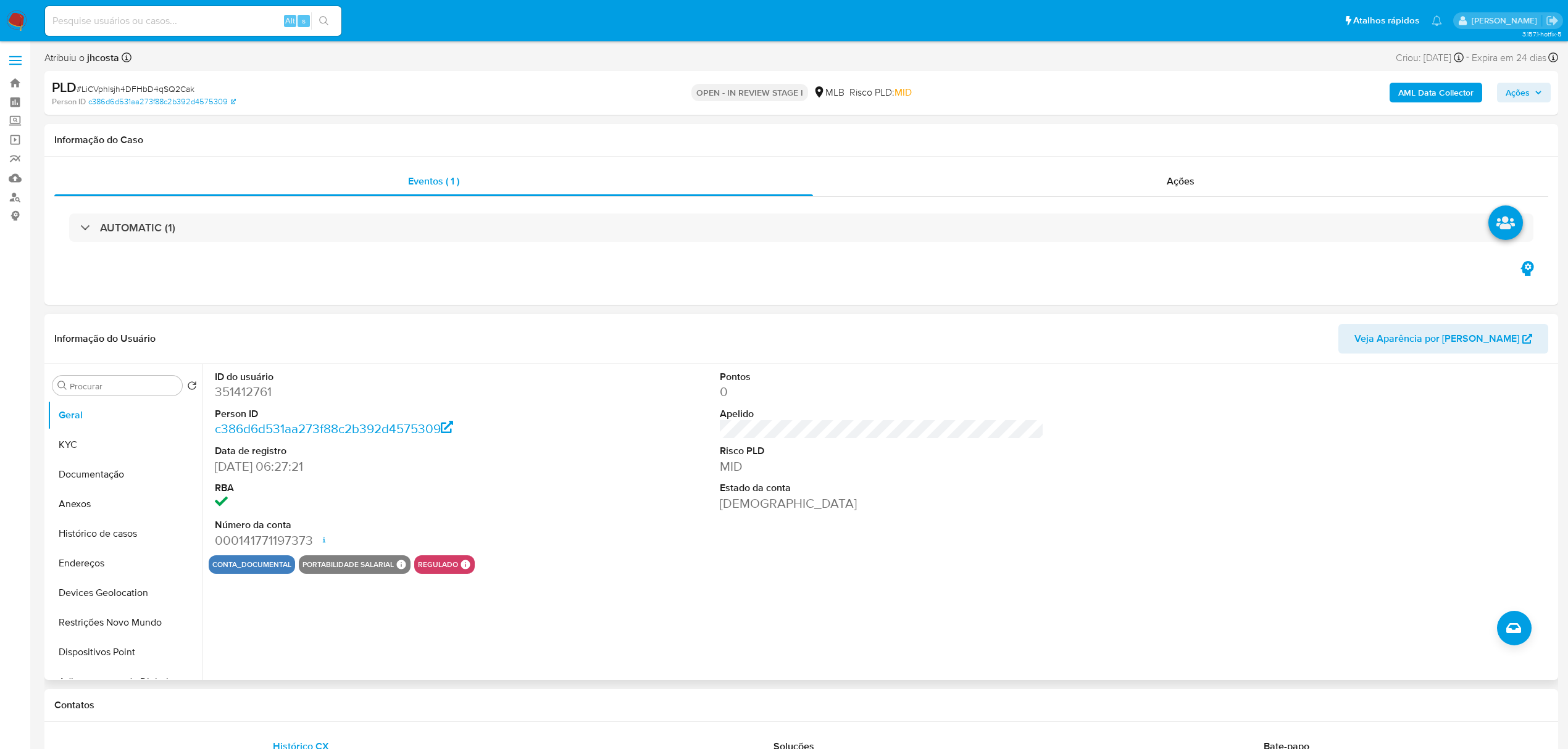
click at [248, 375] on dt "ID do usuário" at bounding box center [377, 377] width 324 height 14
click at [244, 385] on dd "351412761" at bounding box center [377, 391] width 324 height 17
copy dd "351412761"
click at [230, 389] on dd "1122563552" at bounding box center [377, 391] width 324 height 17
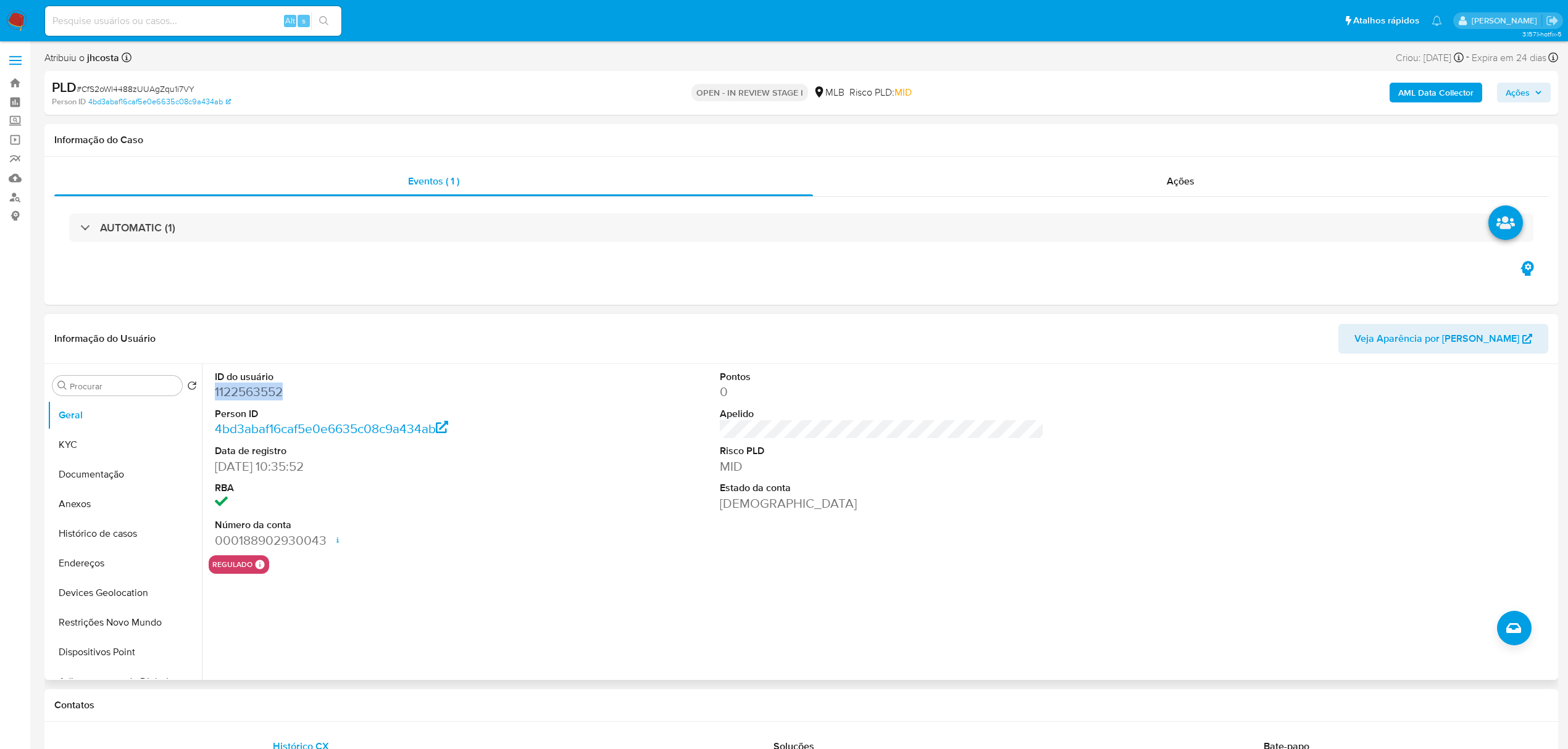
click at [230, 389] on dd "1122563552" at bounding box center [377, 391] width 324 height 17
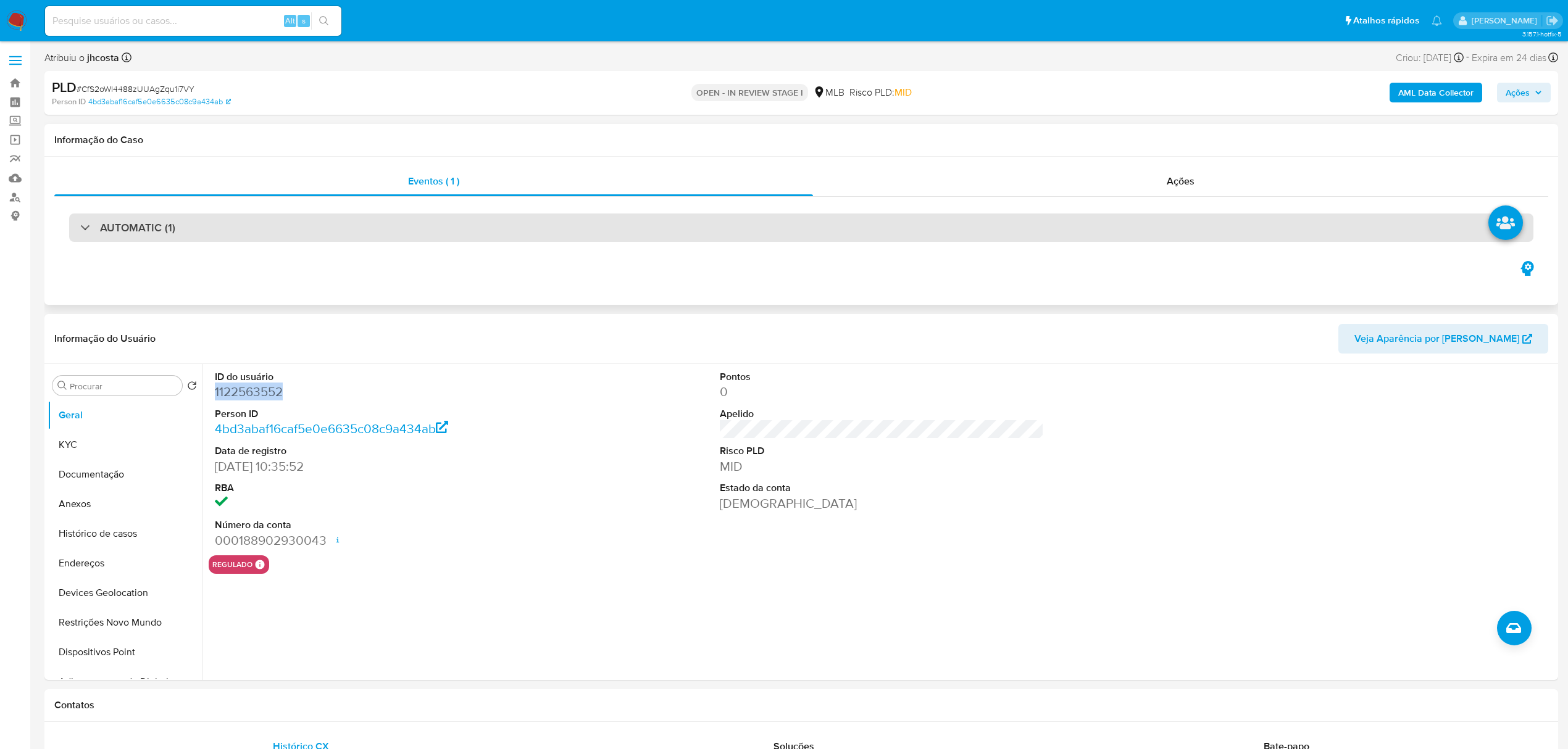
copy dd "1122563552"
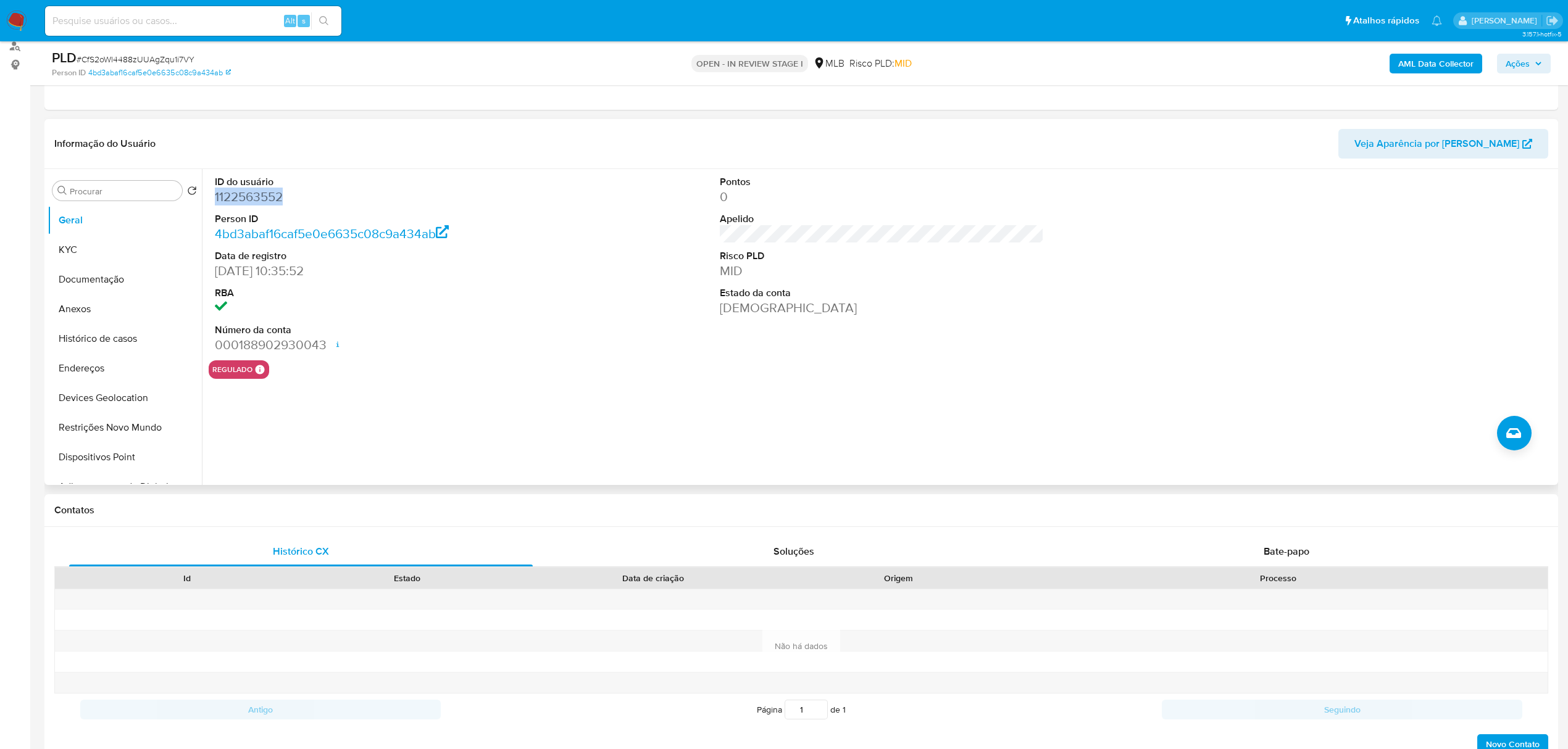
scroll to position [164, 0]
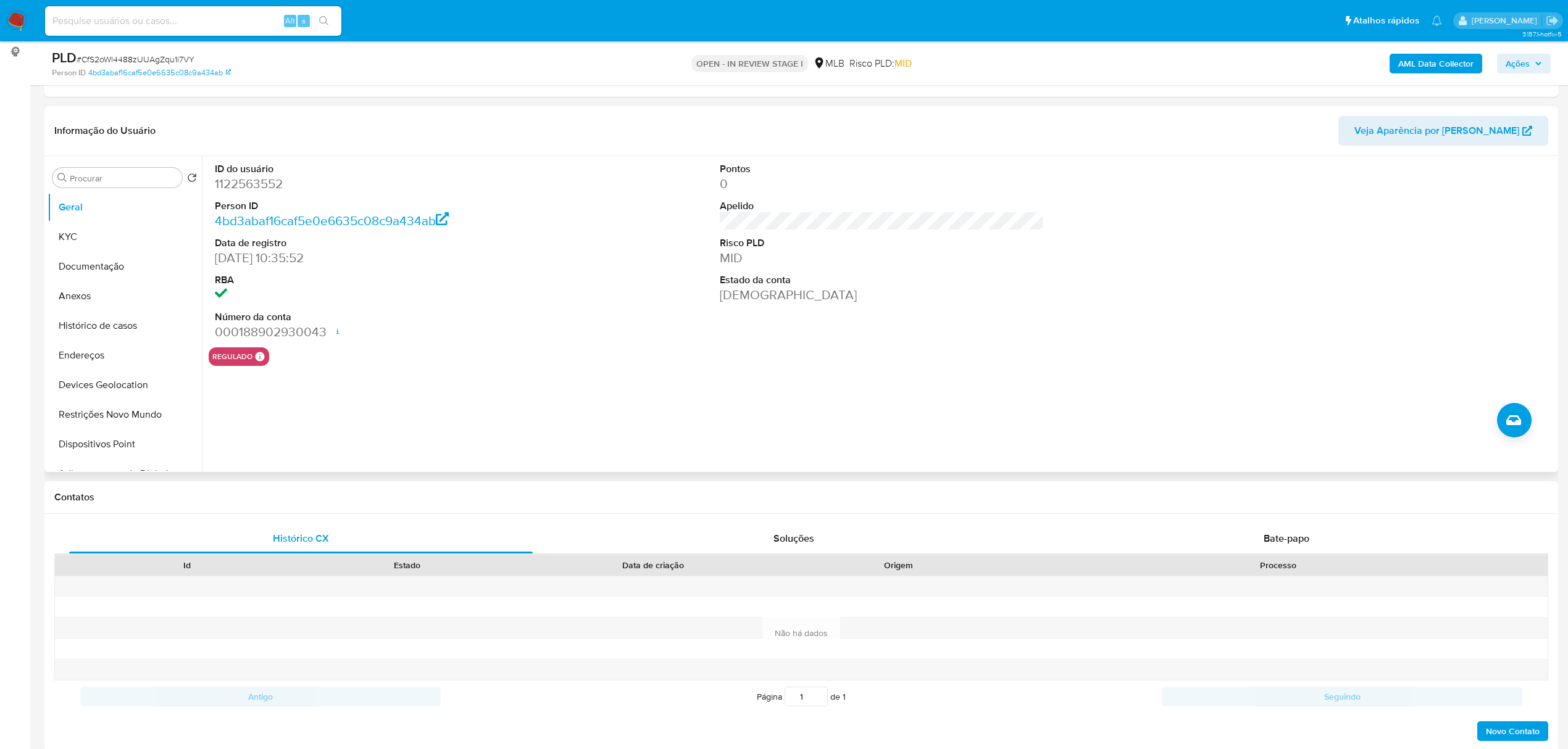
click at [595, 344] on div "ID do usuário 1122563552 Person ID 4bd3abaf16caf5e0e6635c08c9a434ab Data de reg…" at bounding box center [882, 251] width 1347 height 191
click at [75, 238] on button "KYC" at bounding box center [120, 237] width 145 height 30
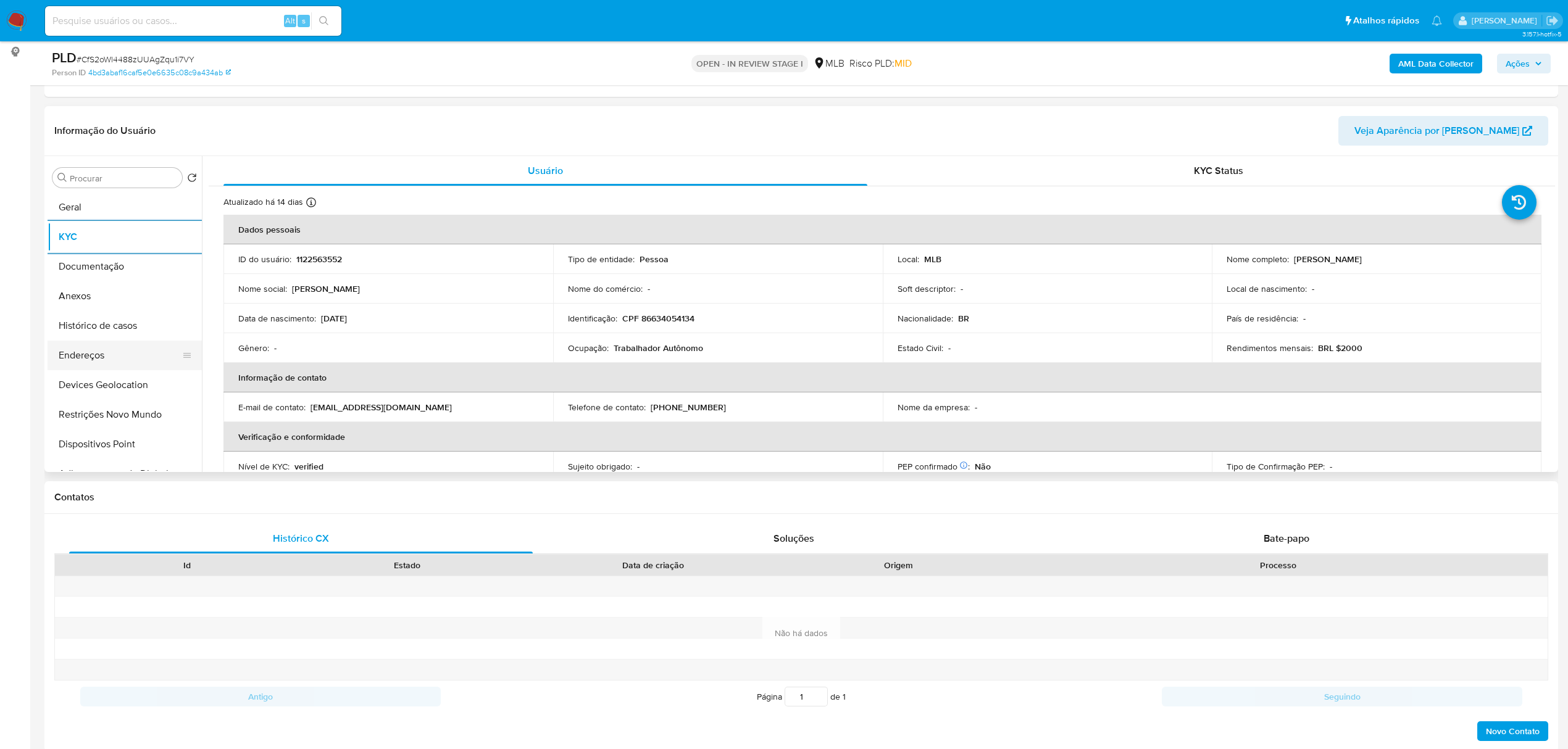
click at [103, 353] on button "Endereços" at bounding box center [120, 356] width 145 height 30
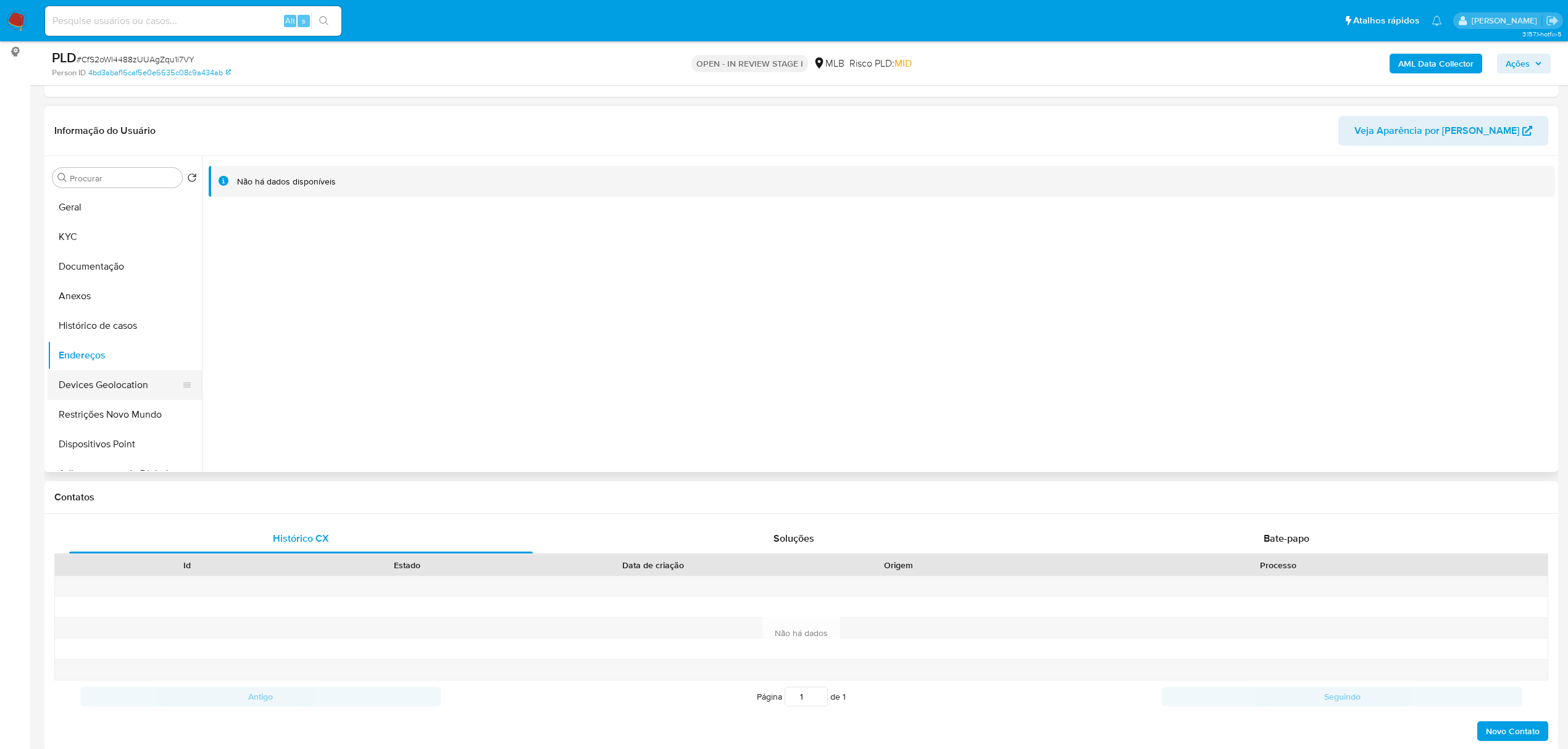
click at [105, 390] on button "Devices Geolocation" at bounding box center [120, 385] width 145 height 30
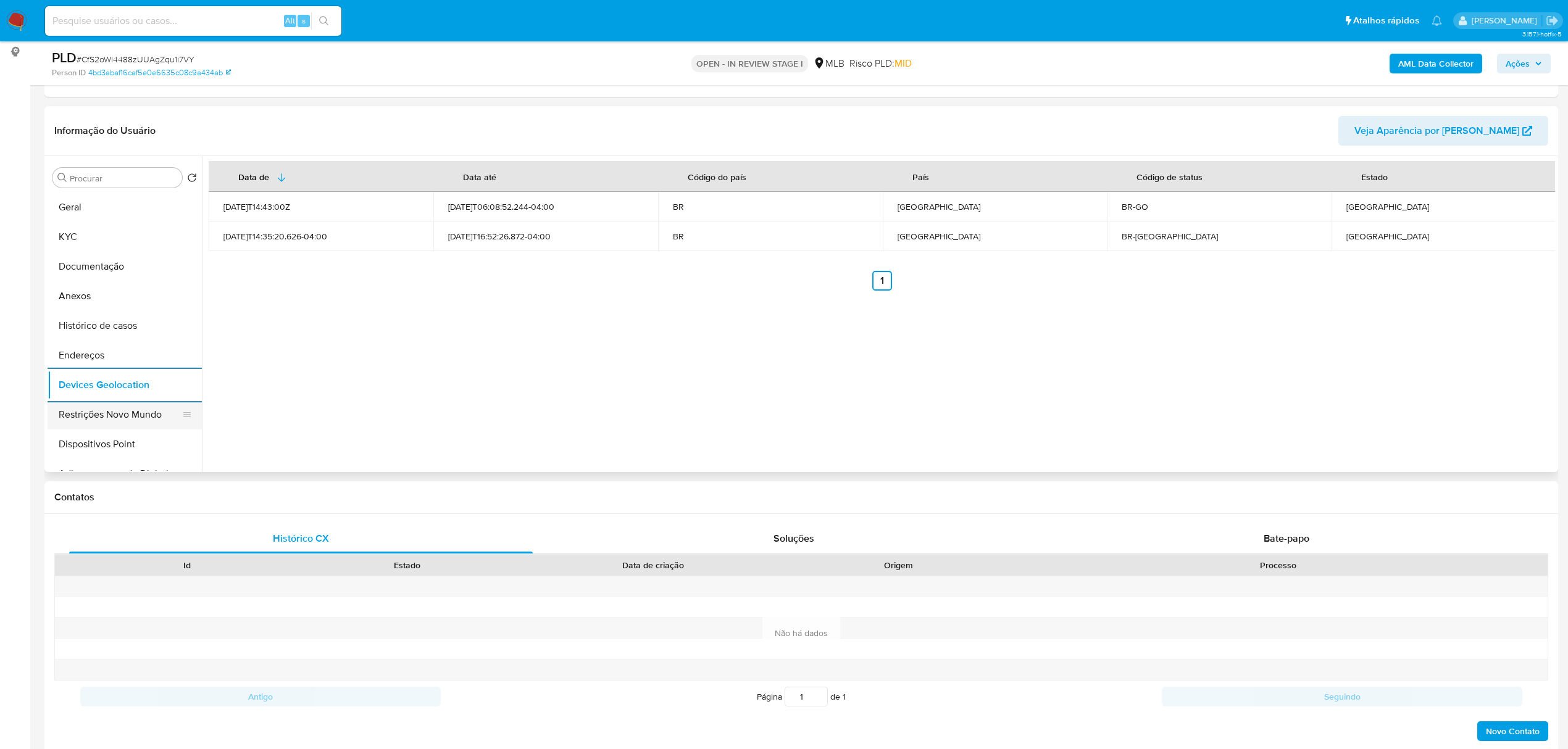
click at [126, 423] on button "Restrições Novo Mundo" at bounding box center [120, 414] width 145 height 30
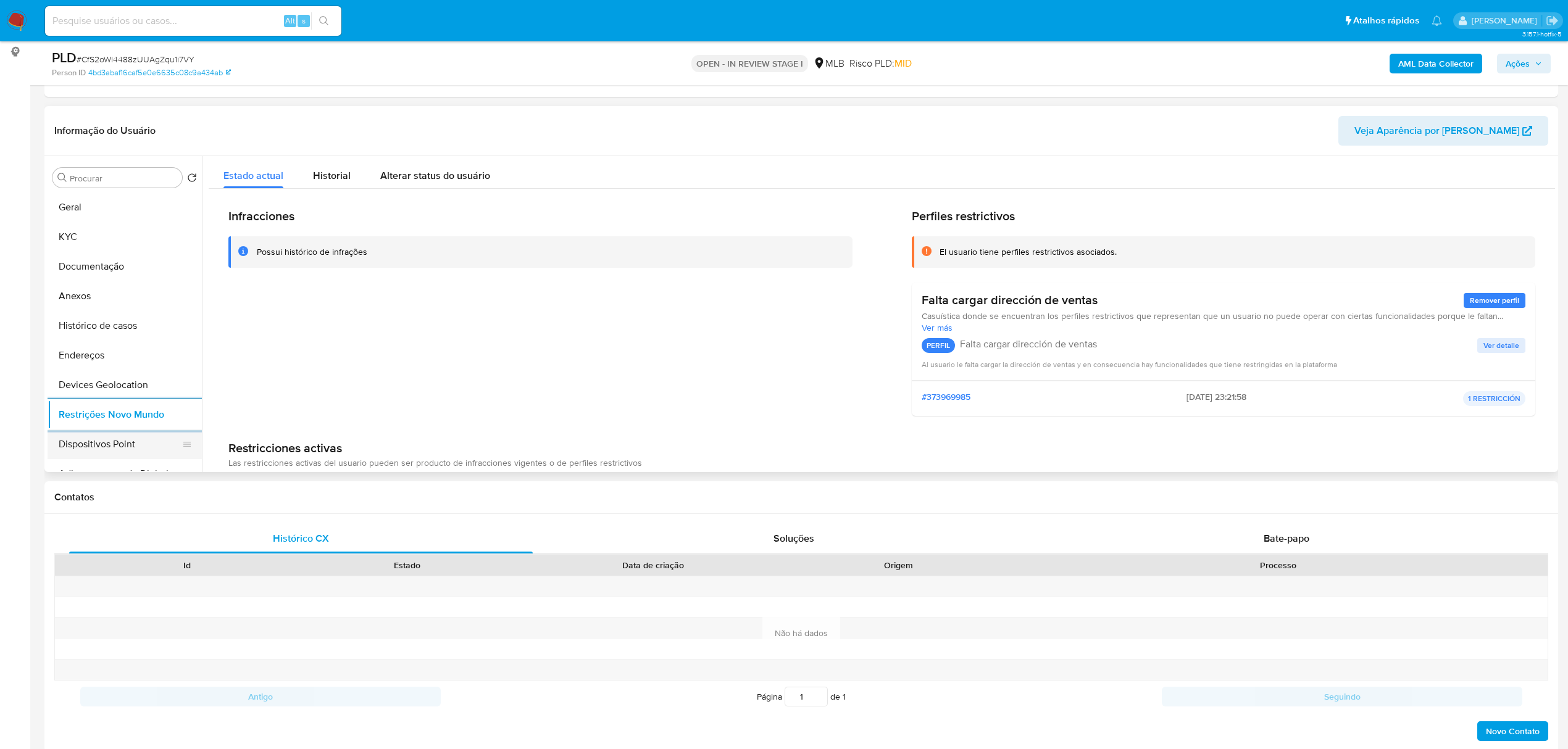
click at [98, 445] on button "Dispositivos Point" at bounding box center [120, 444] width 145 height 30
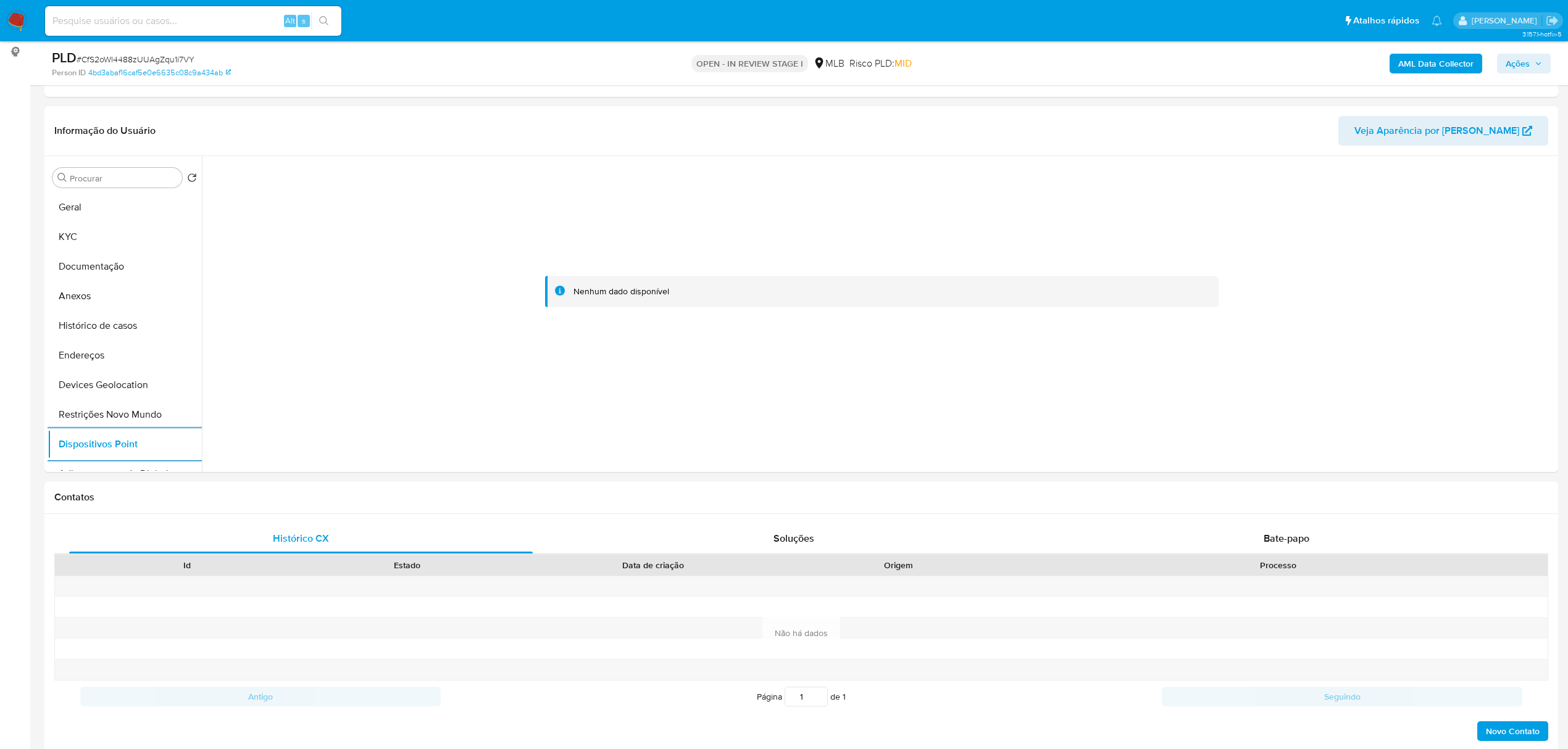
click at [1447, 59] on b "AML Data Collector" at bounding box center [1435, 63] width 75 height 19
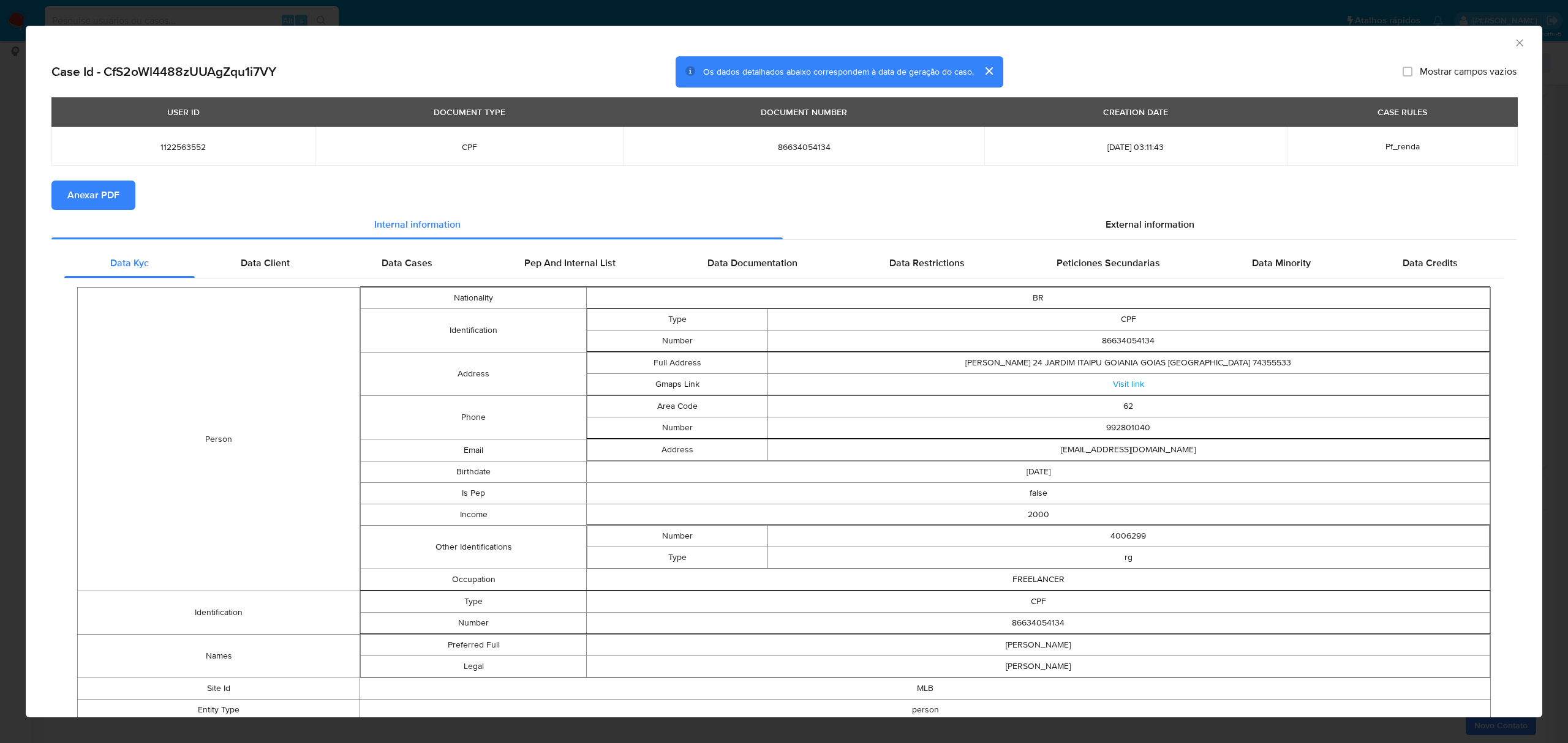
click at [93, 191] on span "Anexar PDF" at bounding box center [93, 196] width 52 height 27
click at [1086, 224] on div "External information" at bounding box center [1149, 227] width 734 height 30
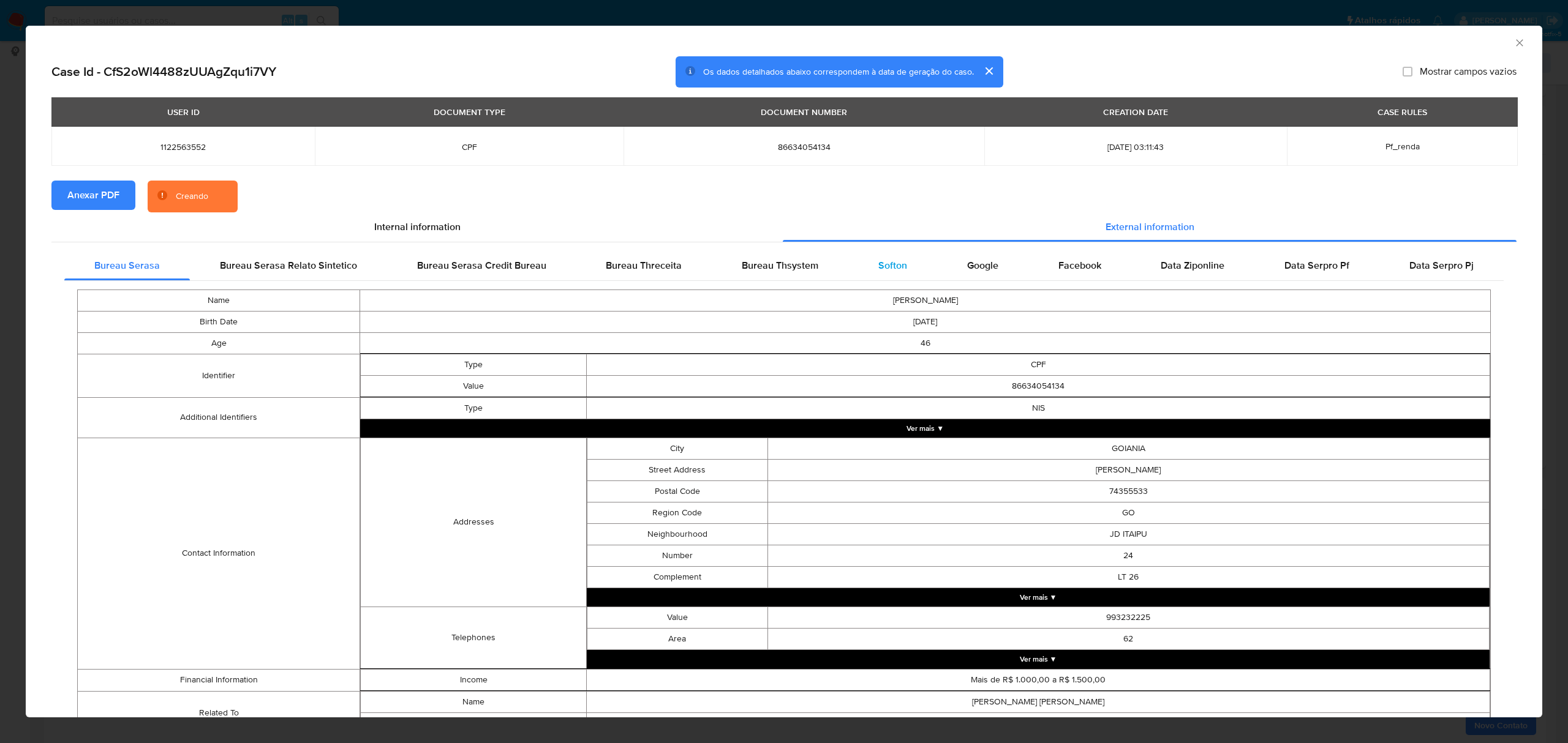
click at [865, 260] on div "Softon" at bounding box center [893, 265] width 89 height 30
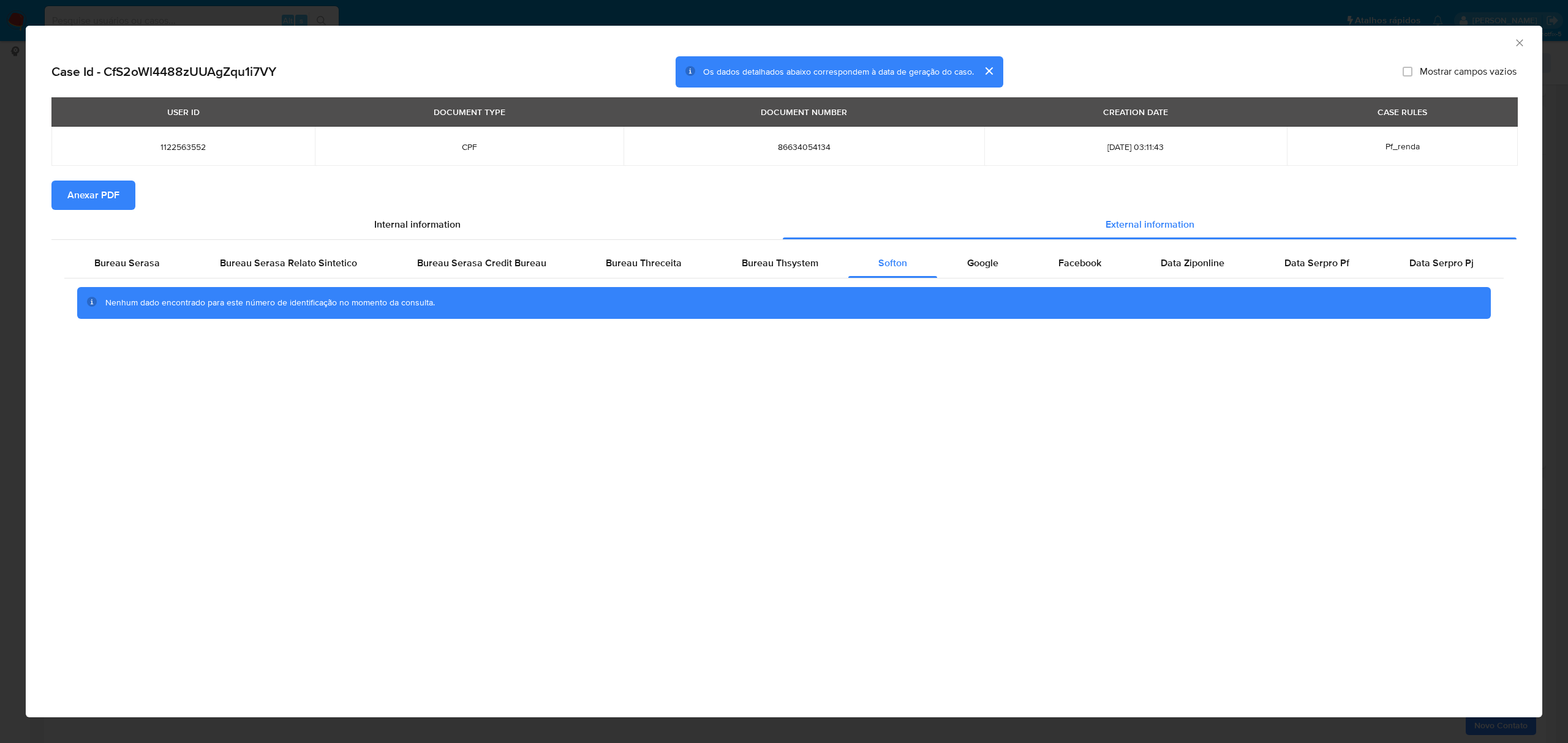
click at [1518, 46] on icon "Fechar a janela" at bounding box center [1519, 42] width 12 height 12
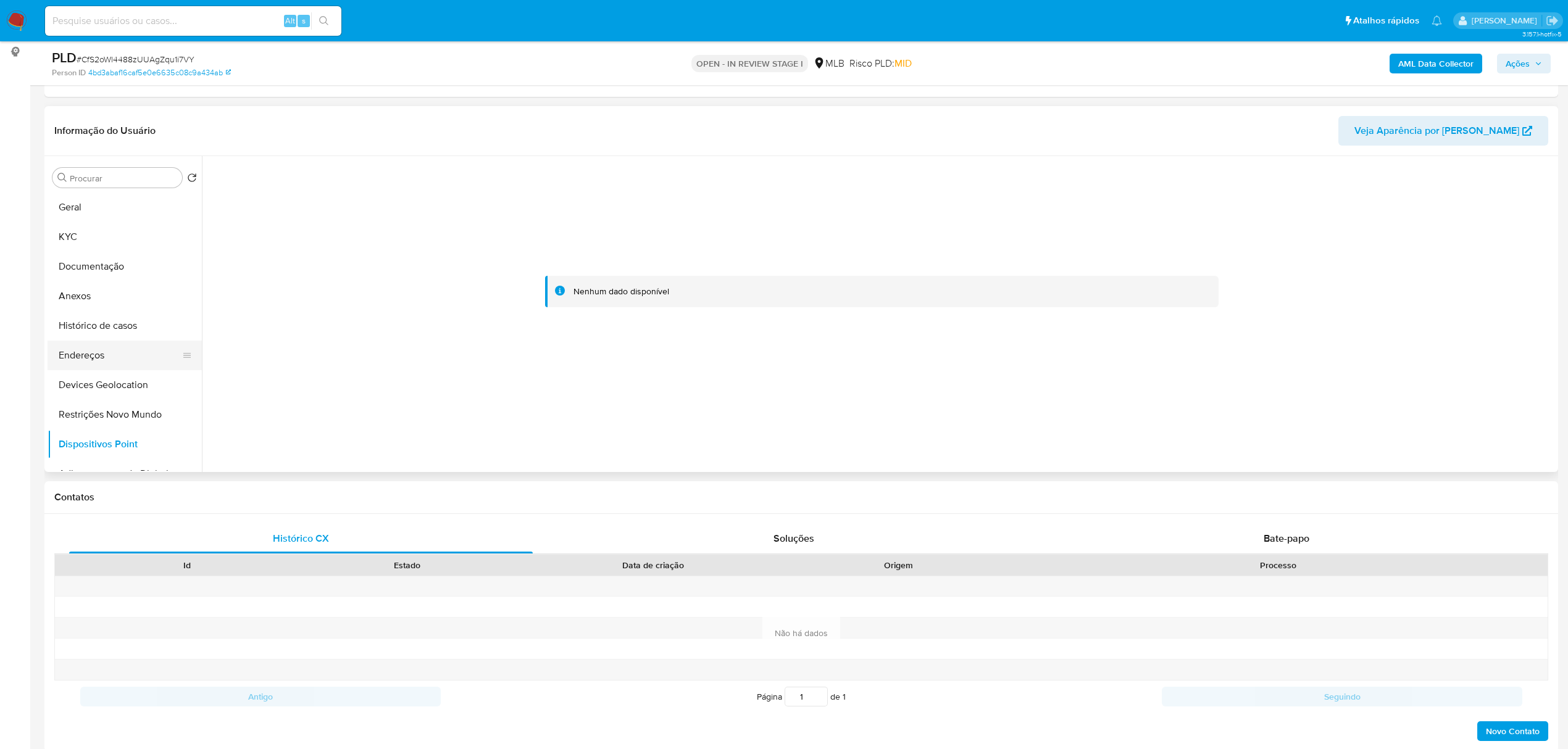
click at [108, 356] on button "Endereços" at bounding box center [120, 356] width 145 height 30
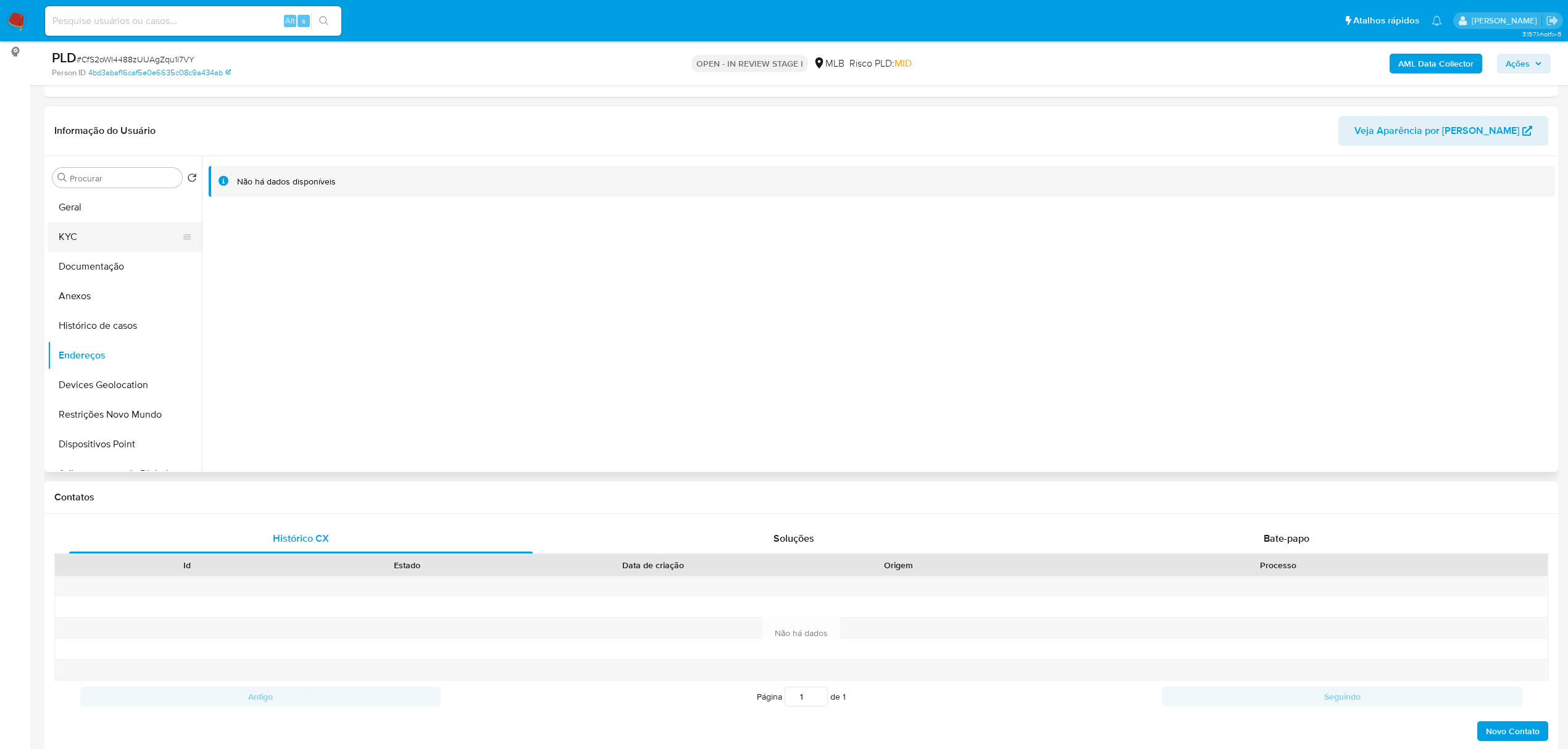
click at [111, 241] on button "KYC" at bounding box center [120, 237] width 145 height 30
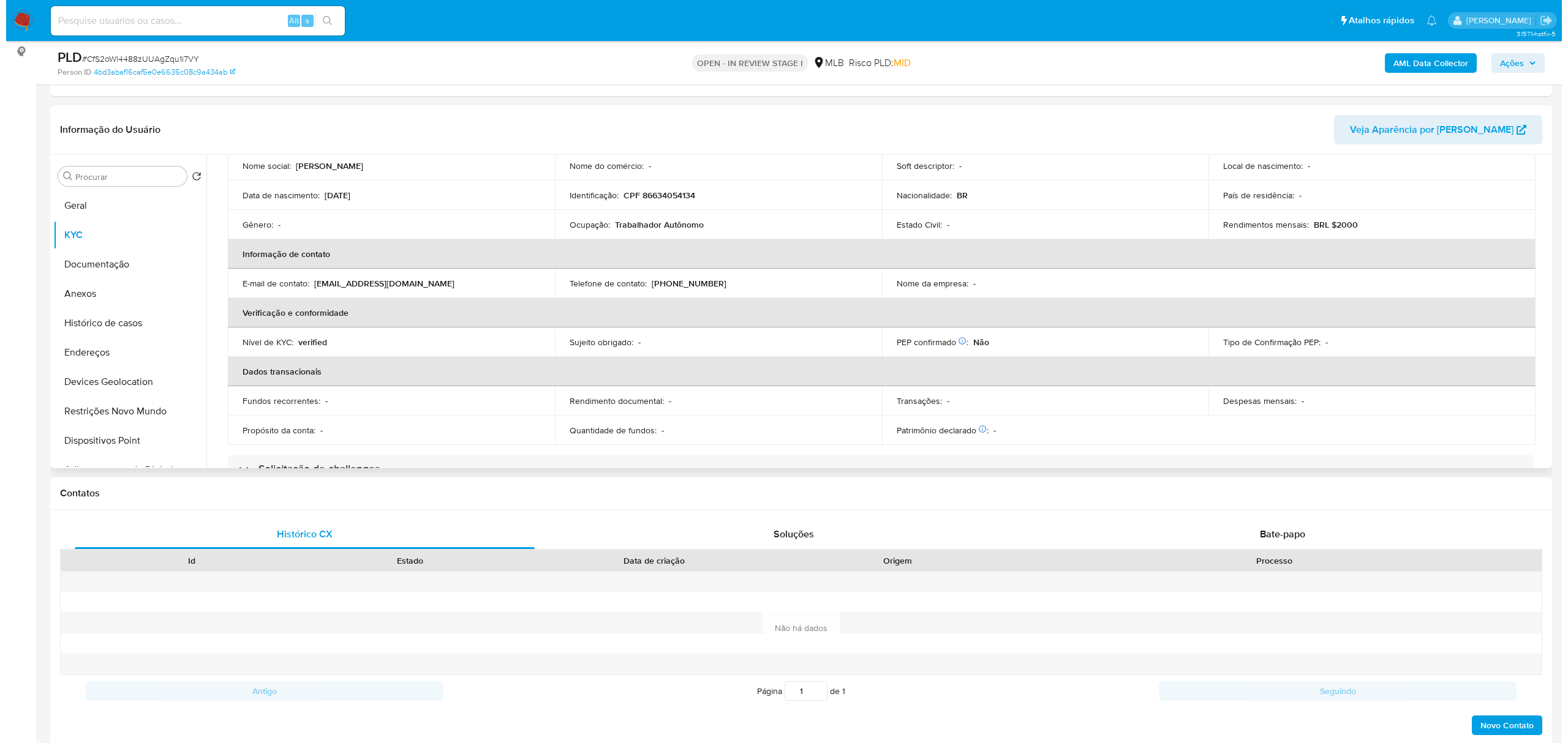
scroll to position [0, 0]
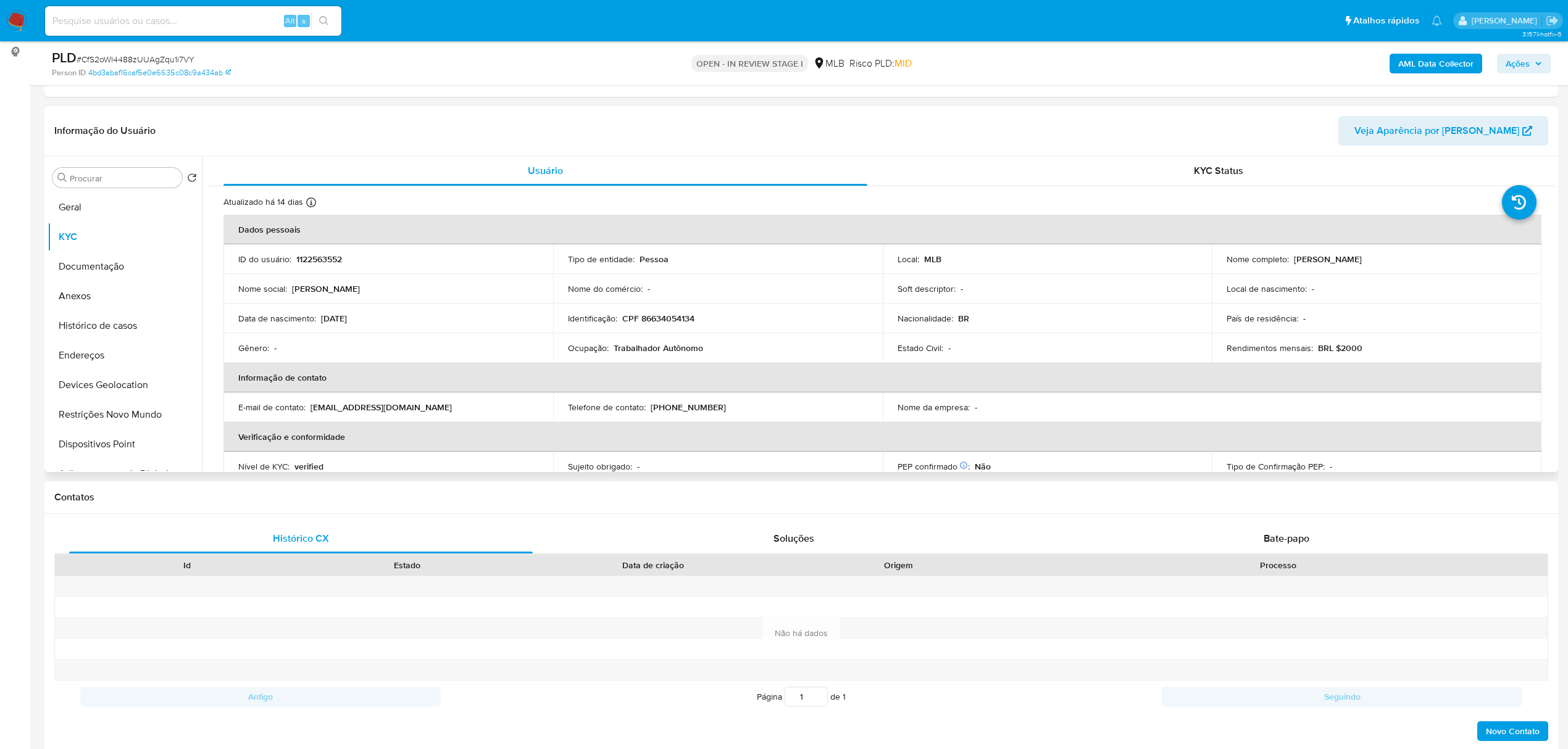
click at [673, 324] on p "CPF 86634054134" at bounding box center [658, 318] width 72 height 11
copy p "86634054134"
click at [112, 267] on button "Documentação" at bounding box center [120, 267] width 145 height 30
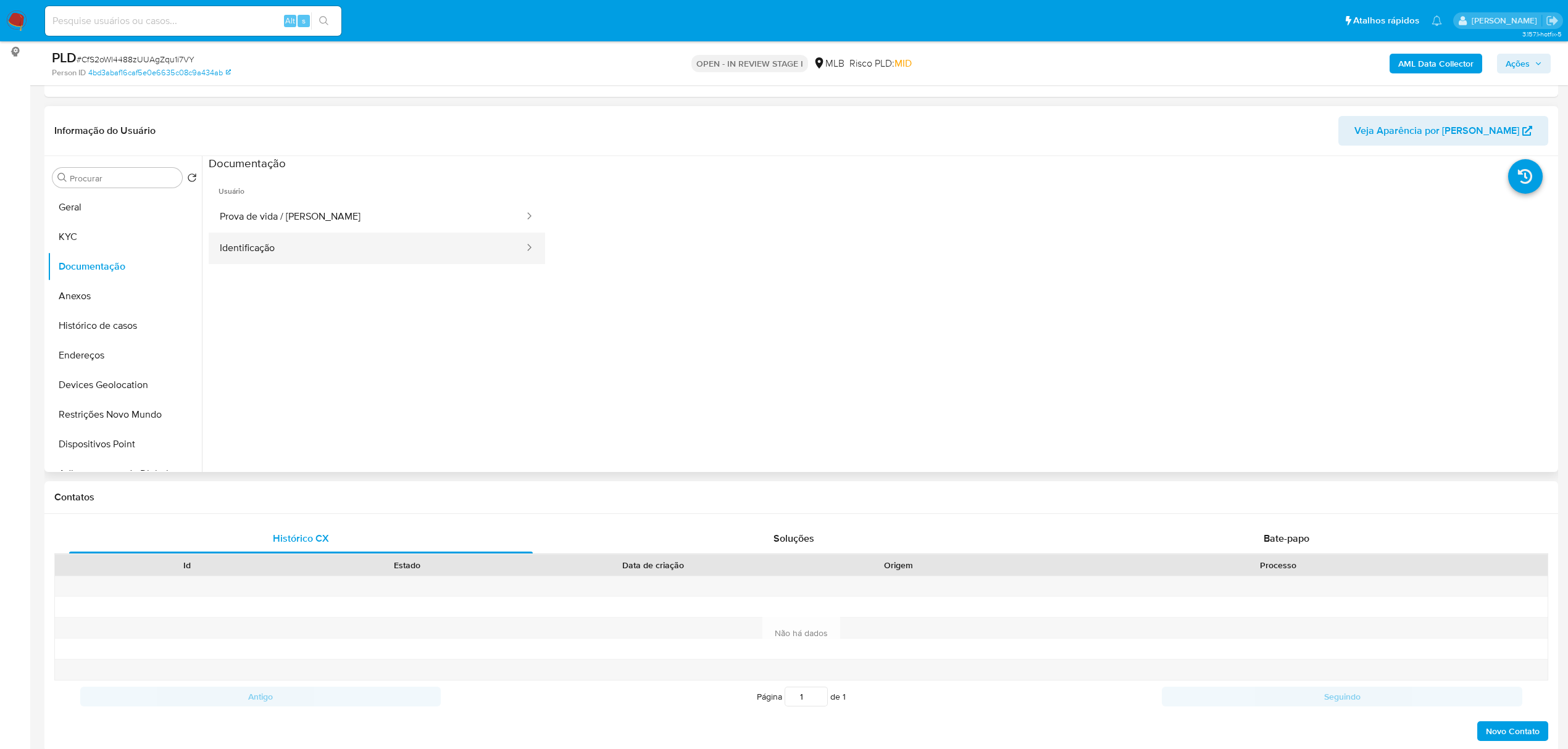
click at [263, 255] on button "Identificação" at bounding box center [367, 248] width 317 height 32
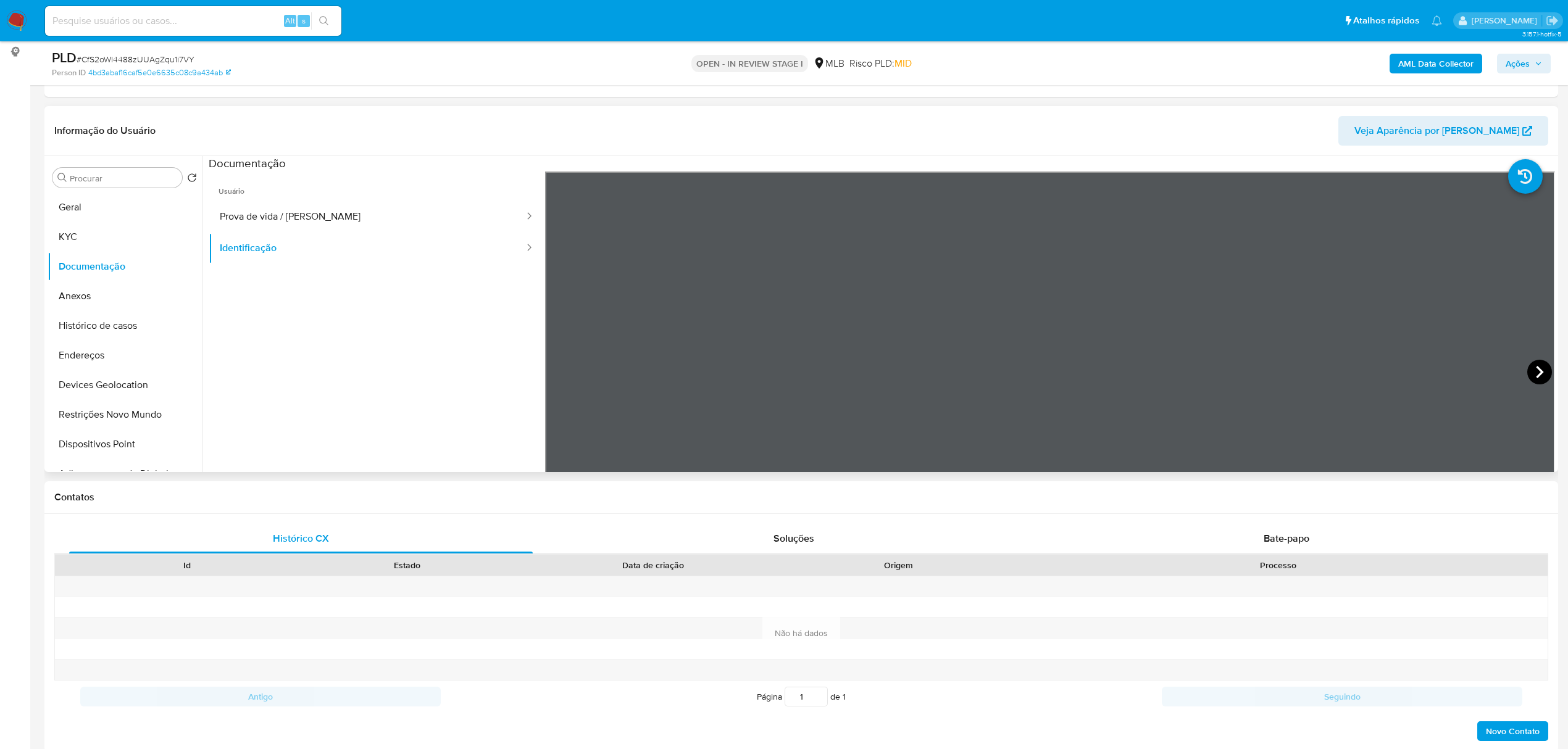
click at [1532, 363] on icon at bounding box center [1540, 372] width 25 height 25
click at [134, 235] on button "KYC" at bounding box center [120, 237] width 145 height 30
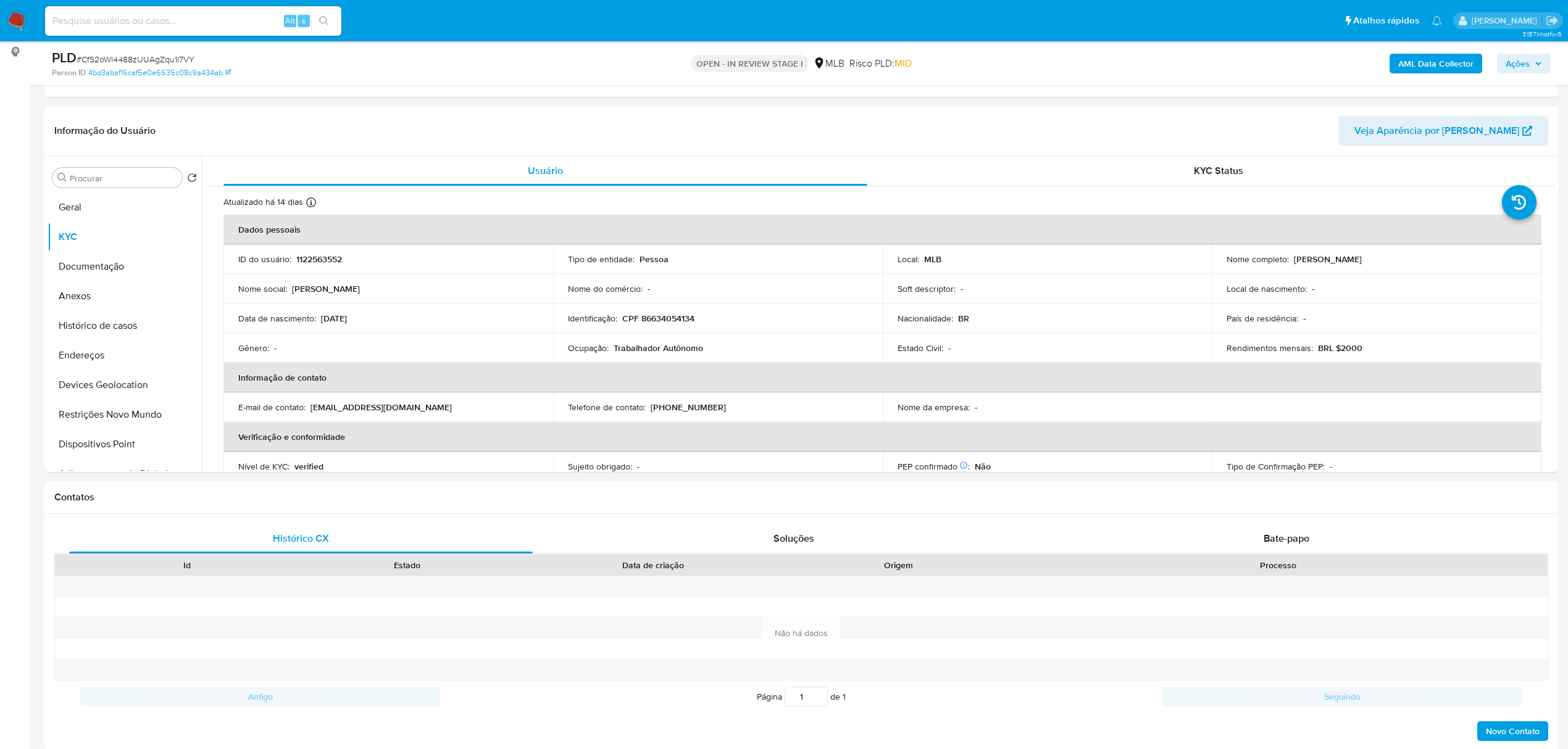
click at [634, 317] on p "CPF 86634054134" at bounding box center [658, 318] width 72 height 11
click at [645, 320] on p "CPF 86634054134" at bounding box center [658, 318] width 72 height 11
copy p "86634054134"
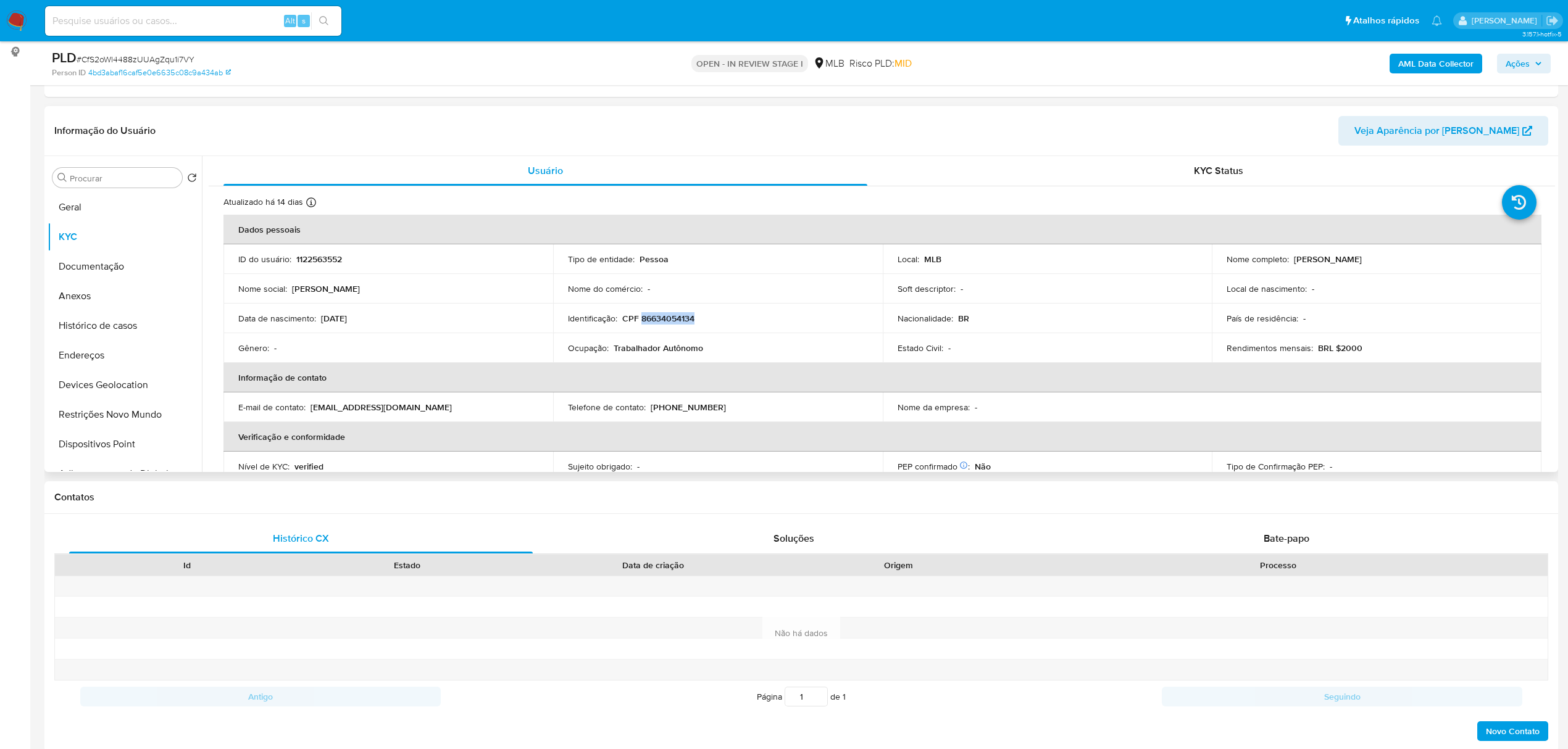
drag, startPoint x: 1292, startPoint y: 255, endPoint x: 1398, endPoint y: 258, distance: 106.0
click at [1398, 258] on div "Nome completo : Joana Brito Oliveira" at bounding box center [1376, 259] width 300 height 11
copy p "Joana Brito Oliveira"
click at [117, 263] on button "Documentação" at bounding box center [120, 267] width 145 height 30
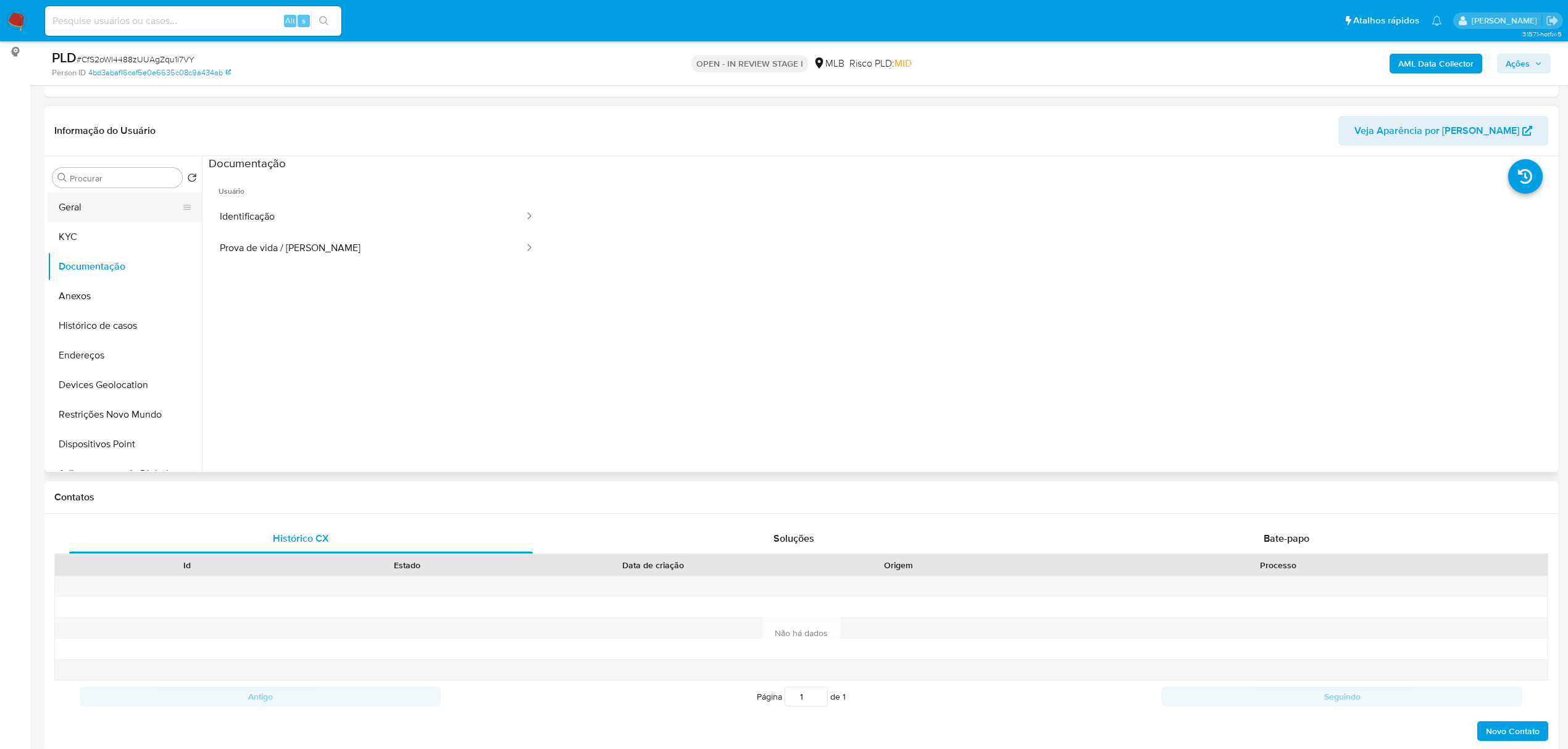
click at [124, 203] on button "Geral" at bounding box center [120, 207] width 145 height 30
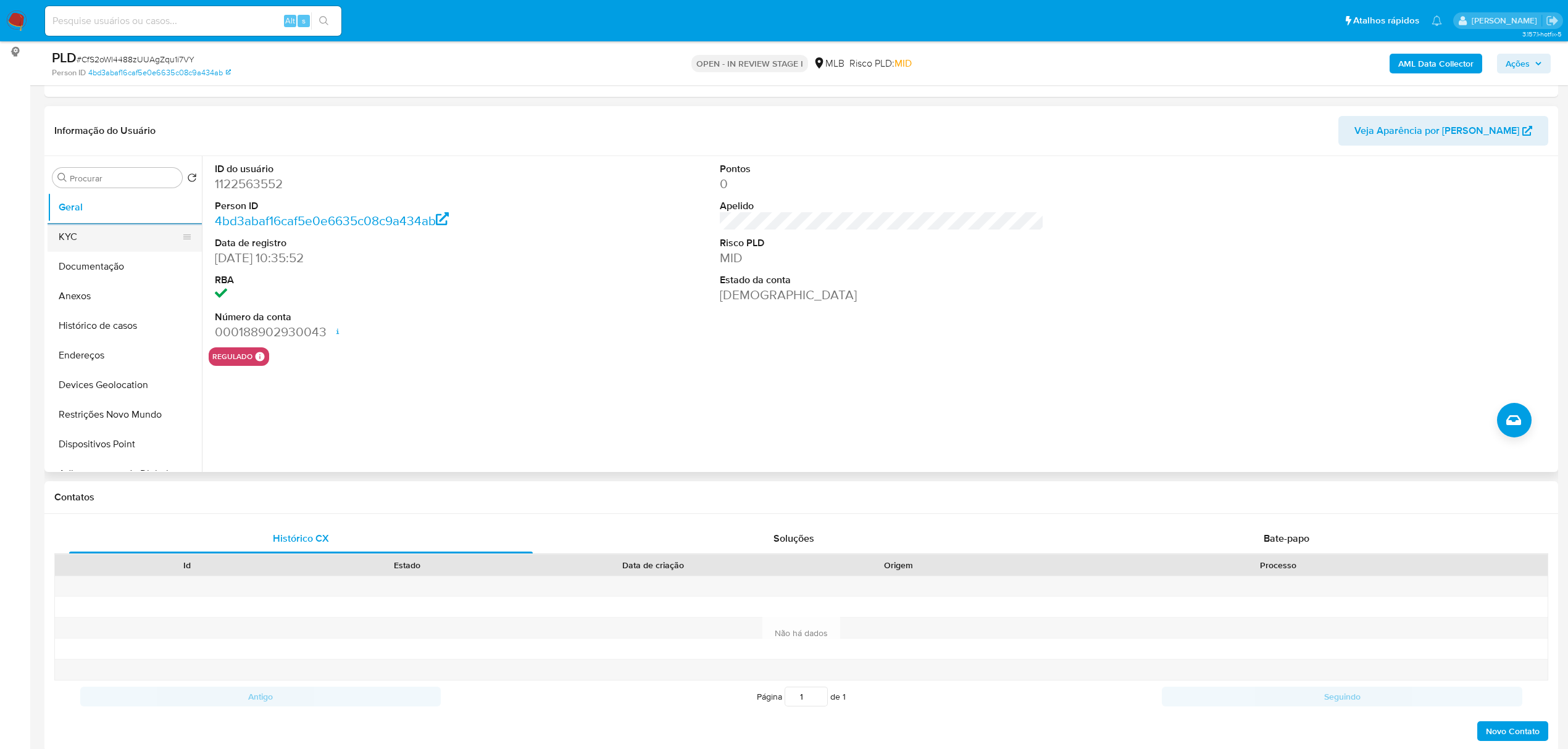
click at [98, 238] on button "KYC" at bounding box center [120, 237] width 145 height 30
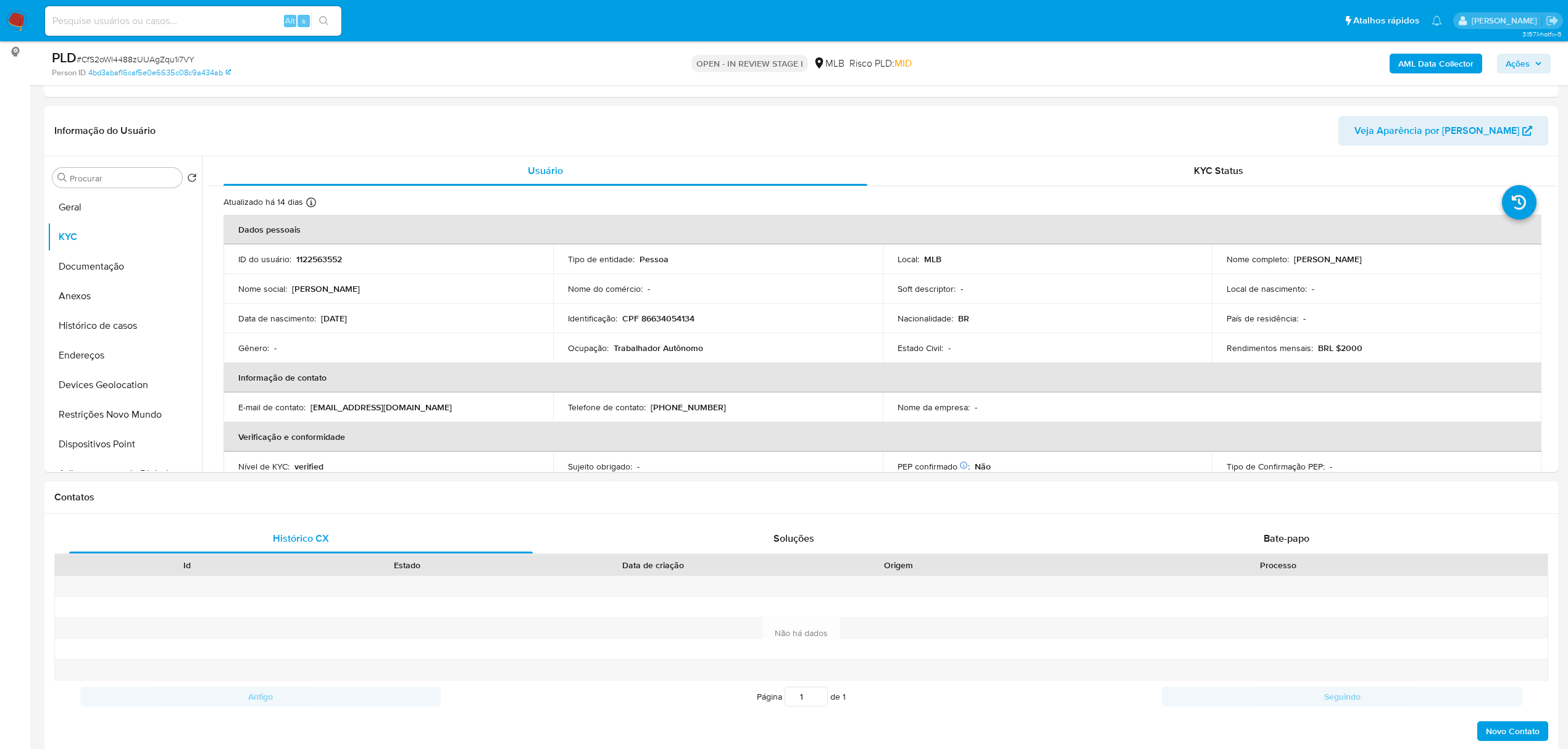
click at [1525, 57] on span "Ações" at bounding box center [1518, 63] width 24 height 19
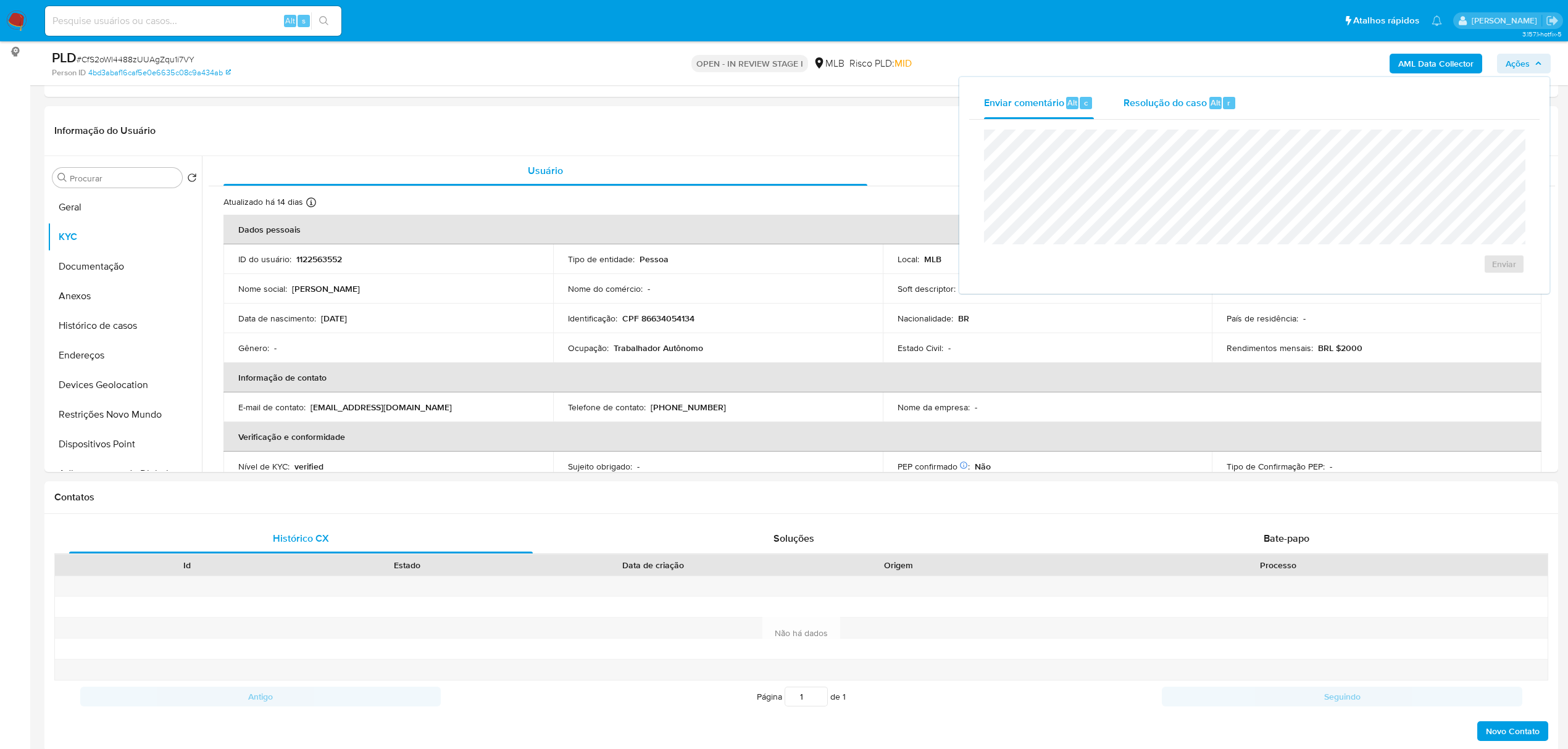
click at [1184, 103] on span "Resolução do caso" at bounding box center [1165, 103] width 83 height 15
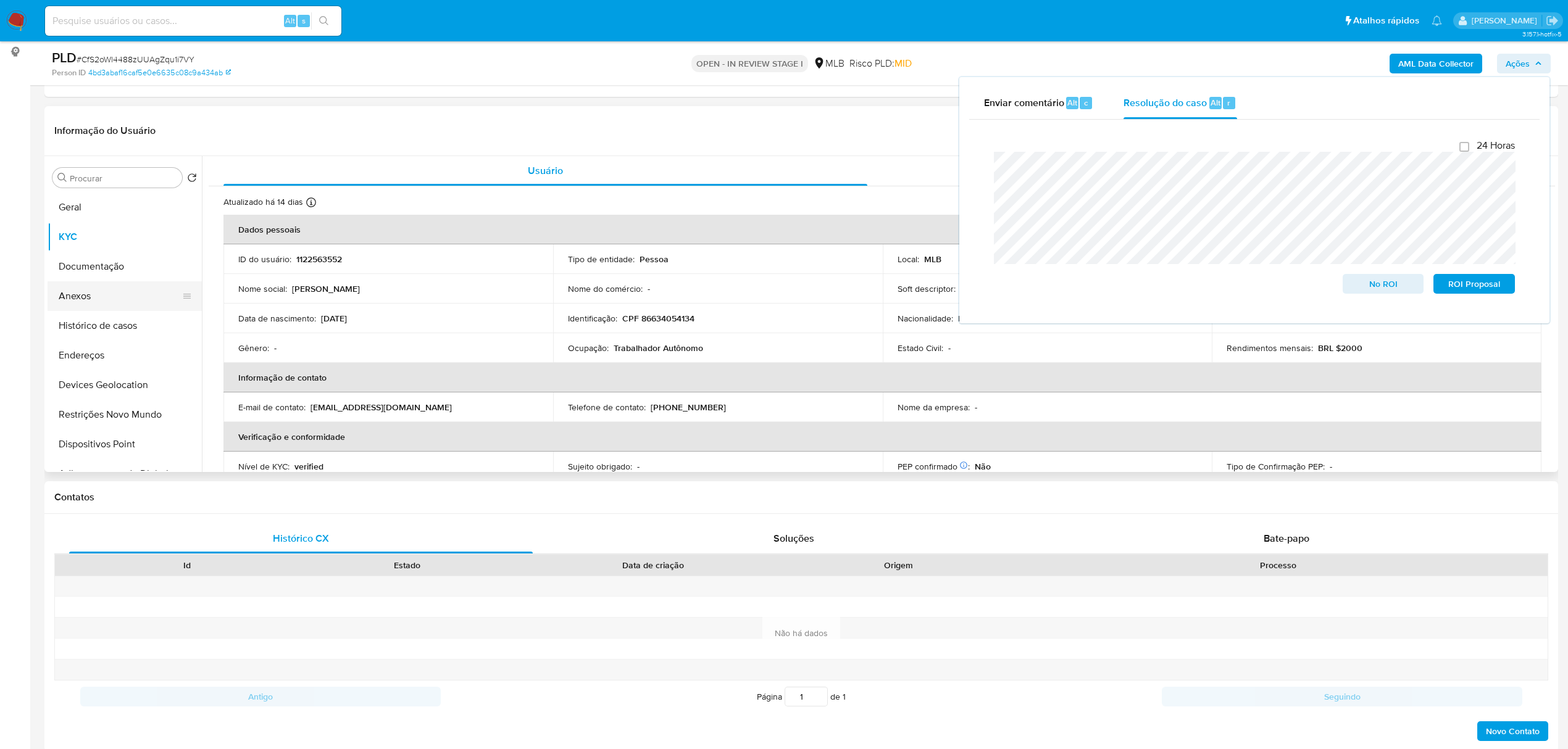
click at [80, 299] on button "Anexos" at bounding box center [120, 296] width 145 height 30
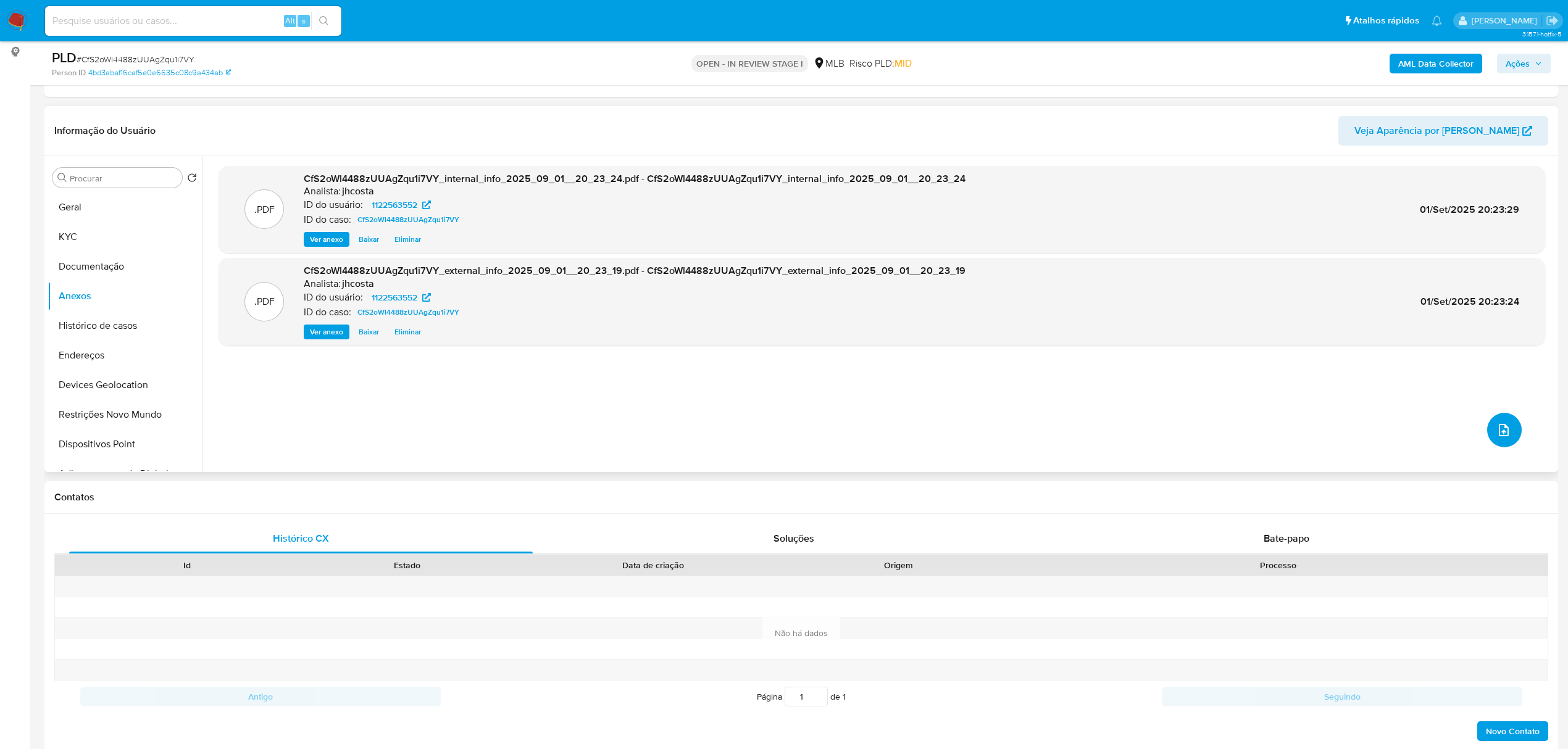
click at [1497, 433] on icon "upload-file" at bounding box center [1504, 430] width 15 height 15
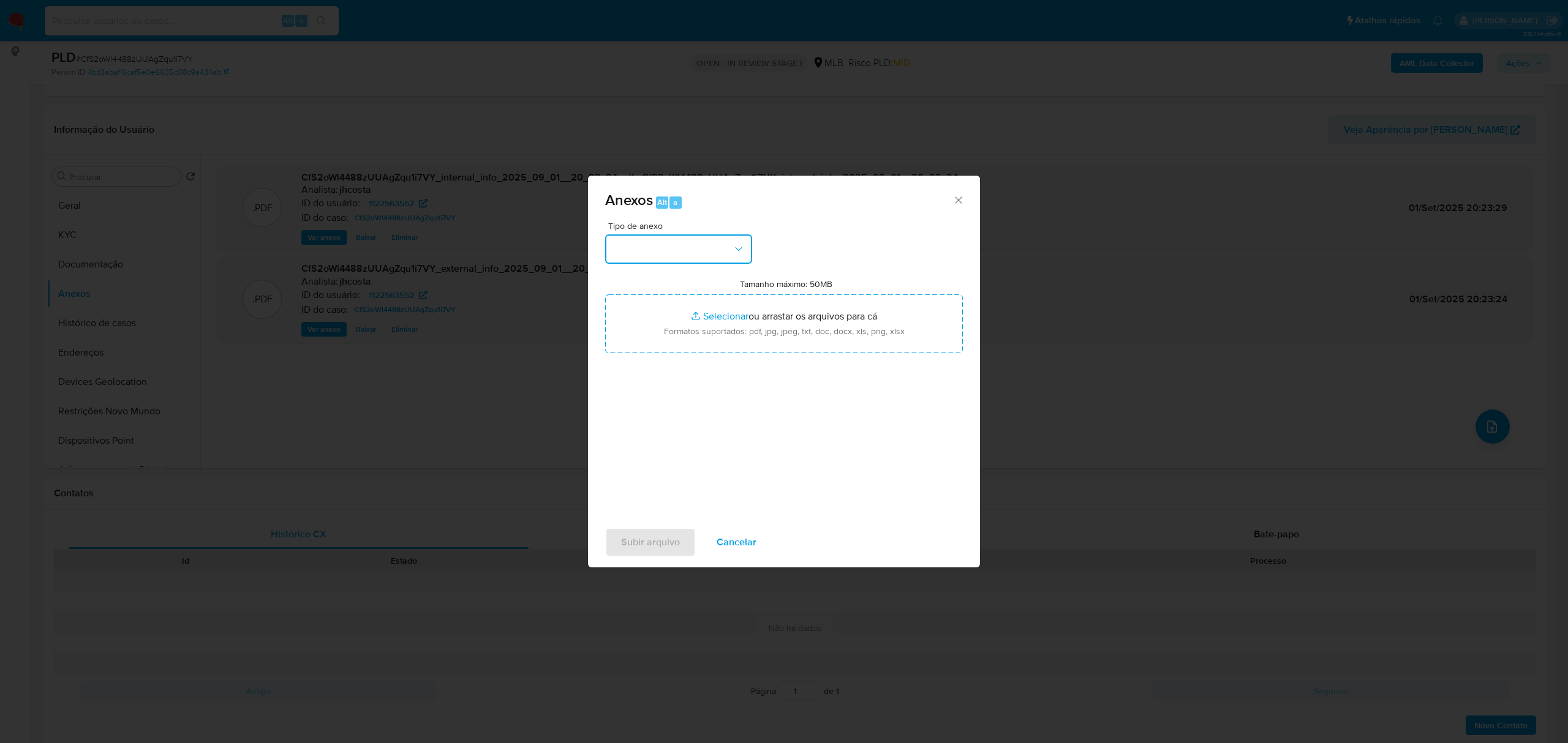
click at [634, 250] on button "button" at bounding box center [679, 249] width 147 height 30
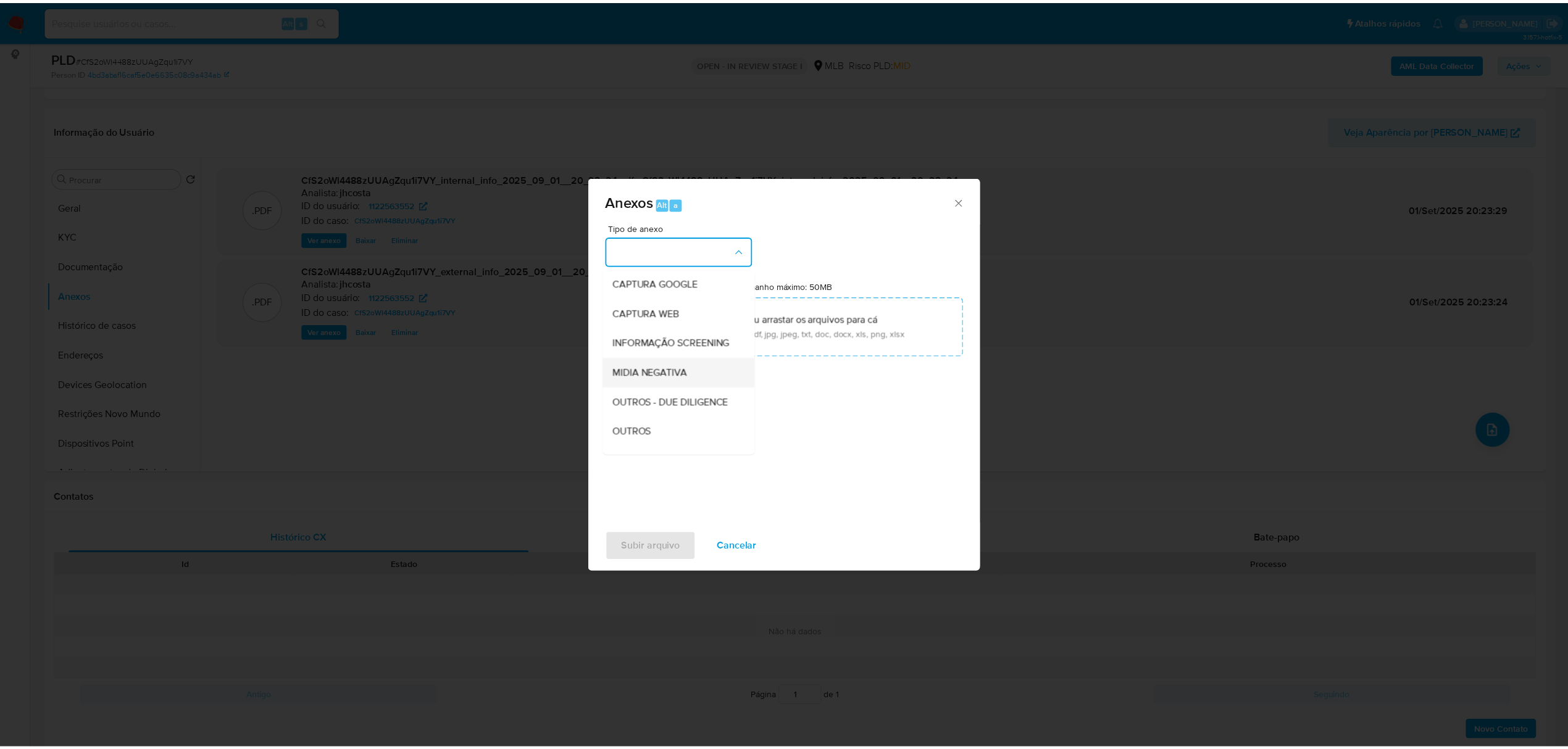
scroll to position [82, 0]
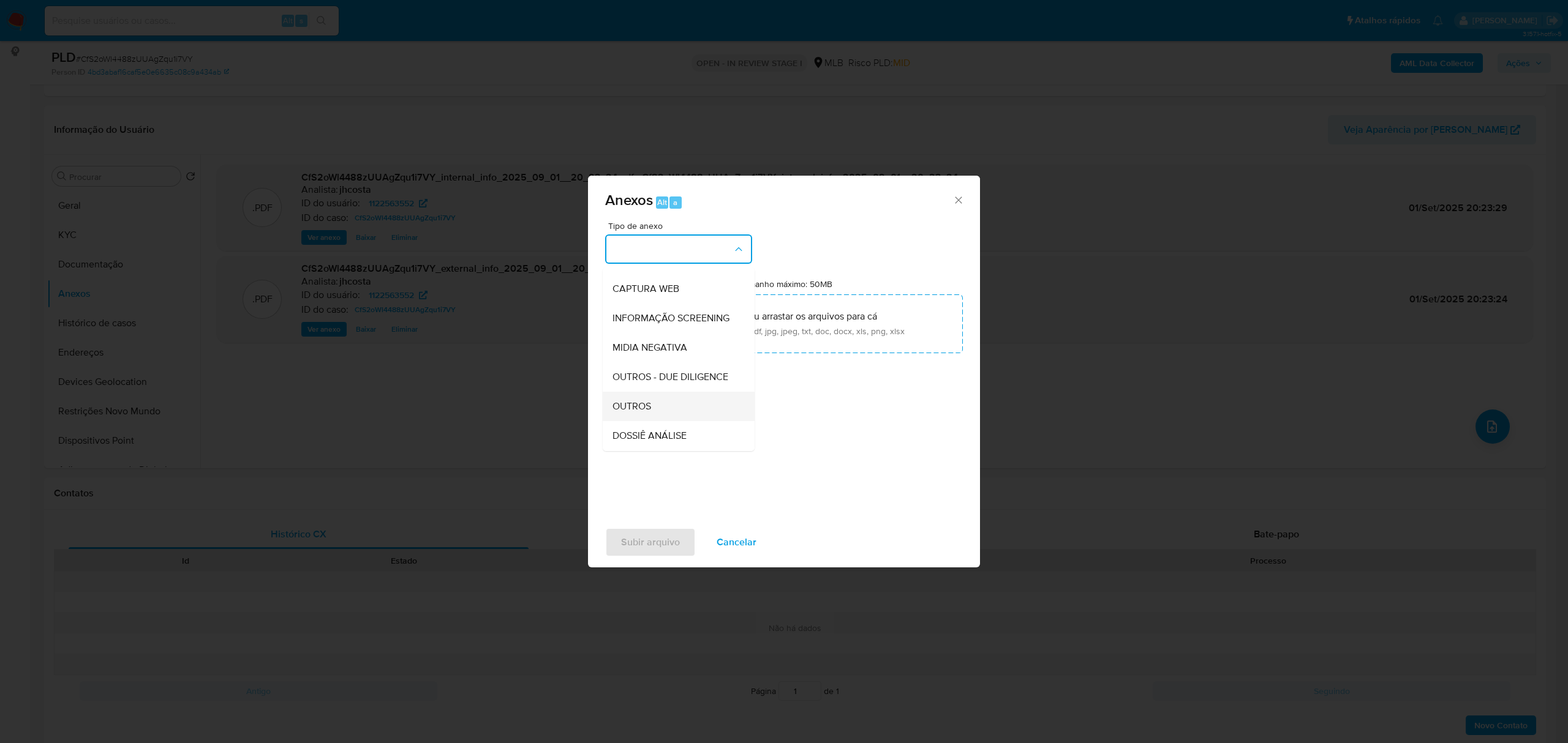
click at [660, 422] on div "OUTROS" at bounding box center [675, 406] width 125 height 30
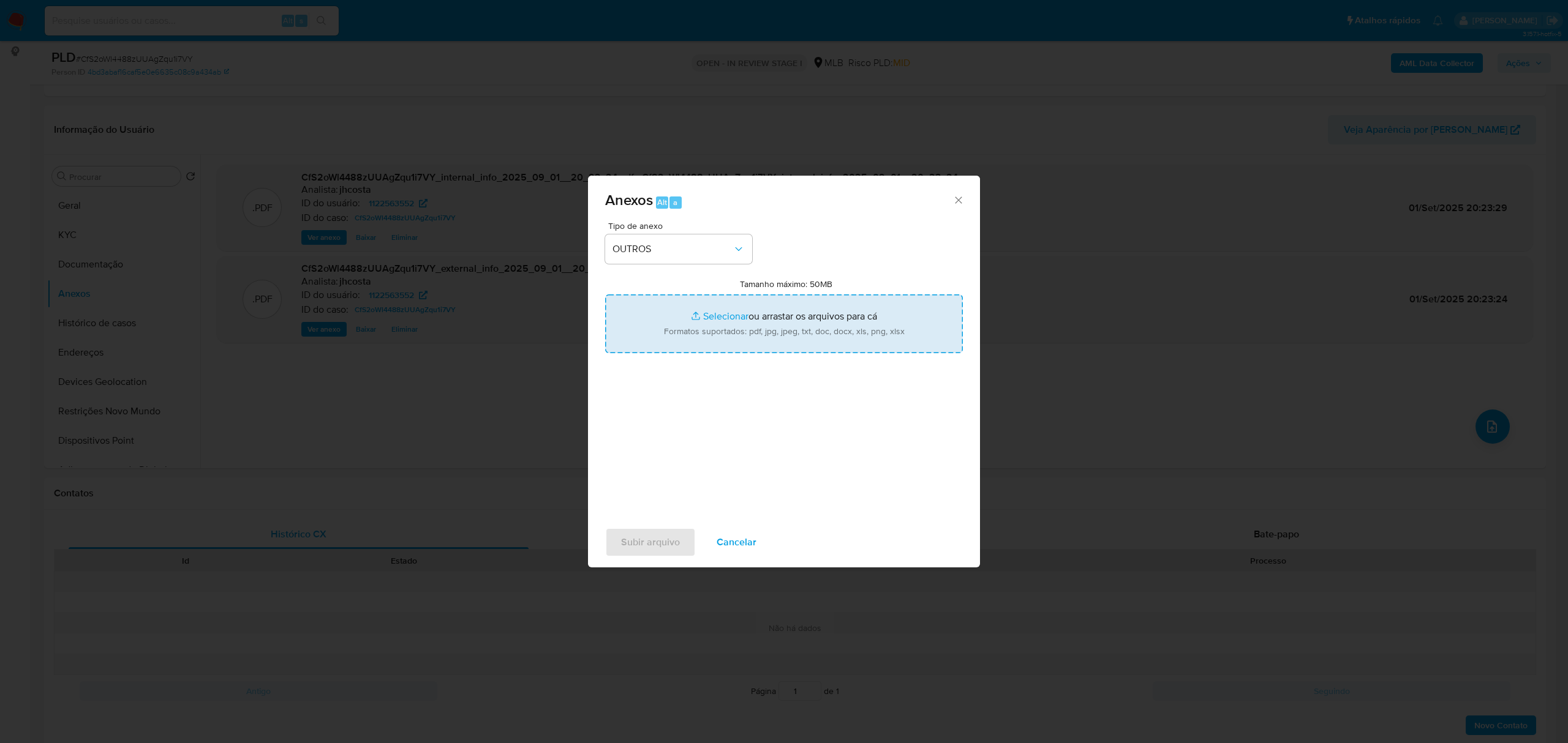
click at [773, 333] on input "Tamanho máximo: 50MB Selecionar arquivos" at bounding box center [784, 323] width 358 height 59
type input "C:\fakepath\Mulan 1122563552_2025_09_01_16_06_43.xlsx"
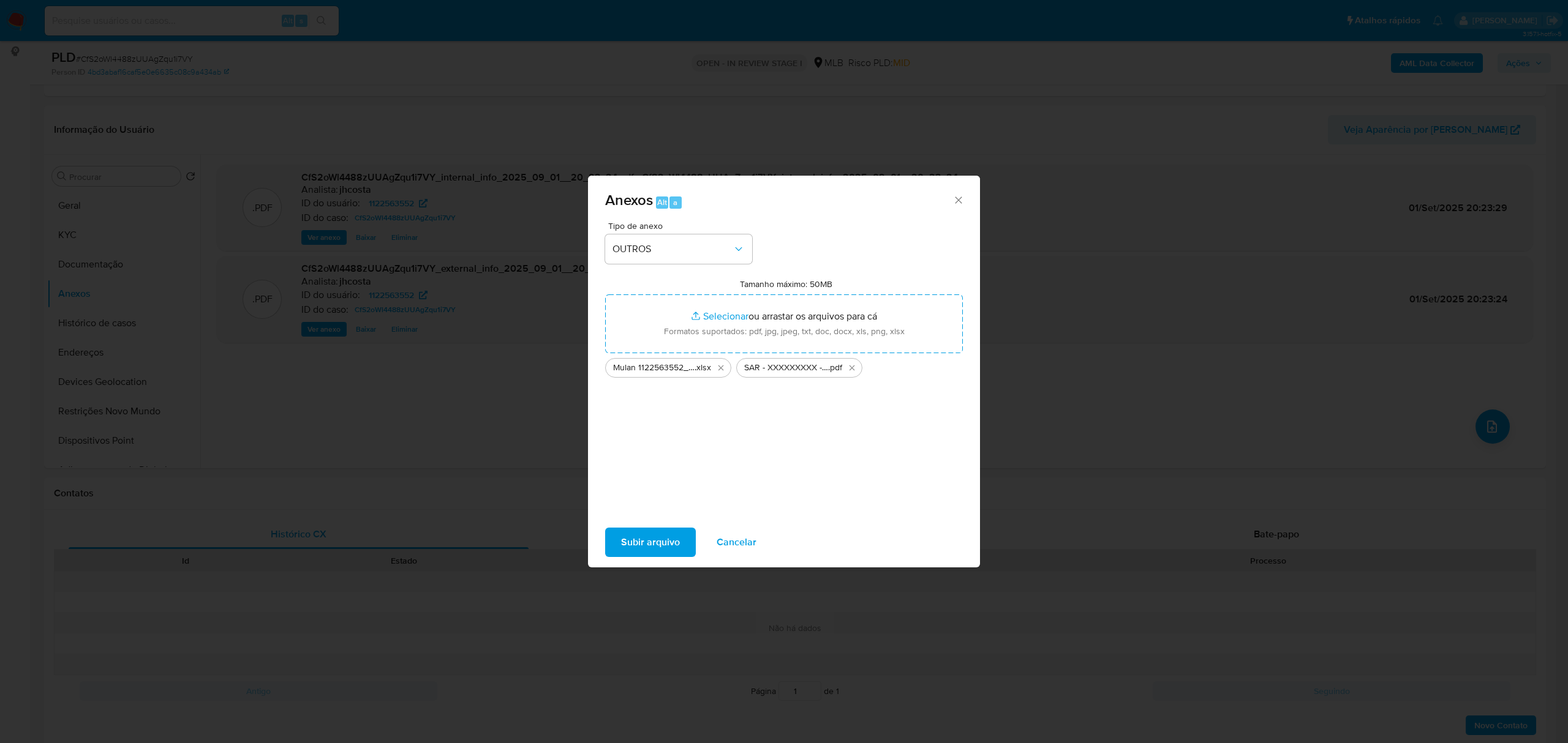
click at [645, 541] on span "Subir arquivo" at bounding box center [650, 543] width 59 height 27
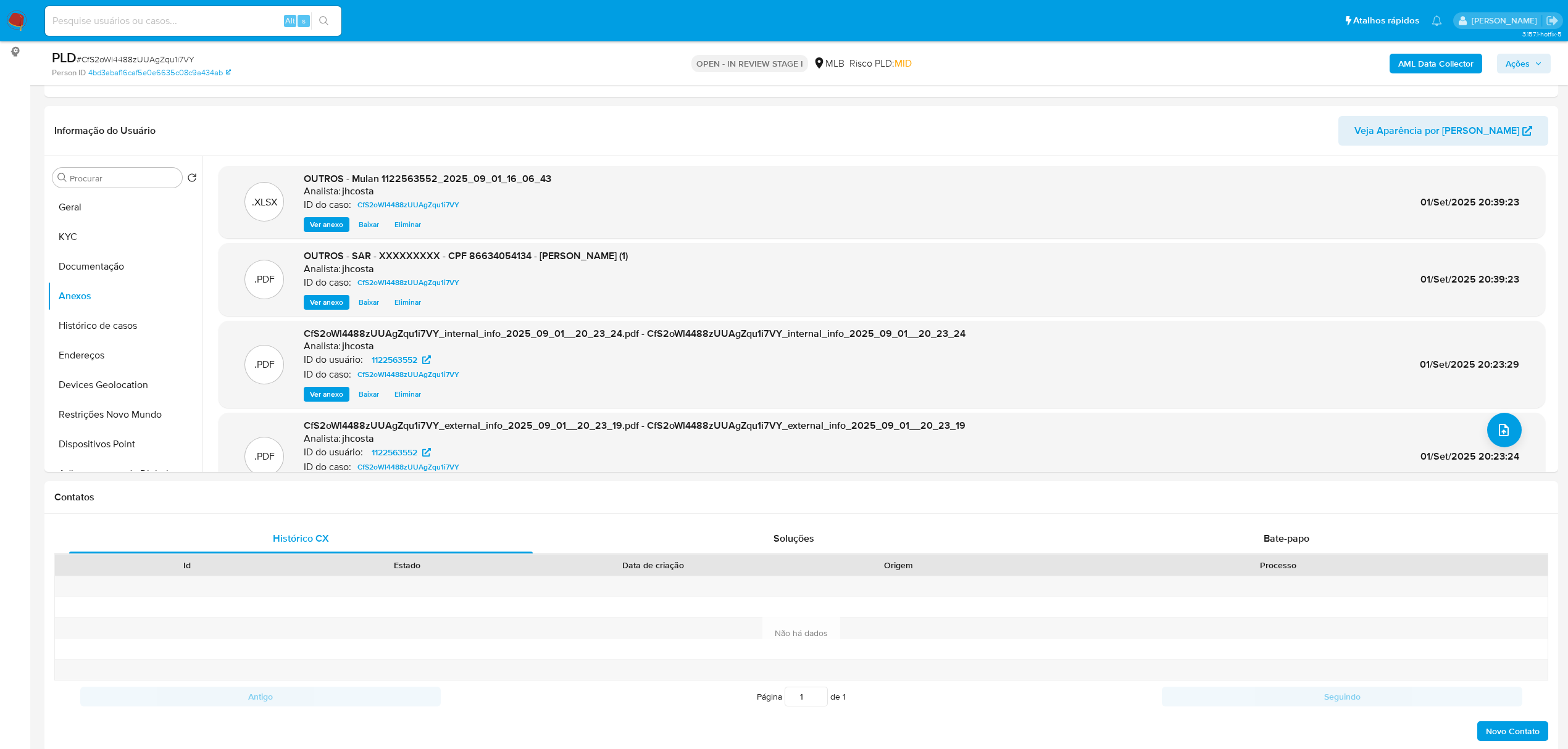
click at [1534, 66] on span "Ações" at bounding box center [1524, 63] width 36 height 17
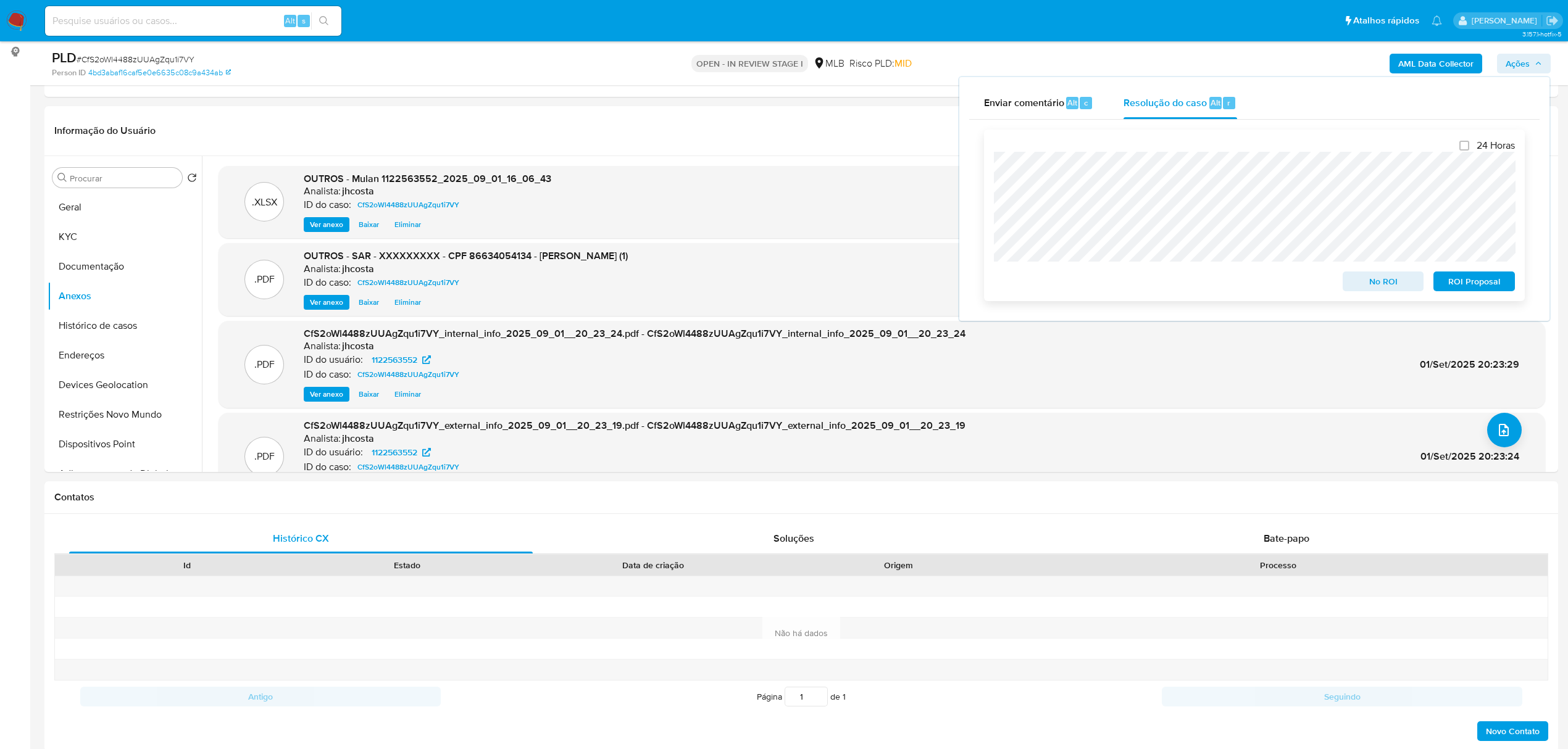
click at [1499, 281] on span "ROI Proposal" at bounding box center [1473, 281] width 64 height 17
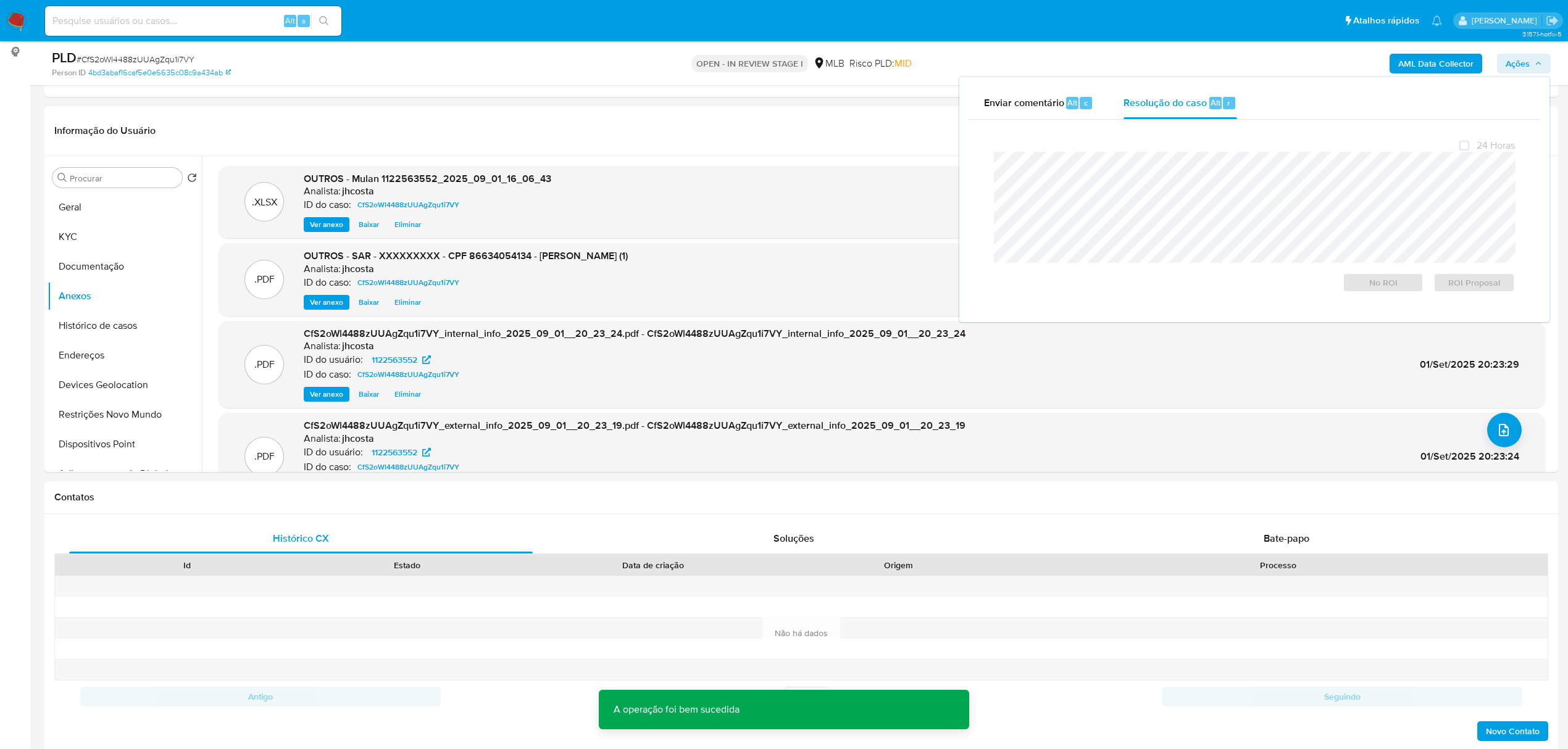
click at [175, 60] on span "# CfS2oWl4488zUUAgZqu1i7VY" at bounding box center [136, 59] width 118 height 12
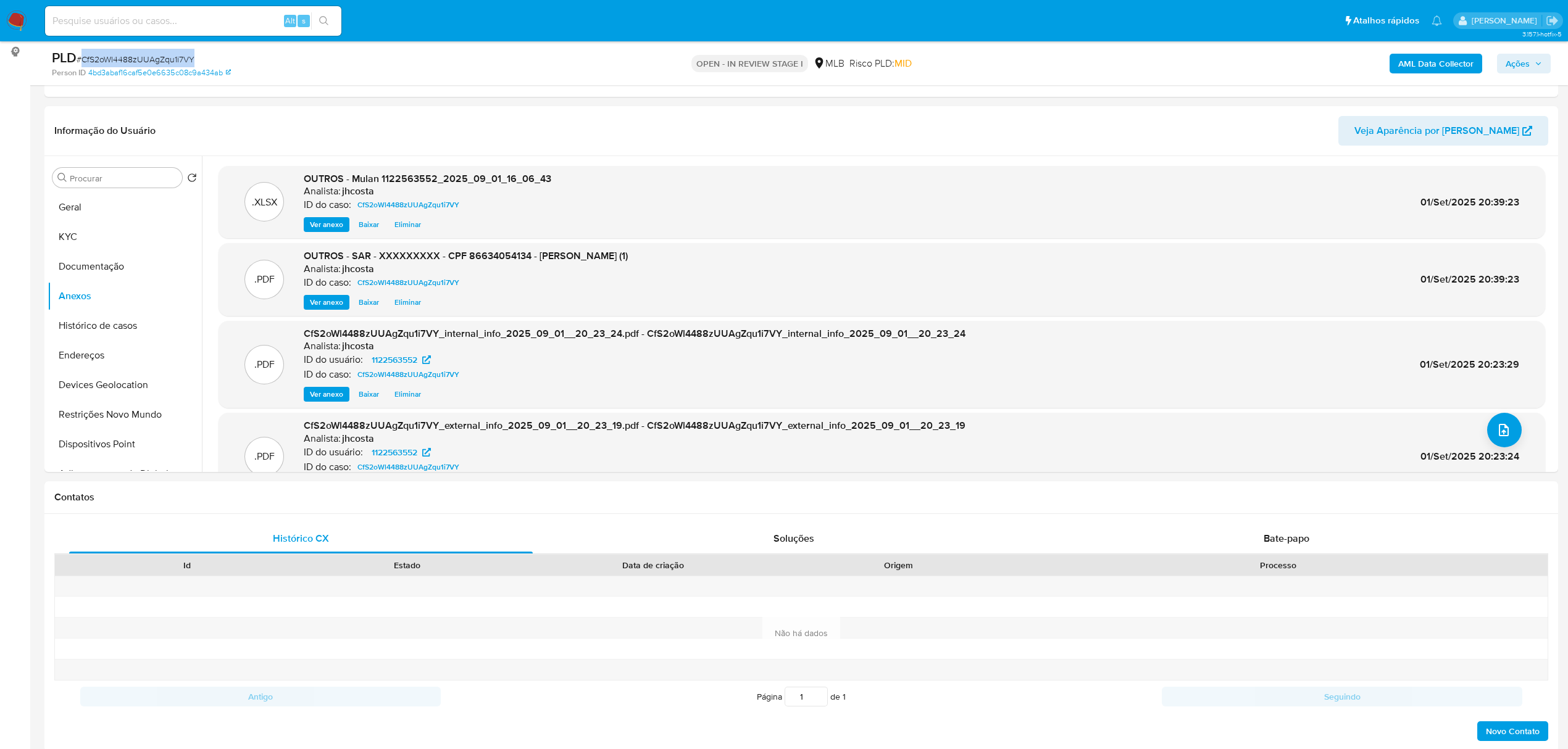
click at [175, 59] on span "# CfS2oWl4488zUUAgZqu1i7VY" at bounding box center [136, 59] width 118 height 12
copy span "CfS2oWl4488zUUAgZqu1i7VY"
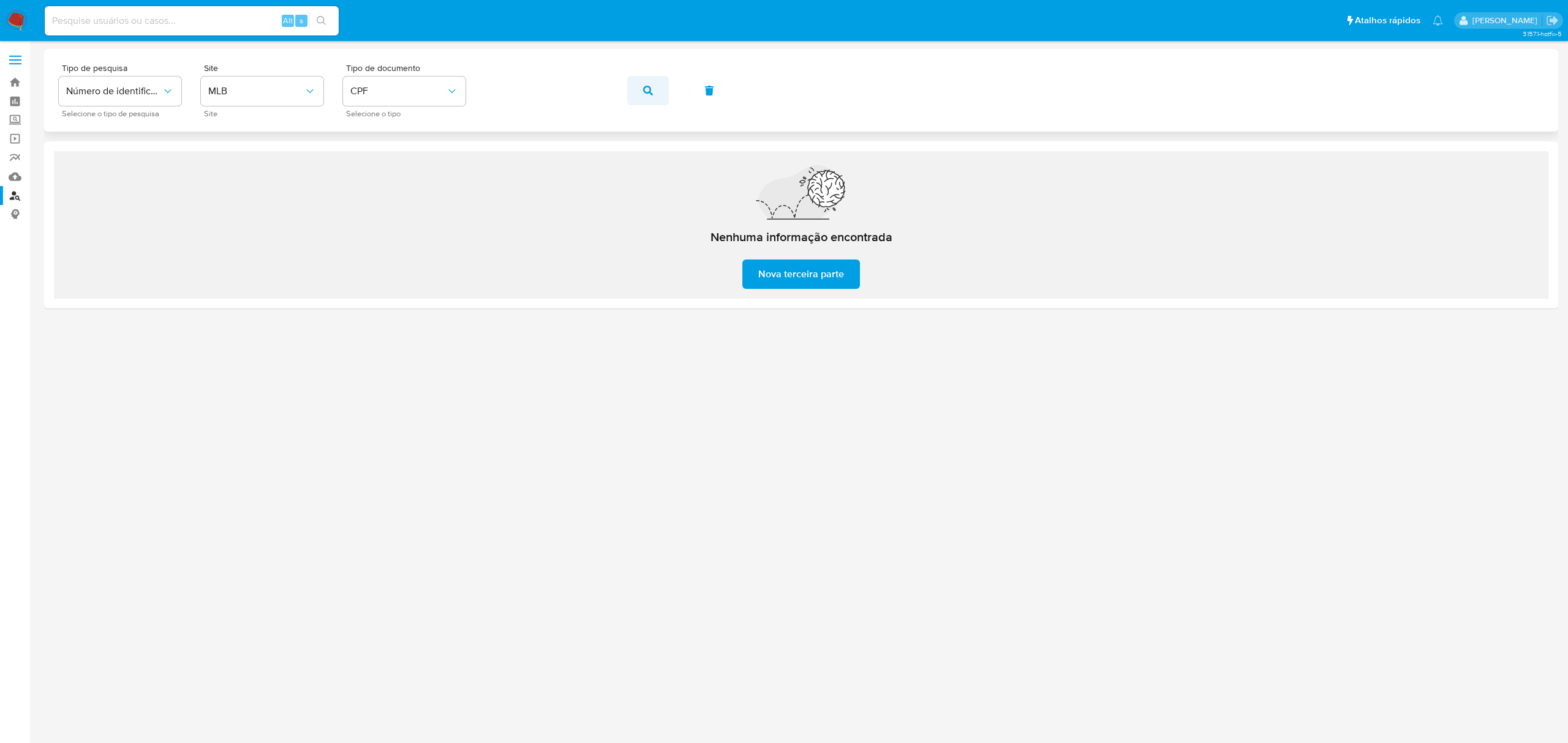
click at [643, 87] on icon "button" at bounding box center [648, 91] width 10 height 10
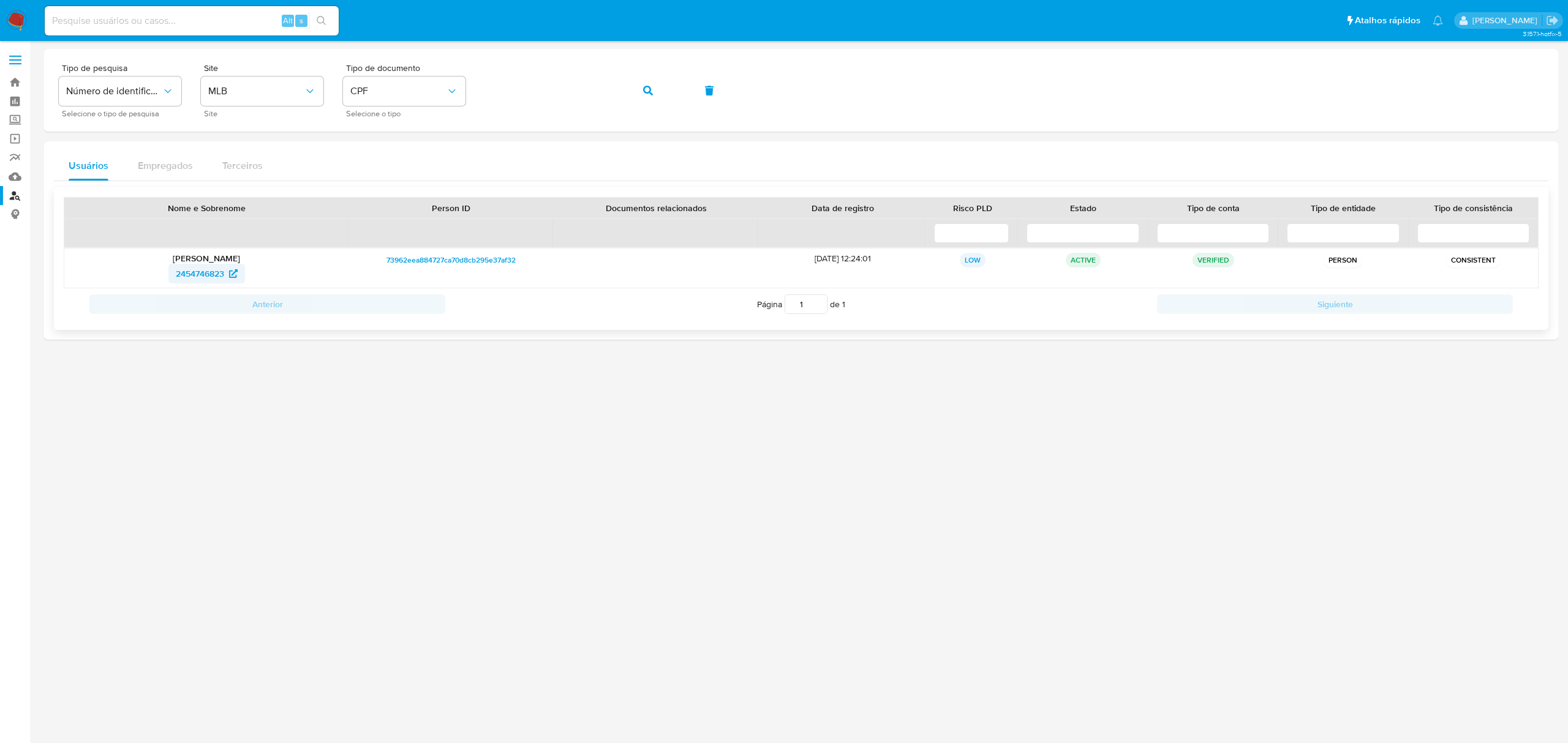
click at [202, 278] on span "2454746823" at bounding box center [200, 273] width 48 height 19
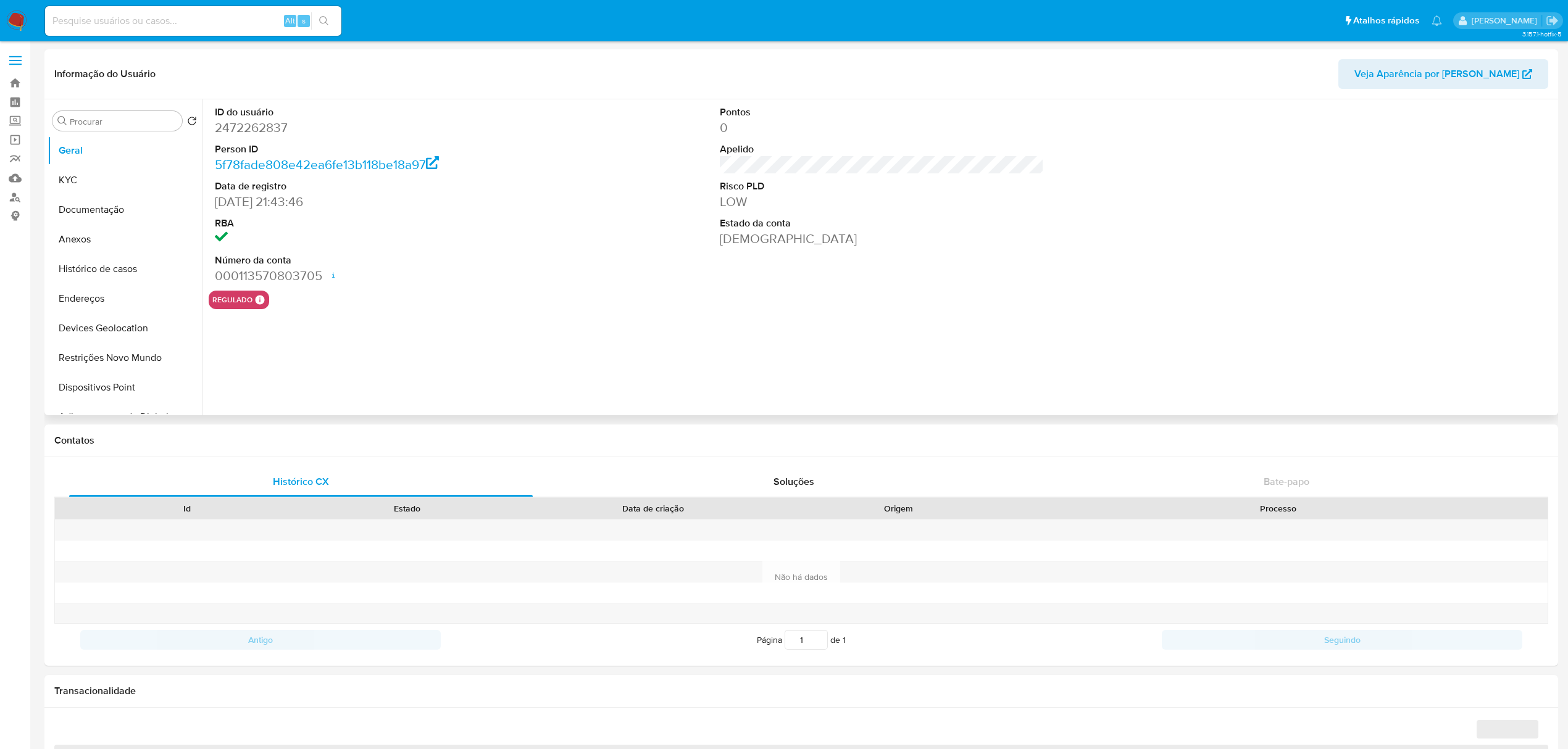
select select "10"
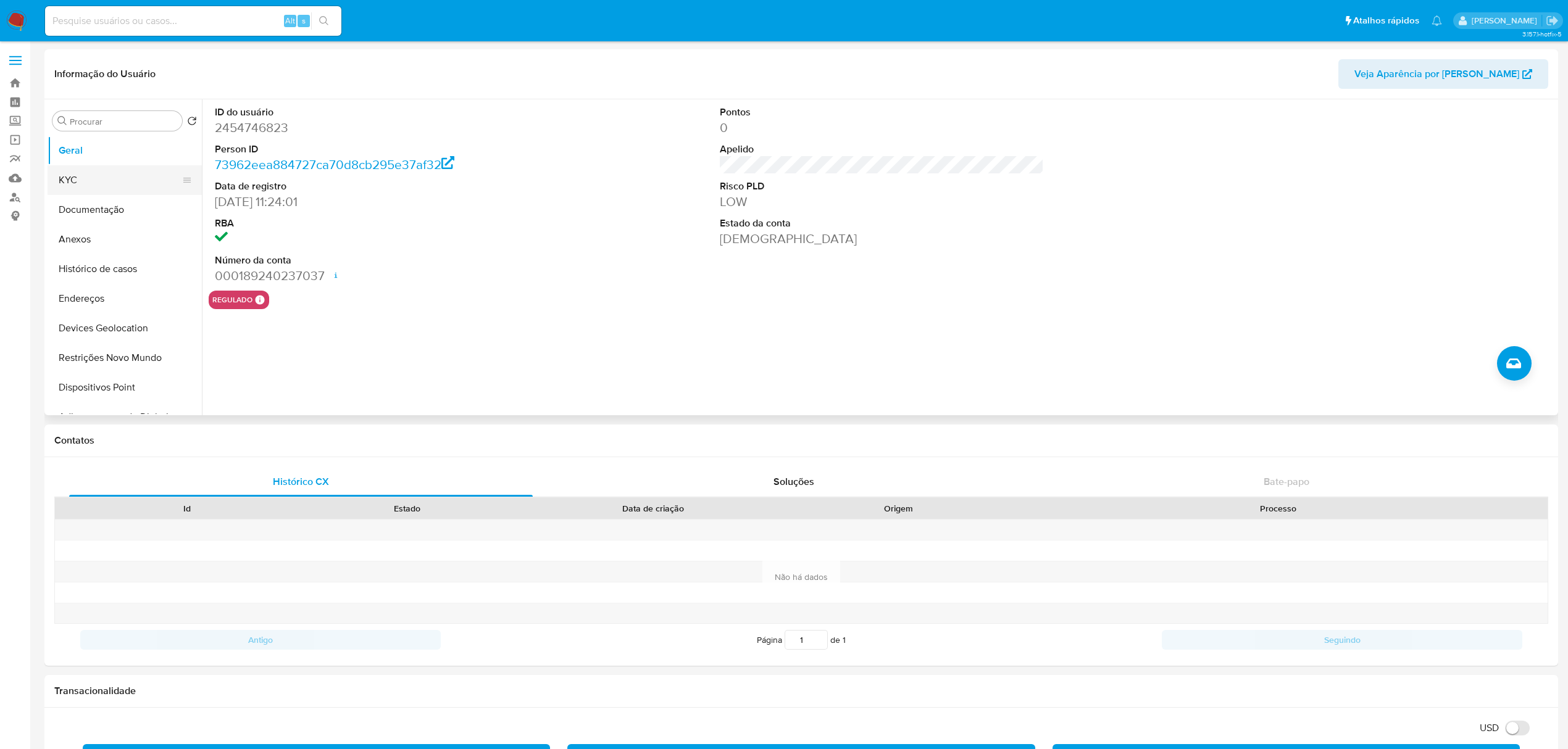
click at [112, 182] on button "KYC" at bounding box center [120, 180] width 145 height 30
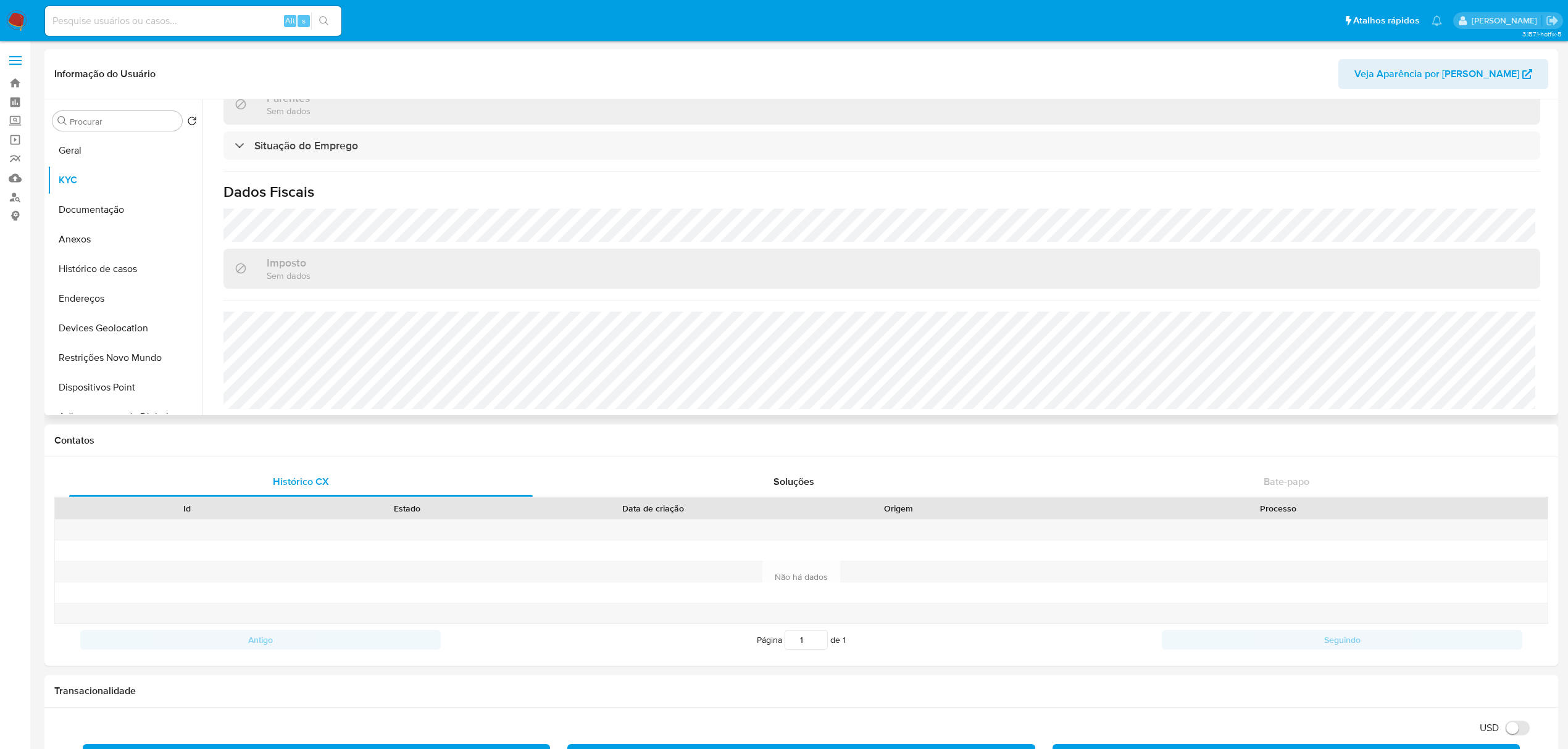
scroll to position [538, 0]
click at [107, 271] on button "Histórico de casos" at bounding box center [120, 269] width 145 height 30
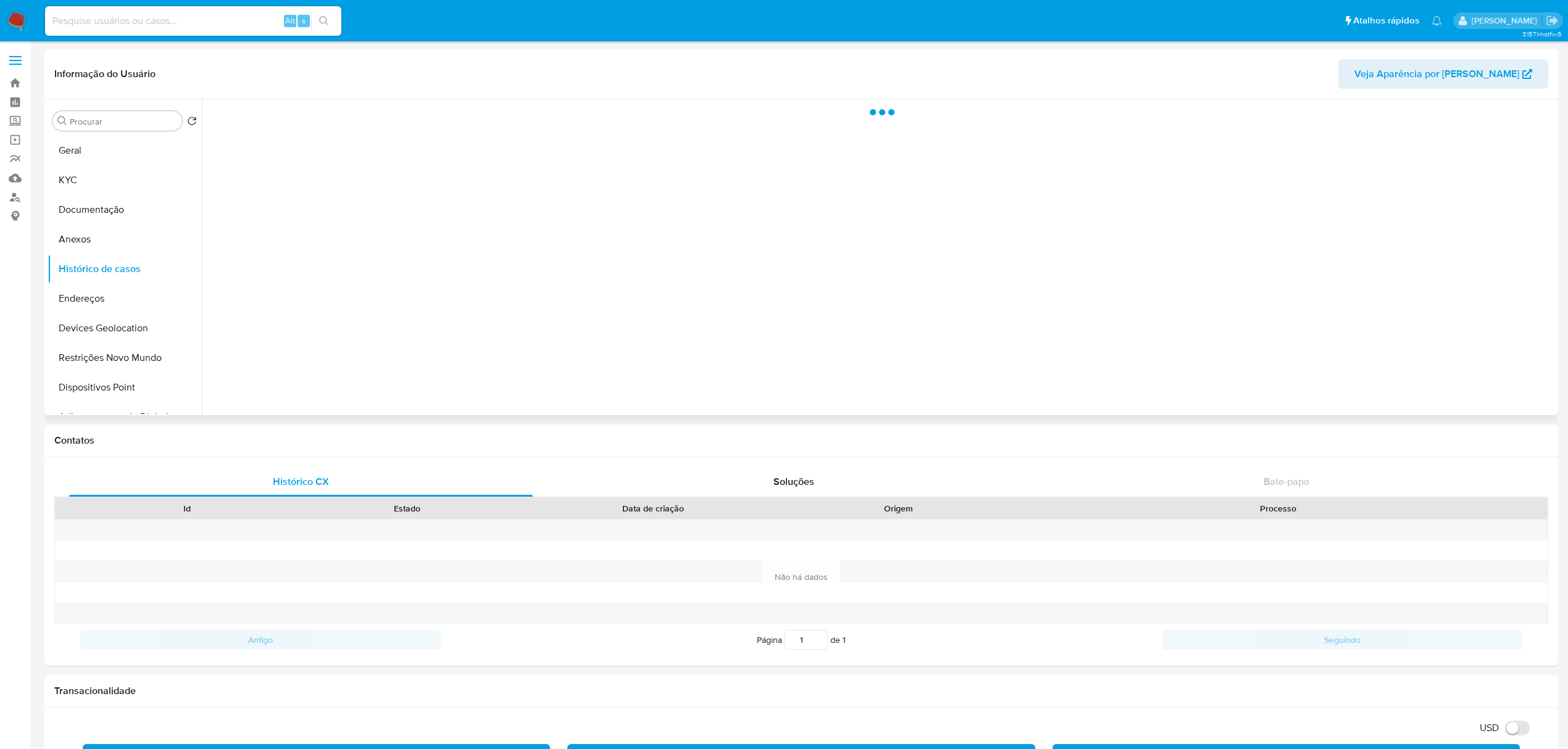
scroll to position [0, 0]
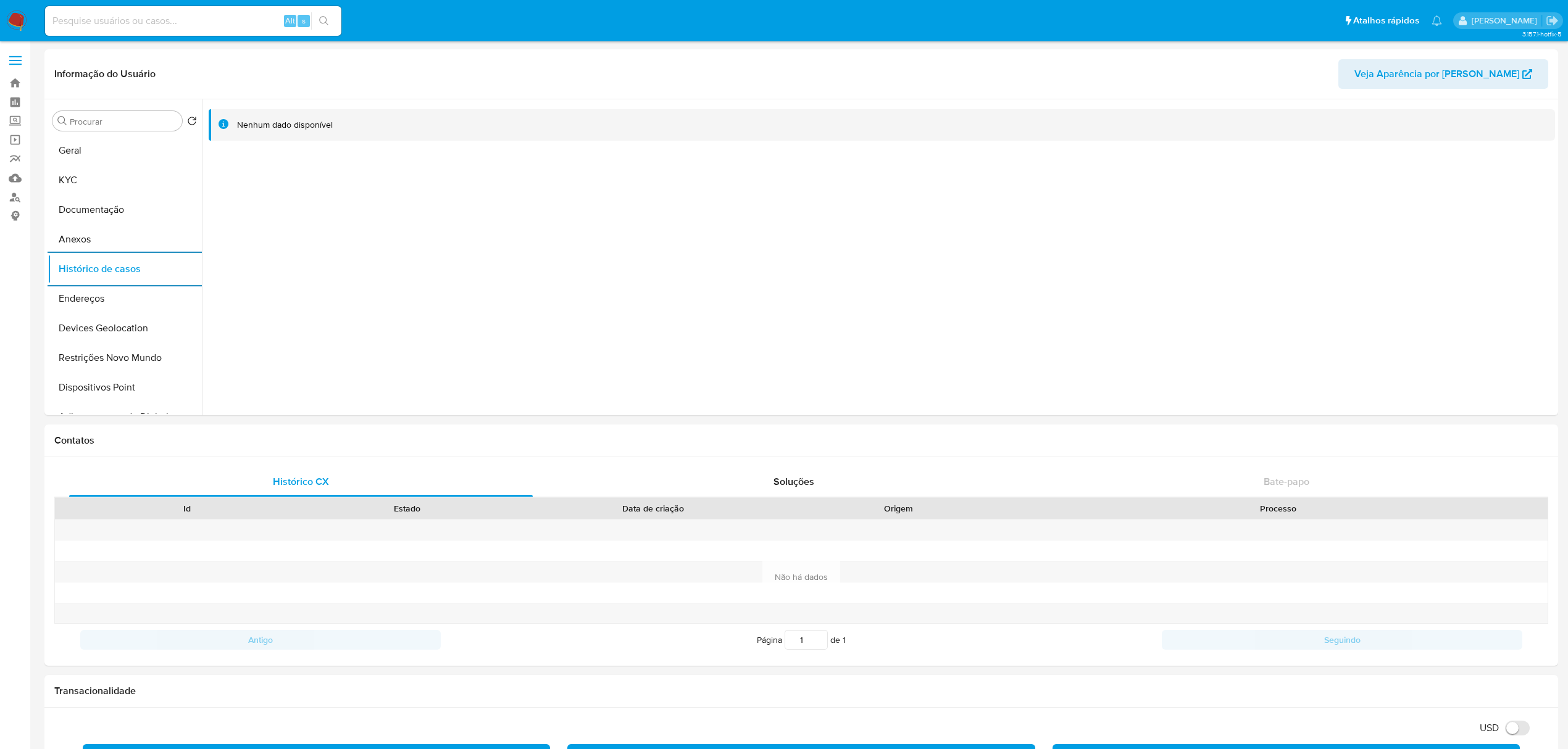
click at [166, 20] on input at bounding box center [193, 21] width 297 height 16
paste input "1353268383"
type input "1353268383"
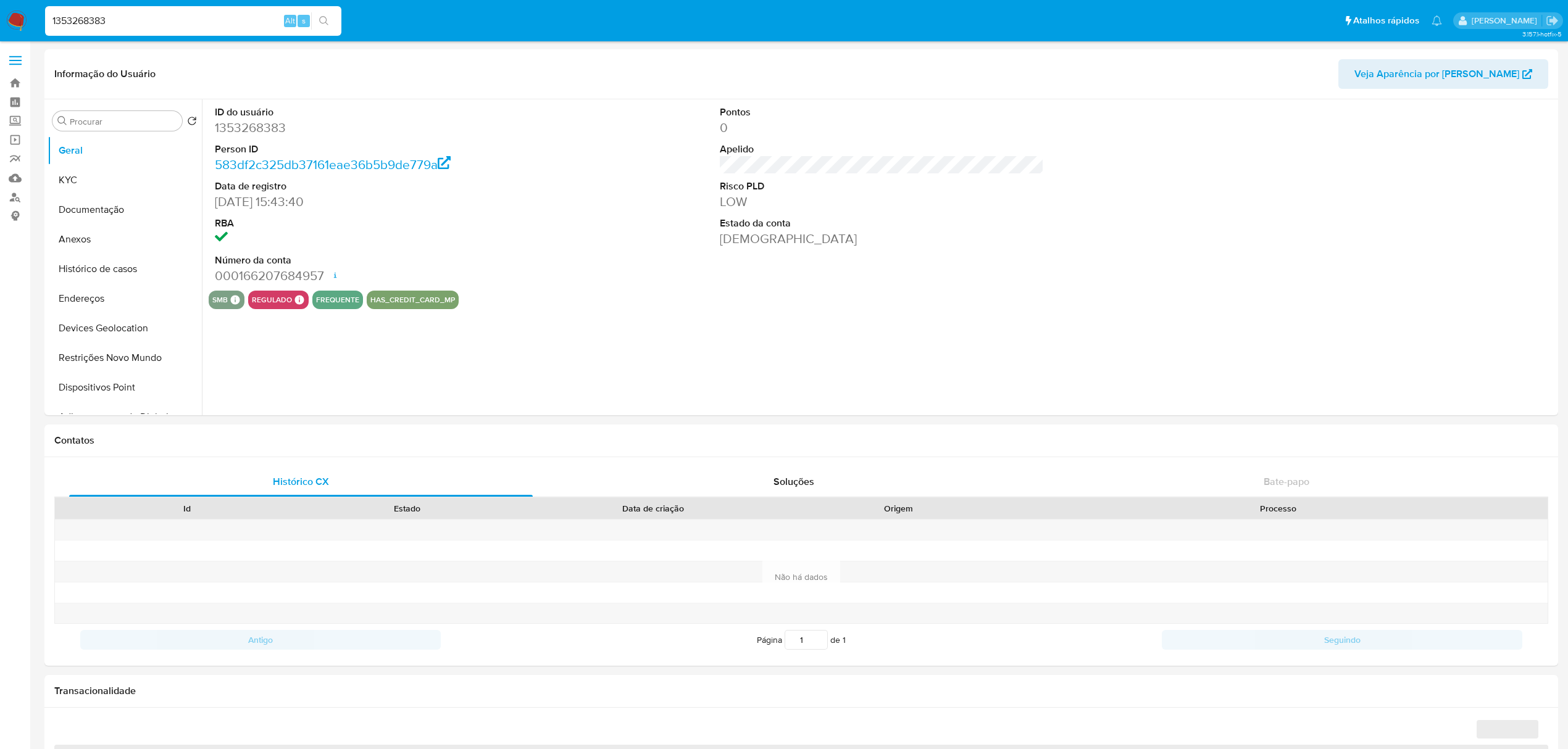
select select "10"
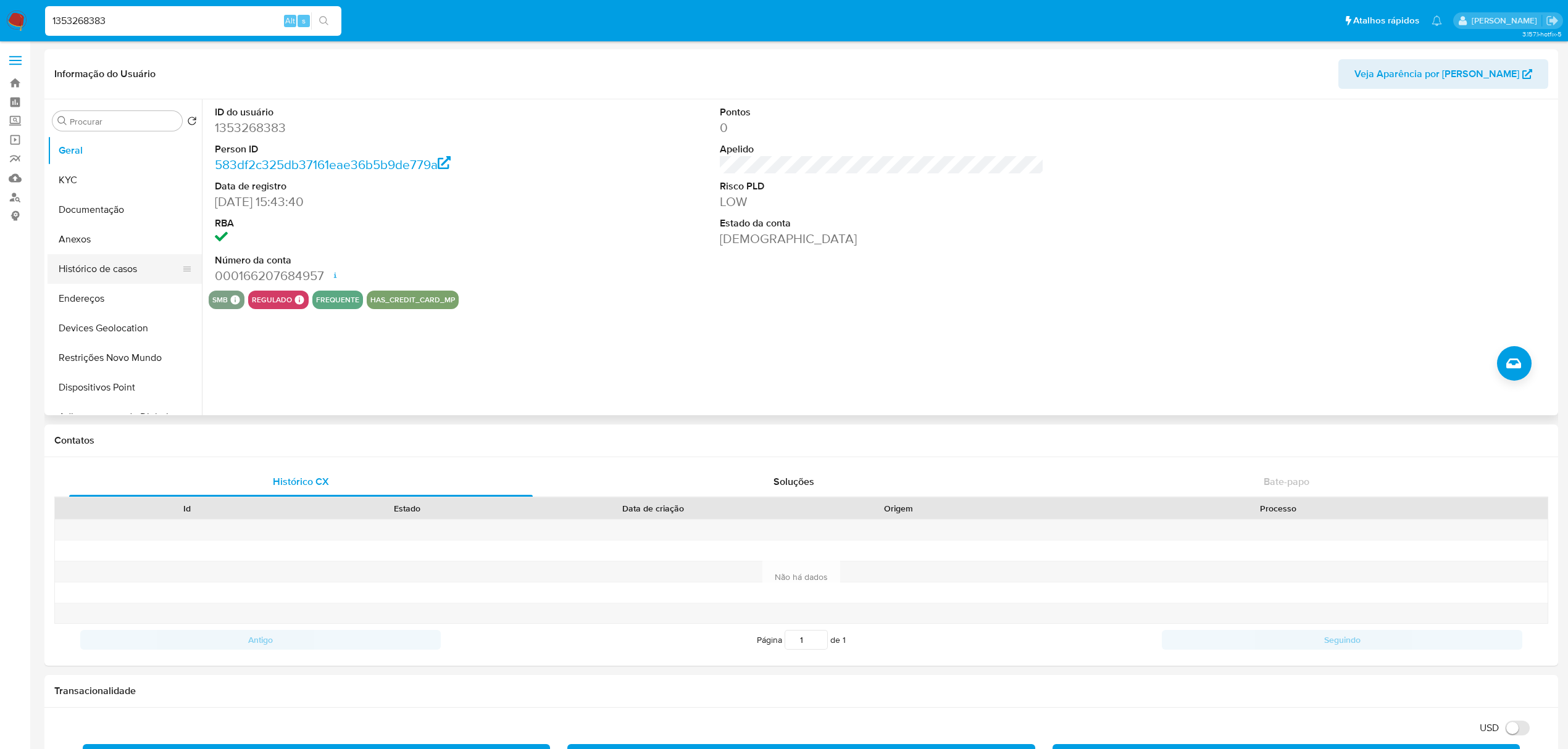
click at [120, 276] on button "Histórico de casos" at bounding box center [120, 269] width 145 height 30
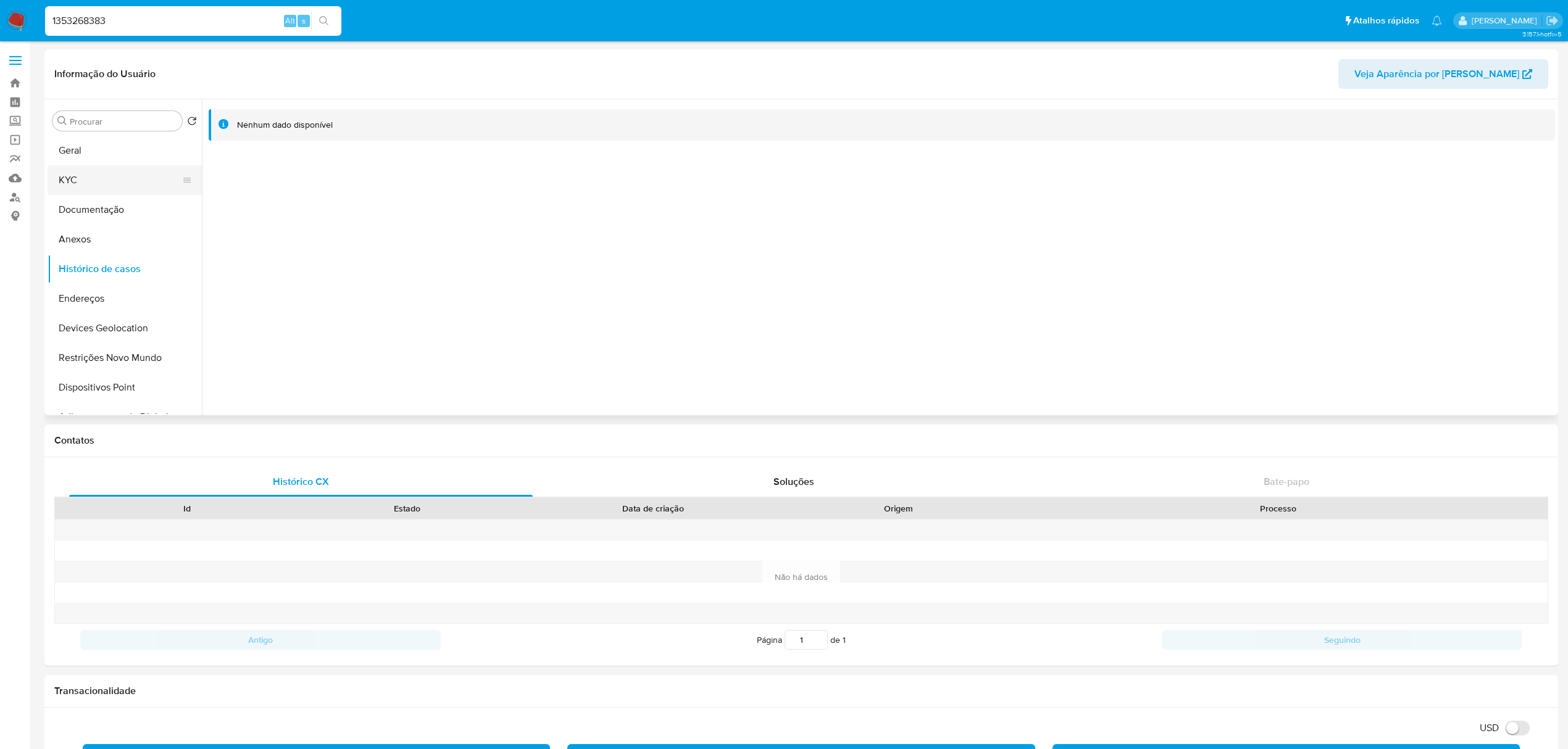
click at [94, 180] on button "KYC" at bounding box center [120, 180] width 145 height 30
